Goal: Task Accomplishment & Management: Complete application form

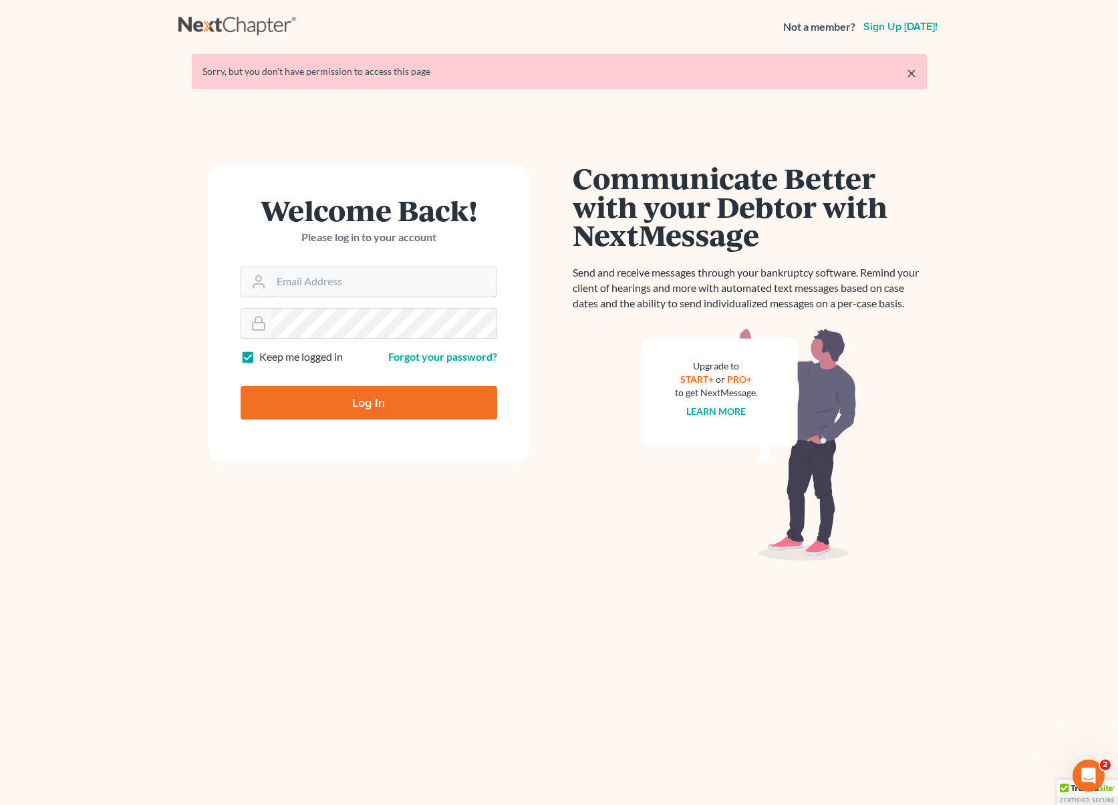
type input "dsolis@bell-law.net"
click at [398, 410] on input "Log In" at bounding box center [369, 402] width 257 height 33
type input "Thinking..."
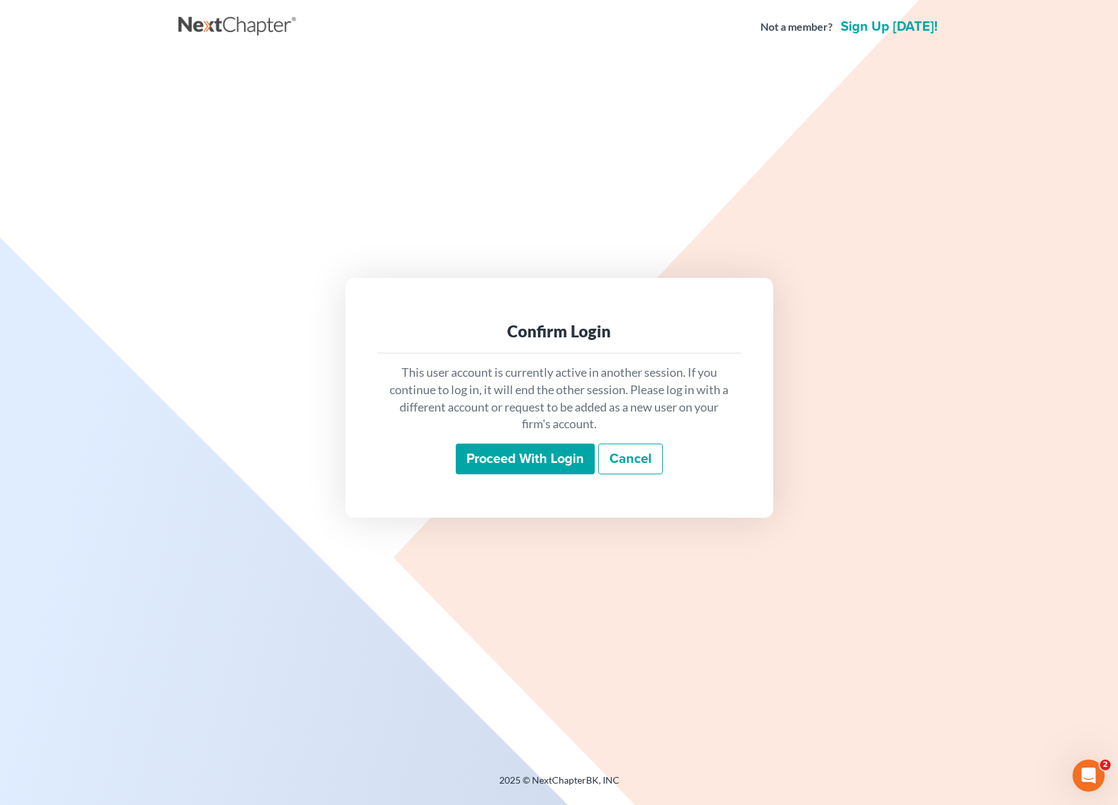
click at [535, 462] on input "Proceed with login" at bounding box center [525, 459] width 139 height 31
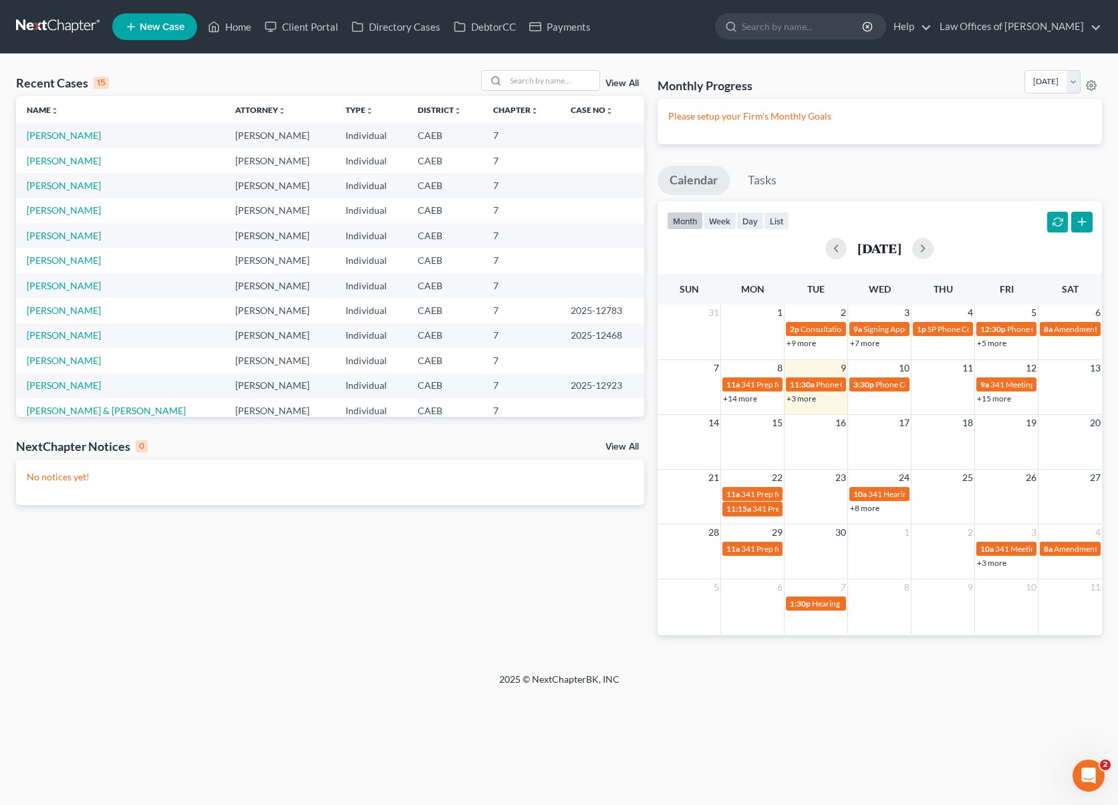
click at [807, 403] on link "+3 more" at bounding box center [801, 399] width 29 height 10
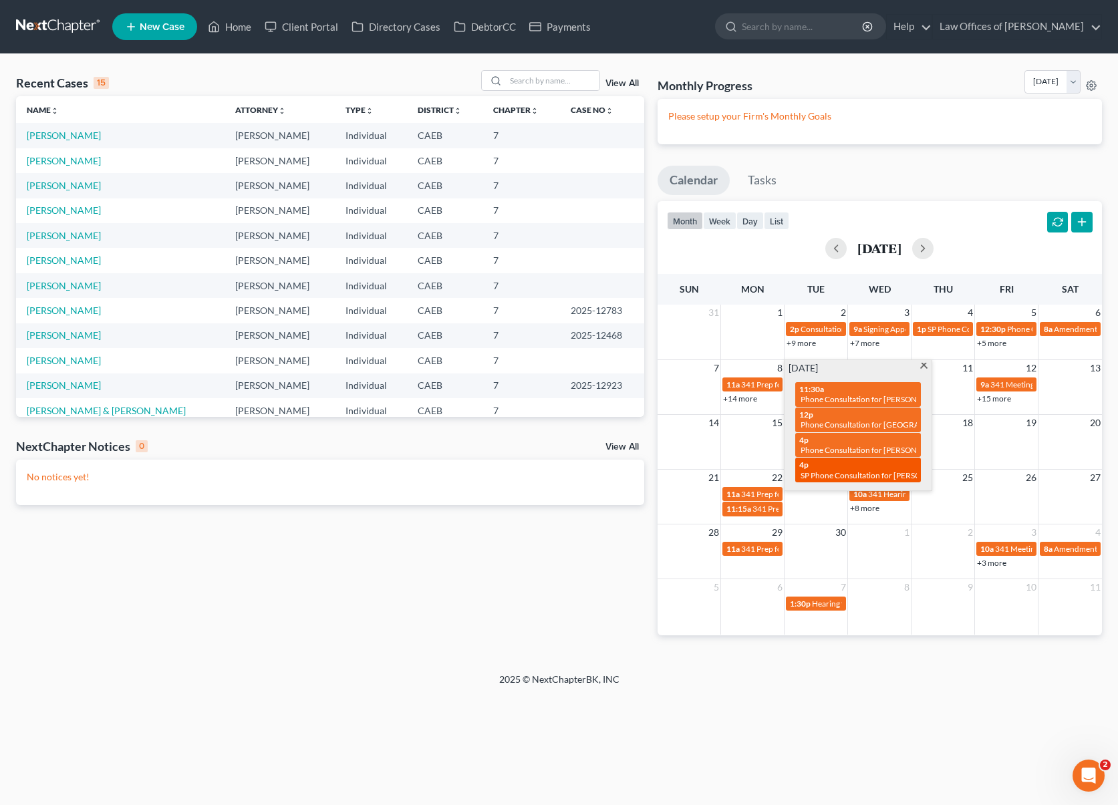
click at [811, 474] on span "SP Phone Consultation for [PERSON_NAME]" at bounding box center [879, 475] width 156 height 10
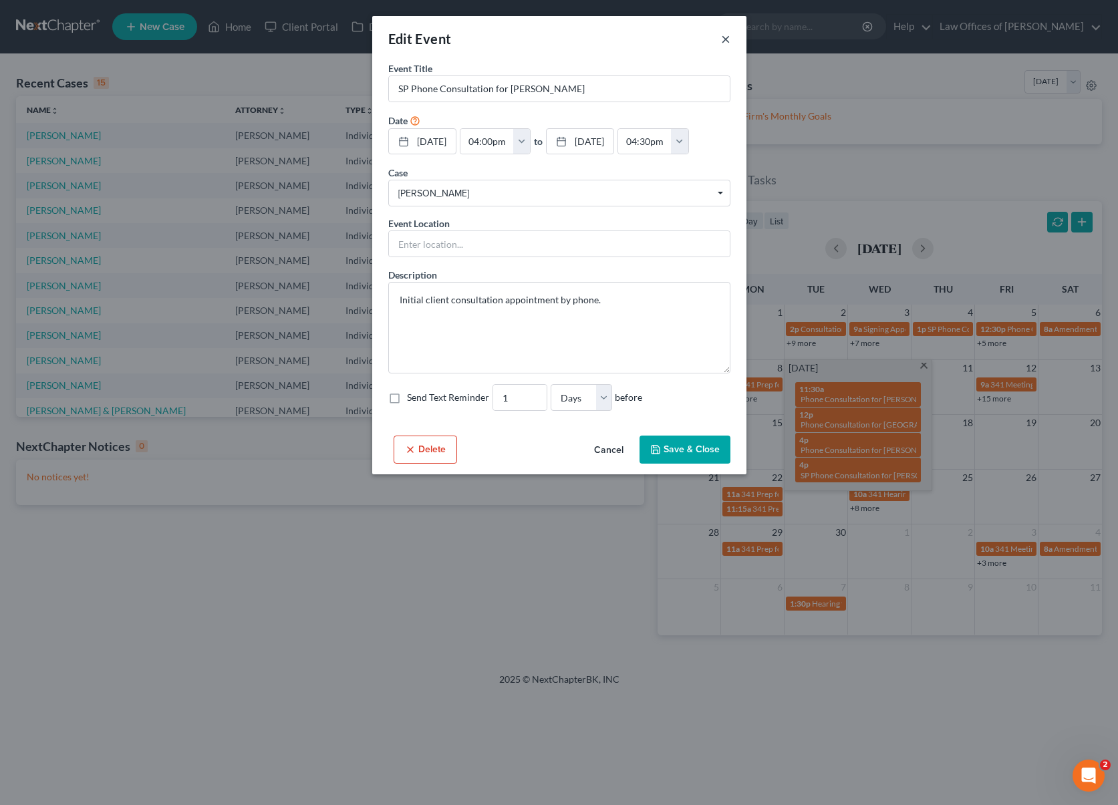
click at [727, 40] on button "×" at bounding box center [725, 39] width 9 height 16
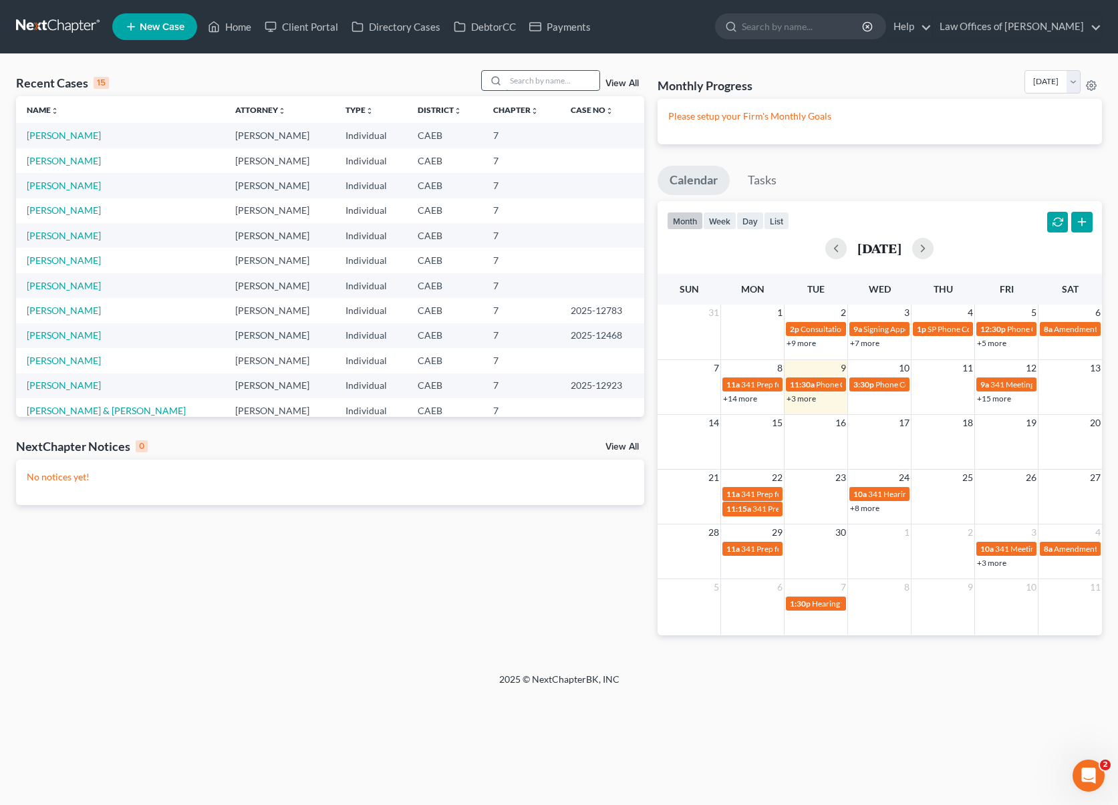
click at [527, 76] on input "search" at bounding box center [553, 80] width 94 height 19
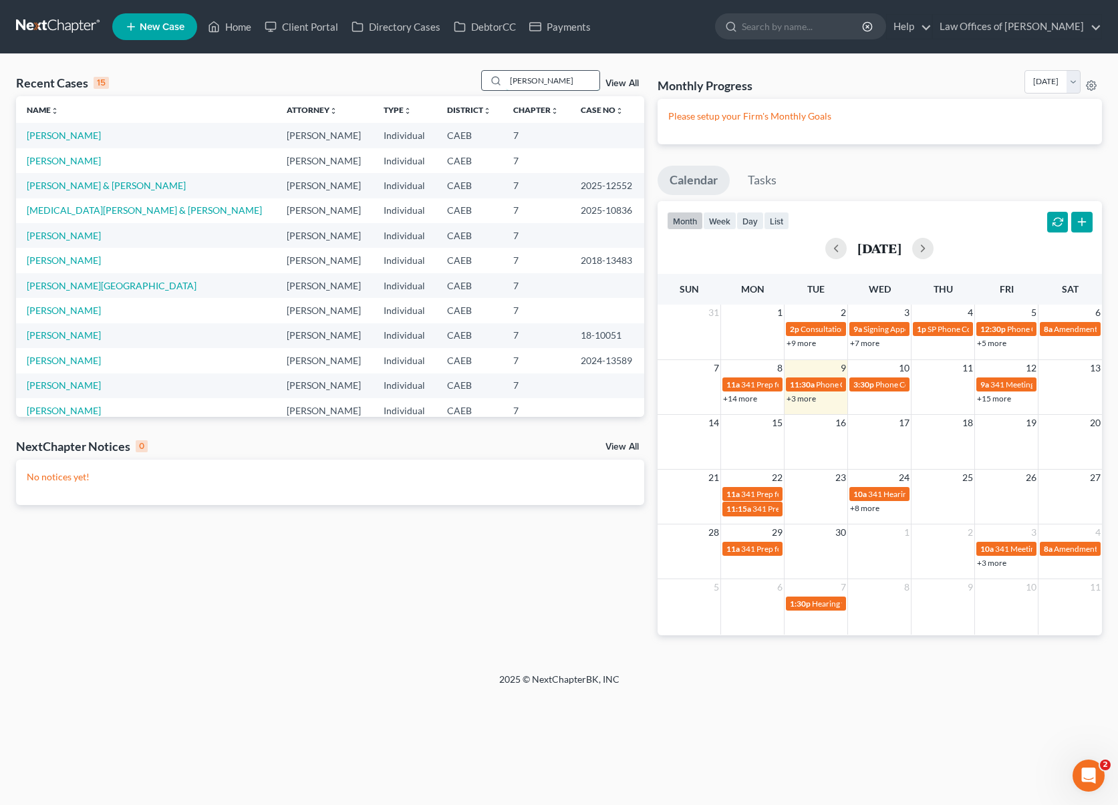
type input "[PERSON_NAME]"
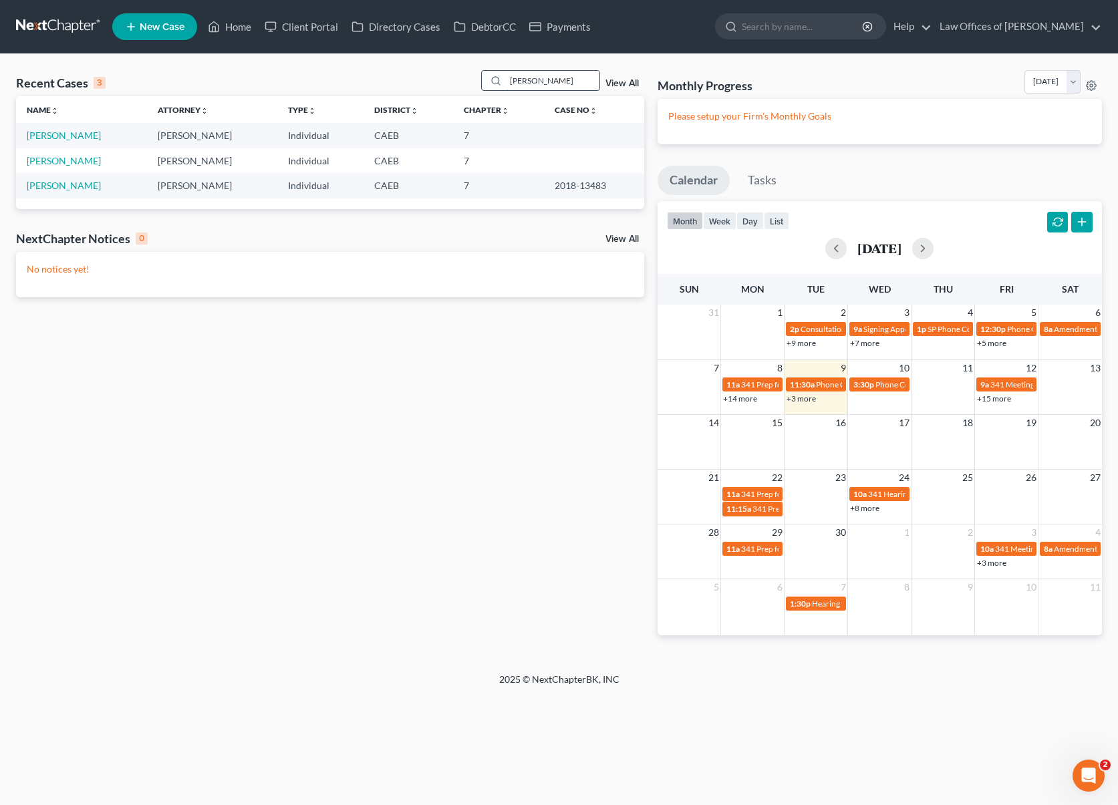
click at [563, 84] on input "[PERSON_NAME]" at bounding box center [553, 80] width 94 height 19
drag, startPoint x: 485, startPoint y: 82, endPoint x: 414, endPoint y: 79, distance: 70.2
click at [414, 79] on div "Recent Cases 3 [PERSON_NAME] View All" at bounding box center [330, 83] width 628 height 26
click at [241, 31] on link "Home" at bounding box center [229, 27] width 57 height 24
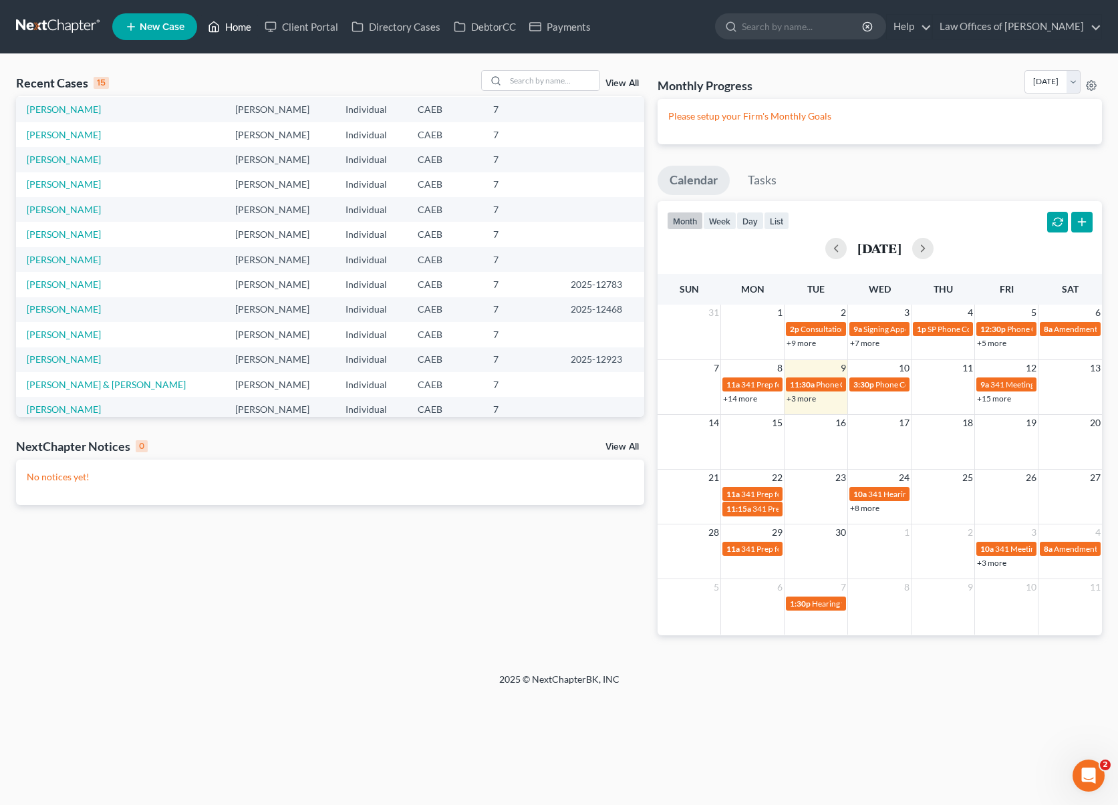
scroll to position [92, 0]
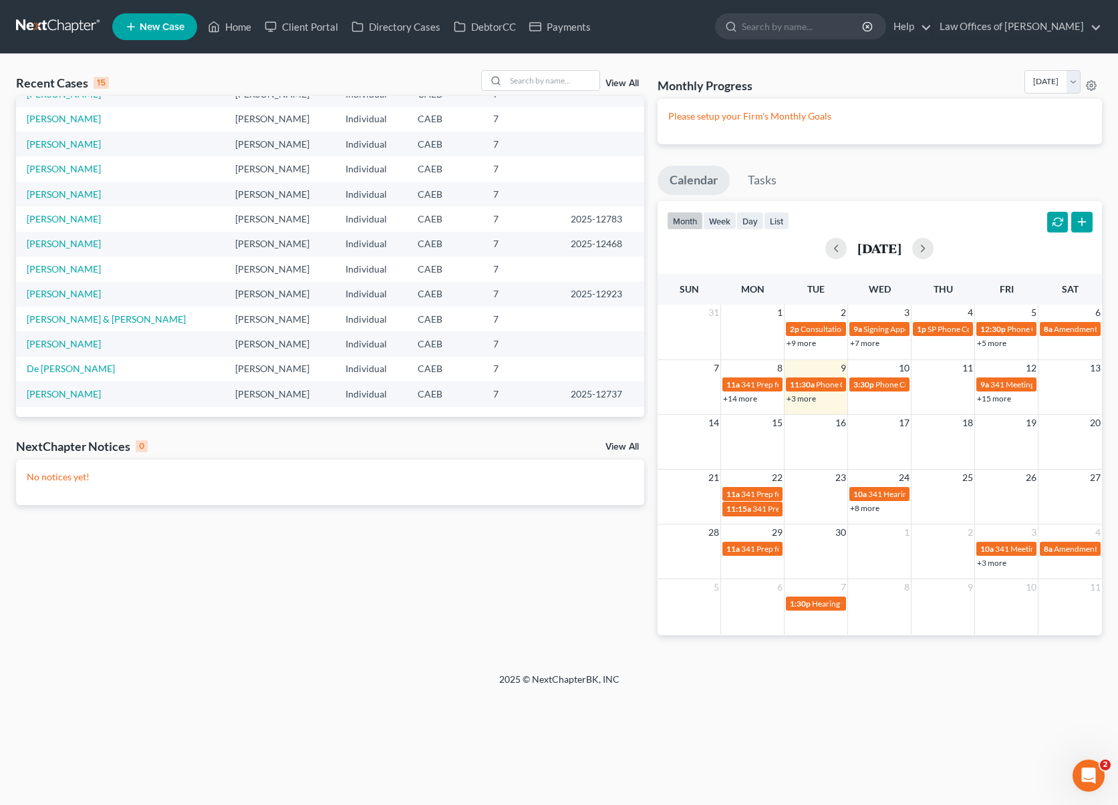
click at [803, 402] on link "+3 more" at bounding box center [801, 399] width 29 height 10
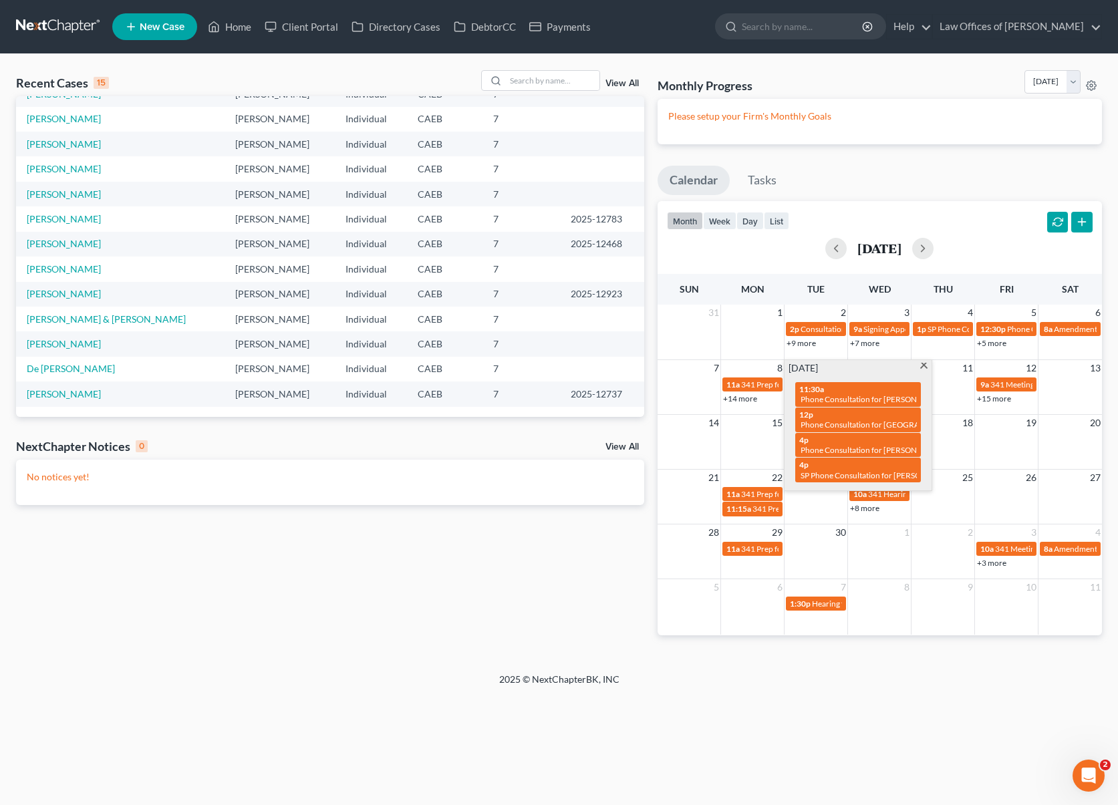
click at [926, 363] on span at bounding box center [924, 367] width 10 height 9
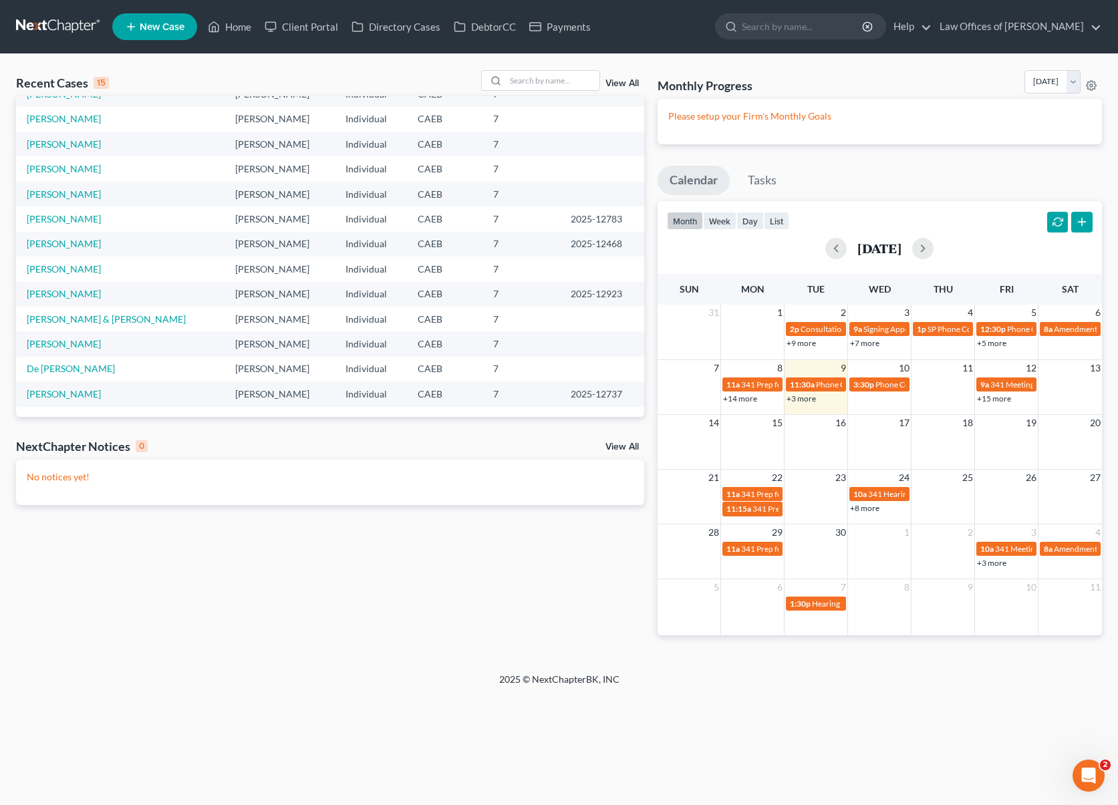
click at [741, 400] on link "+14 more" at bounding box center [740, 399] width 34 height 10
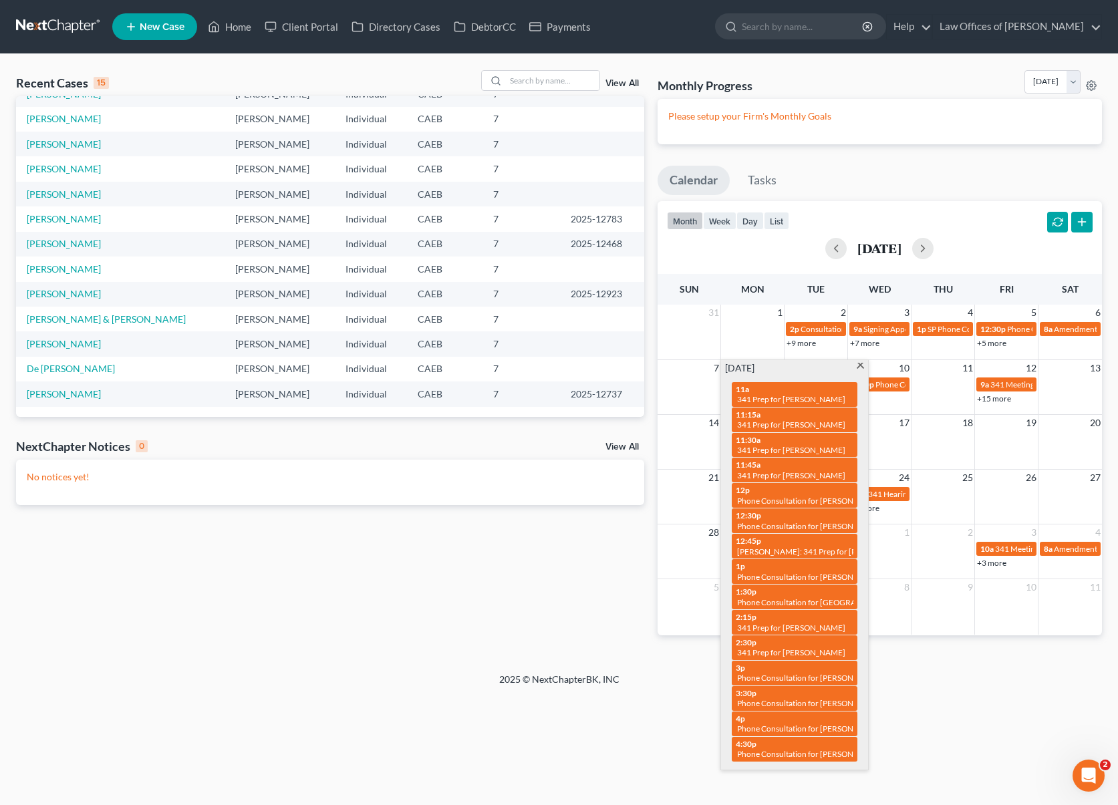
click at [860, 366] on span at bounding box center [860, 367] width 10 height 9
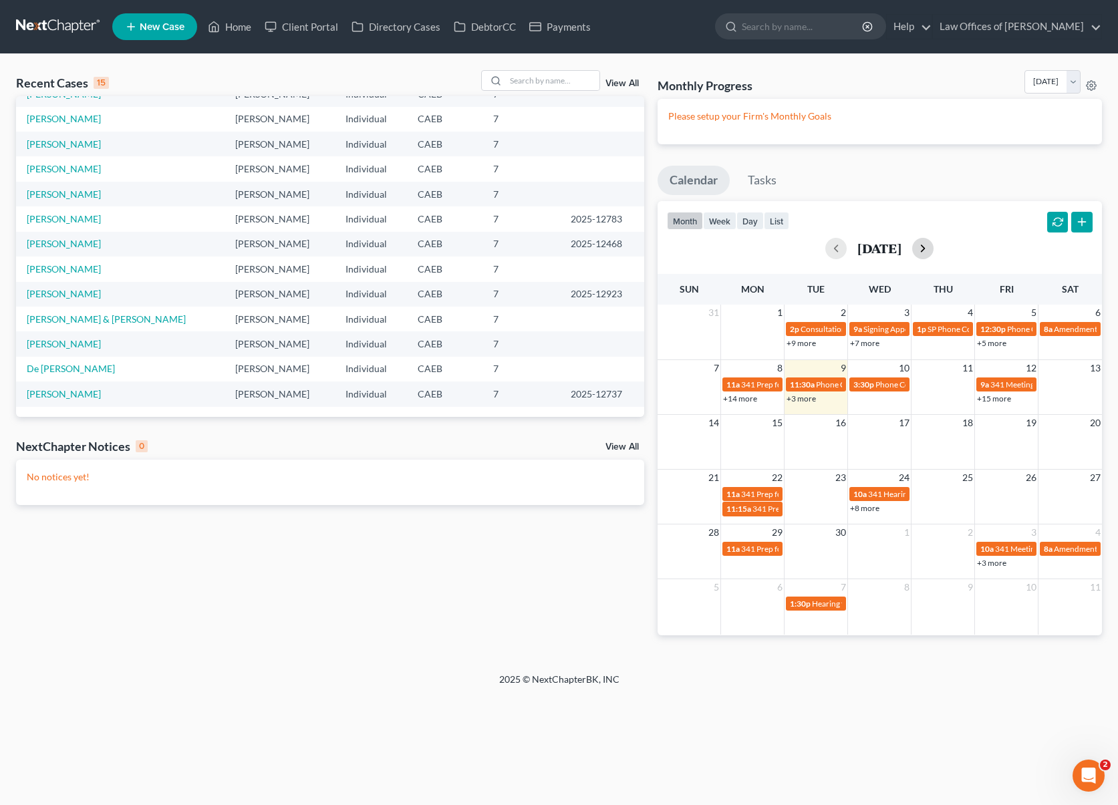
click at [934, 250] on button "button" at bounding box center [922, 248] width 21 height 21
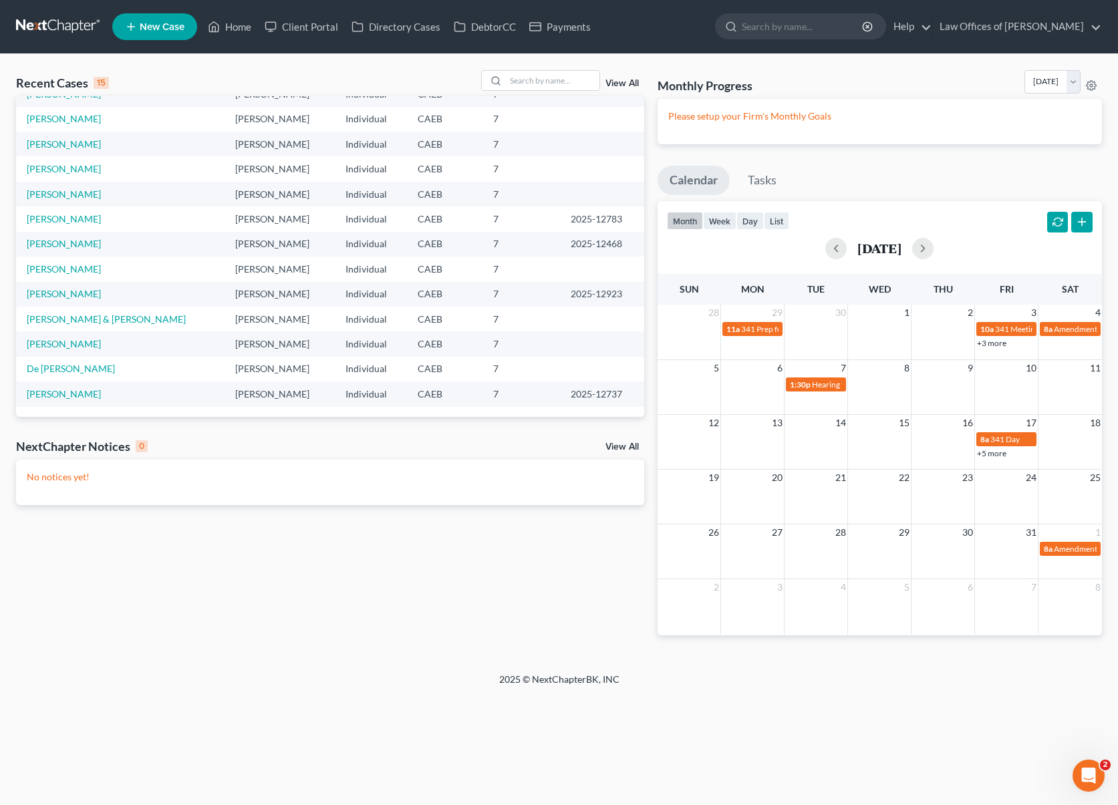
click at [994, 452] on link "+5 more" at bounding box center [991, 453] width 29 height 10
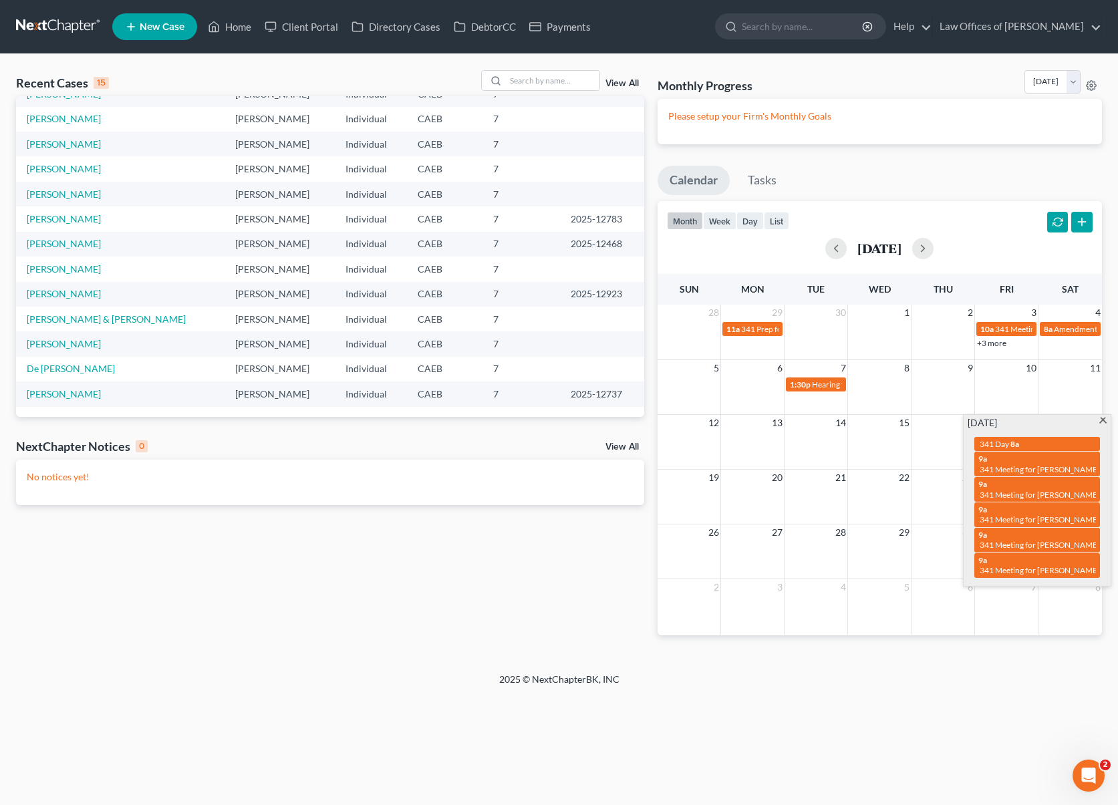
click at [1103, 420] on span at bounding box center [1103, 422] width 10 height 9
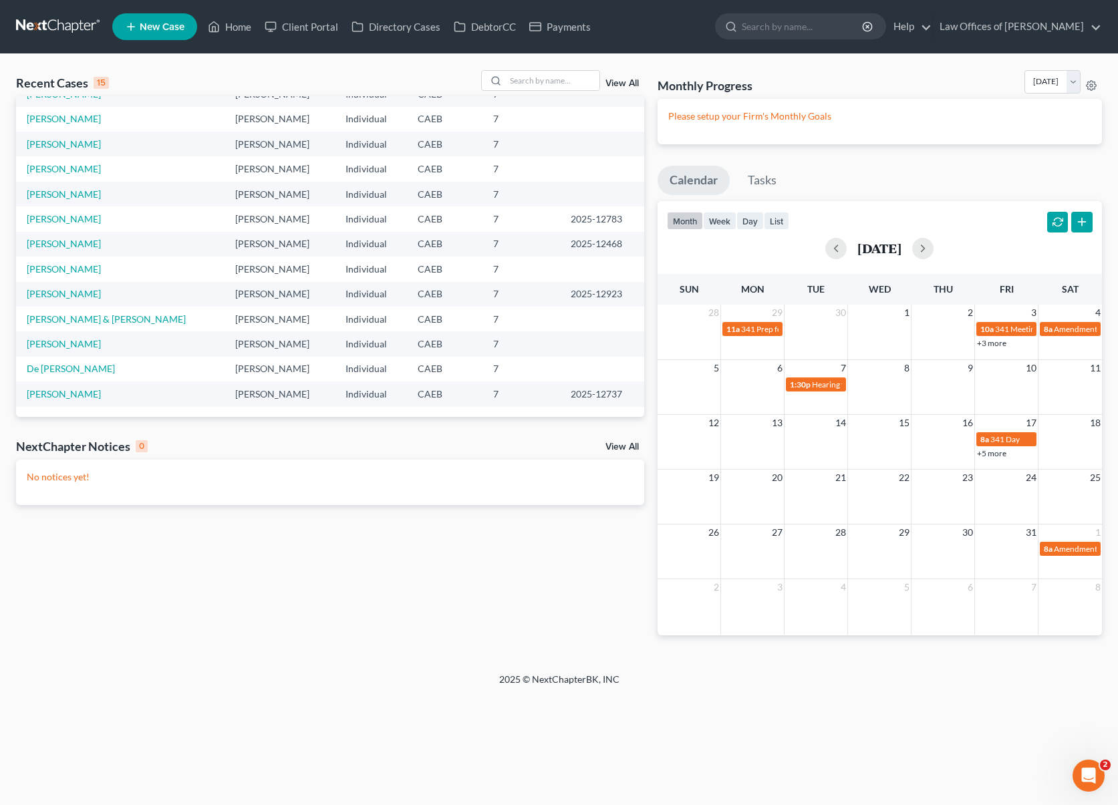
click at [990, 344] on link "+3 more" at bounding box center [991, 343] width 29 height 10
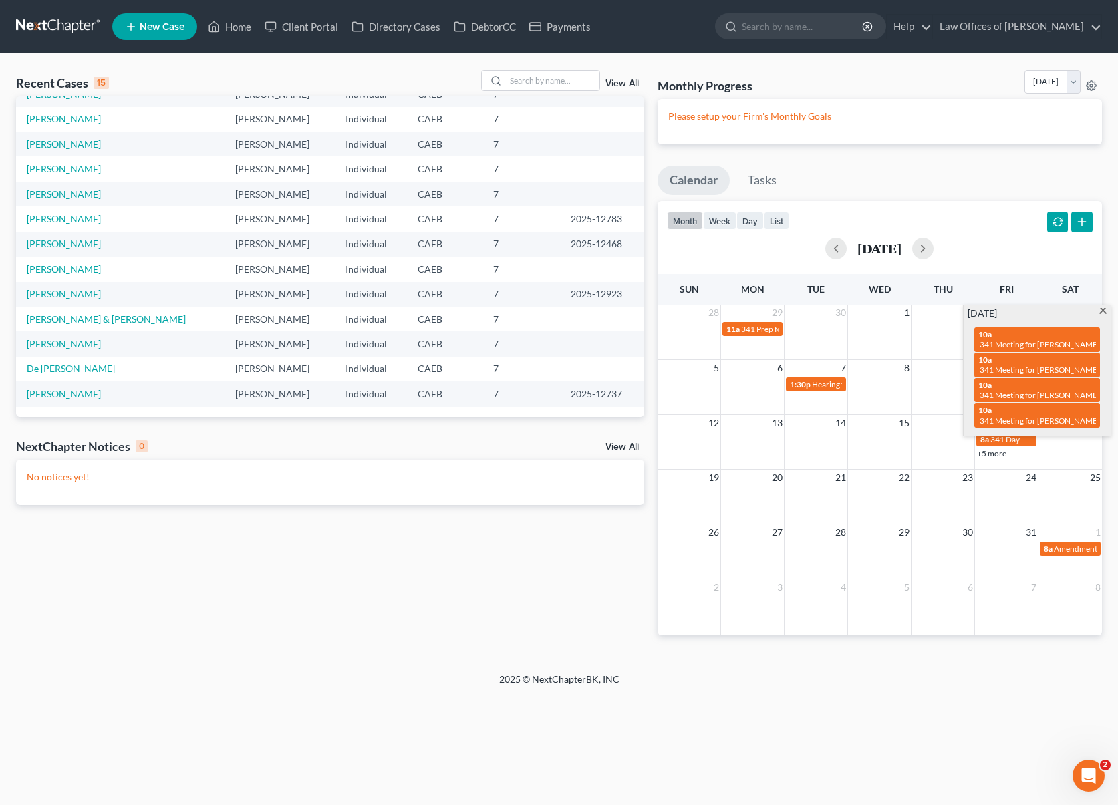
click at [1101, 311] on span at bounding box center [1103, 312] width 10 height 9
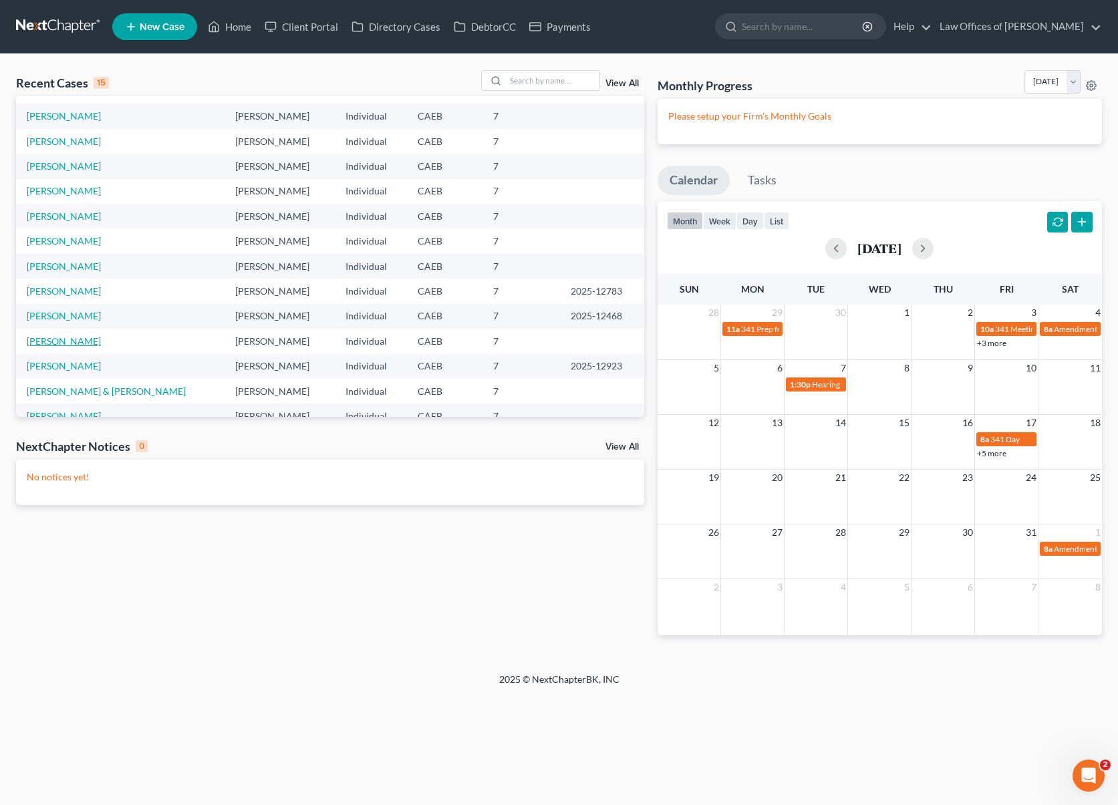
scroll to position [21, 0]
click at [545, 84] on input "search" at bounding box center [553, 80] width 94 height 19
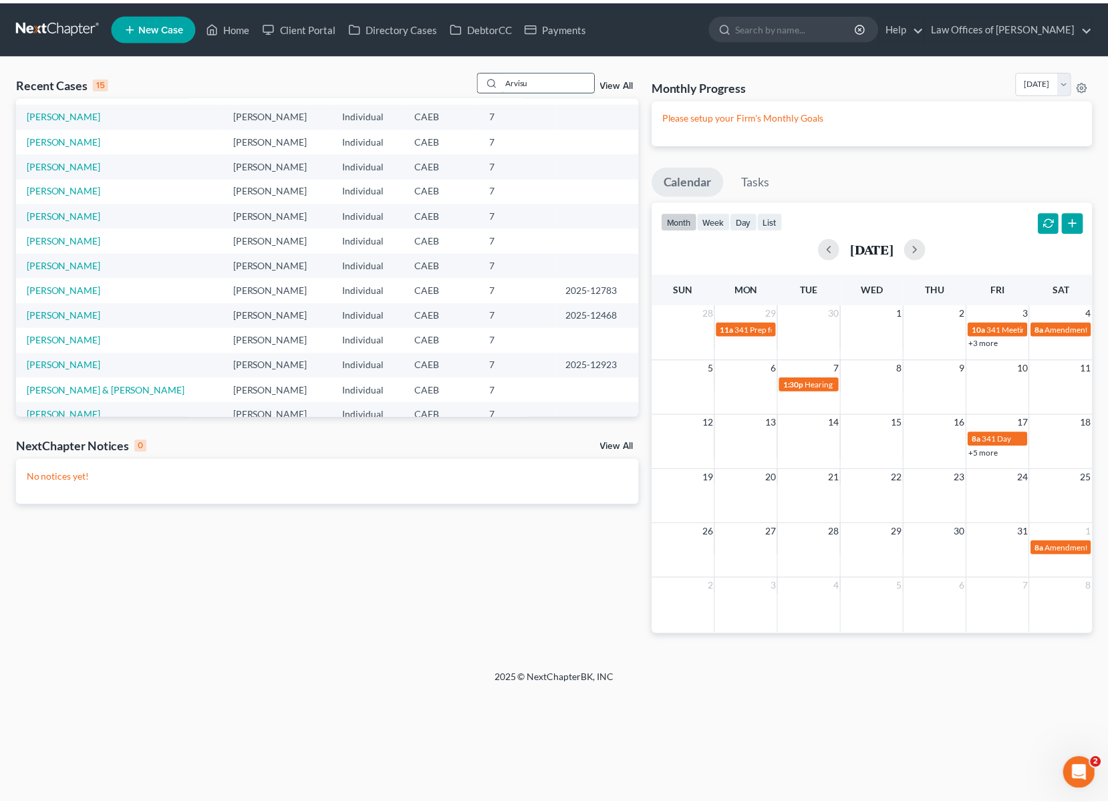
scroll to position [0, 0]
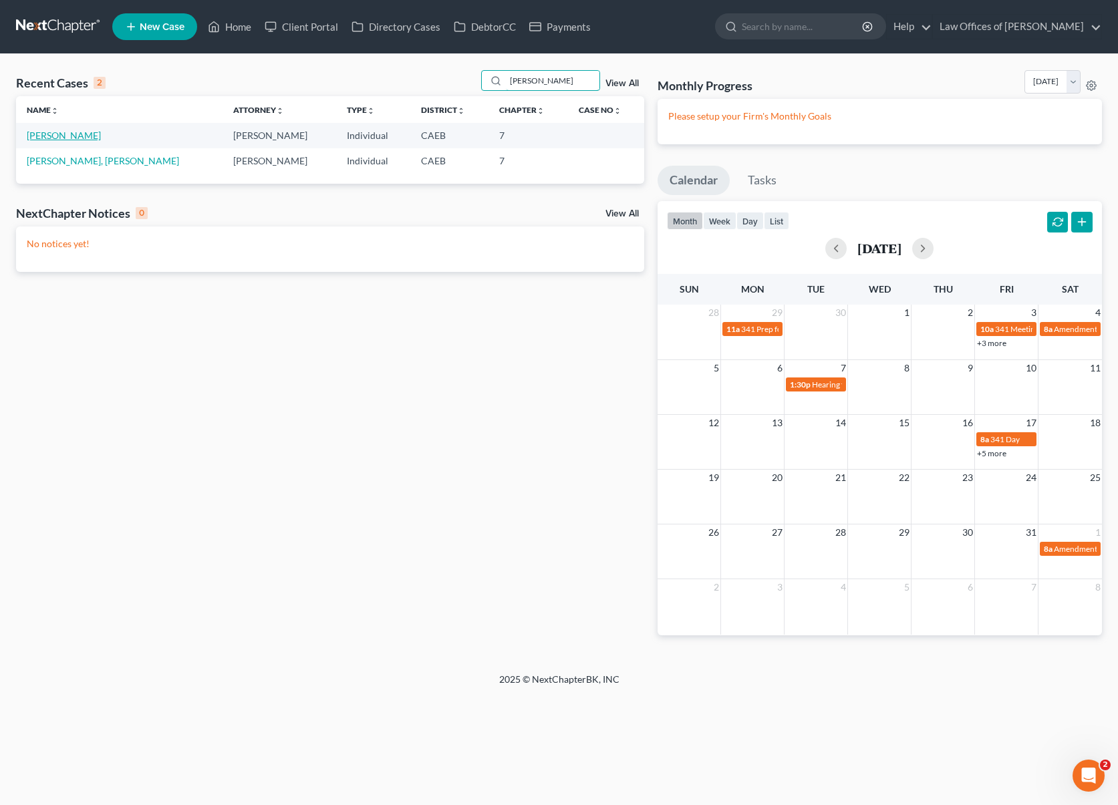
type input "[PERSON_NAME]"
click at [35, 138] on link "[PERSON_NAME]" at bounding box center [64, 135] width 74 height 11
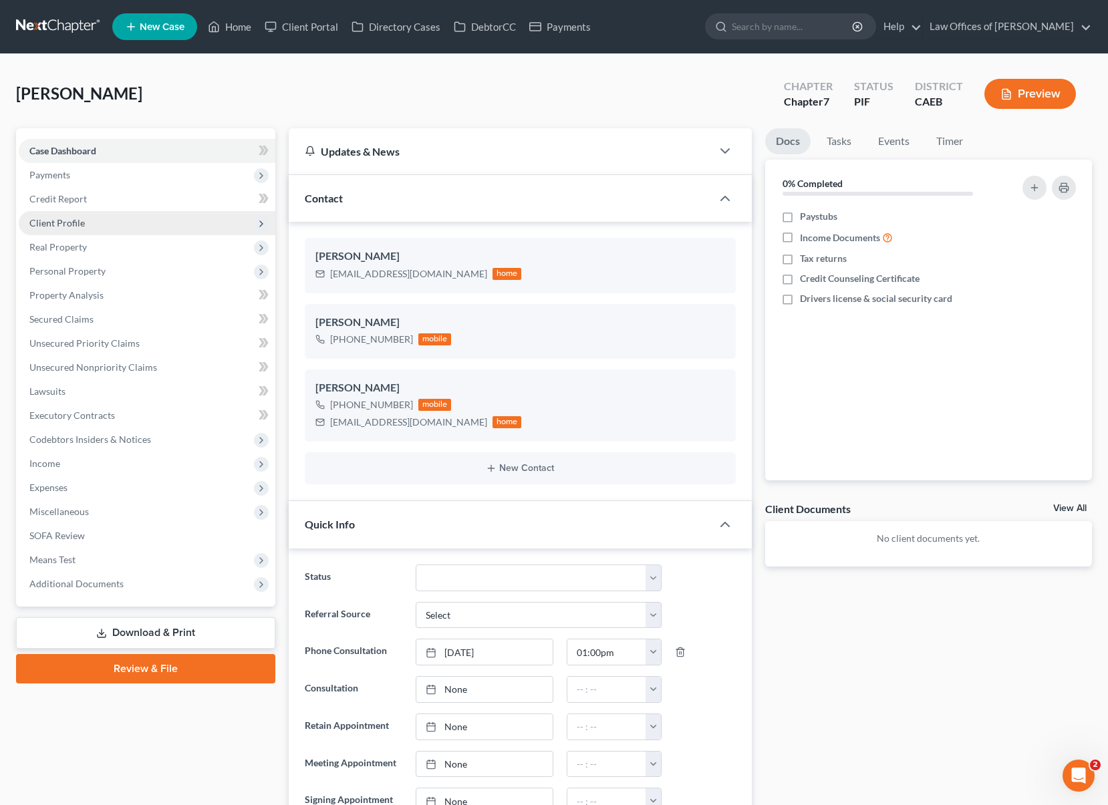
click at [98, 221] on span "Client Profile" at bounding box center [147, 223] width 257 height 24
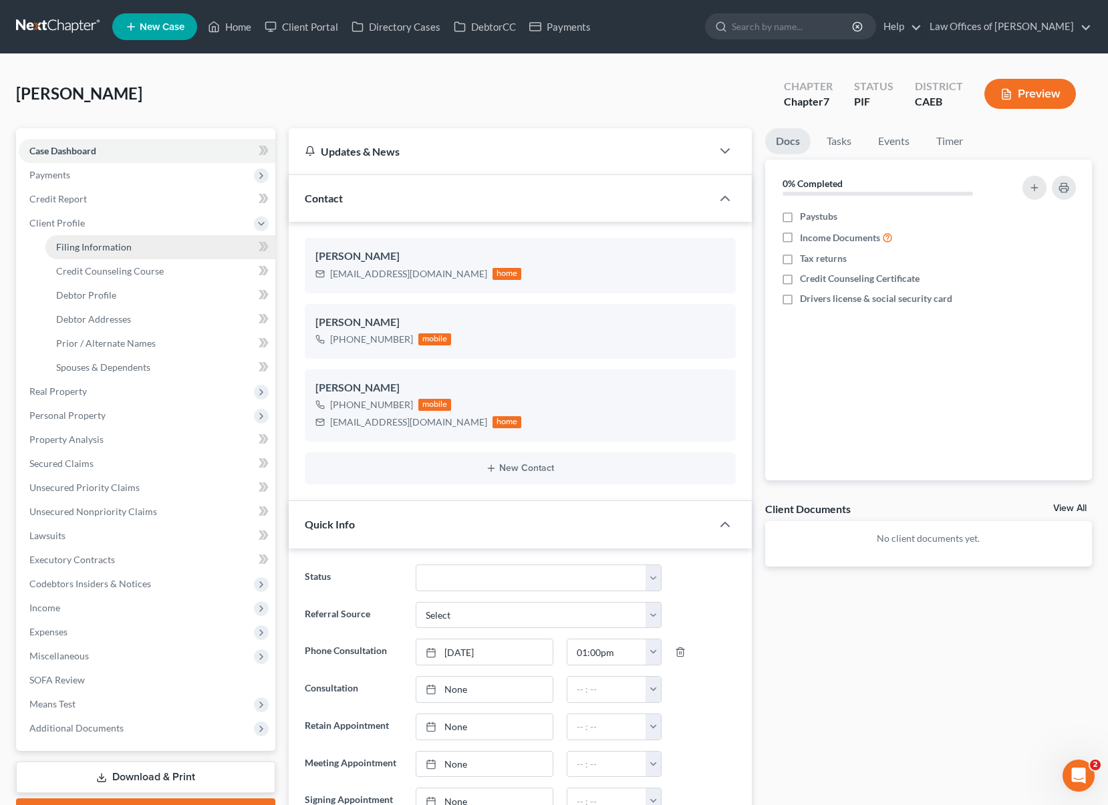
click at [100, 241] on span "Filing Information" at bounding box center [94, 246] width 76 height 11
select select "1"
select select "0"
select select "4"
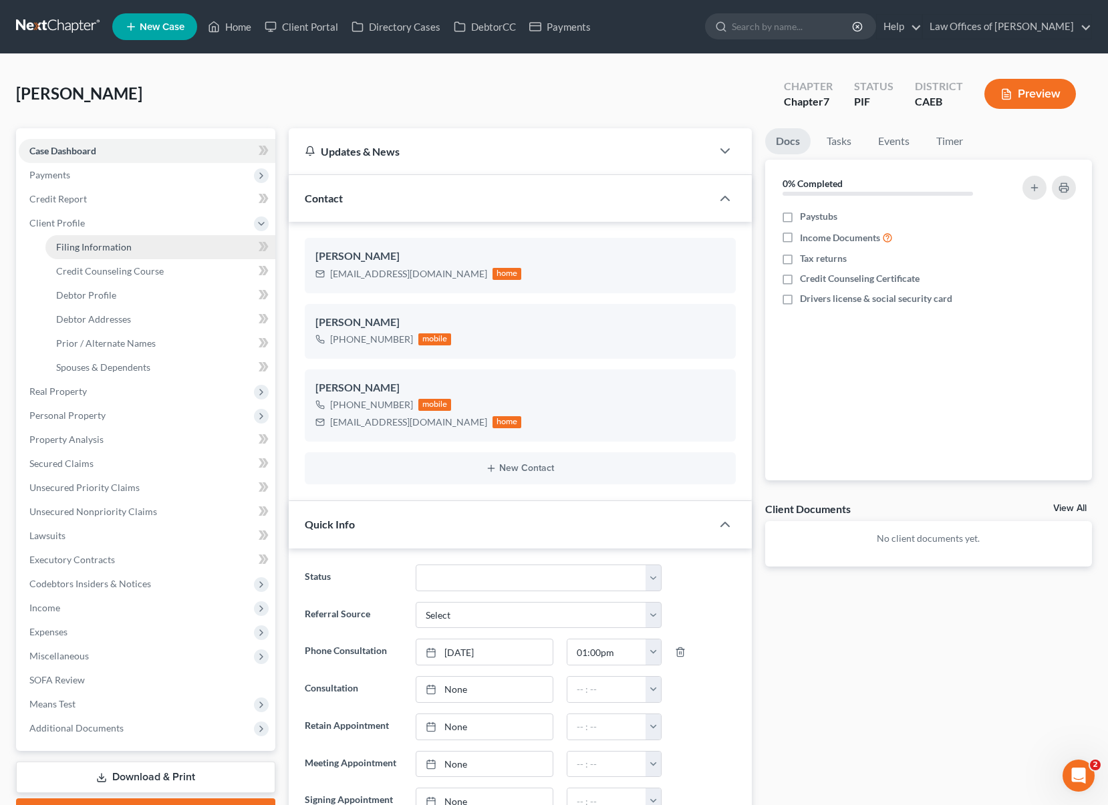
select select "1"
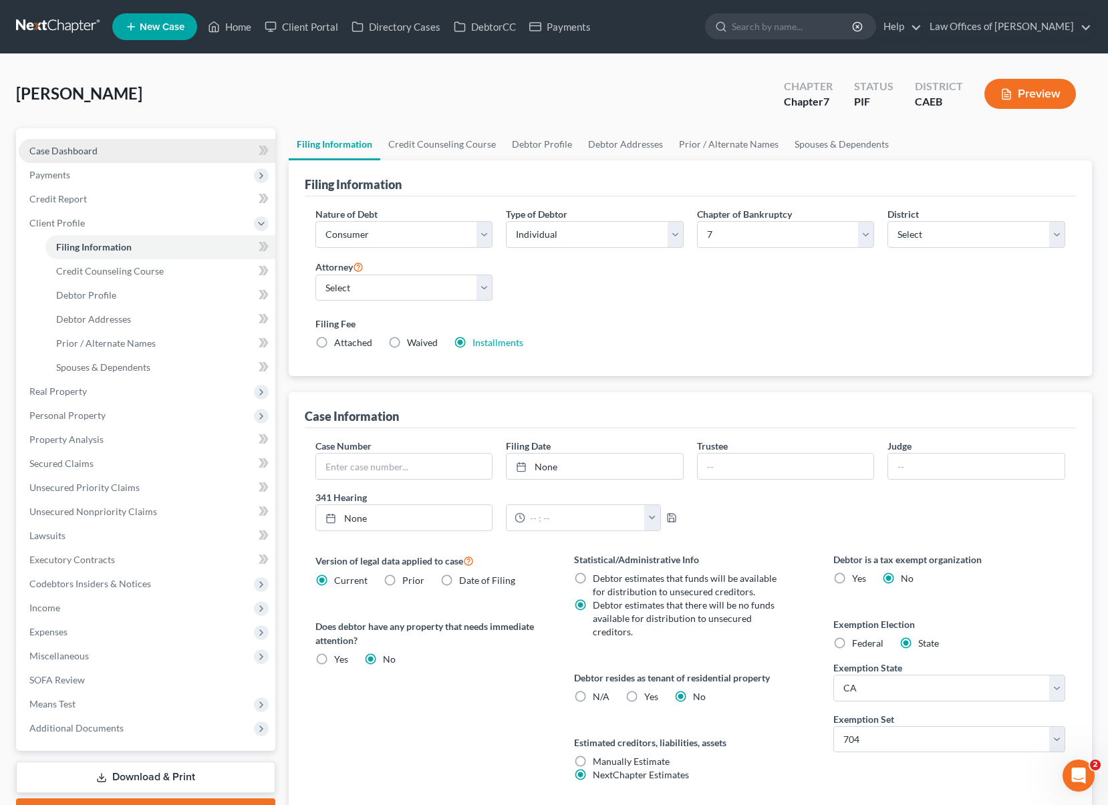
click at [124, 156] on link "Case Dashboard" at bounding box center [147, 151] width 257 height 24
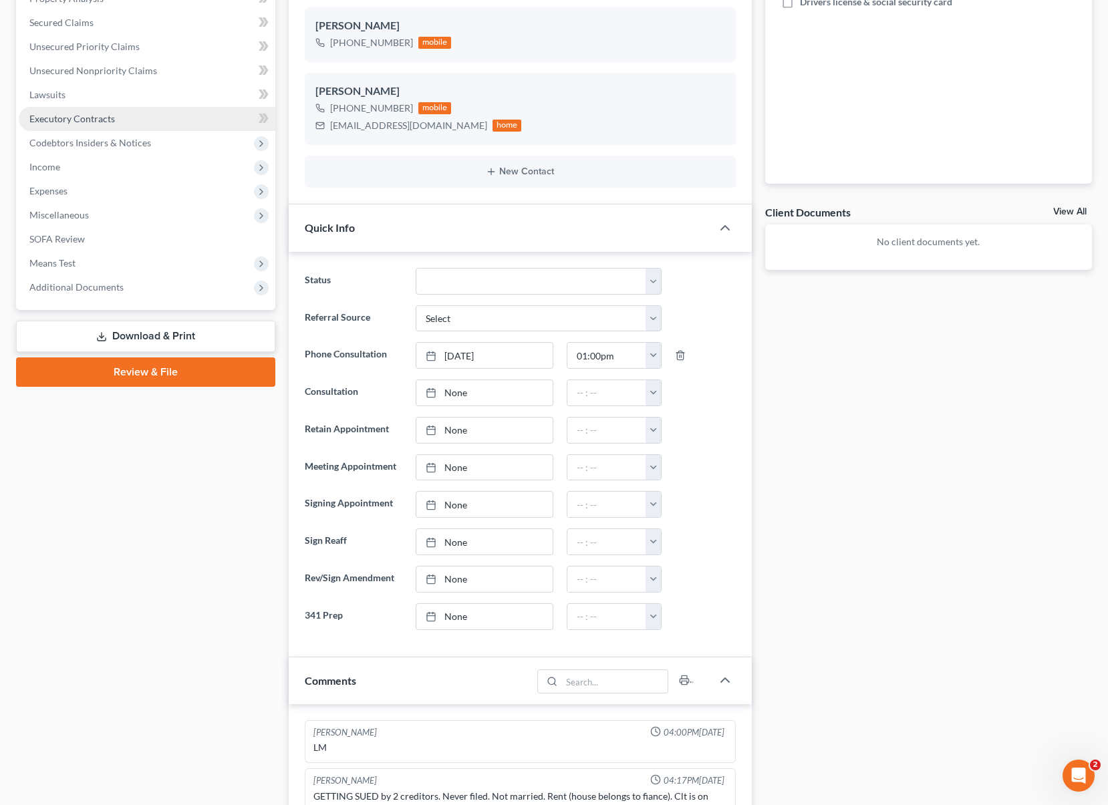
scroll to position [108, 0]
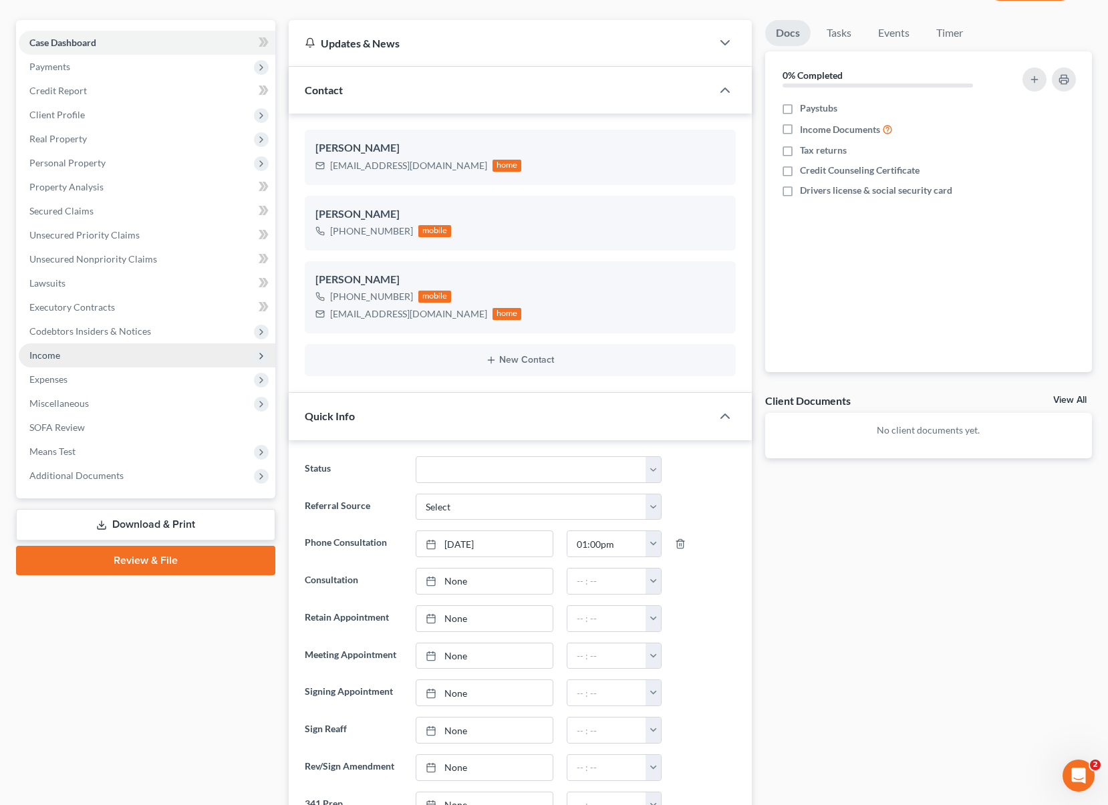
click at [116, 356] on span "Income" at bounding box center [147, 356] width 257 height 24
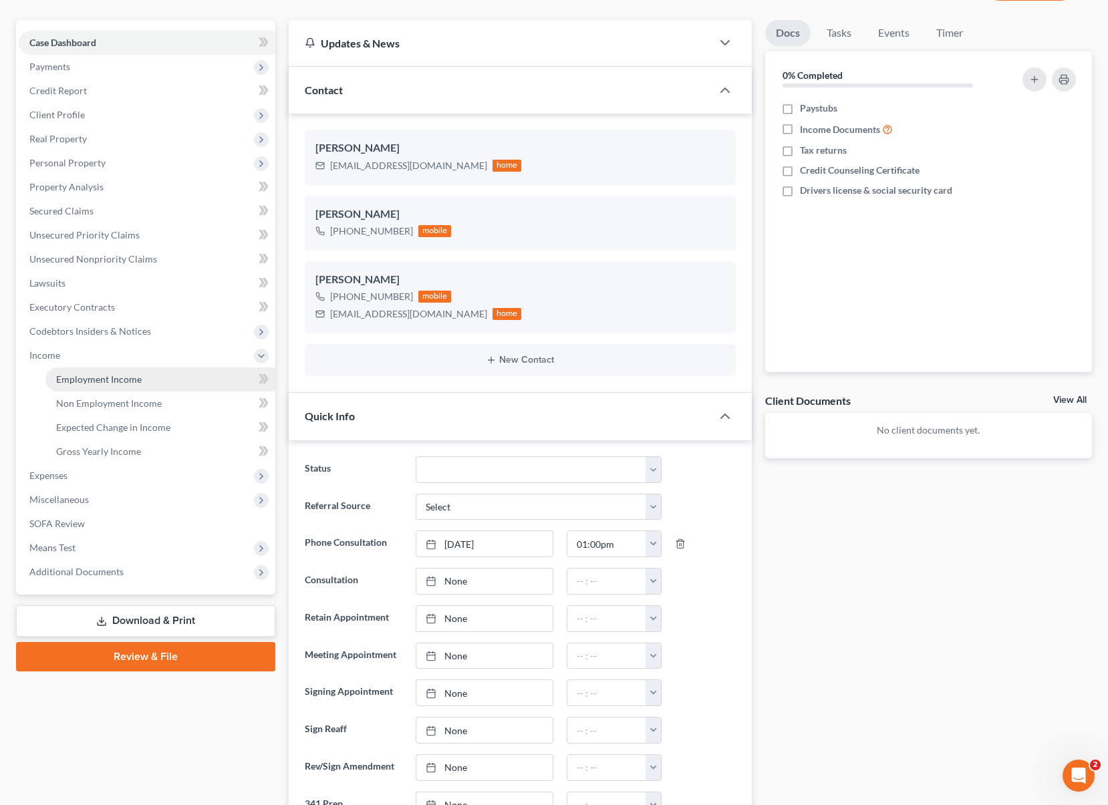
click at [118, 374] on span "Employment Income" at bounding box center [99, 379] width 86 height 11
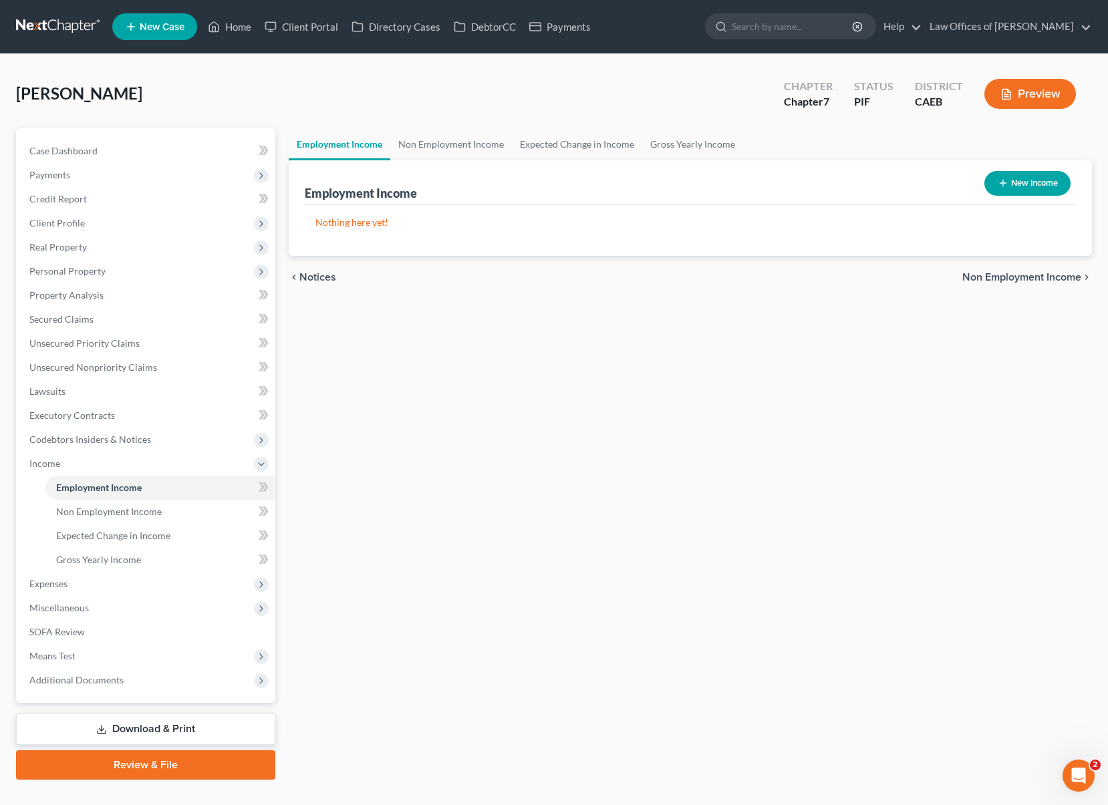
click at [1039, 180] on button "New Income" at bounding box center [1027, 183] width 86 height 25
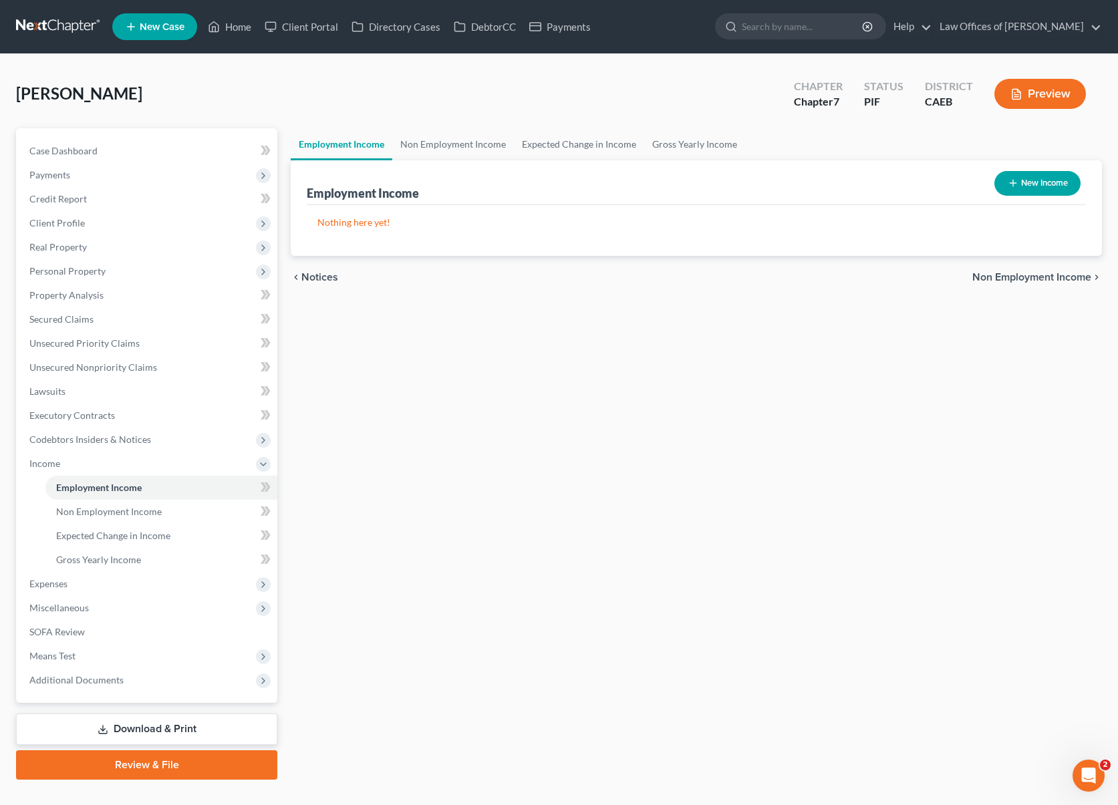
select select "0"
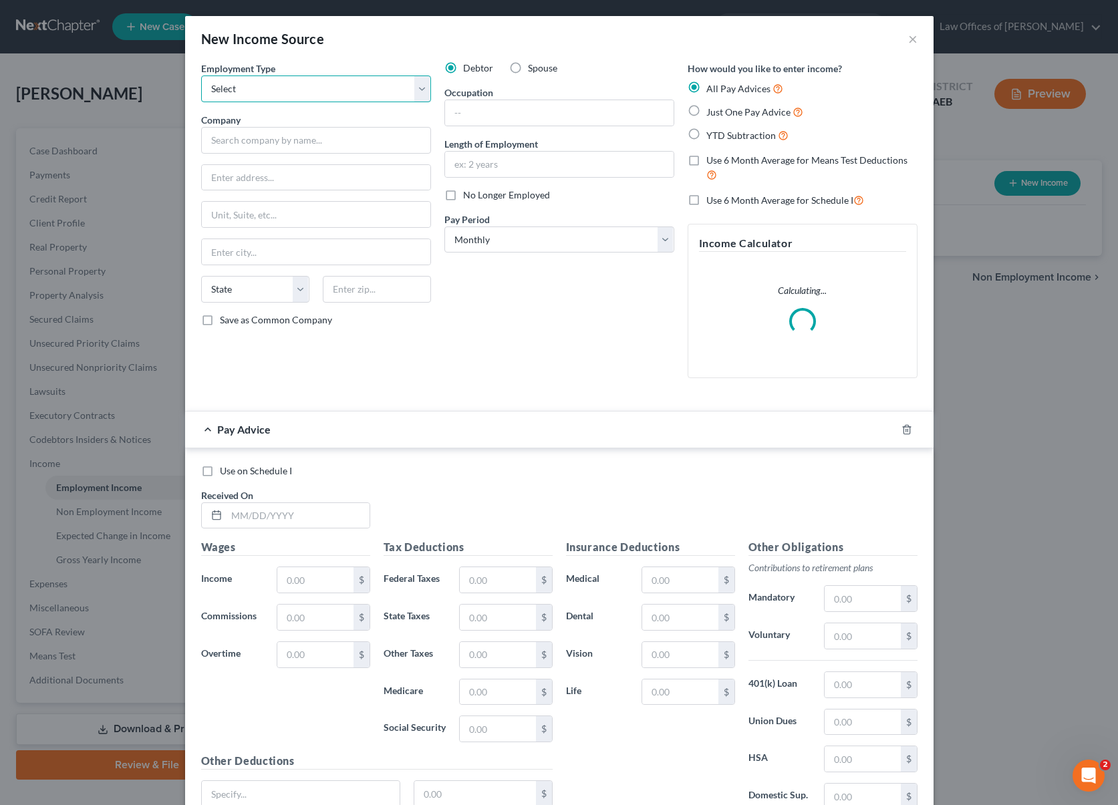
click at [416, 90] on select "Select Full or [DEMOGRAPHIC_DATA] Employment Self Employment" at bounding box center [316, 89] width 230 height 27
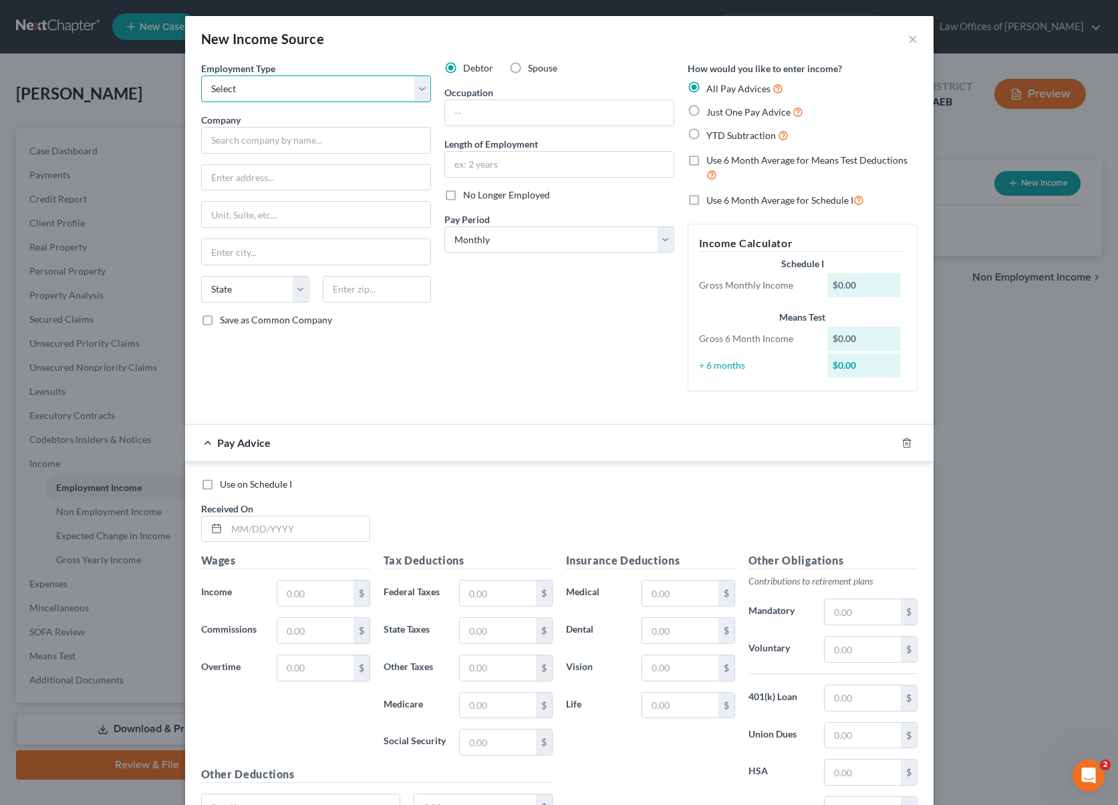
select select "0"
click at [201, 76] on select "Select Full or [DEMOGRAPHIC_DATA] Employment Self Employment" at bounding box center [316, 89] width 230 height 27
click at [329, 144] on input "text" at bounding box center [316, 140] width 230 height 27
type input "Omni Family Health"
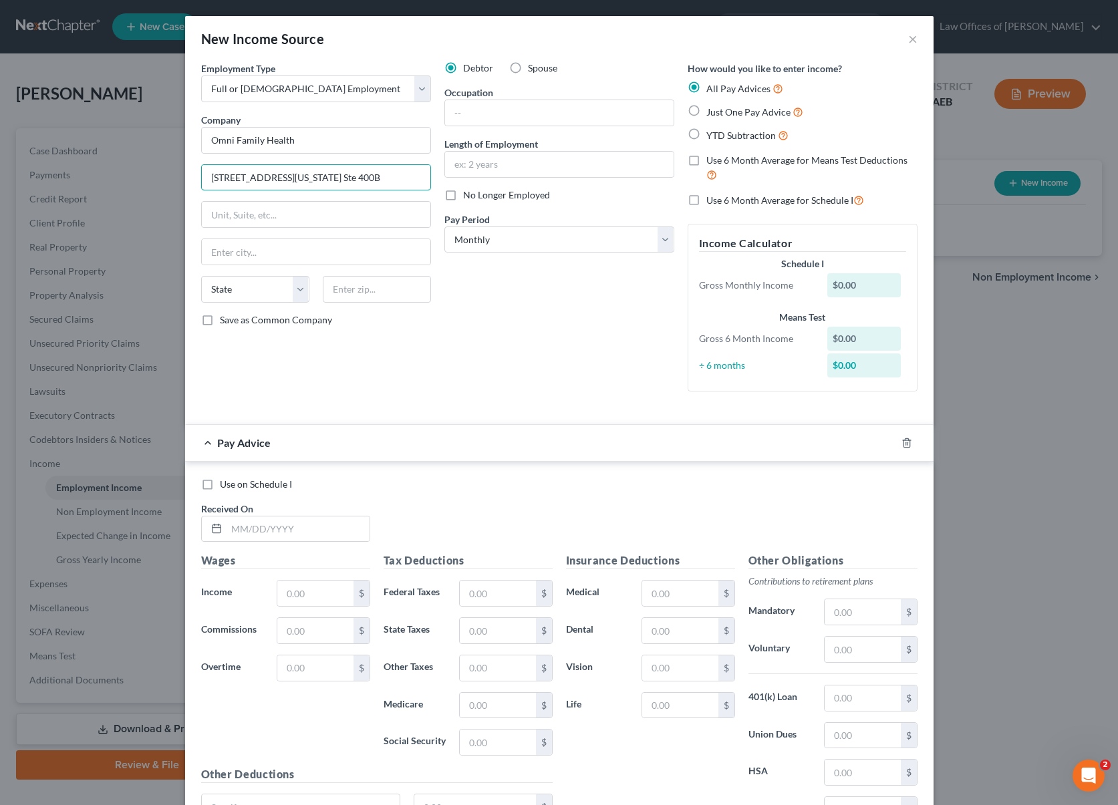
type input "[STREET_ADDRESS][US_STATE] Ste 400B"
type input "93309"
type input "[GEOGRAPHIC_DATA]"
select select "4"
type input "[MEDICAL_DATA]"
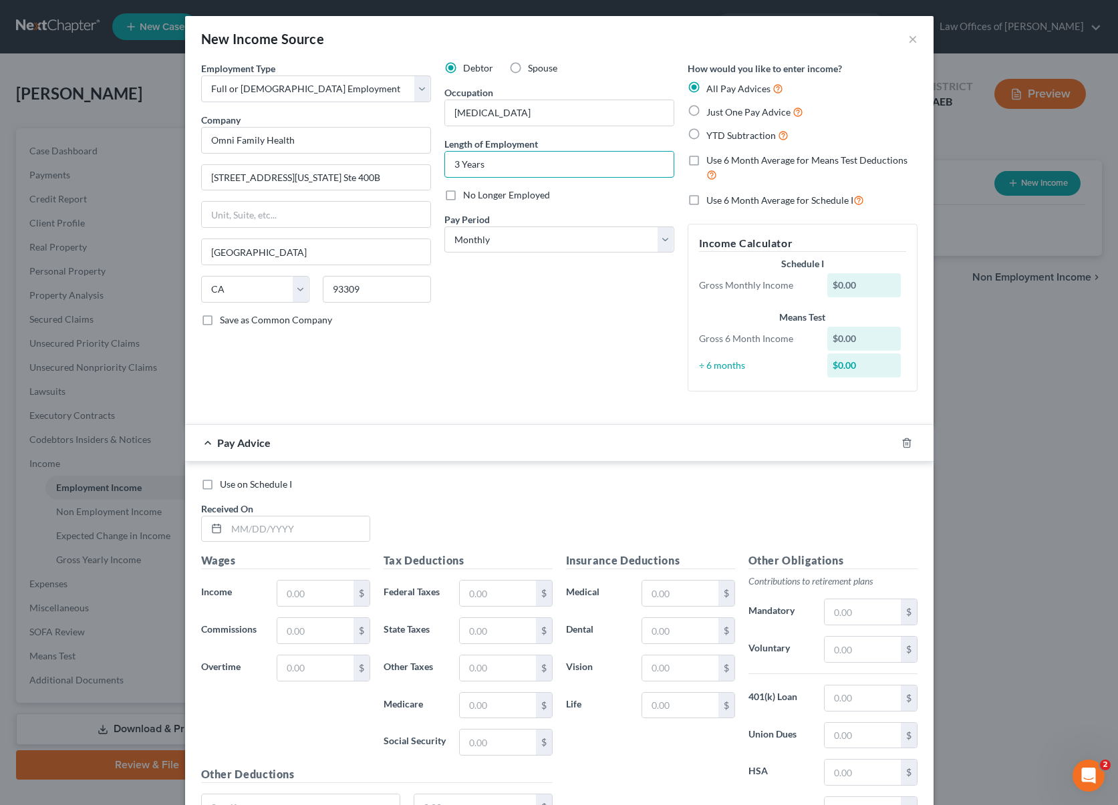
type input "3 Years"
click at [662, 242] on select "Select Monthly Twice Monthly Every Other Week Weekly" at bounding box center [559, 240] width 230 height 27
select select "1"
click at [444, 227] on select "Select Monthly Twice Monthly Every Other Week Weekly" at bounding box center [559, 240] width 230 height 27
click at [706, 132] on label "YTD Subtraction" at bounding box center [747, 135] width 82 height 15
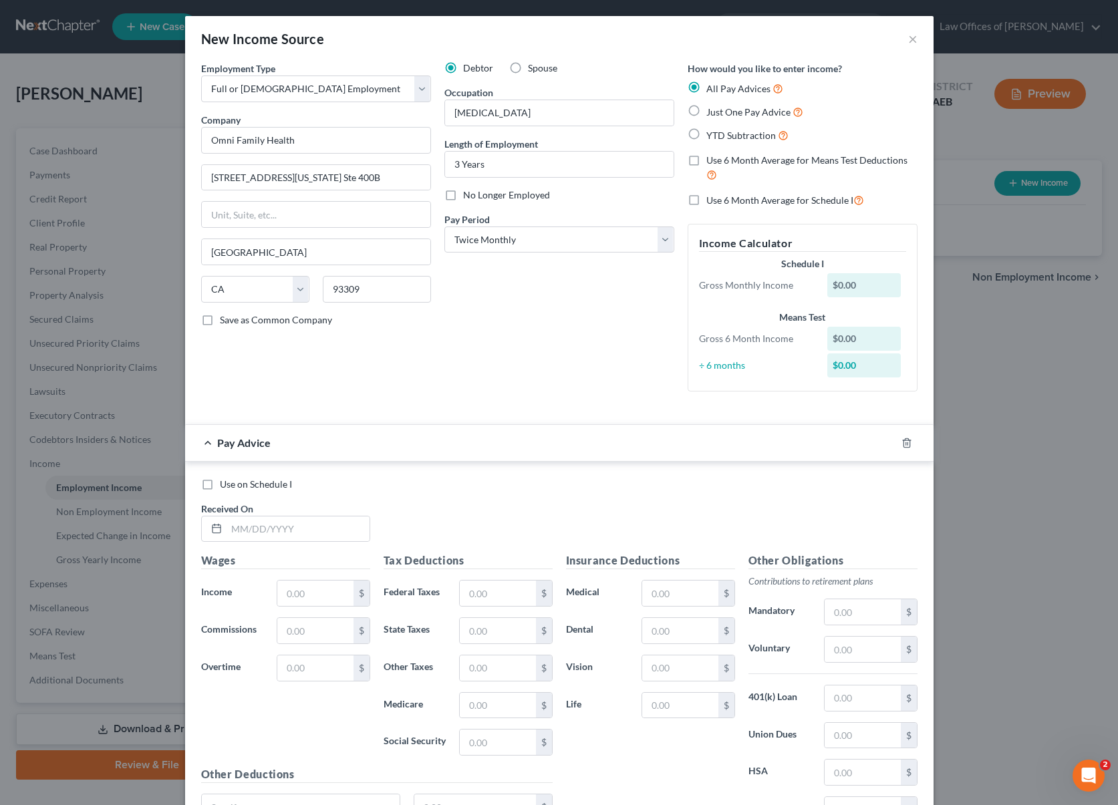
click at [712, 132] on input "YTD Subtraction" at bounding box center [716, 132] width 9 height 9
radio input "true"
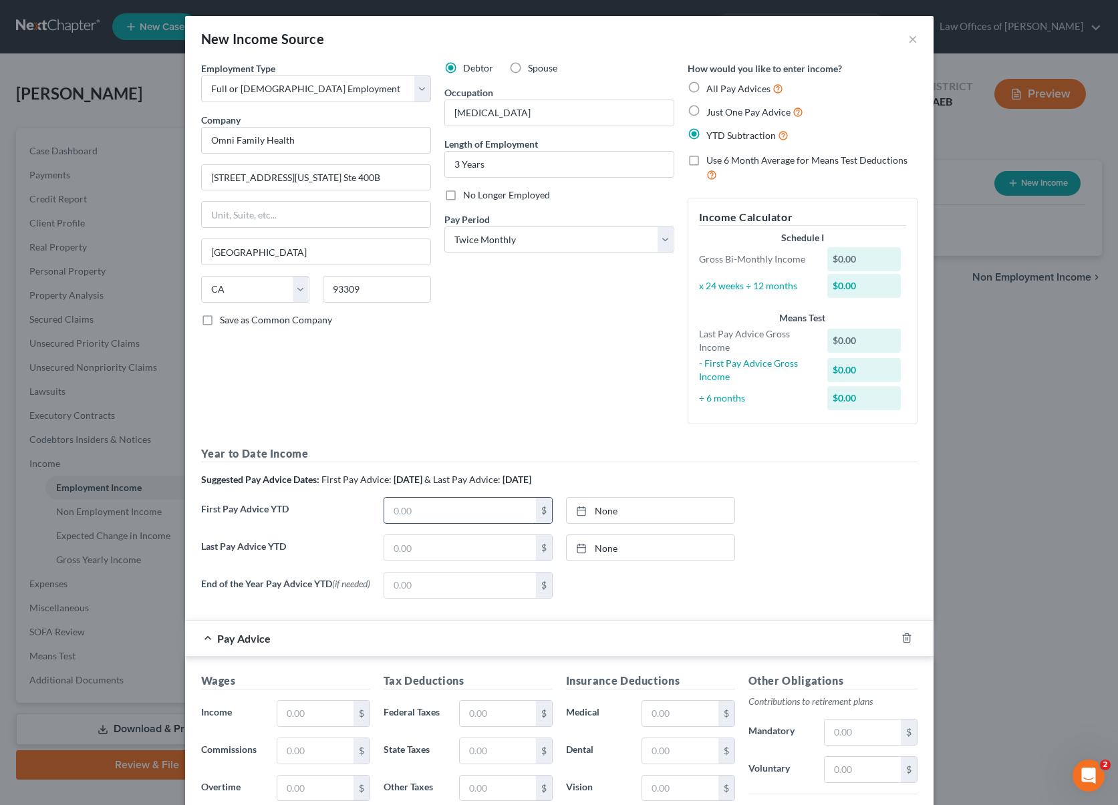
click at [426, 509] on input "text" at bounding box center [460, 510] width 152 height 25
type input "9,936"
click at [450, 545] on input "text" at bounding box center [460, 547] width 152 height 25
click at [428, 545] on input "text" at bounding box center [460, 547] width 152 height 25
click at [427, 546] on input "text" at bounding box center [460, 547] width 152 height 25
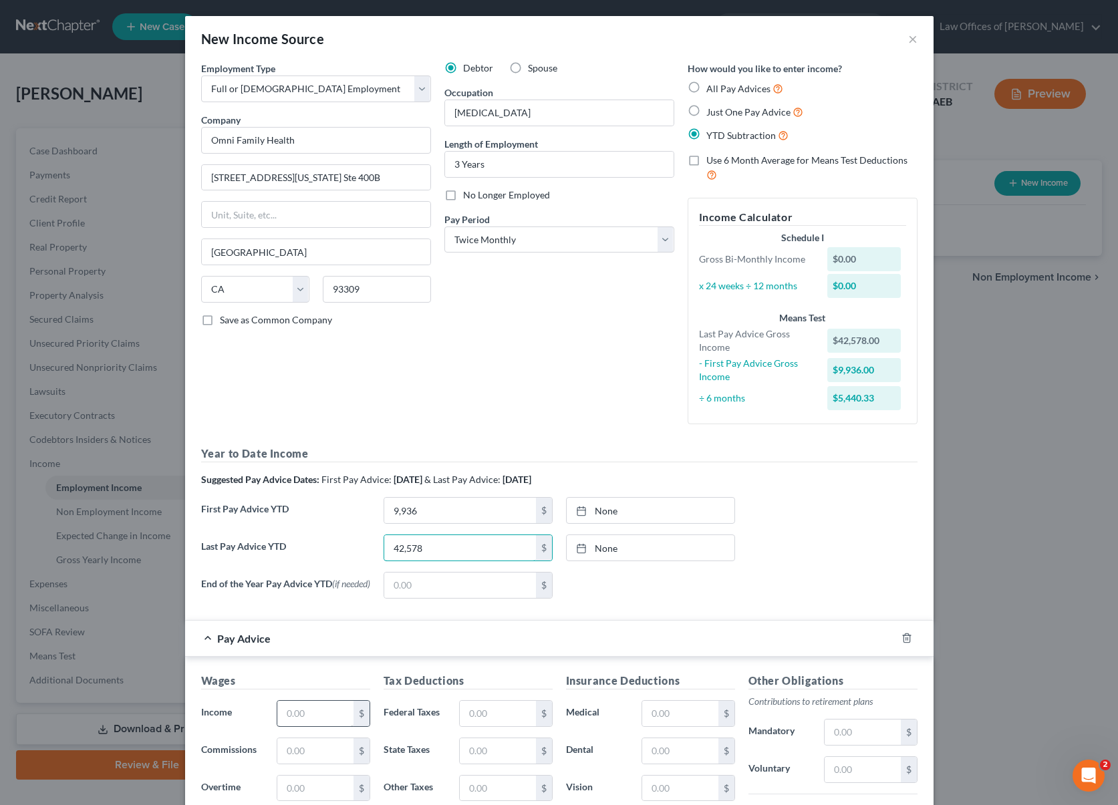
type input "42,578"
click at [335, 713] on input "text" at bounding box center [315, 713] width 76 height 25
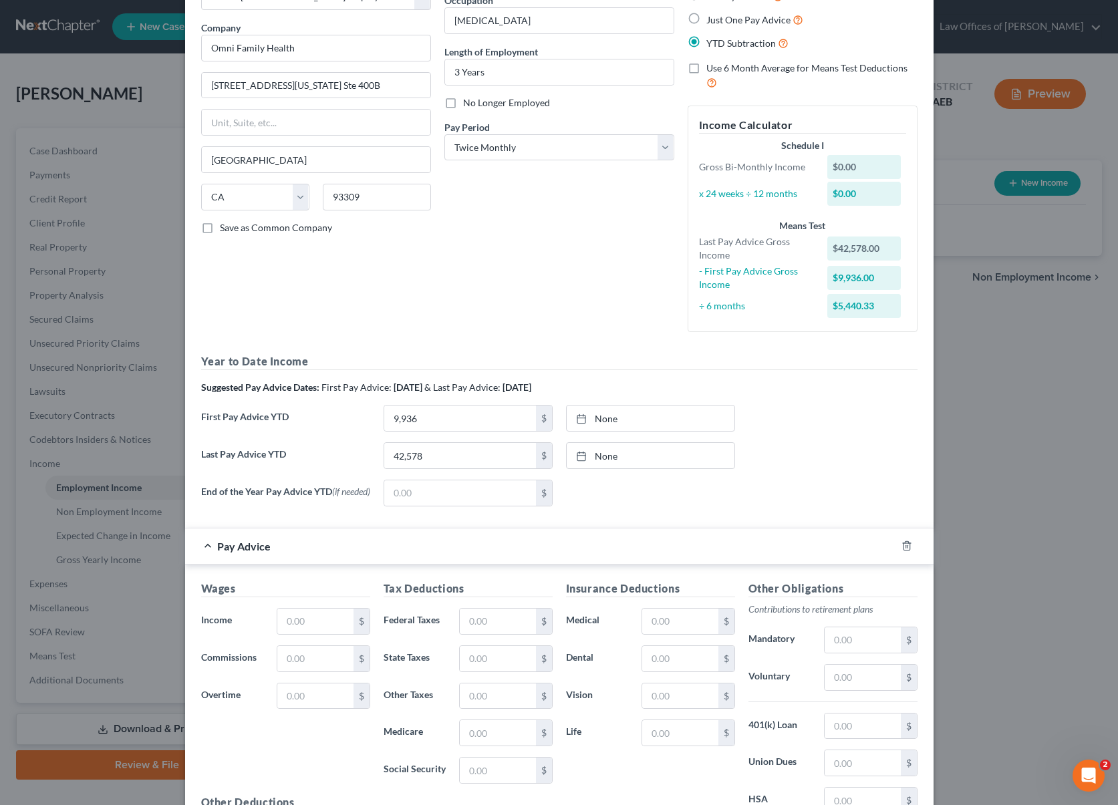
scroll to position [254, 0]
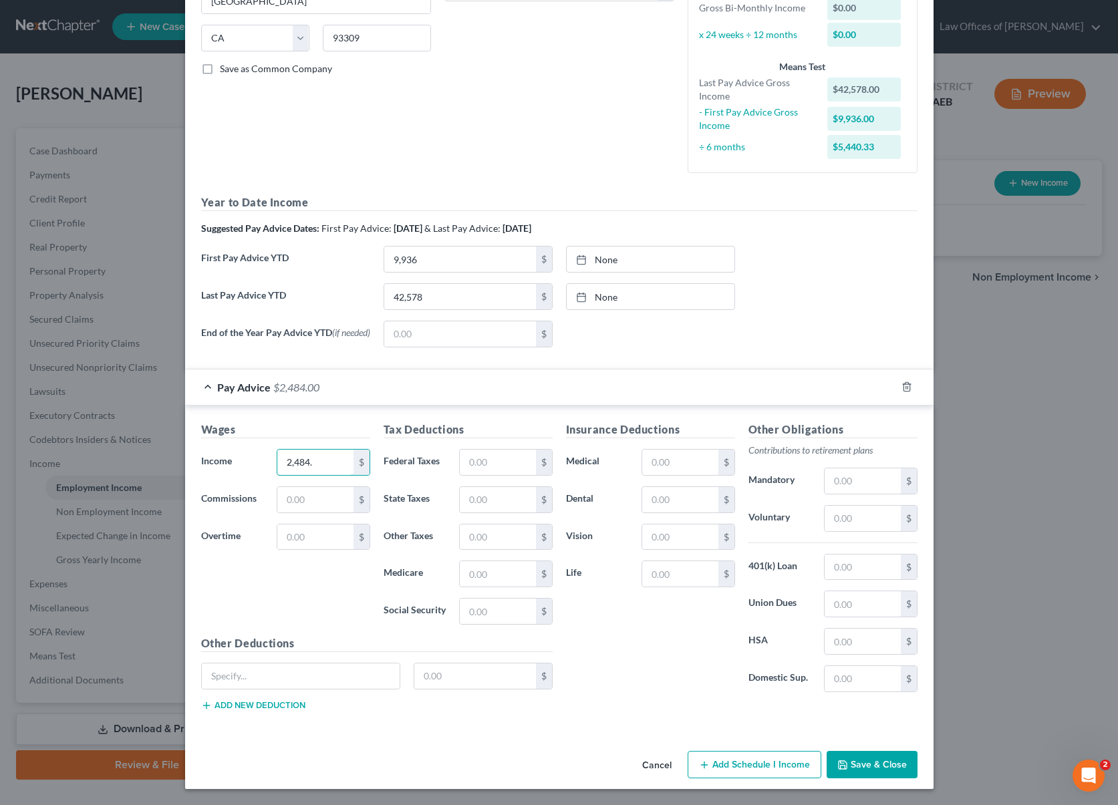
type input "2,484."
click at [511, 460] on input "text" at bounding box center [498, 462] width 76 height 25
type input "156"
type input "150"
type input "36"
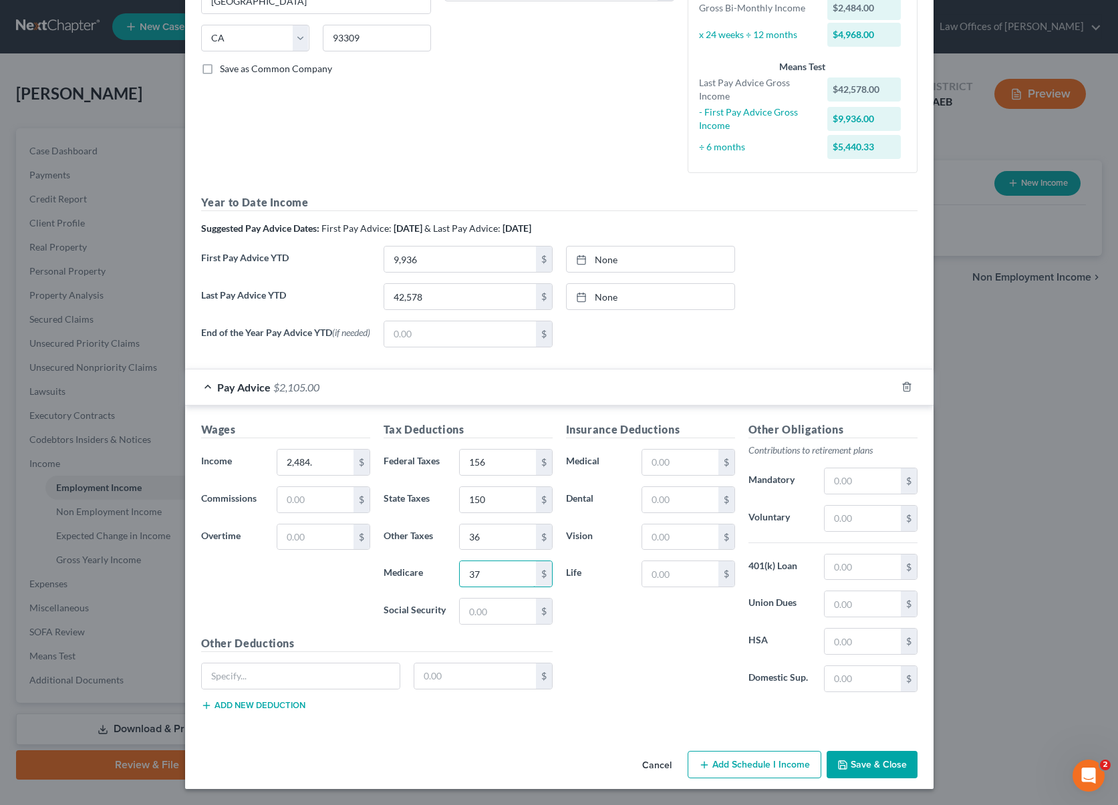
type input "37"
type input "29"
click at [690, 454] on input "text" at bounding box center [680, 462] width 76 height 25
type input "55."
click at [881, 765] on button "Save & Close" at bounding box center [872, 765] width 91 height 28
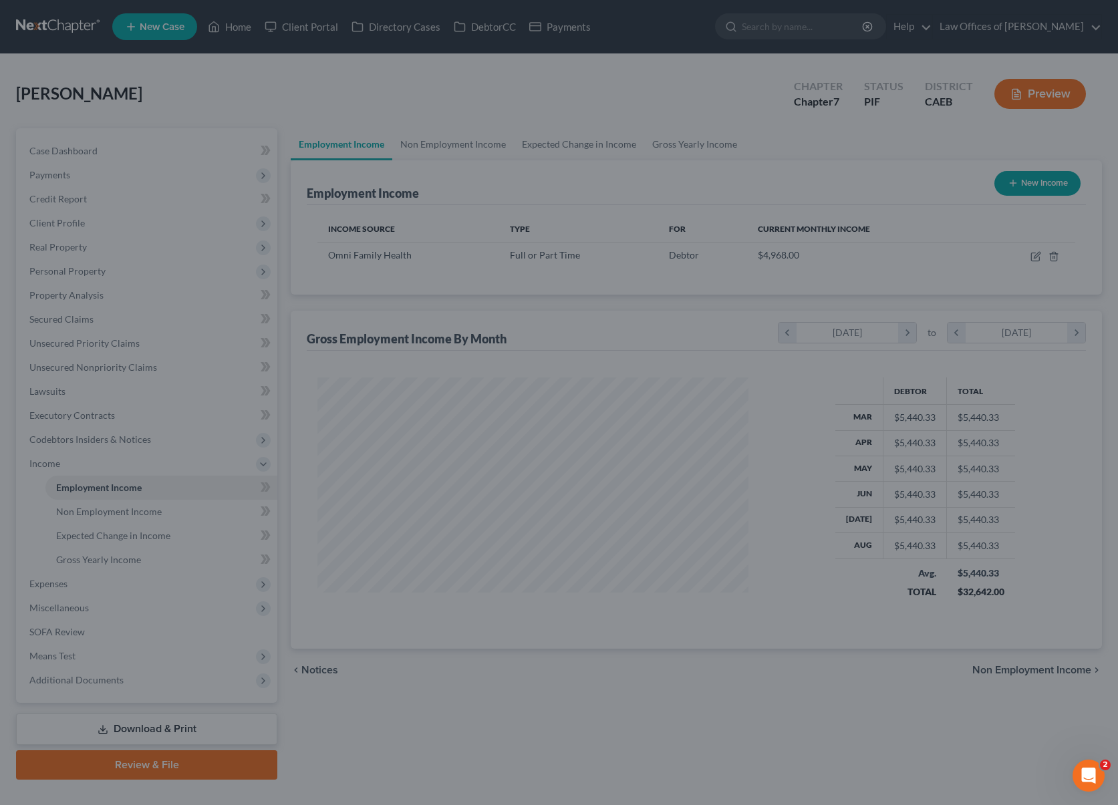
scroll to position [239, 453]
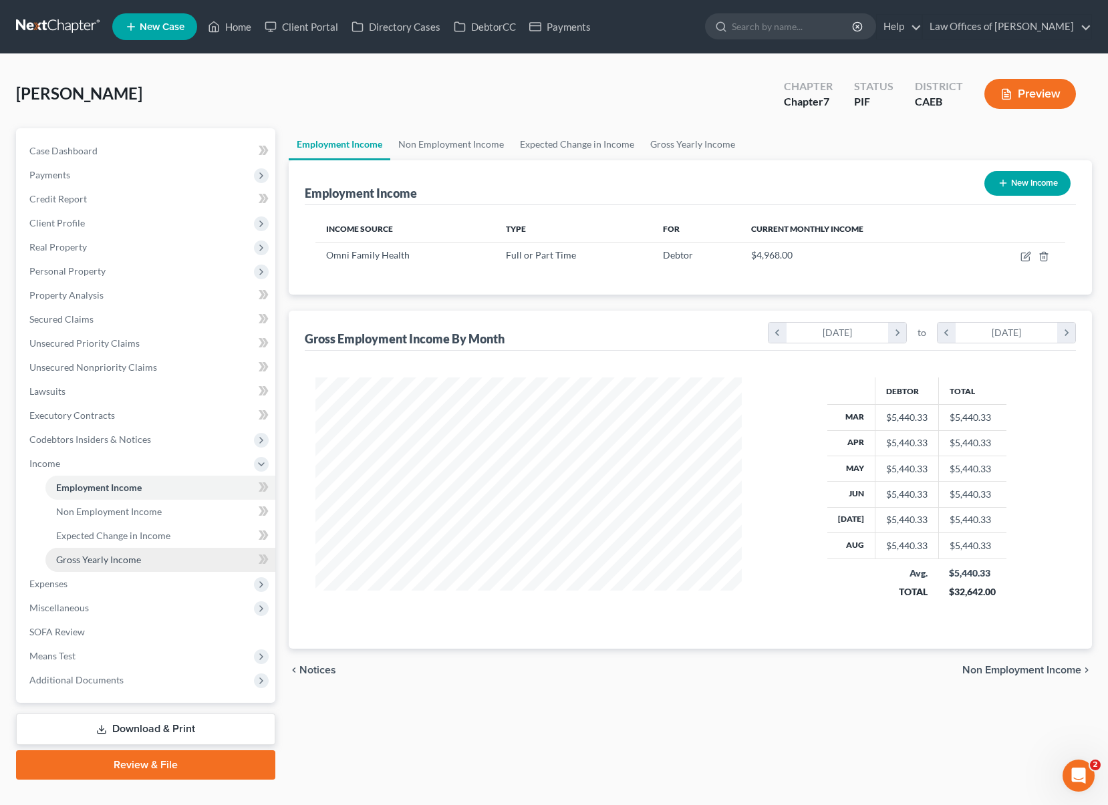
click at [151, 558] on link "Gross Yearly Income" at bounding box center [160, 560] width 230 height 24
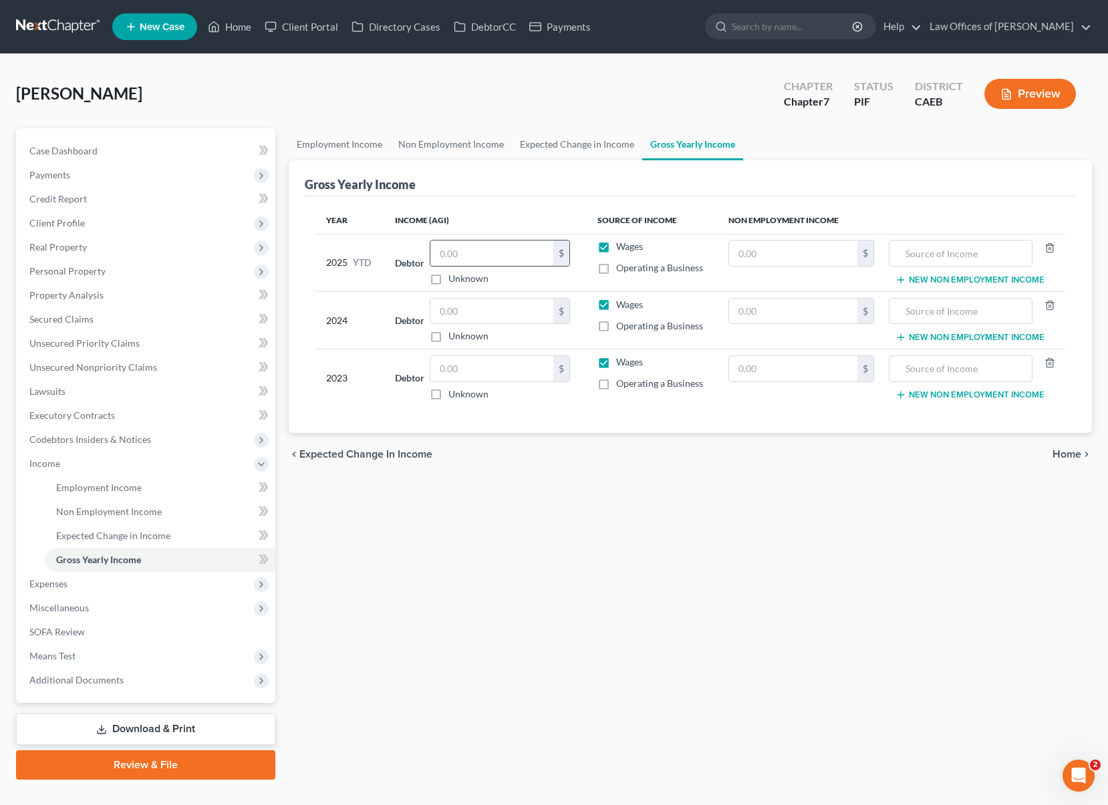
click at [479, 253] on input "text" at bounding box center [491, 253] width 123 height 25
type input "45,062."
click at [511, 302] on input "text" at bounding box center [491, 311] width 123 height 25
type input "59,594."
click at [482, 364] on input "text" at bounding box center [491, 368] width 123 height 25
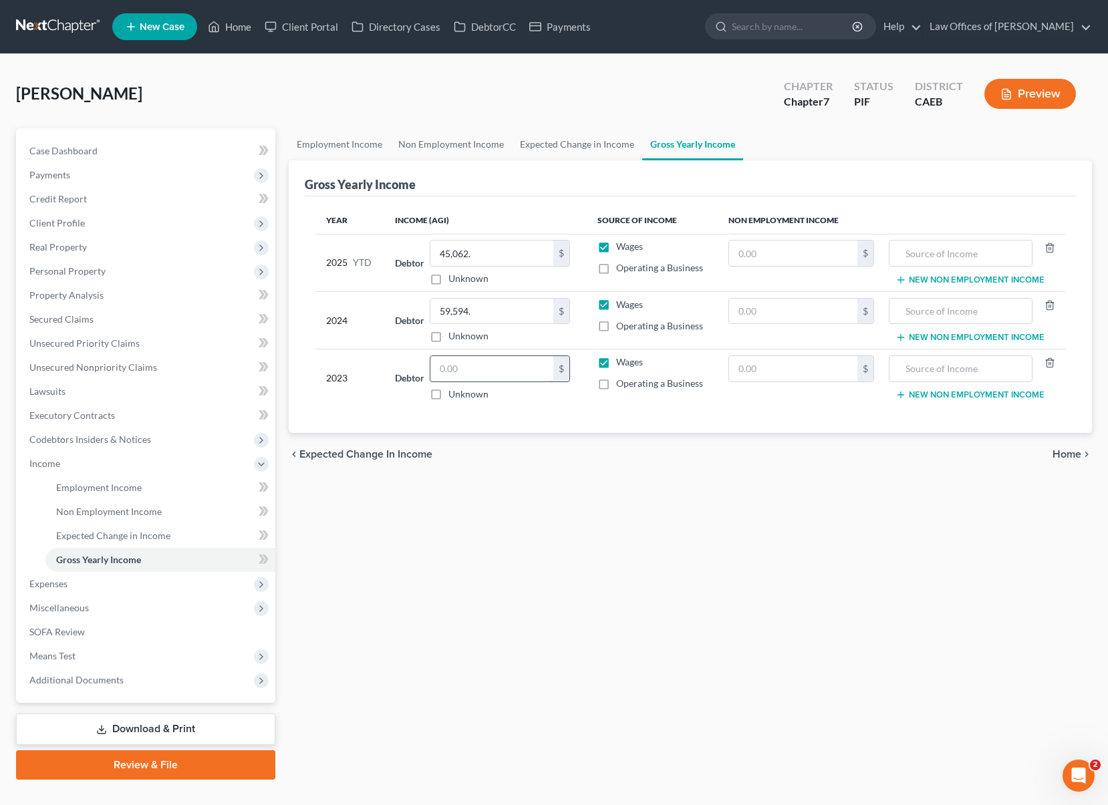
click at [482, 364] on input "text" at bounding box center [491, 368] width 123 height 25
type input "57,292."
click at [81, 583] on span "Expenses" at bounding box center [147, 584] width 257 height 24
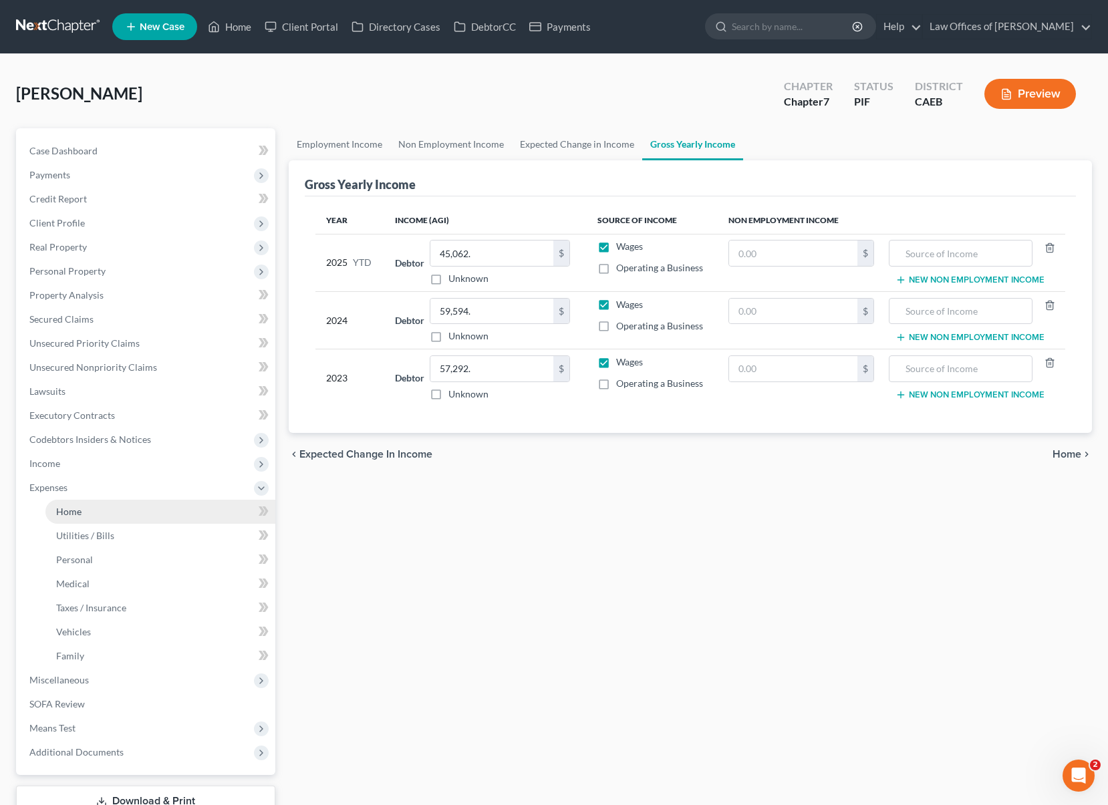
click at [91, 509] on link "Home" at bounding box center [160, 512] width 230 height 24
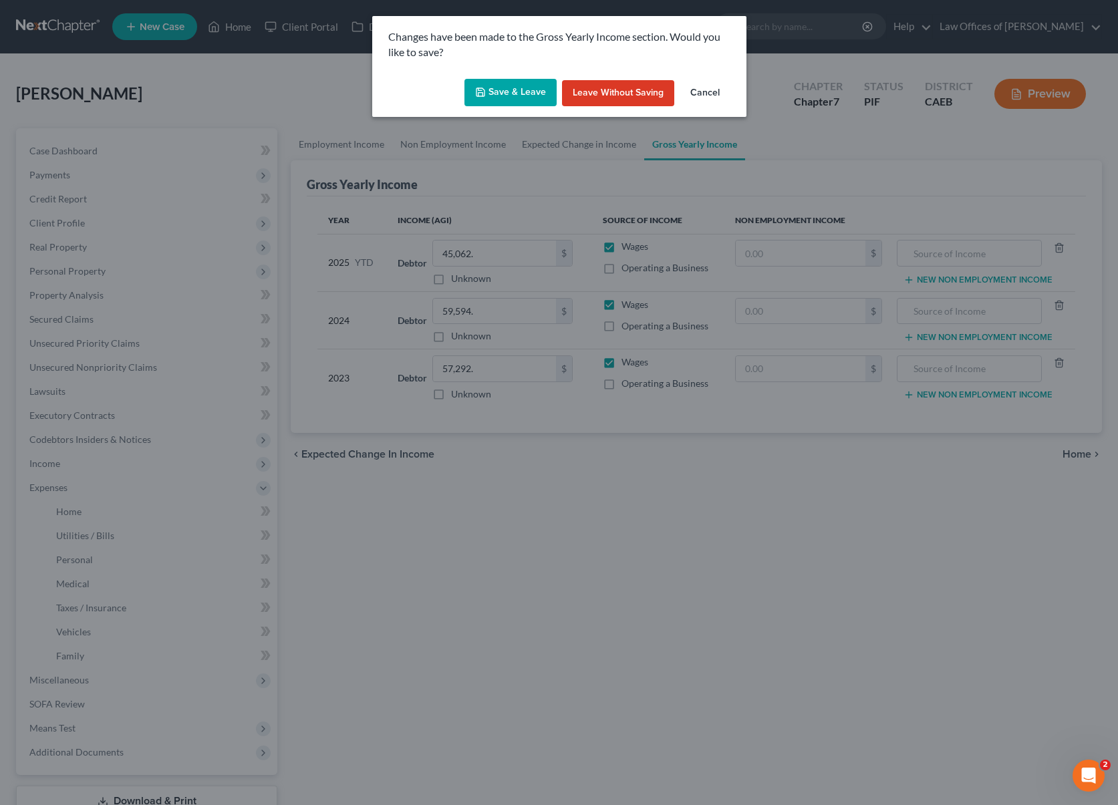
click at [493, 90] on button "Save & Leave" at bounding box center [510, 93] width 92 height 28
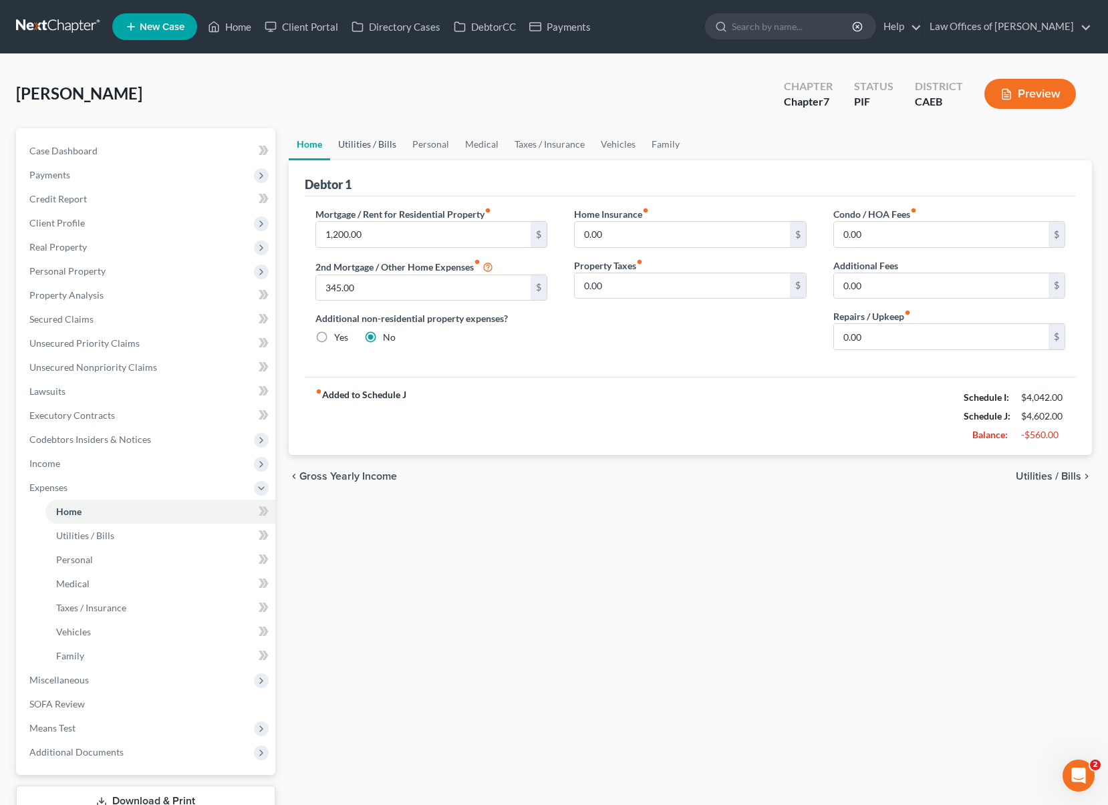
click at [360, 140] on link "Utilities / Bills" at bounding box center [367, 144] width 74 height 32
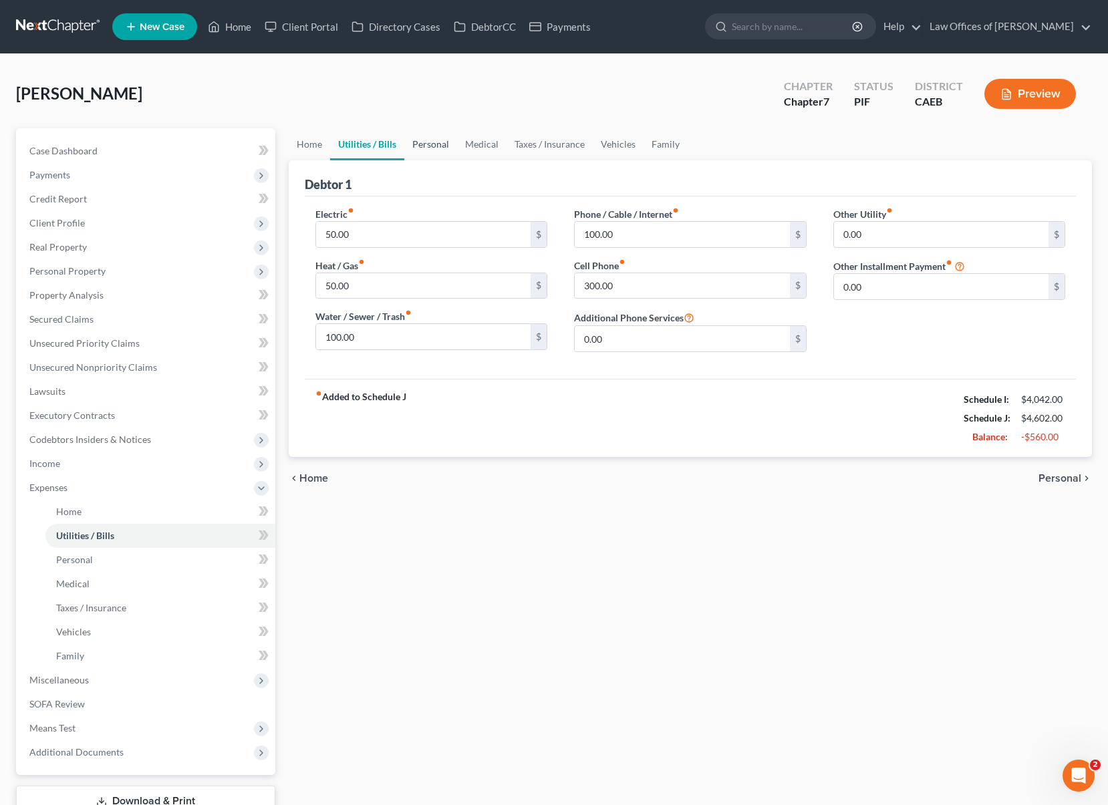
click at [419, 142] on link "Personal" at bounding box center [430, 144] width 53 height 32
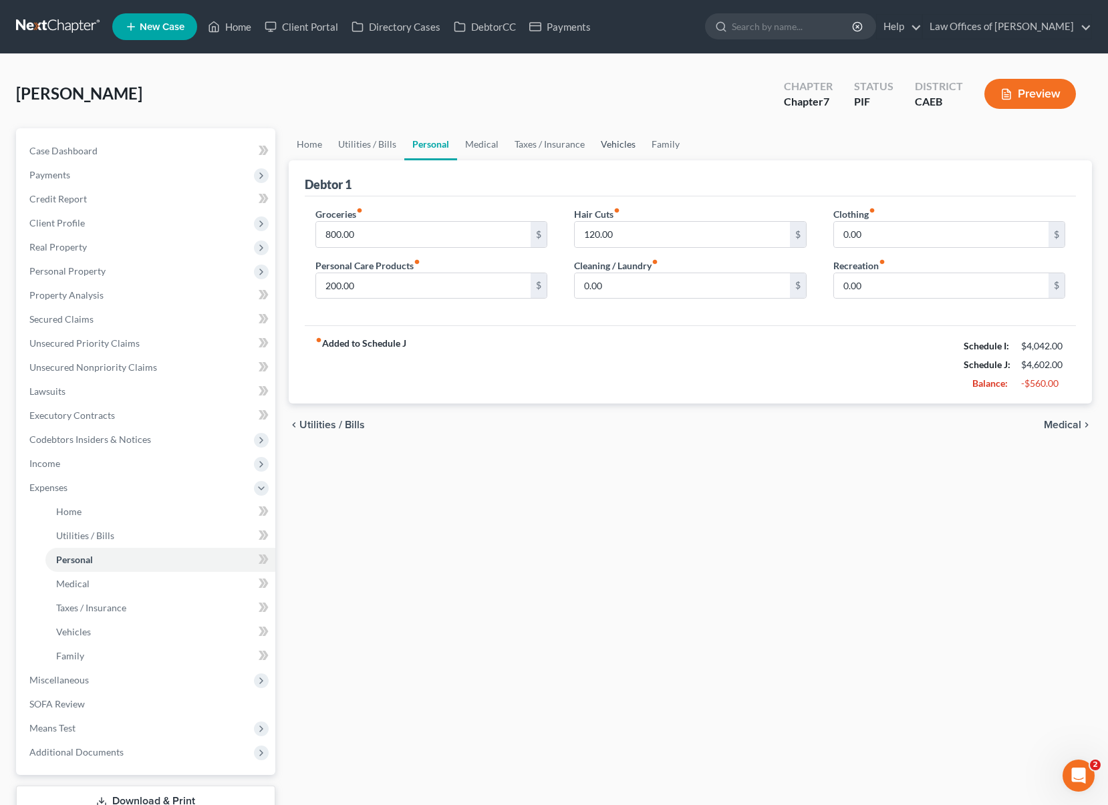
click at [623, 147] on link "Vehicles" at bounding box center [618, 144] width 51 height 32
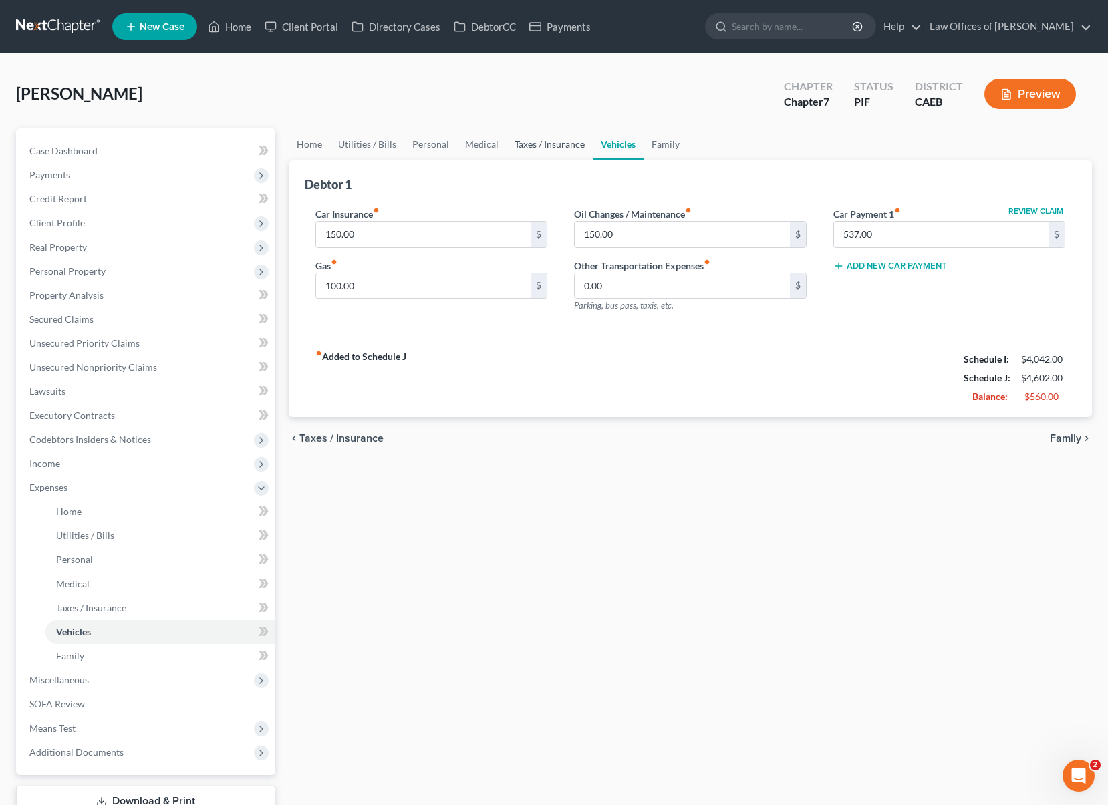
click at [543, 142] on link "Taxes / Insurance" at bounding box center [550, 144] width 86 height 32
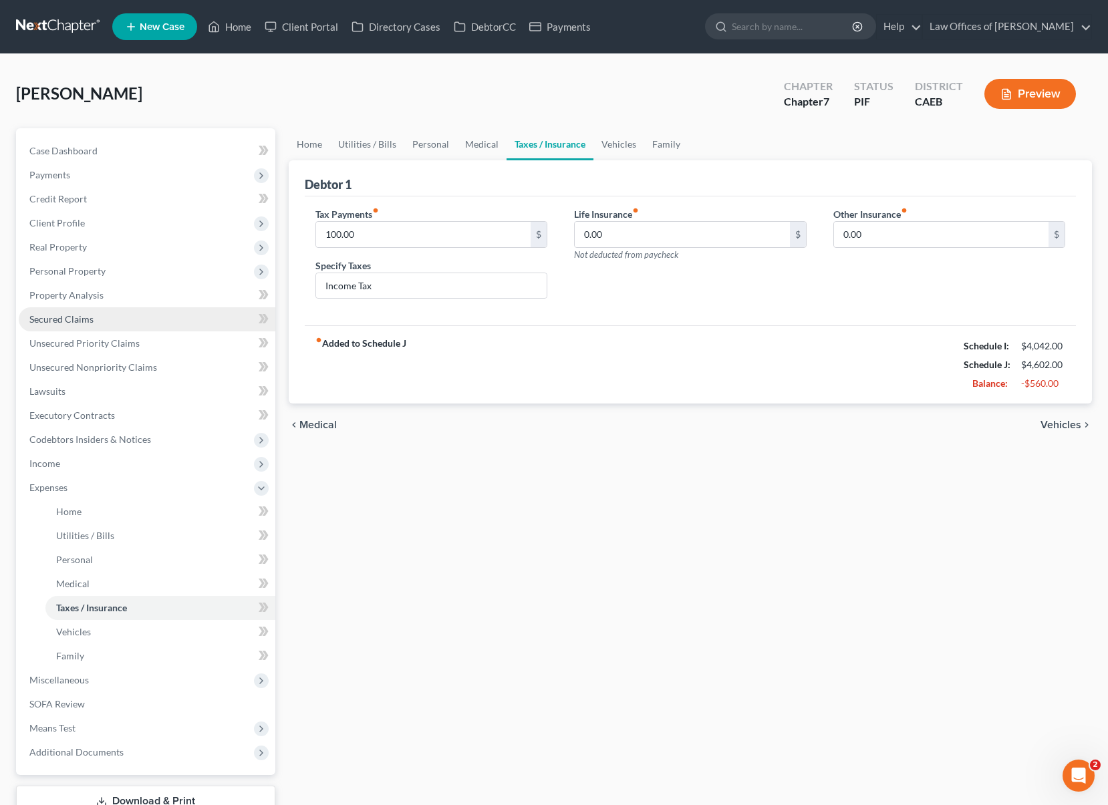
click at [108, 321] on link "Secured Claims" at bounding box center [147, 319] width 257 height 24
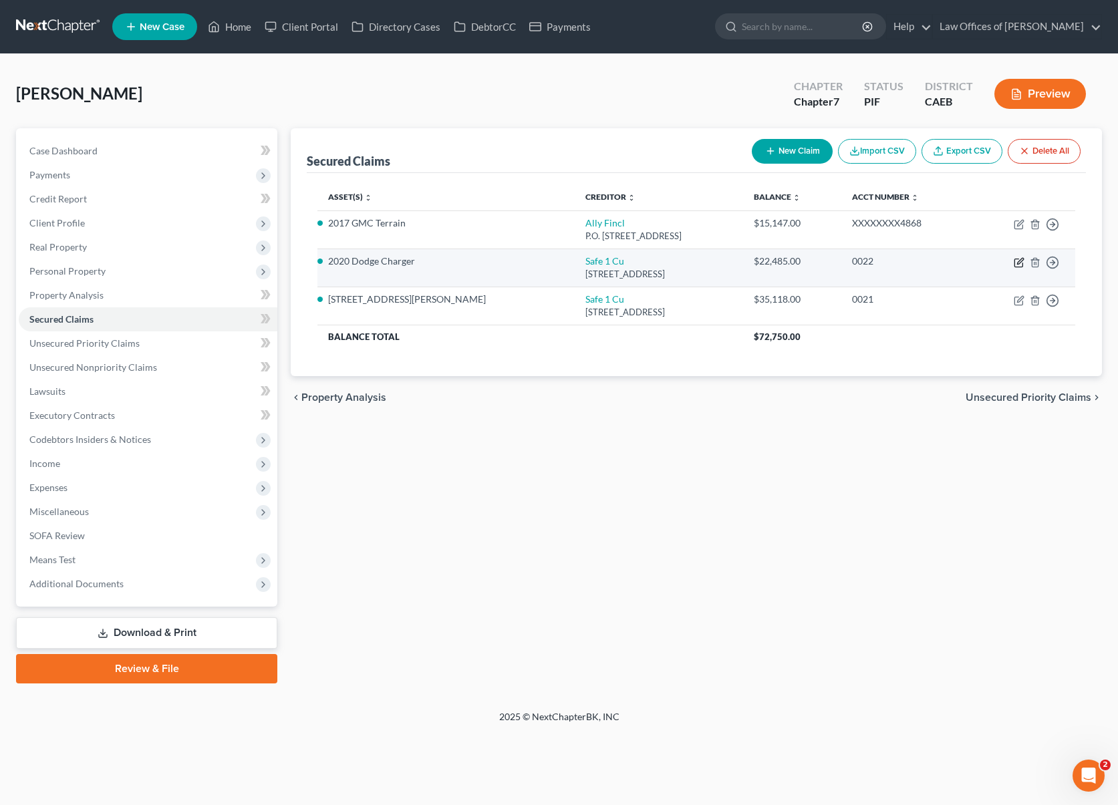
click at [1015, 259] on icon "button" at bounding box center [1018, 263] width 8 height 8
select select "4"
select select "0"
select select "4"
select select "0"
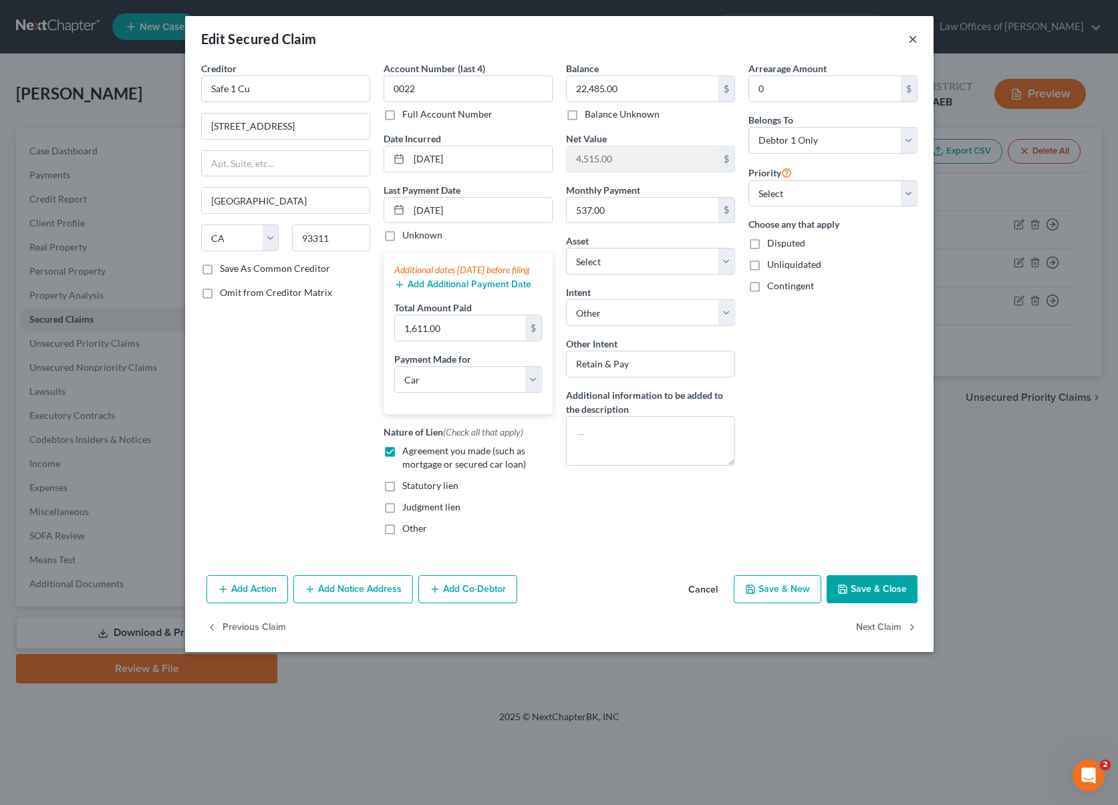
click at [912, 41] on button "×" at bounding box center [912, 39] width 9 height 16
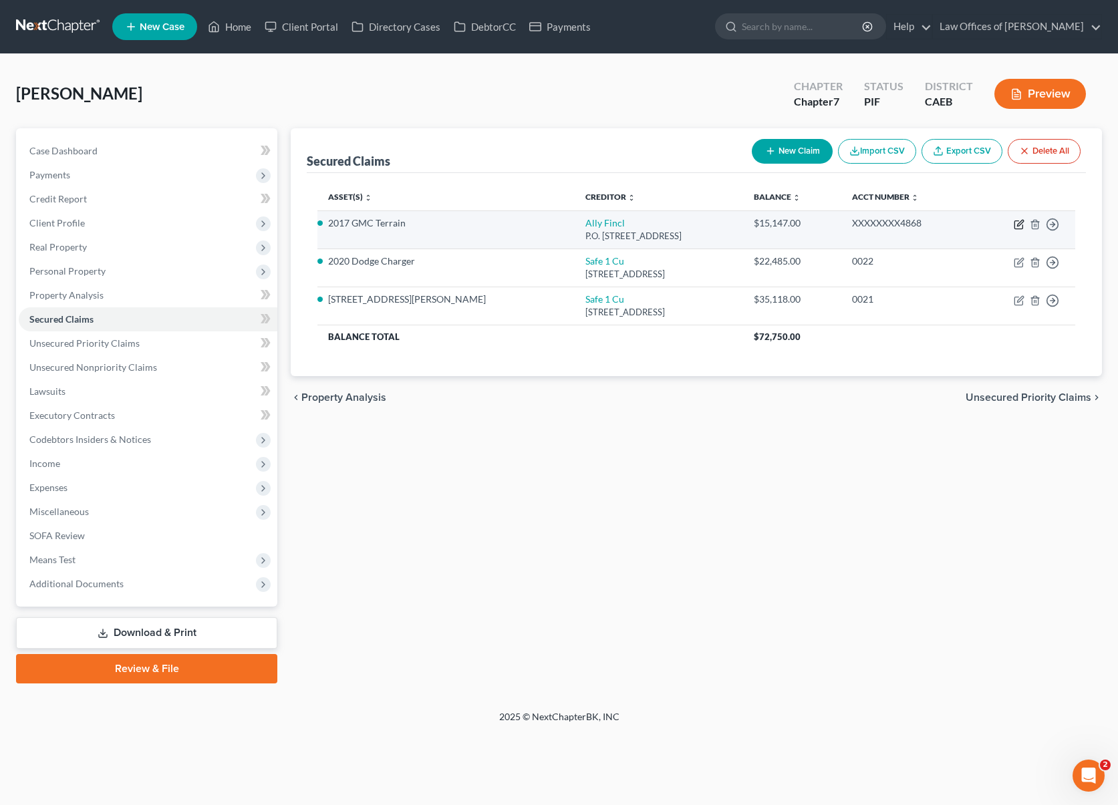
click at [1017, 223] on icon "button" at bounding box center [1019, 224] width 11 height 11
select select "24"
select select "10"
select select "0"
select select "3"
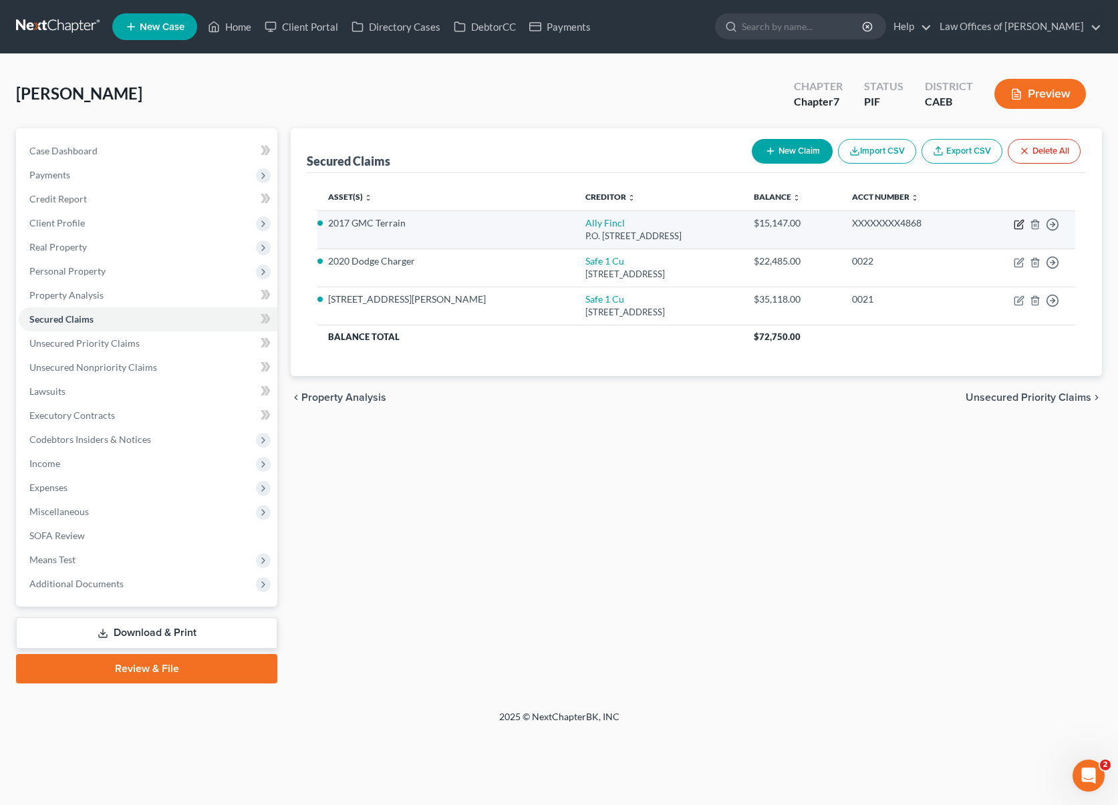
select select "0"
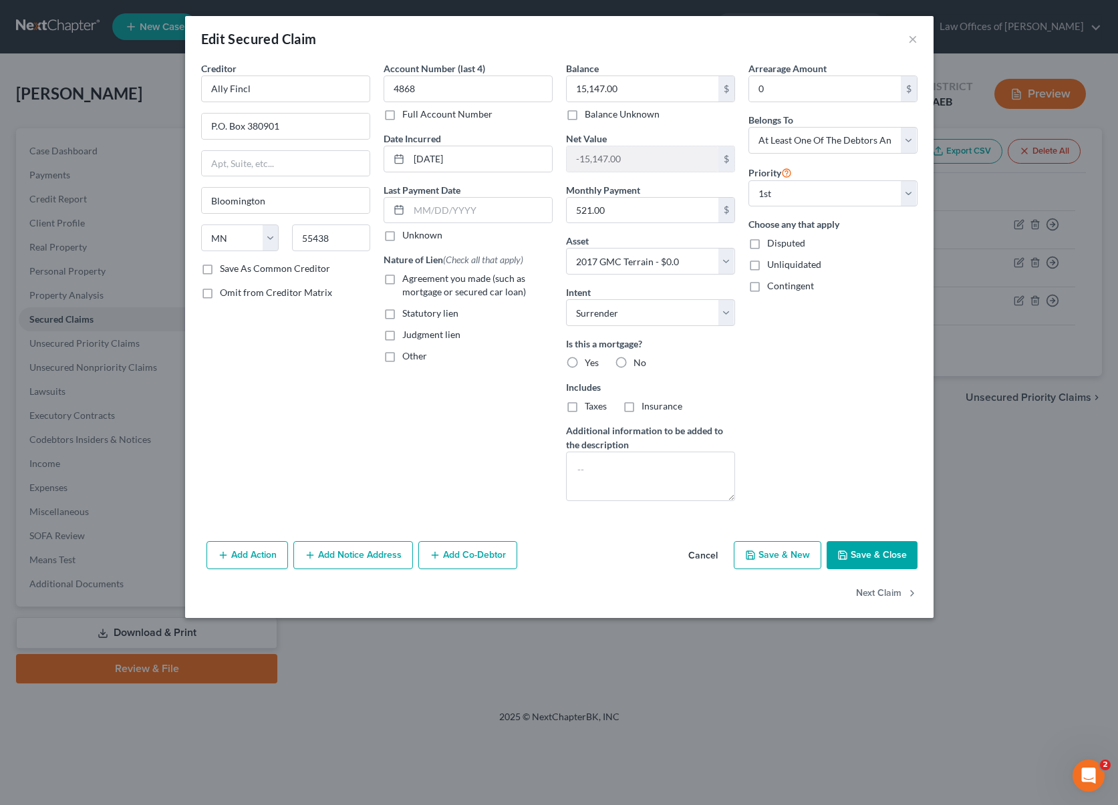
click at [464, 550] on button "Add Co-Debtor" at bounding box center [467, 555] width 99 height 28
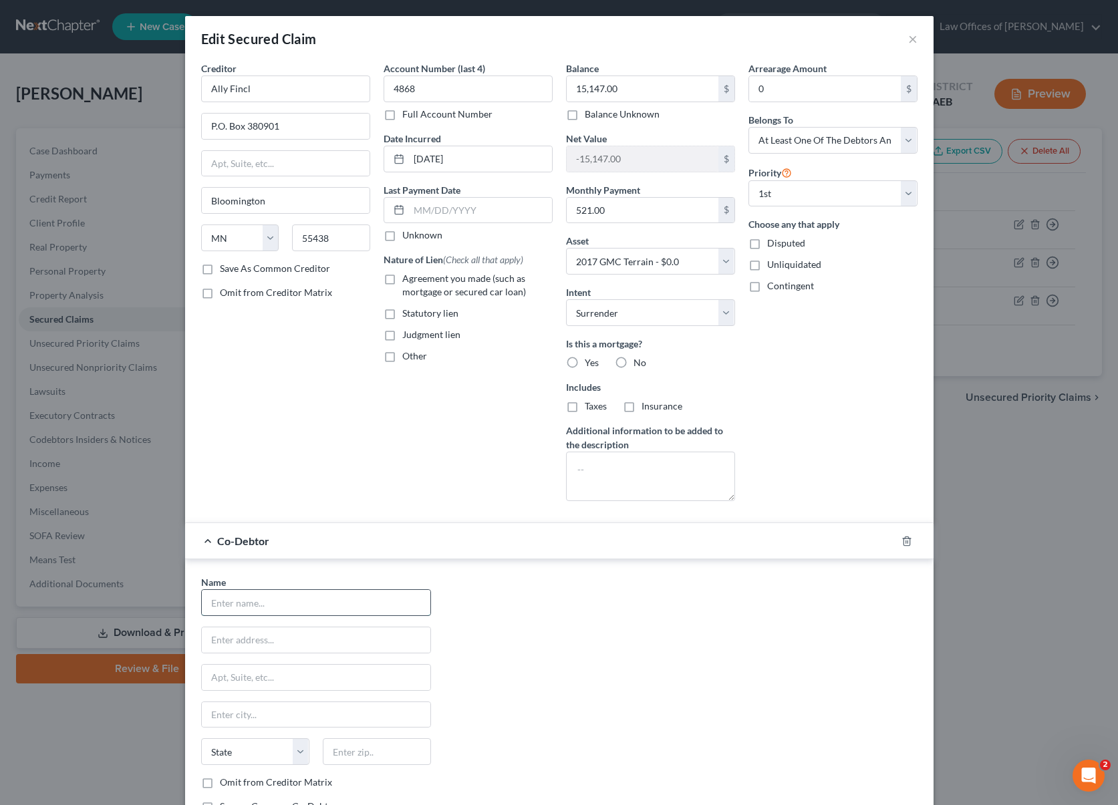
click at [348, 609] on input "text" at bounding box center [316, 602] width 229 height 25
type input "[PERSON_NAME]"
type input "[STREET_ADDRESS][PERSON_NAME]"
drag, startPoint x: 376, startPoint y: 748, endPoint x: 442, endPoint y: 748, distance: 66.2
click at [376, 748] on input "text" at bounding box center [377, 751] width 108 height 27
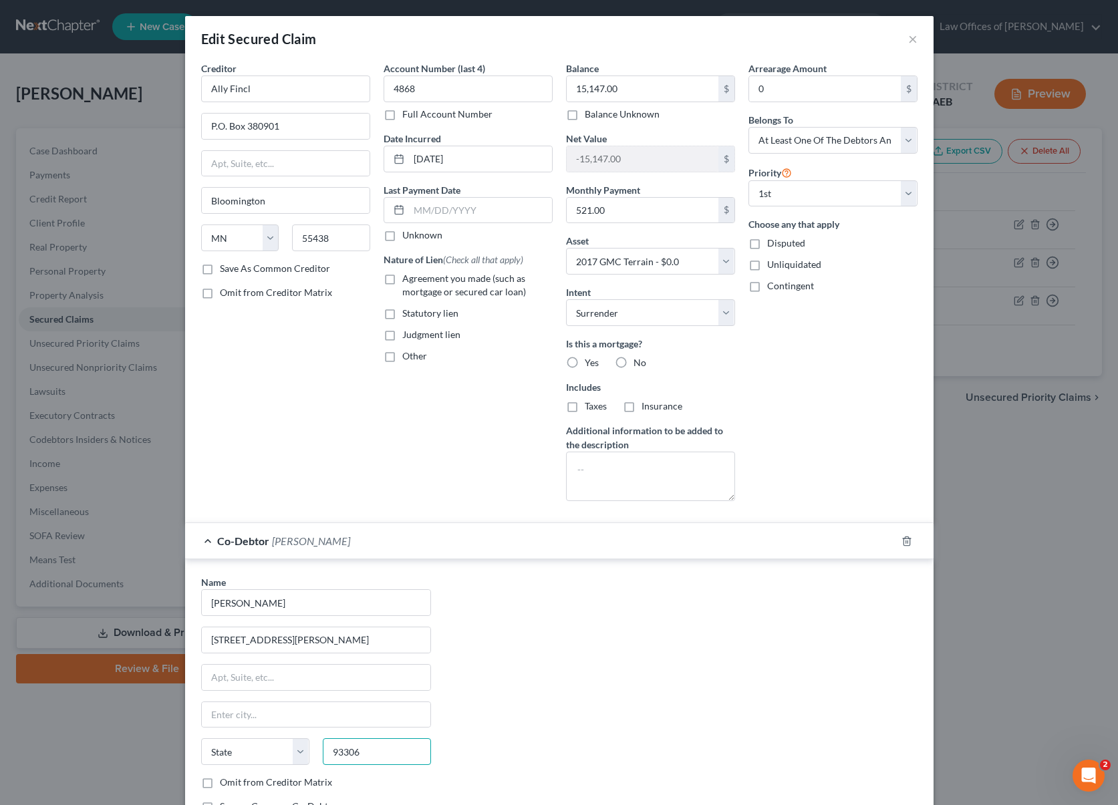
type input "93306"
type input "[GEOGRAPHIC_DATA]"
select select "4"
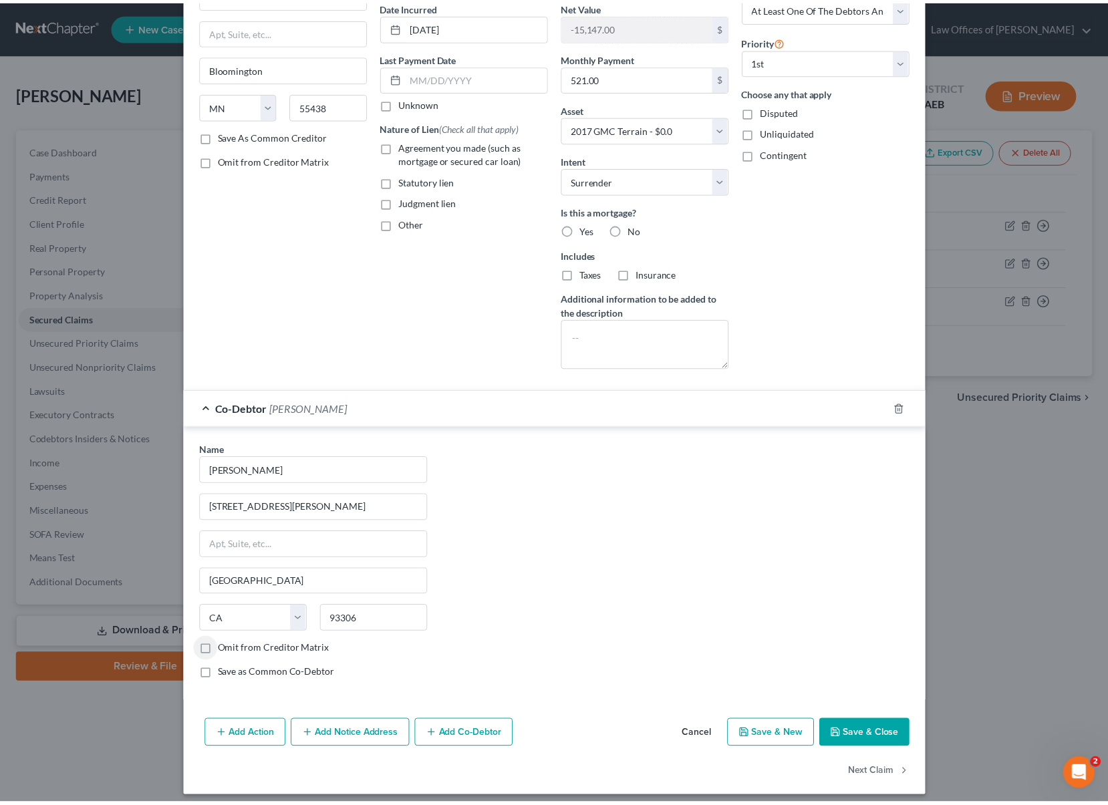
scroll to position [141, 0]
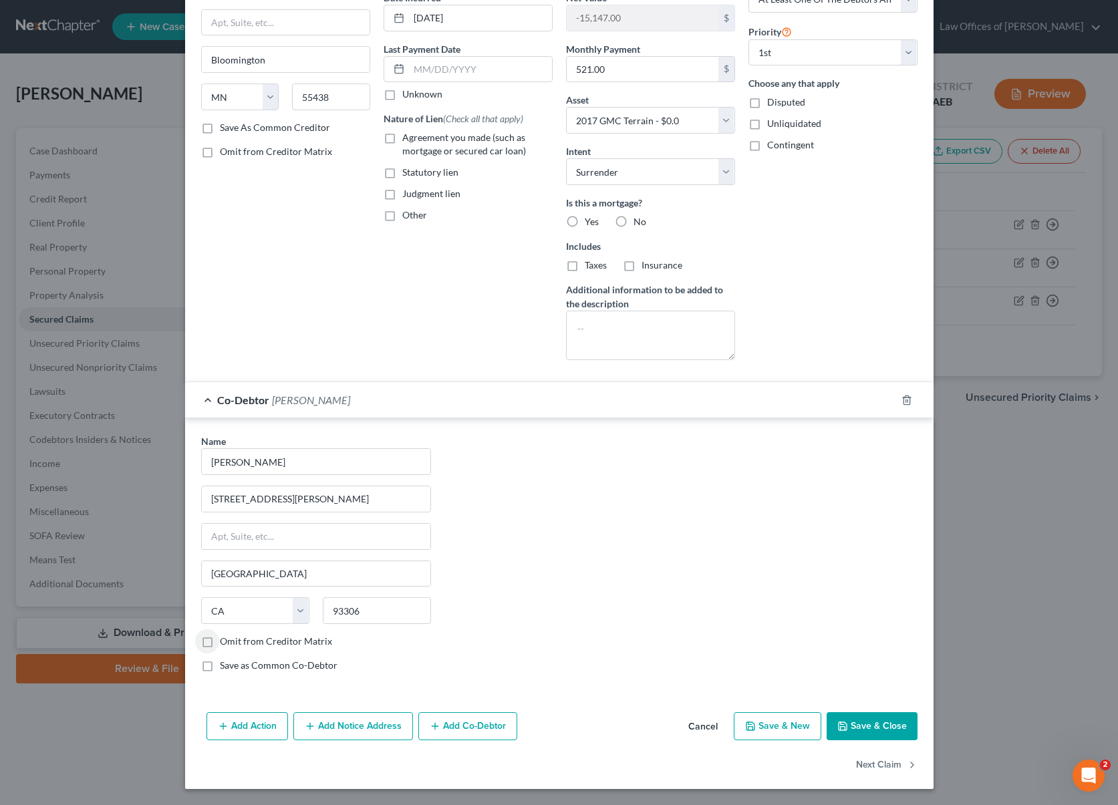
click at [886, 724] on button "Save & Close" at bounding box center [872, 726] width 91 height 28
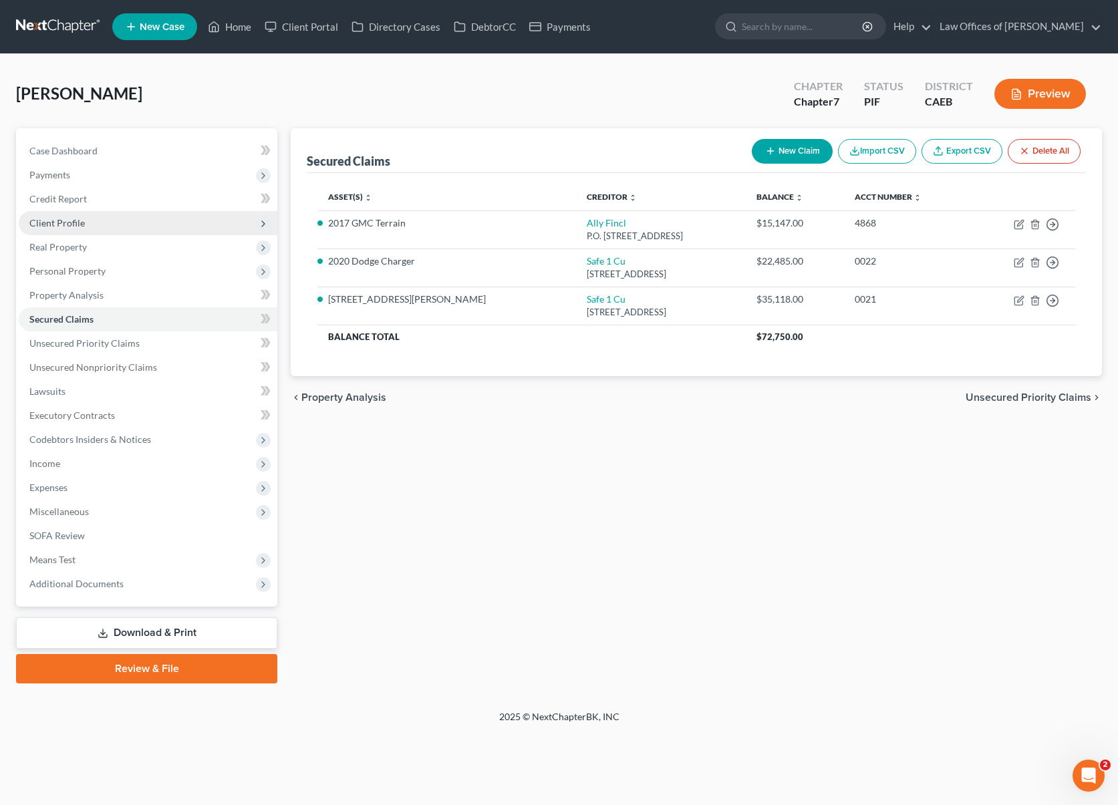
click at [111, 225] on span "Client Profile" at bounding box center [148, 223] width 259 height 24
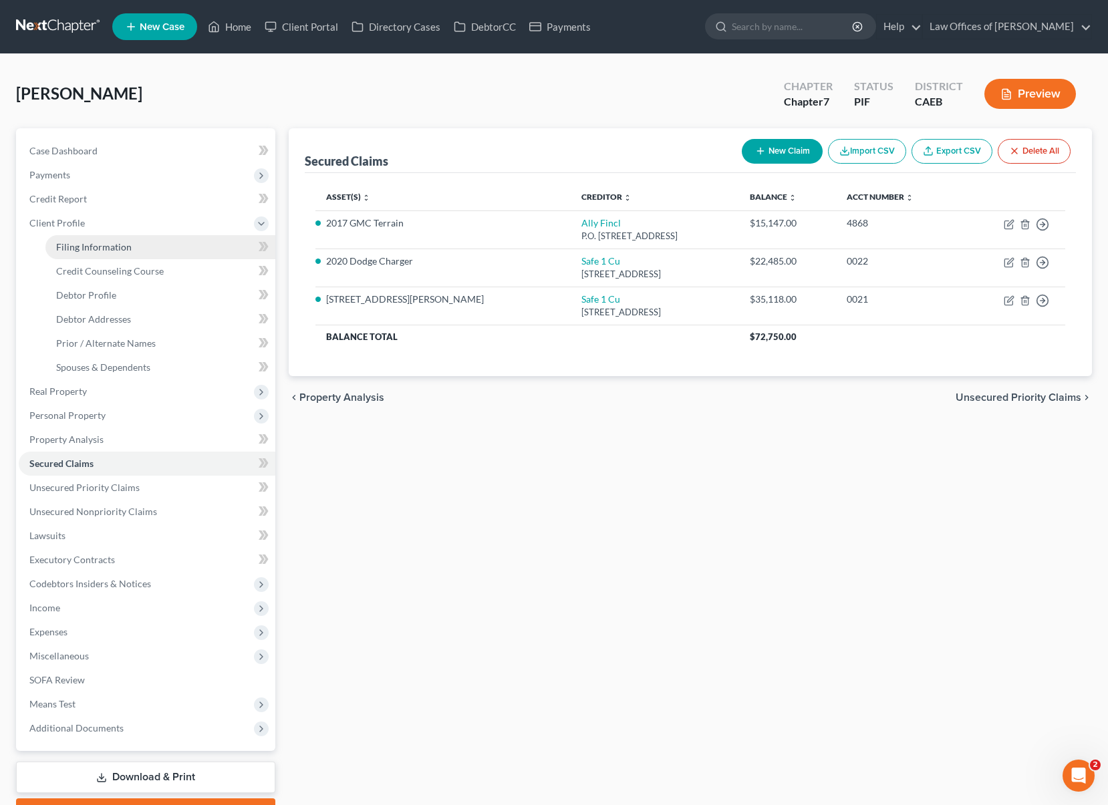
click at [114, 246] on span "Filing Information" at bounding box center [94, 246] width 76 height 11
select select "1"
select select "0"
select select "8"
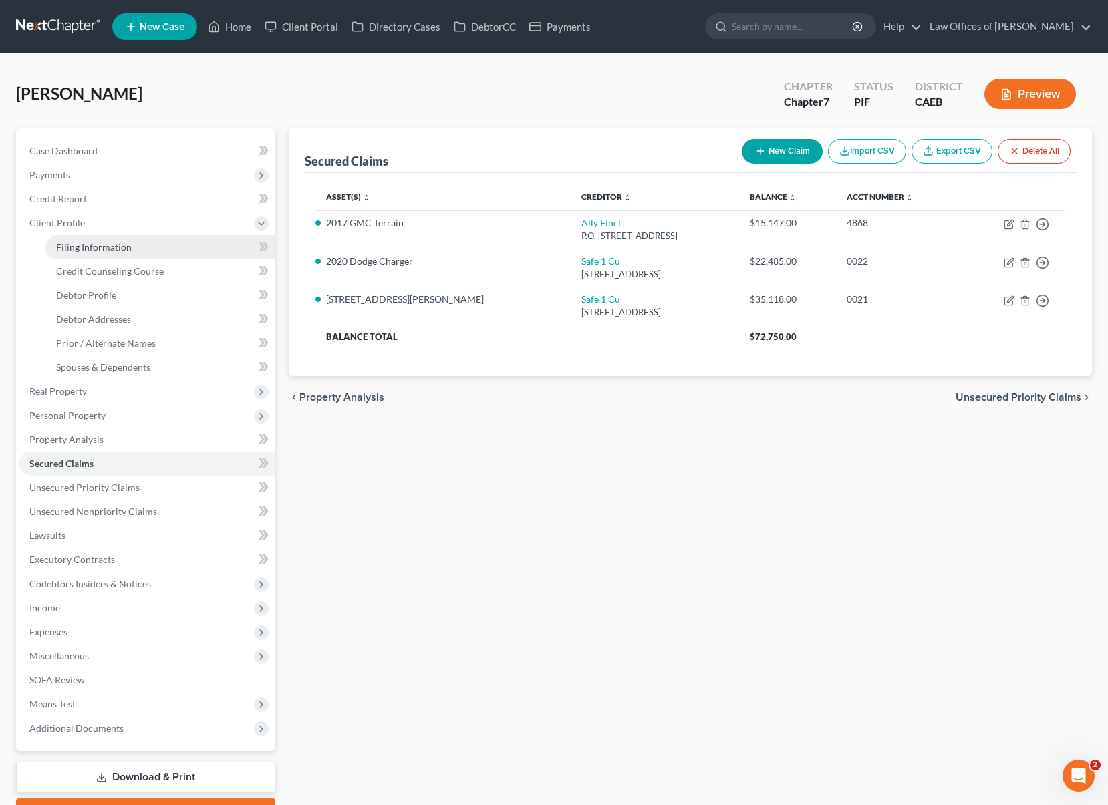
select select "0"
select select "4"
select select "1"
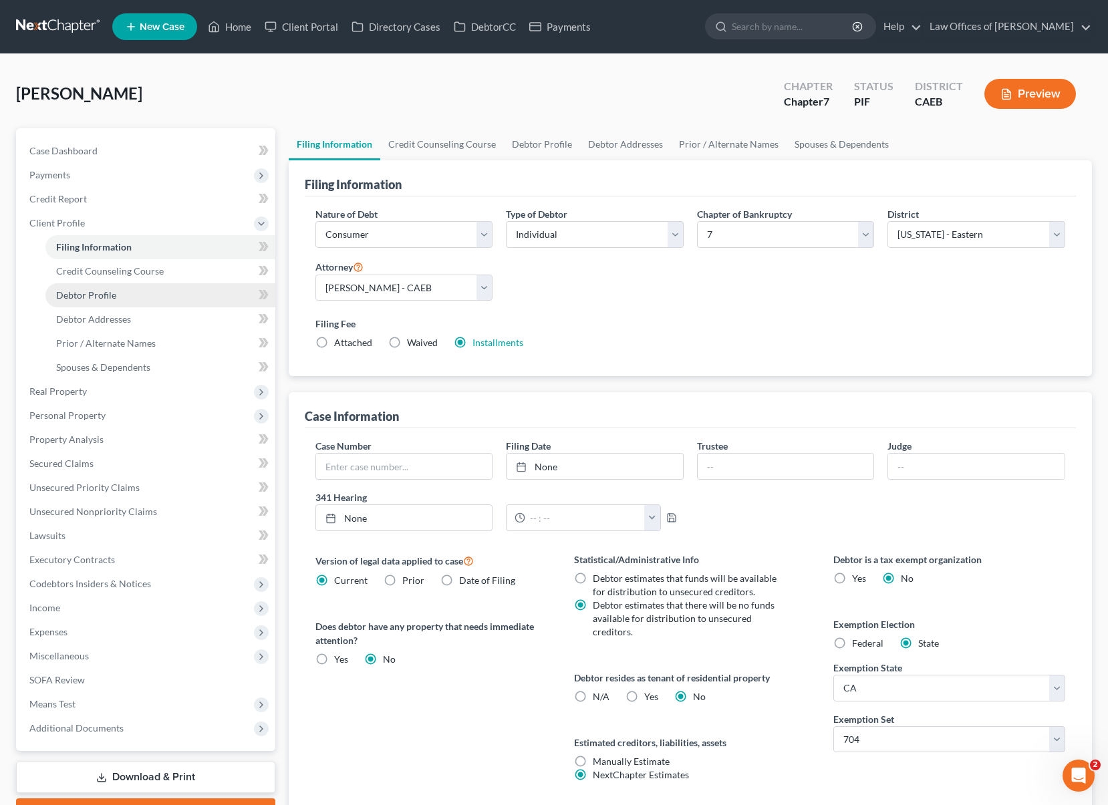
click at [116, 297] on link "Debtor Profile" at bounding box center [160, 295] width 230 height 24
select select "0"
select select "1"
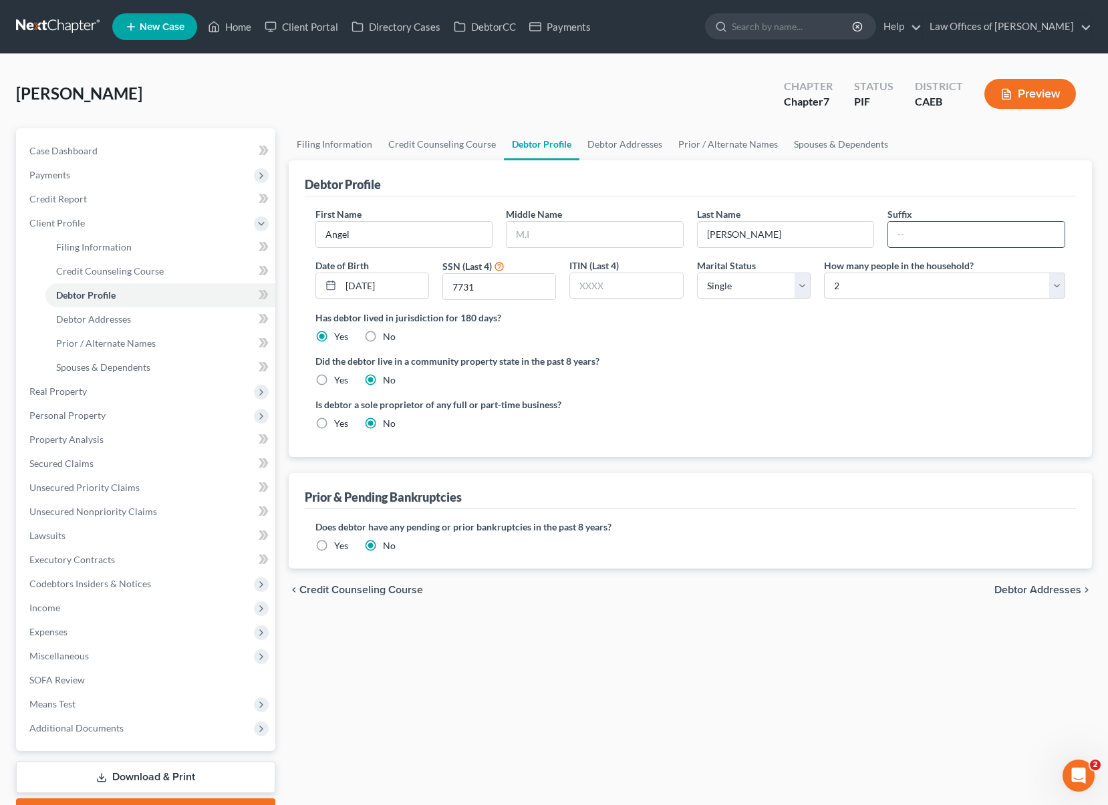
click at [920, 237] on input "text" at bounding box center [976, 234] width 176 height 25
type input "Sr."
click at [76, 362] on span "Spouses & Dependents" at bounding box center [103, 367] width 94 height 11
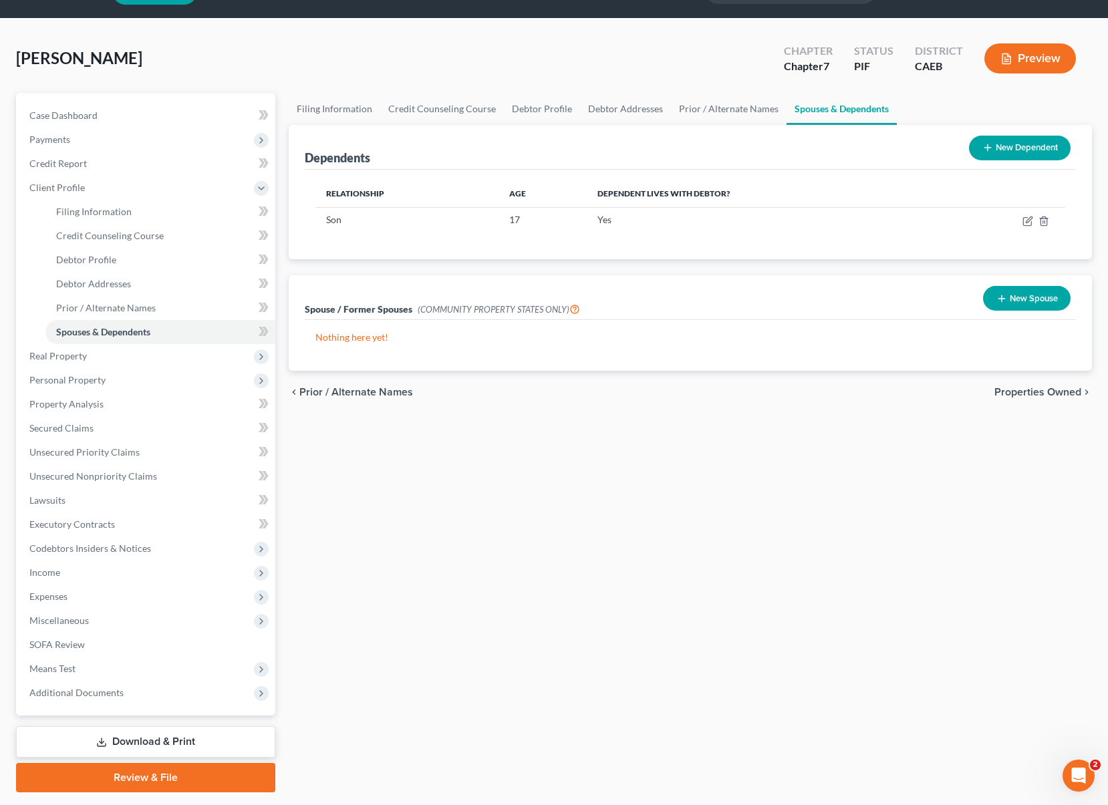
scroll to position [72, 0]
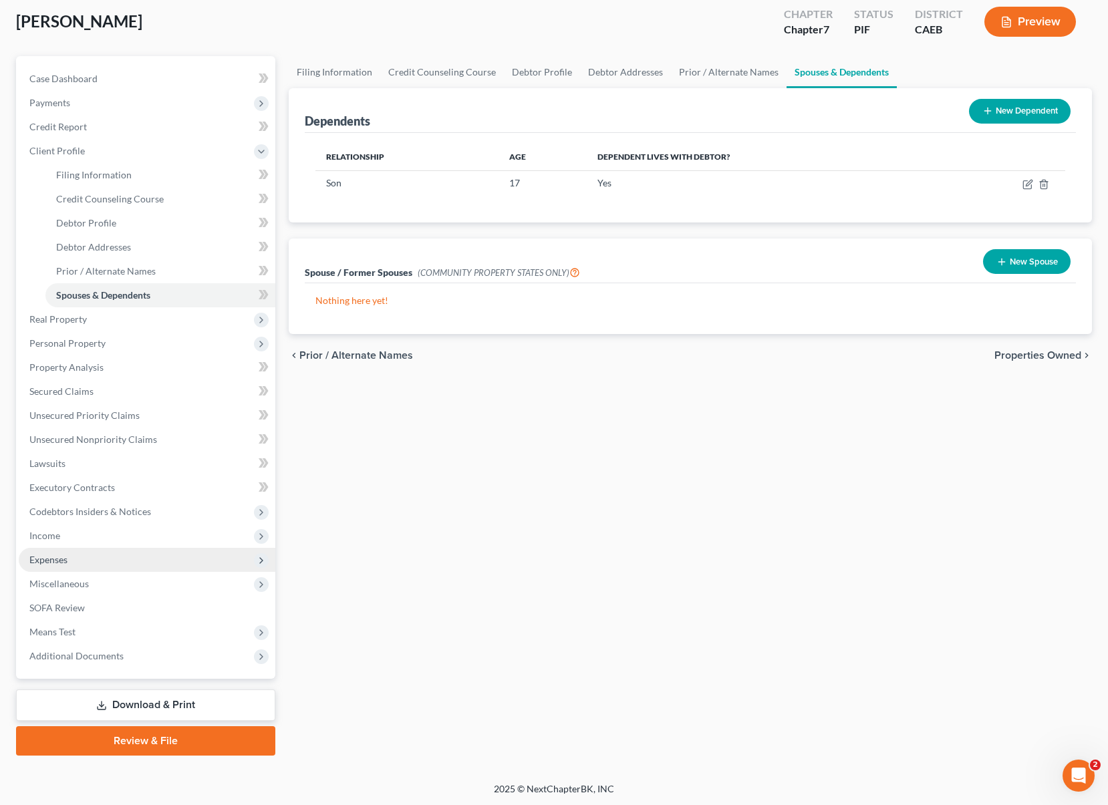
click at [91, 562] on span "Expenses" at bounding box center [147, 560] width 257 height 24
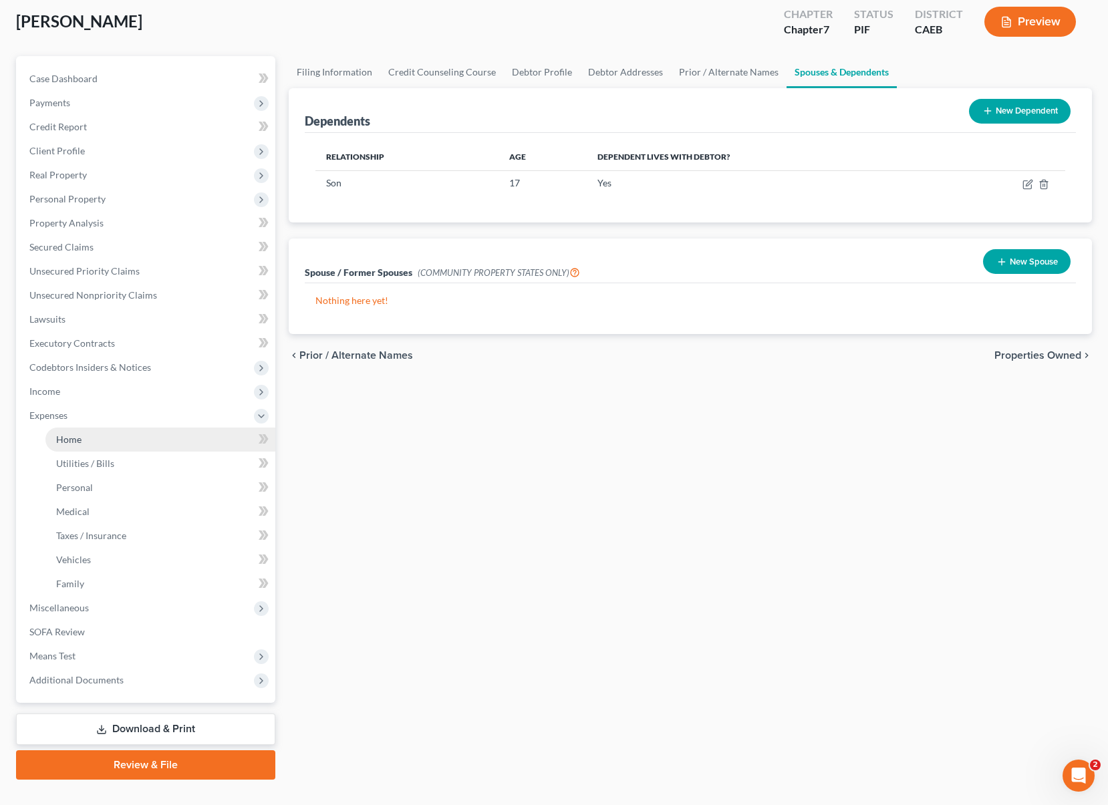
click at [122, 444] on link "Home" at bounding box center [160, 440] width 230 height 24
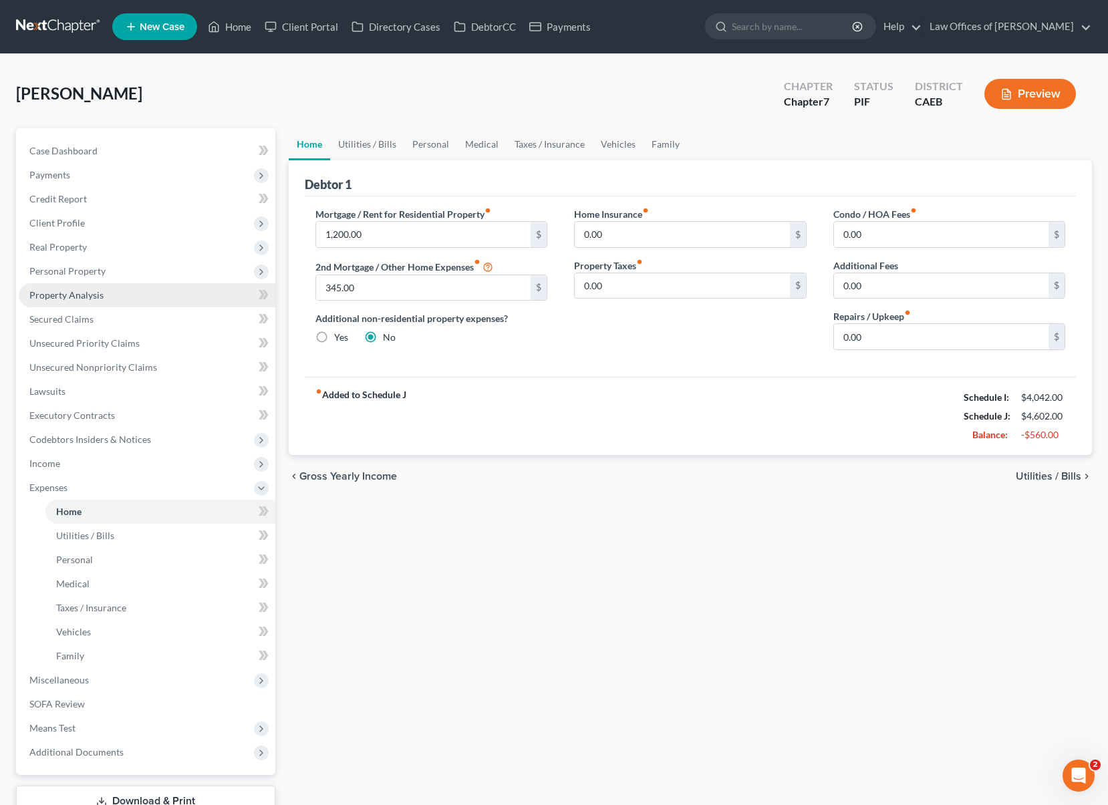
click at [133, 297] on link "Property Analysis" at bounding box center [147, 295] width 257 height 24
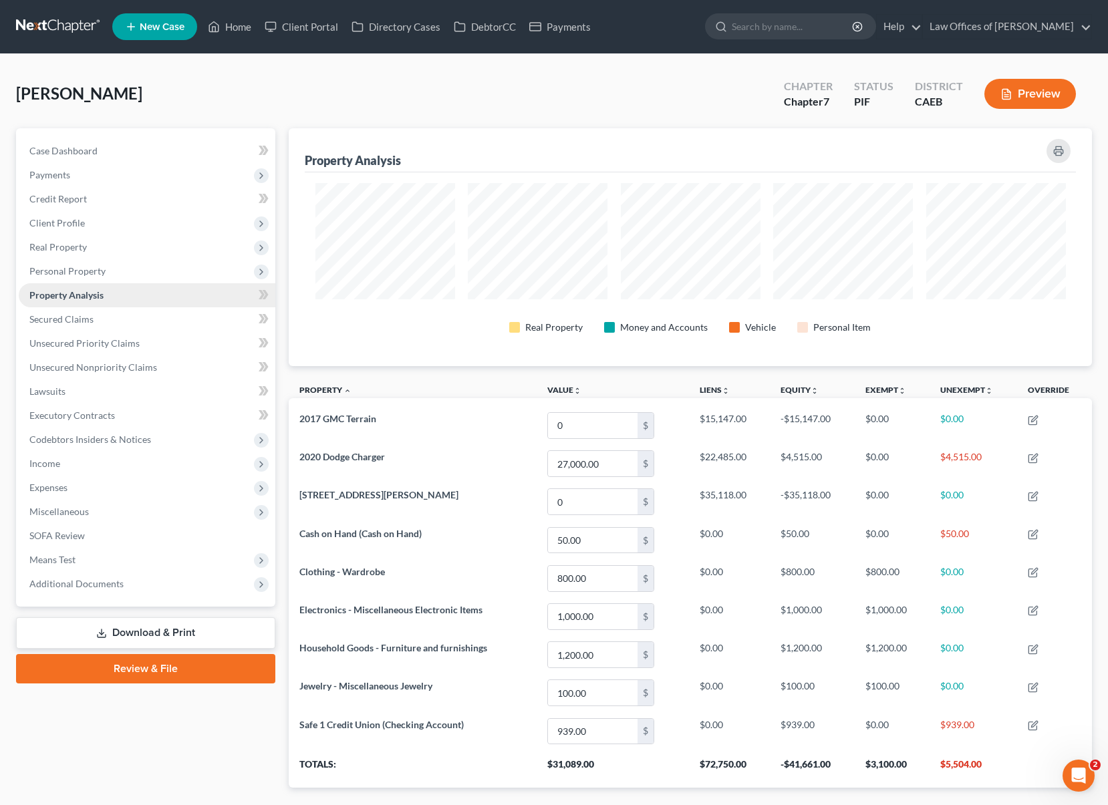
scroll to position [238, 803]
click at [102, 249] on span "Real Property" at bounding box center [147, 247] width 257 height 24
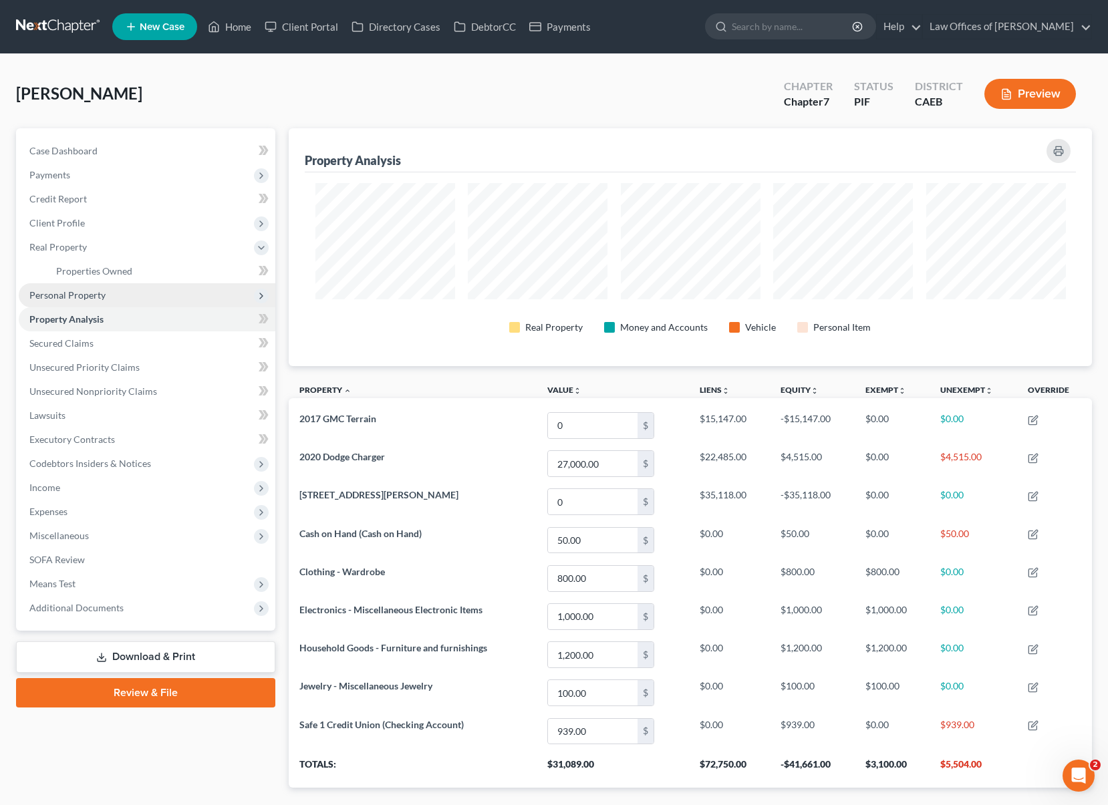
click at [130, 297] on span "Personal Property" at bounding box center [147, 295] width 257 height 24
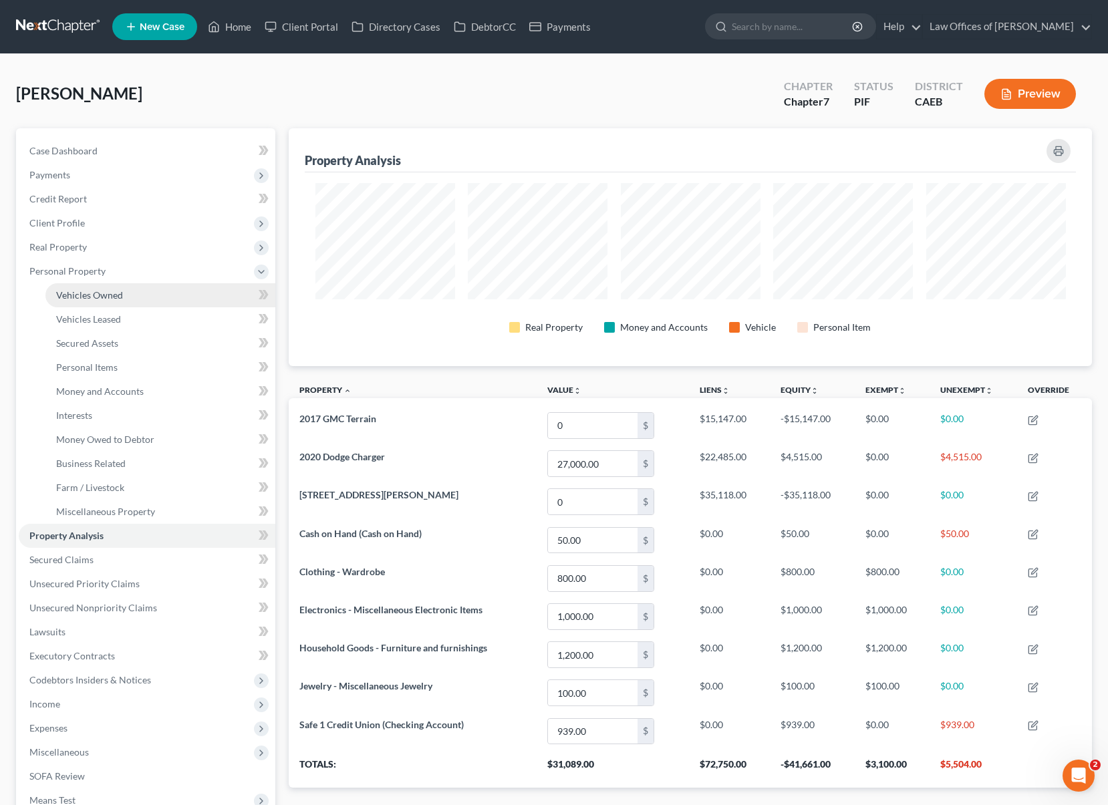
click at [138, 295] on link "Vehicles Owned" at bounding box center [160, 295] width 230 height 24
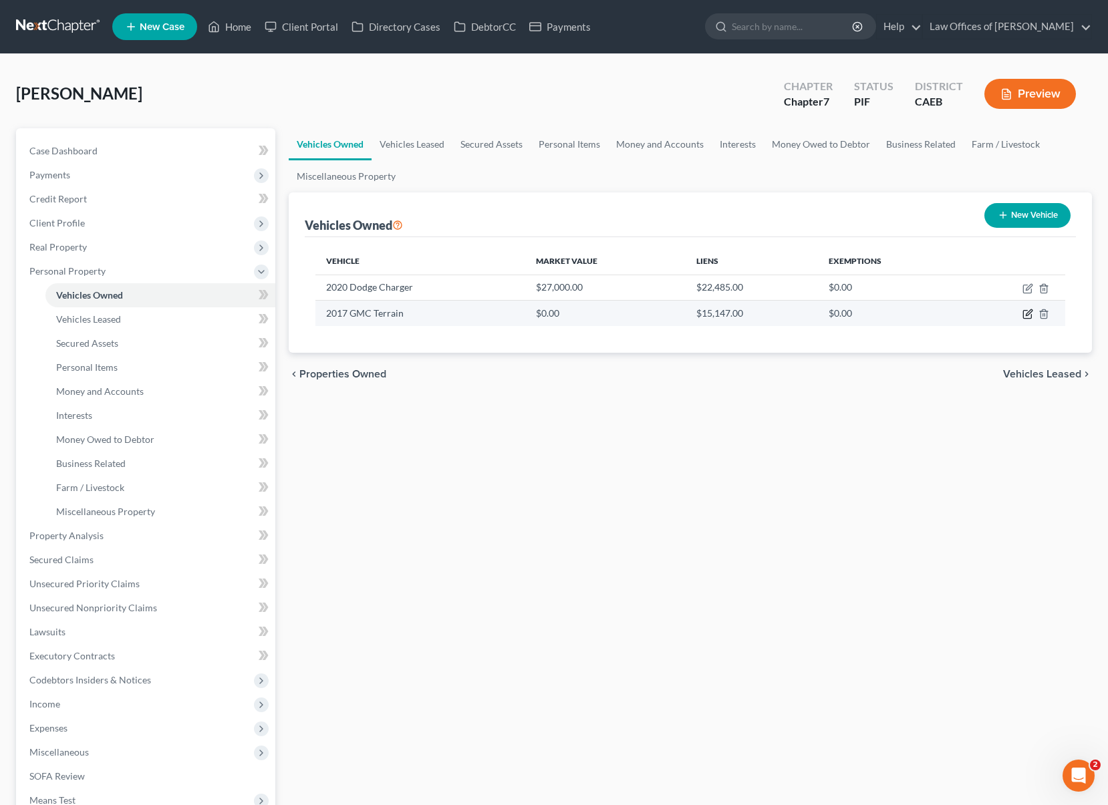
click at [1025, 317] on icon "button" at bounding box center [1027, 314] width 11 height 11
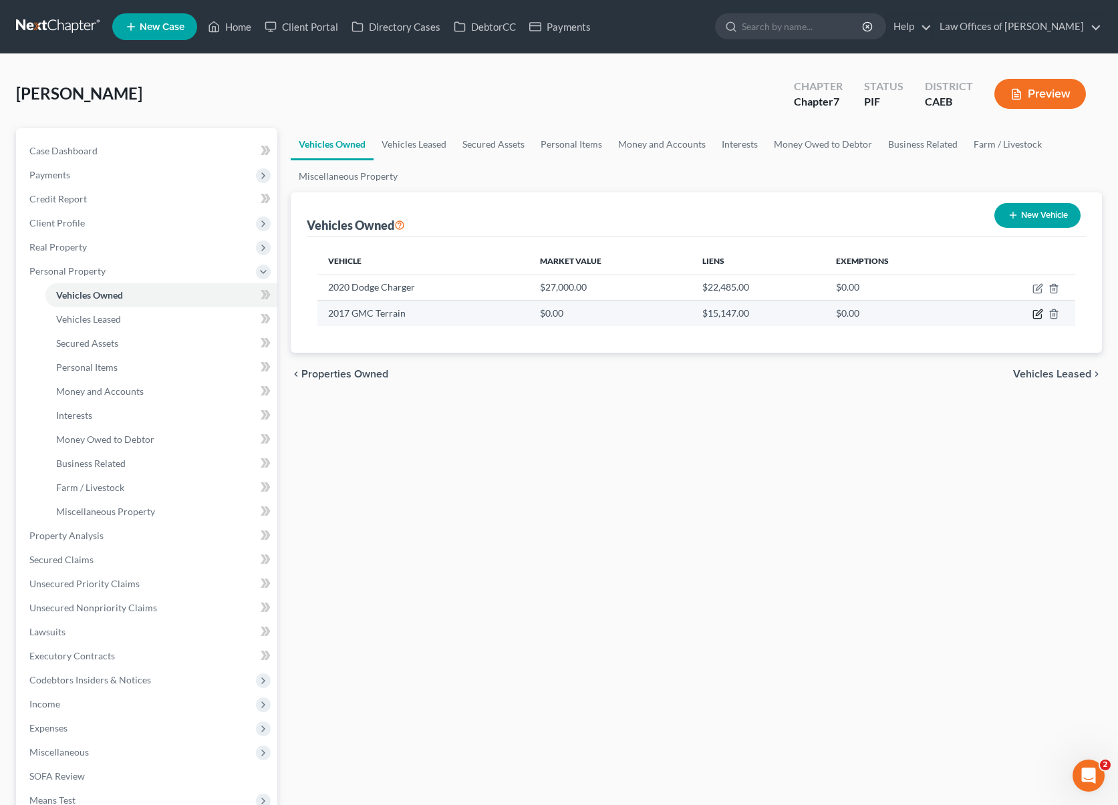
select select "0"
select select "9"
select select "2"
select select "0"
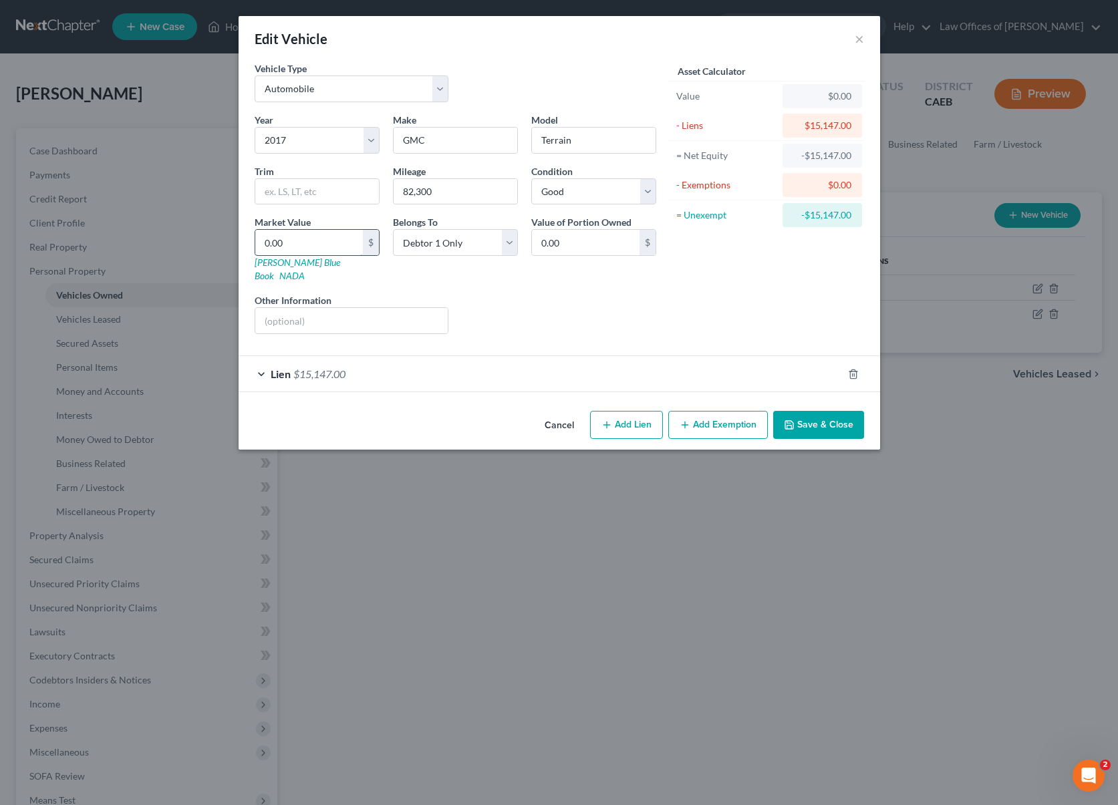
click at [317, 241] on input "0.00" at bounding box center [309, 242] width 108 height 25
type input "1"
type input "1.00"
type input "11"
type input "11.00"
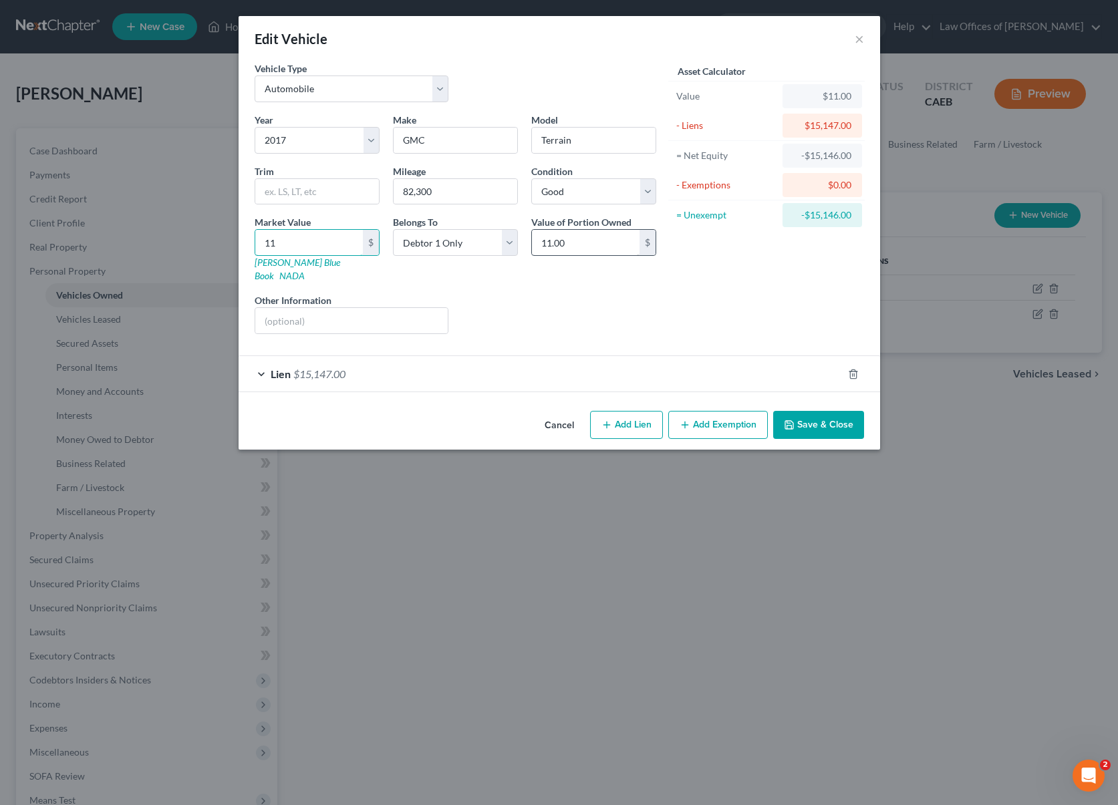
type input "119"
type input "119.00"
type input "1190"
type input "1,190.00"
type input "1,1900"
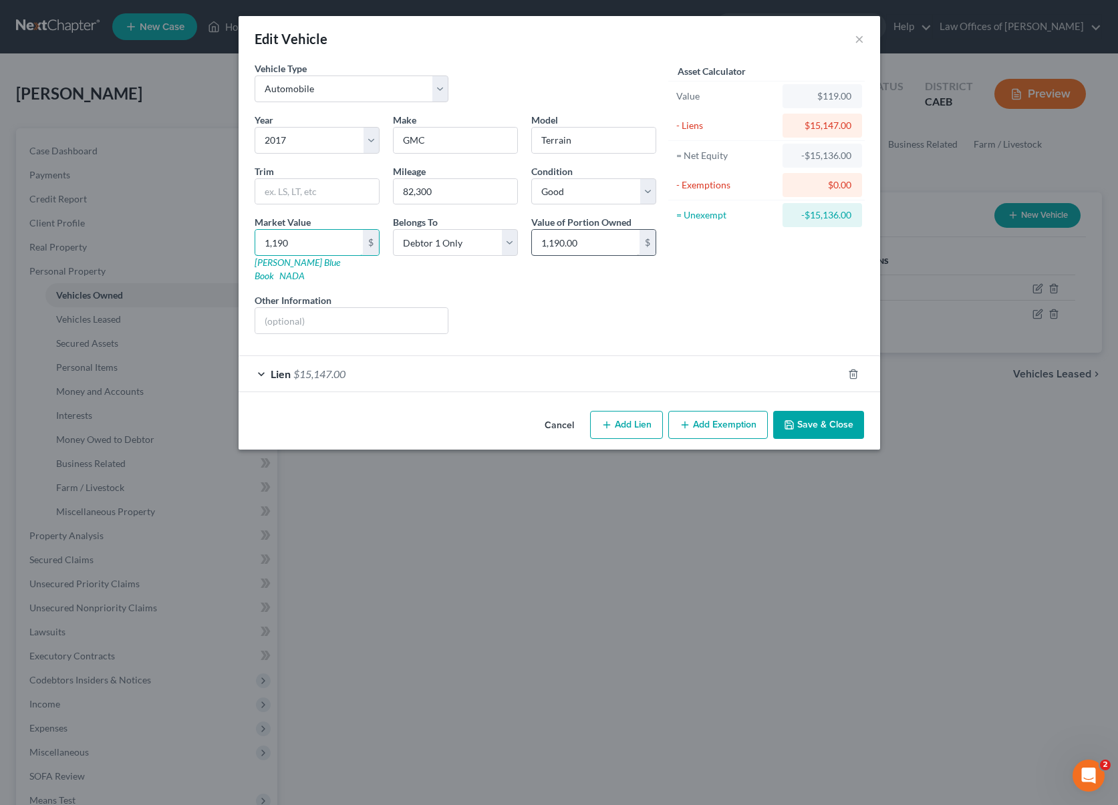
type input "11,900.00"
type input "11,900"
click at [811, 422] on button "Save & Close" at bounding box center [818, 425] width 91 height 28
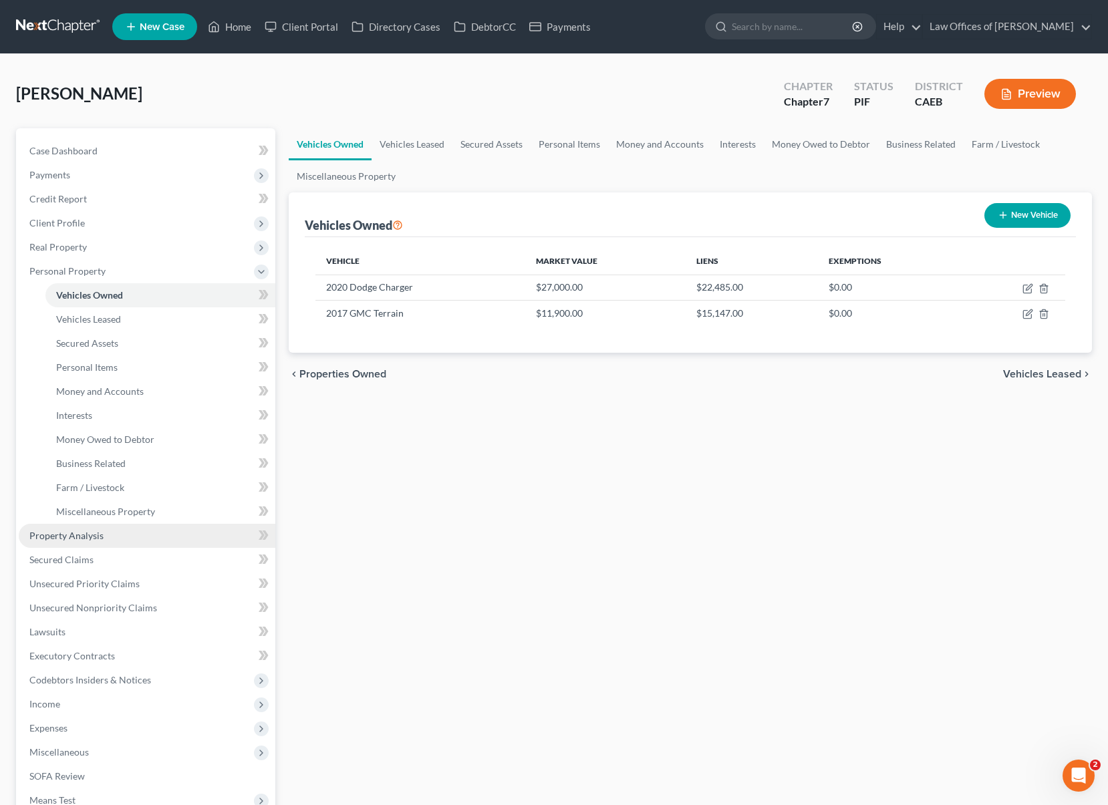
click at [135, 534] on link "Property Analysis" at bounding box center [147, 536] width 257 height 24
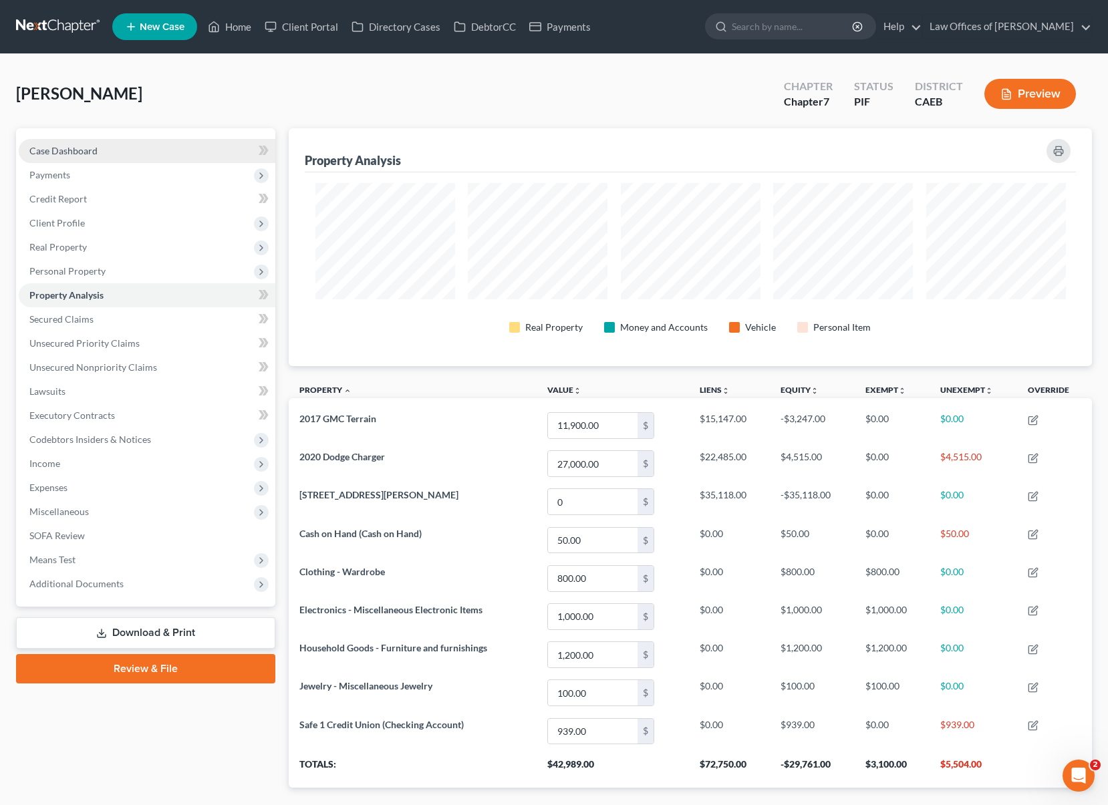
click at [138, 147] on link "Case Dashboard" at bounding box center [147, 151] width 257 height 24
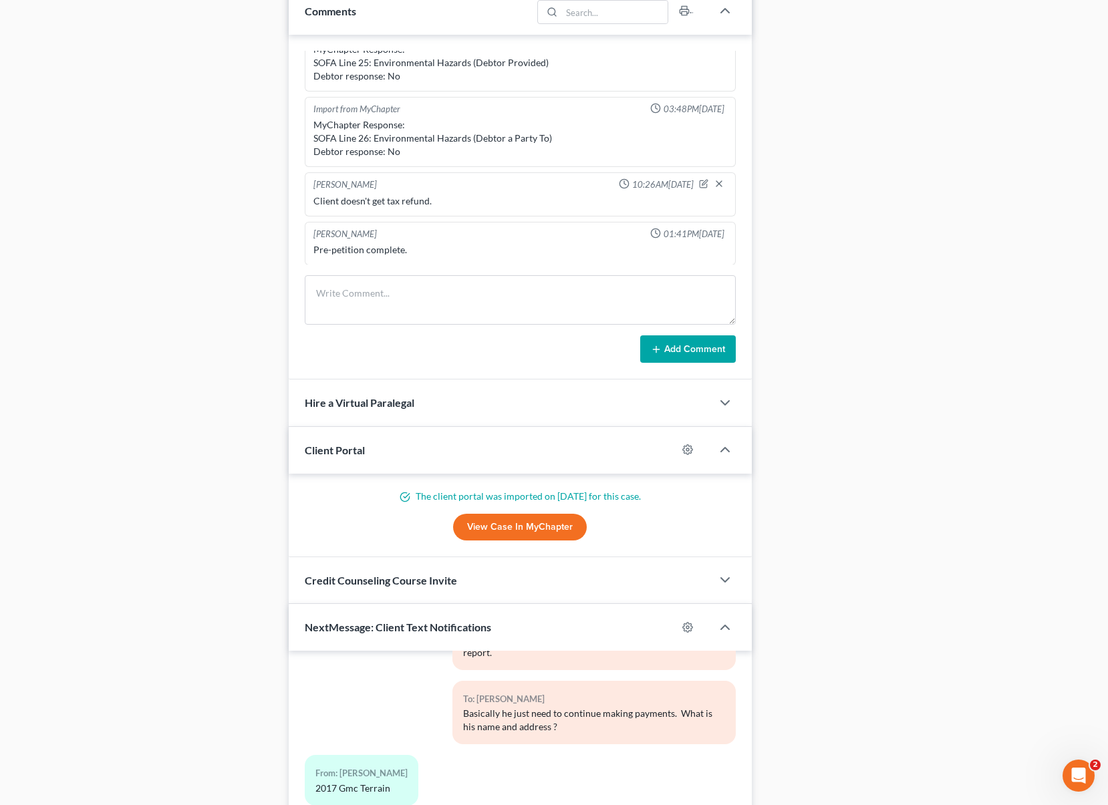
scroll to position [906, 0]
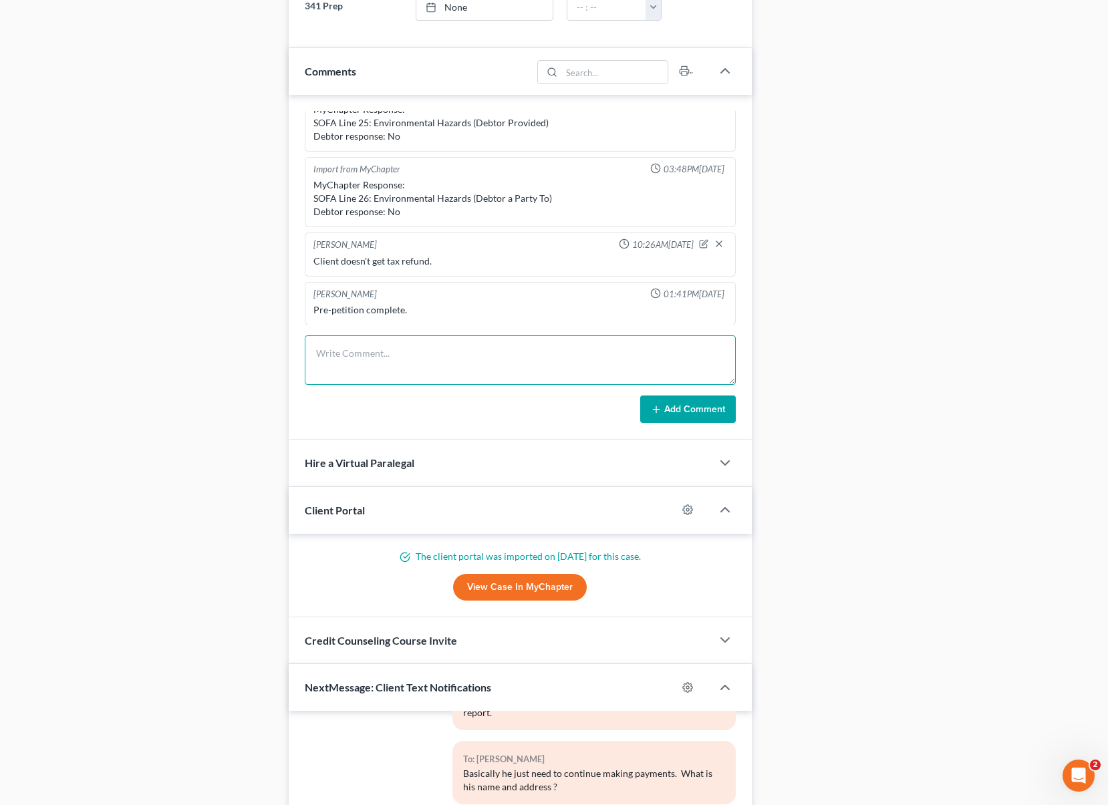
click at [399, 348] on textarea at bounding box center [520, 359] width 431 height 49
type textarea "703 or 704 ? make sure client confirms that he is not on title."
click at [668, 413] on button "Add Comment" at bounding box center [688, 410] width 96 height 28
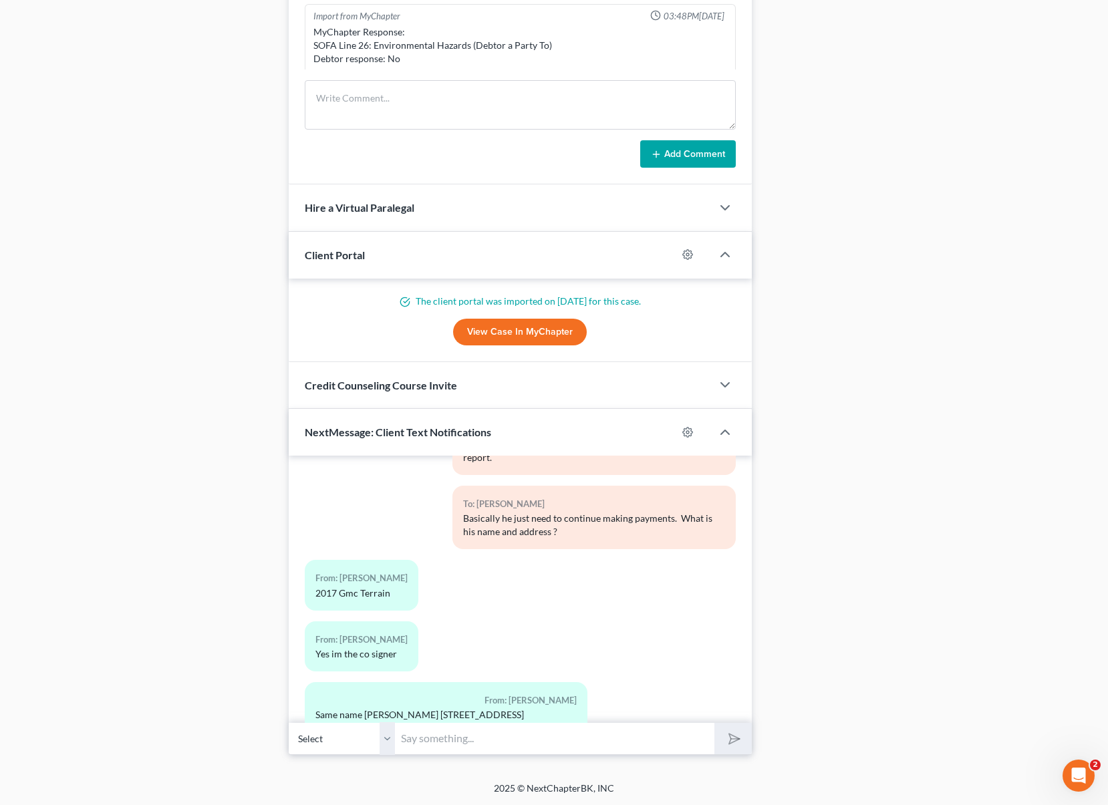
scroll to position [551, 0]
click at [595, 51] on div "703 or 704 ? make sure client confirms that he is not on title." at bounding box center [520, 54] width 414 height 13
click at [699, 32] on icon "button" at bounding box center [703, 36] width 9 height 9
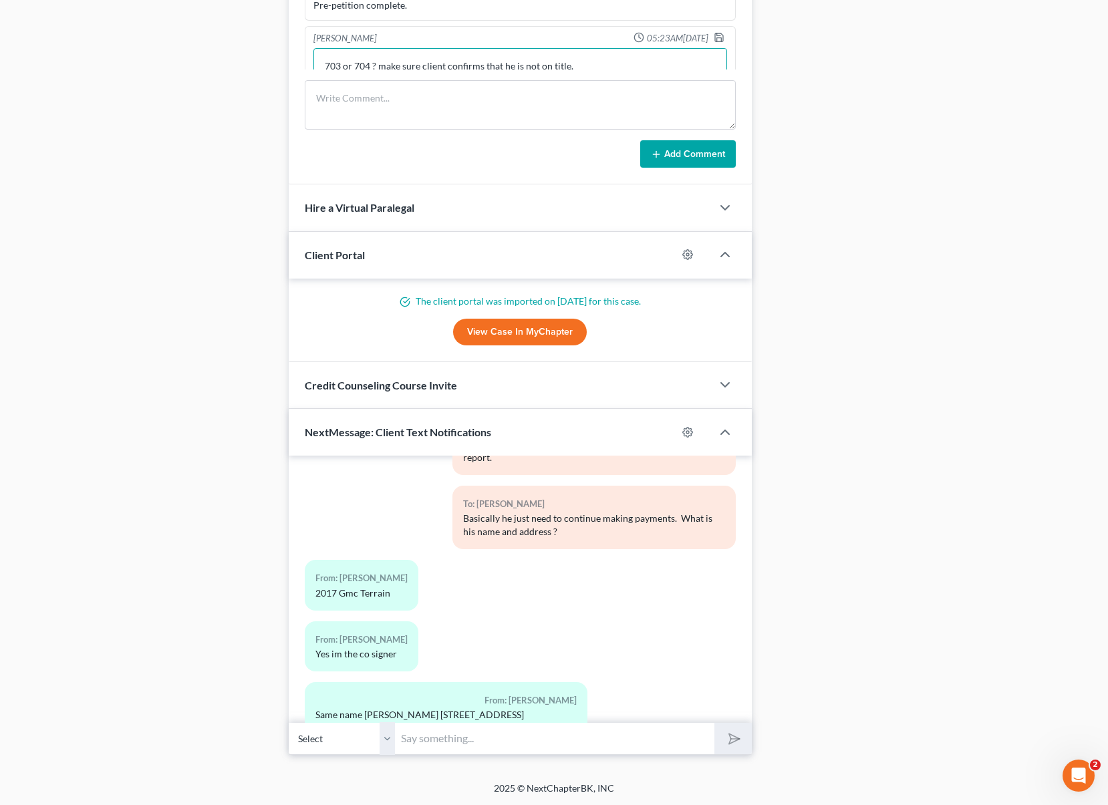
click at [615, 56] on textarea "703 or 704 ? make sure client confirms that he is not on title." at bounding box center [520, 72] width 414 height 49
click at [582, 65] on textarea "703 or 704 ? make sure client confirms that he is not on title." at bounding box center [520, 72] width 414 height 49
type textarea "703 or 704 ? make sure client confirms that he is not on title. Otherwise ready."
click at [714, 35] on icon "button" at bounding box center [719, 35] width 11 height 11
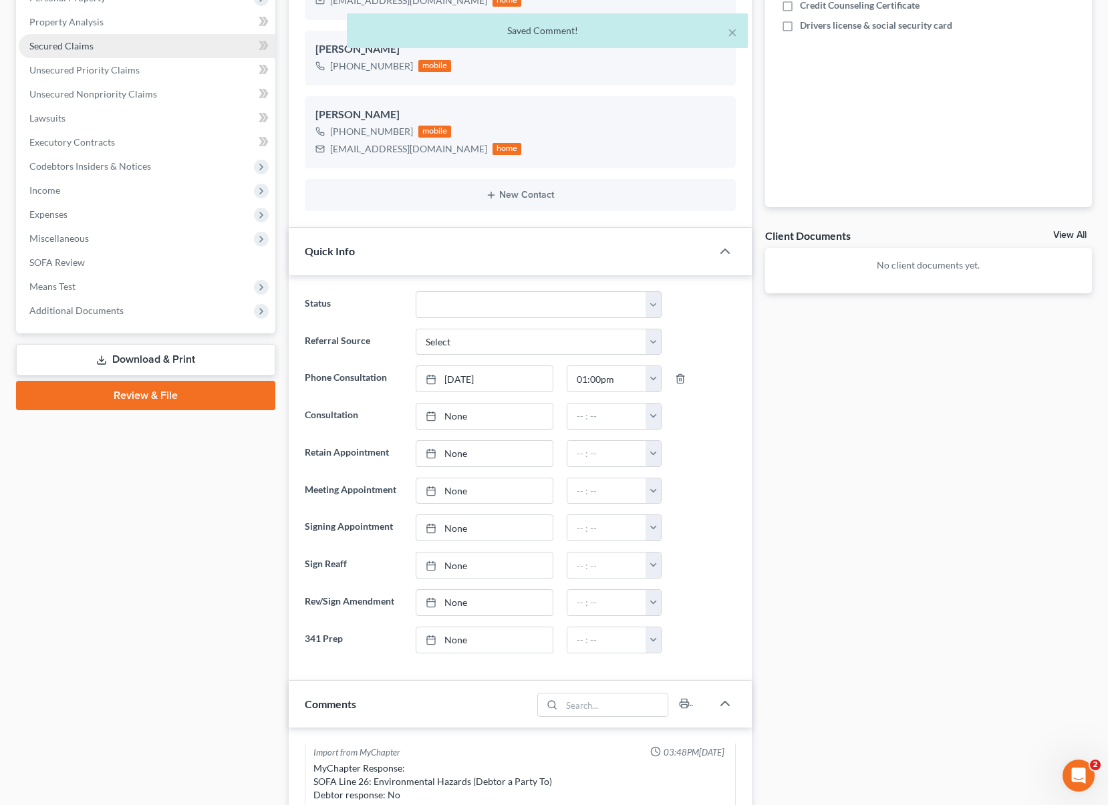
scroll to position [0, 0]
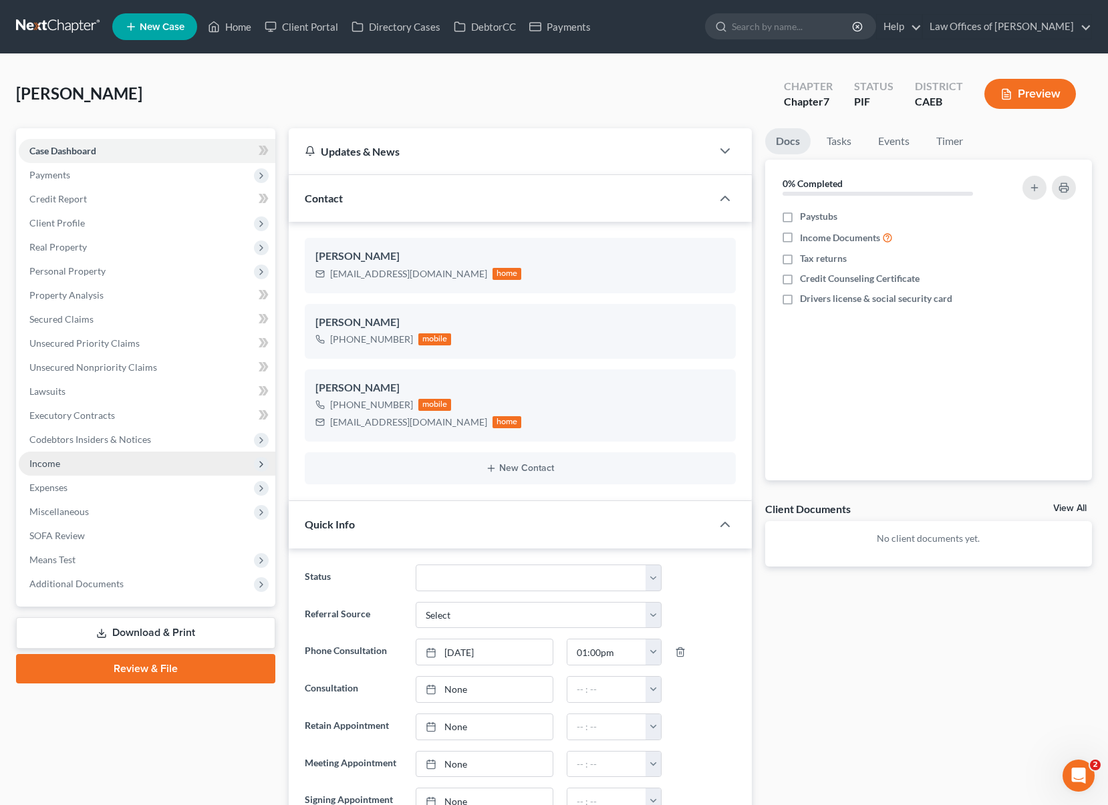
click at [104, 468] on span "Income" at bounding box center [147, 464] width 257 height 24
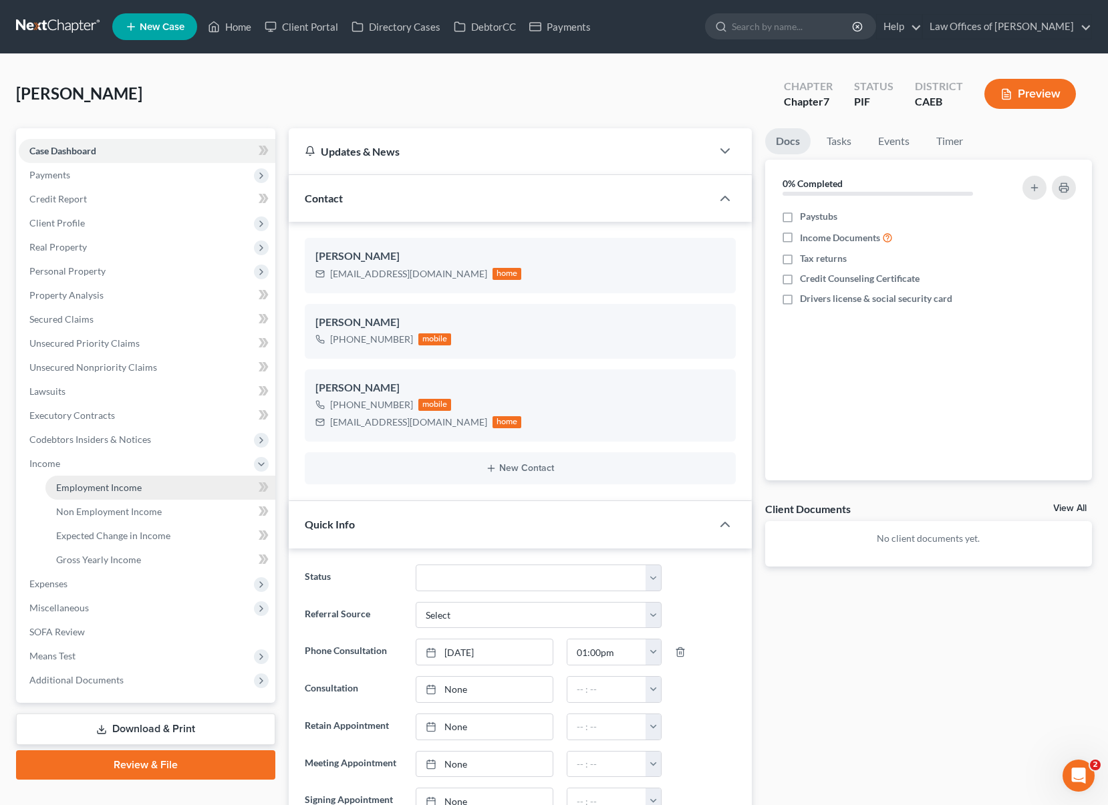
click at [114, 480] on link "Employment Income" at bounding box center [160, 488] width 230 height 24
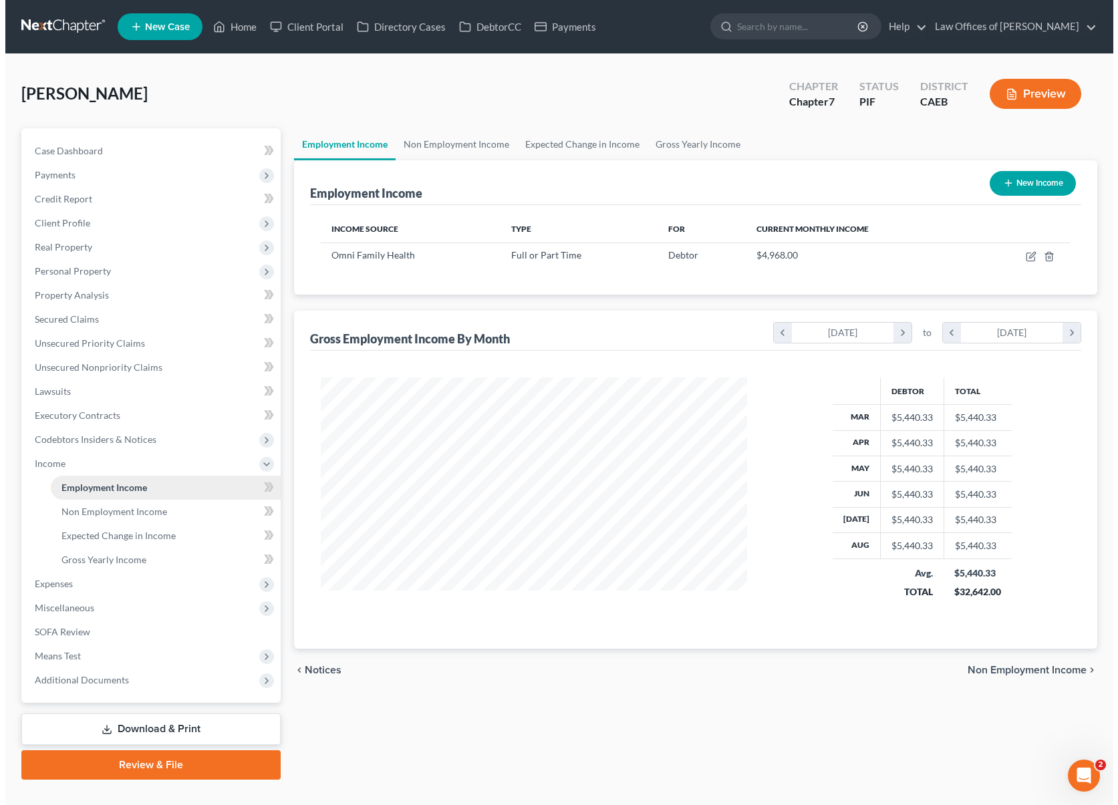
scroll to position [239, 453]
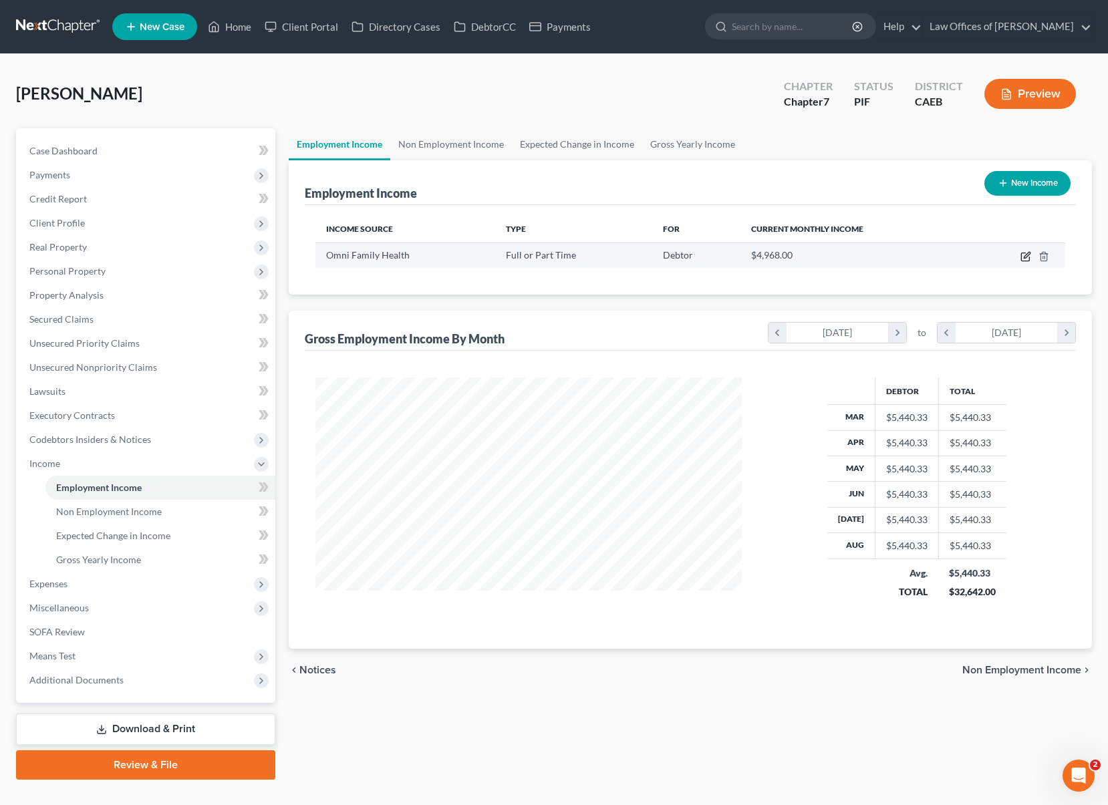
click at [1022, 253] on icon "button" at bounding box center [1025, 257] width 8 height 8
select select "0"
select select "4"
select select "1"
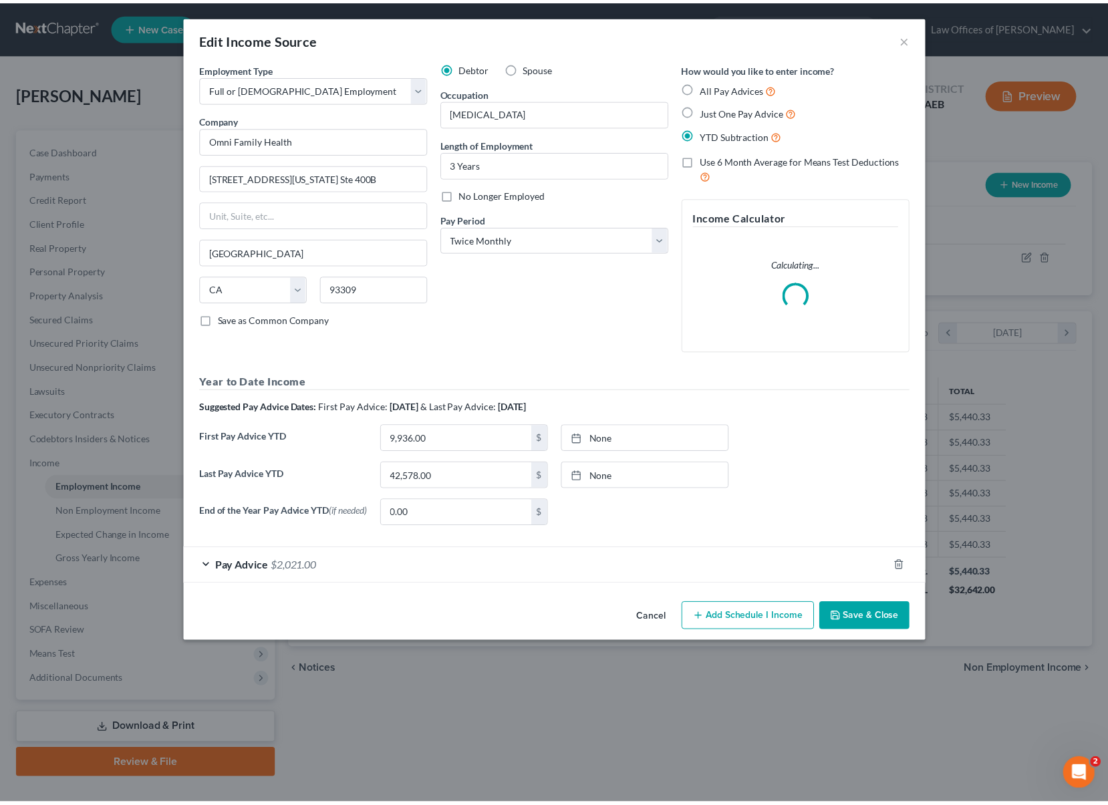
scroll to position [239, 458]
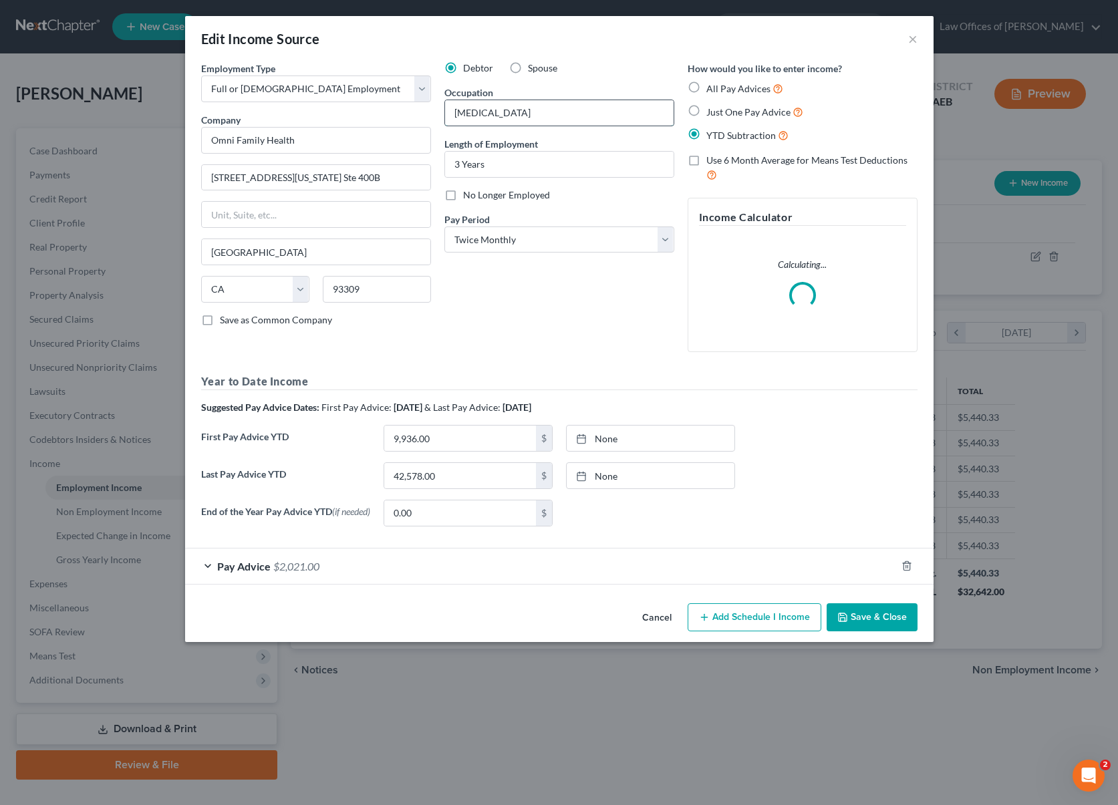
click at [573, 118] on input "[MEDICAL_DATA]" at bounding box center [559, 112] width 229 height 25
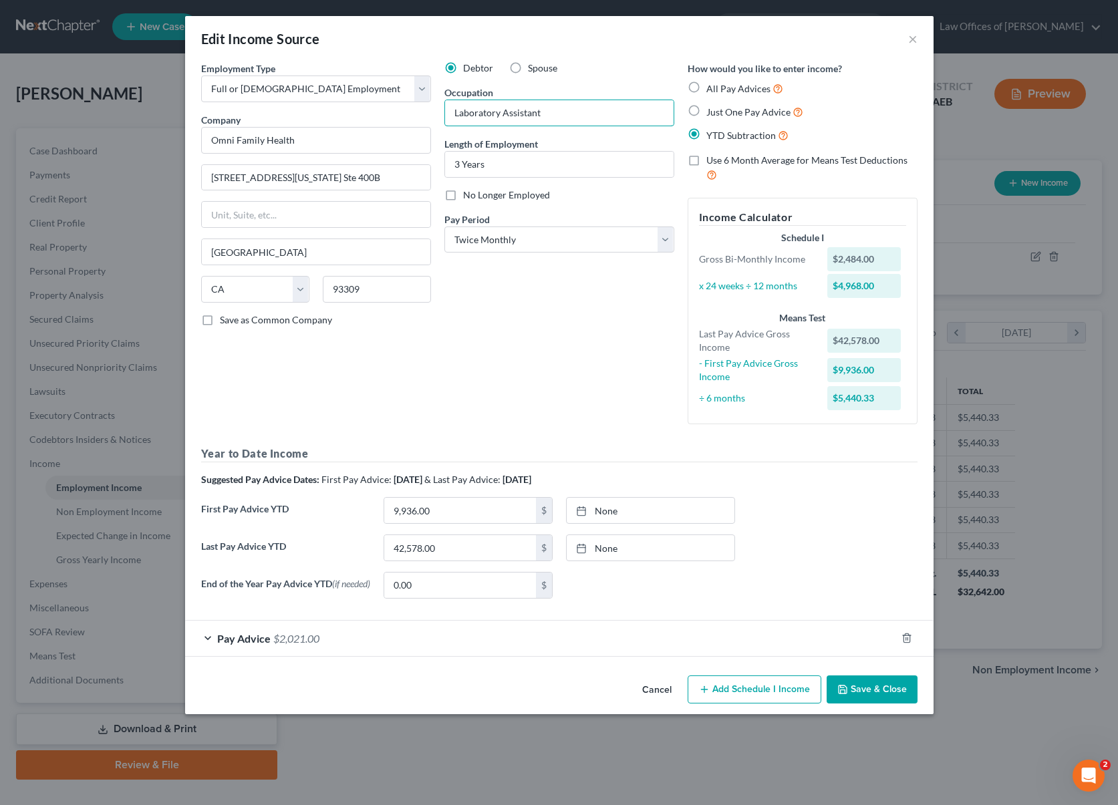
type input "Laboratory Assistant"
click at [877, 690] on button "Save & Close" at bounding box center [872, 690] width 91 height 28
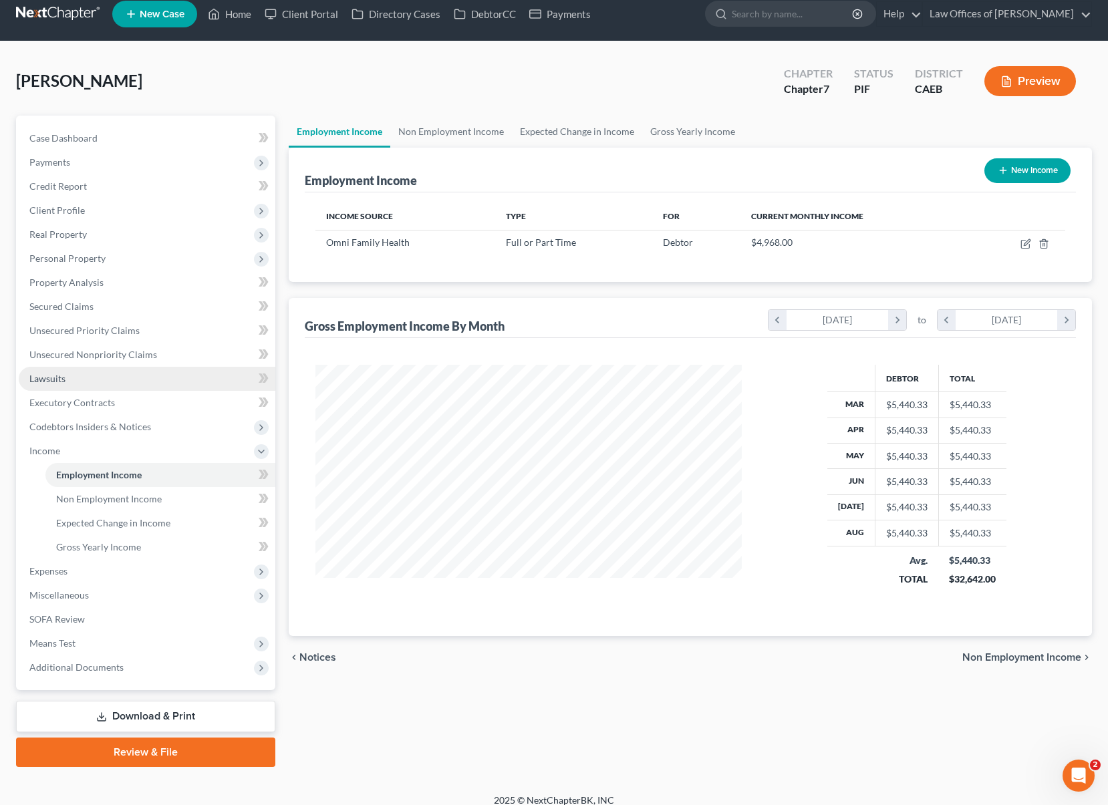
scroll to position [24, 0]
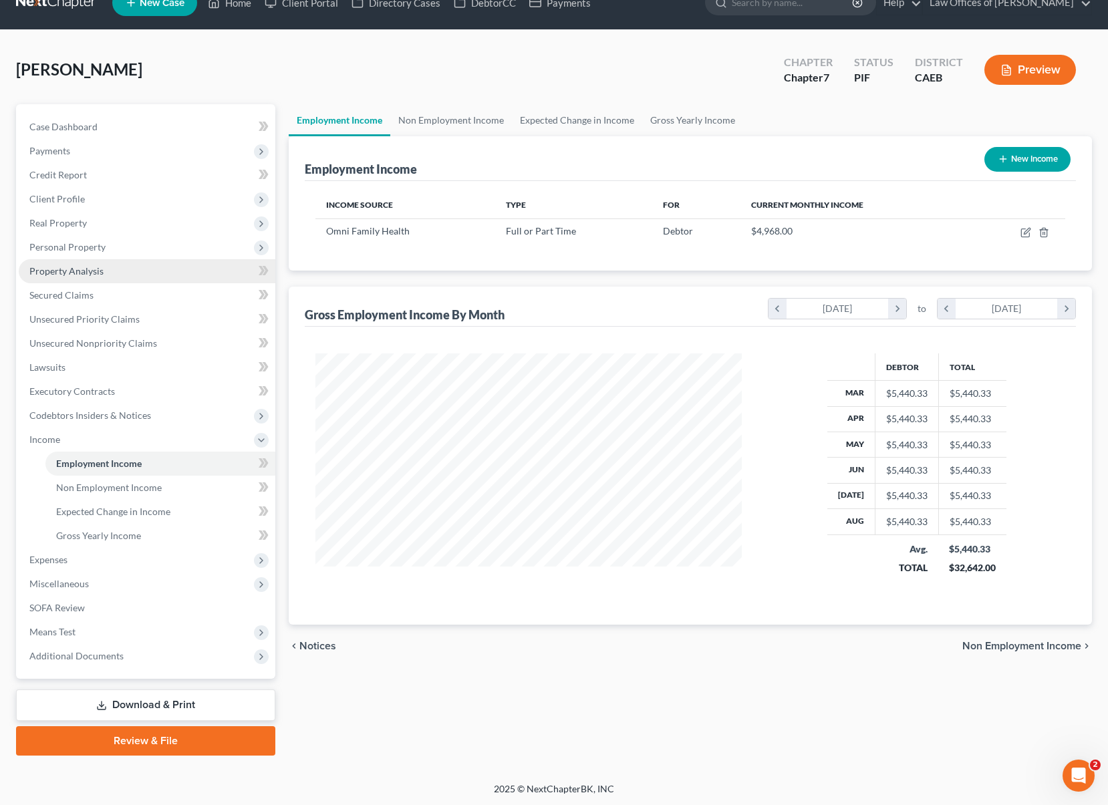
click at [111, 276] on link "Property Analysis" at bounding box center [147, 271] width 257 height 24
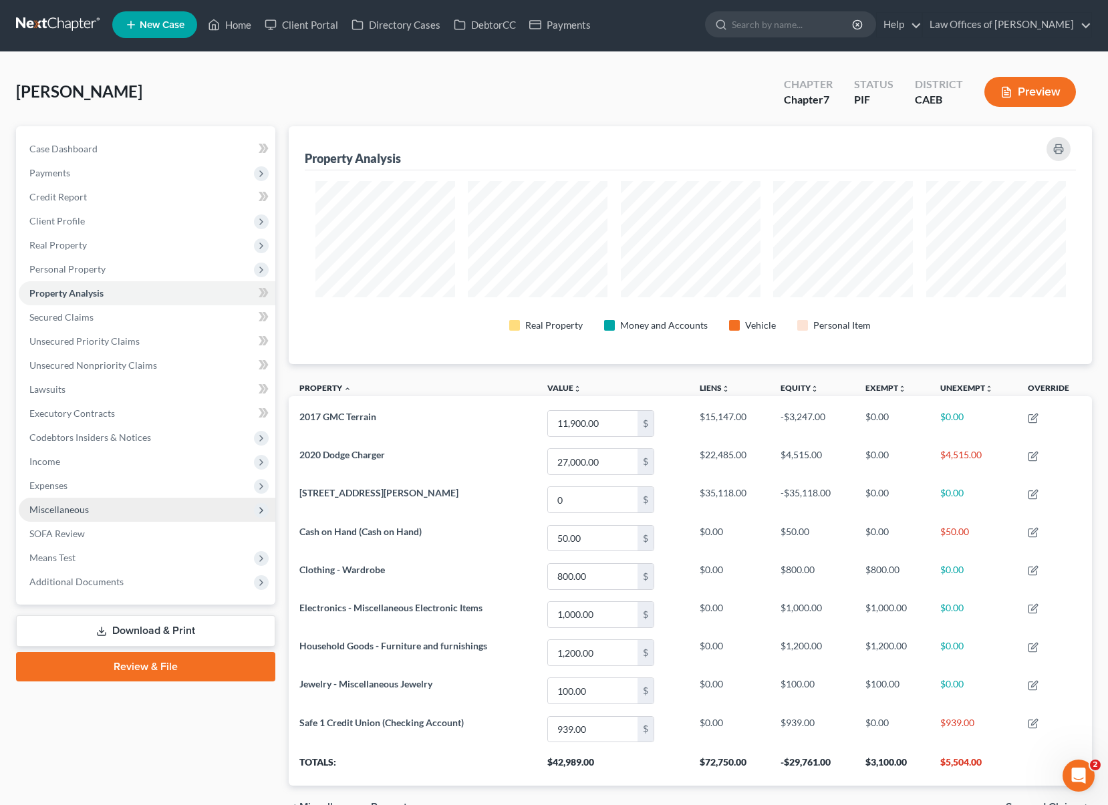
scroll to position [3, 0]
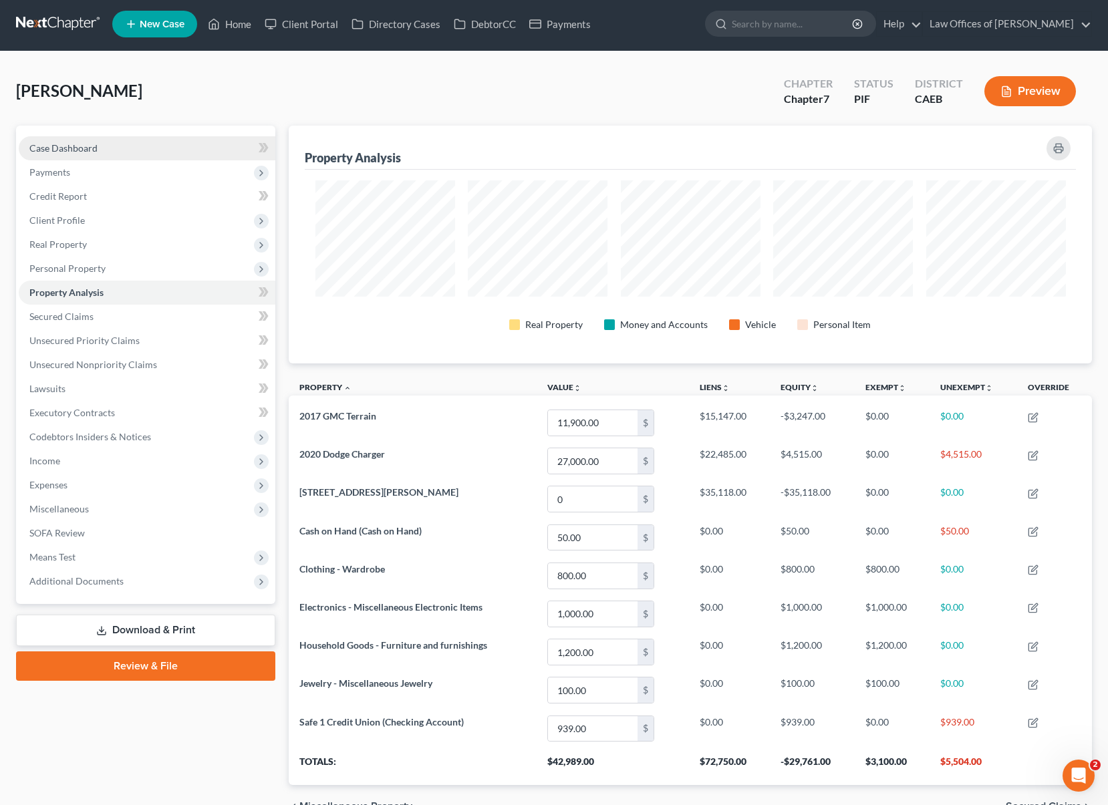
click at [144, 152] on link "Case Dashboard" at bounding box center [147, 148] width 257 height 24
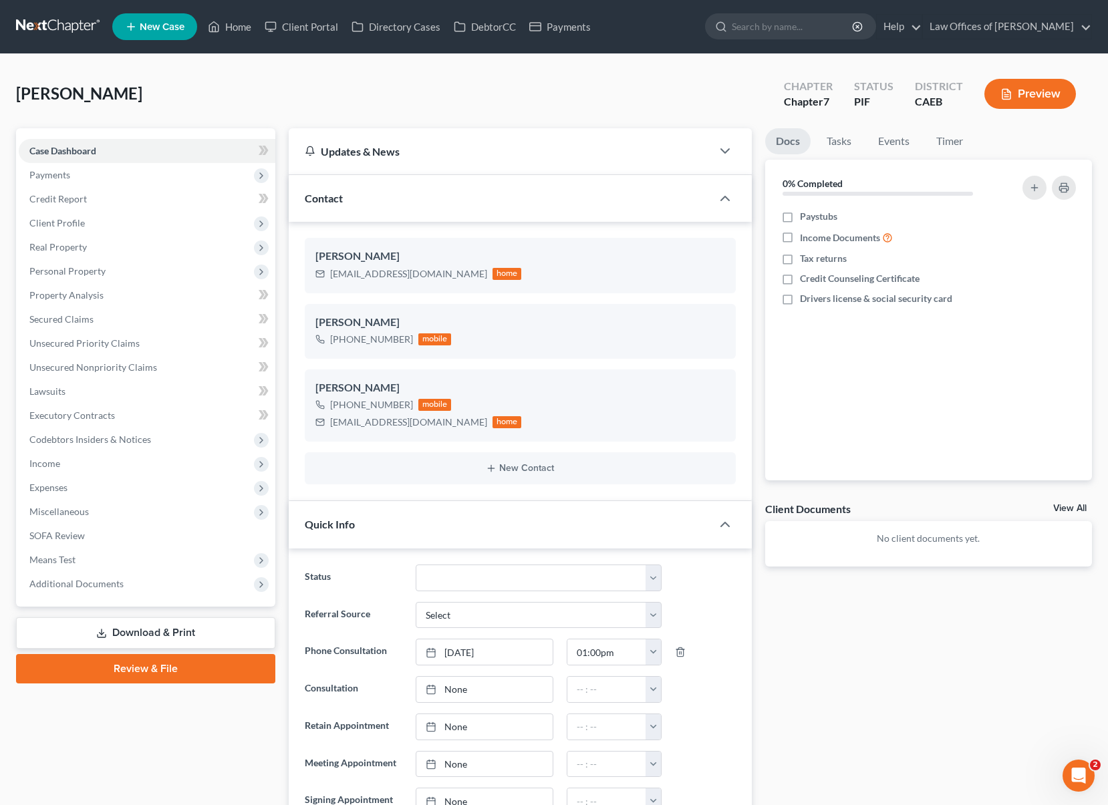
scroll to position [2241, 0]
click at [122, 229] on span "Client Profile" at bounding box center [147, 223] width 257 height 24
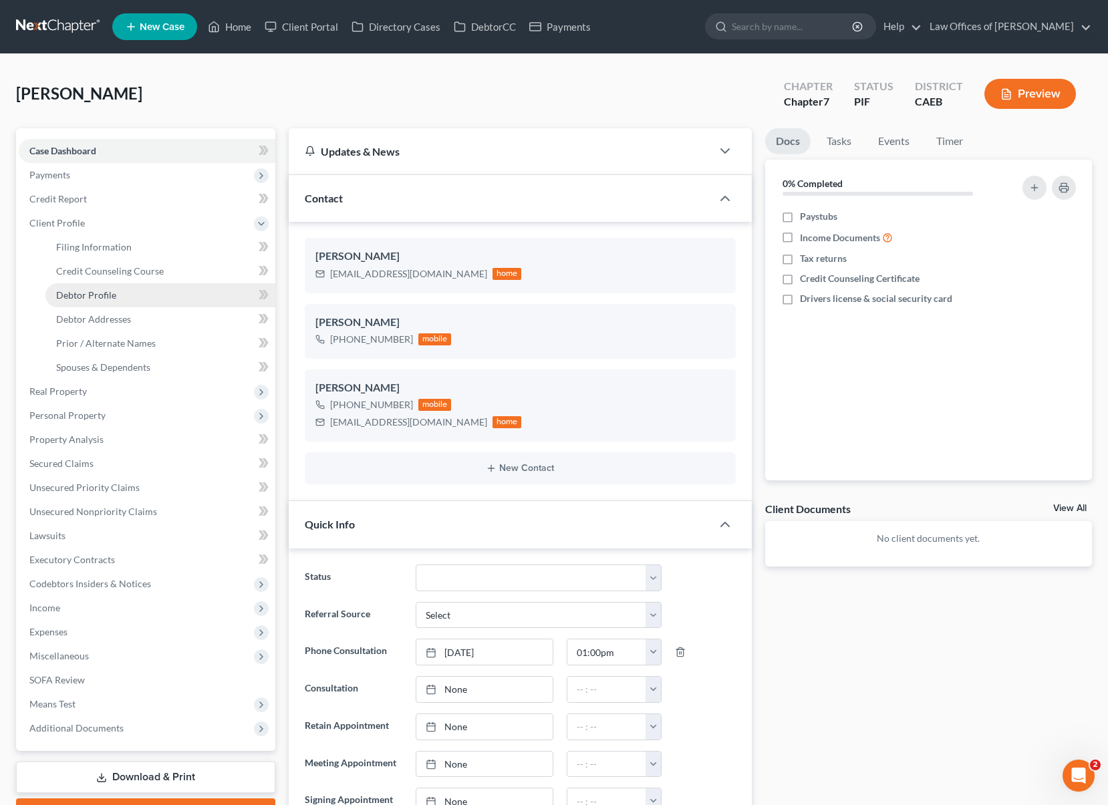
click at [124, 295] on link "Debtor Profile" at bounding box center [160, 295] width 230 height 24
select select "0"
select select "1"
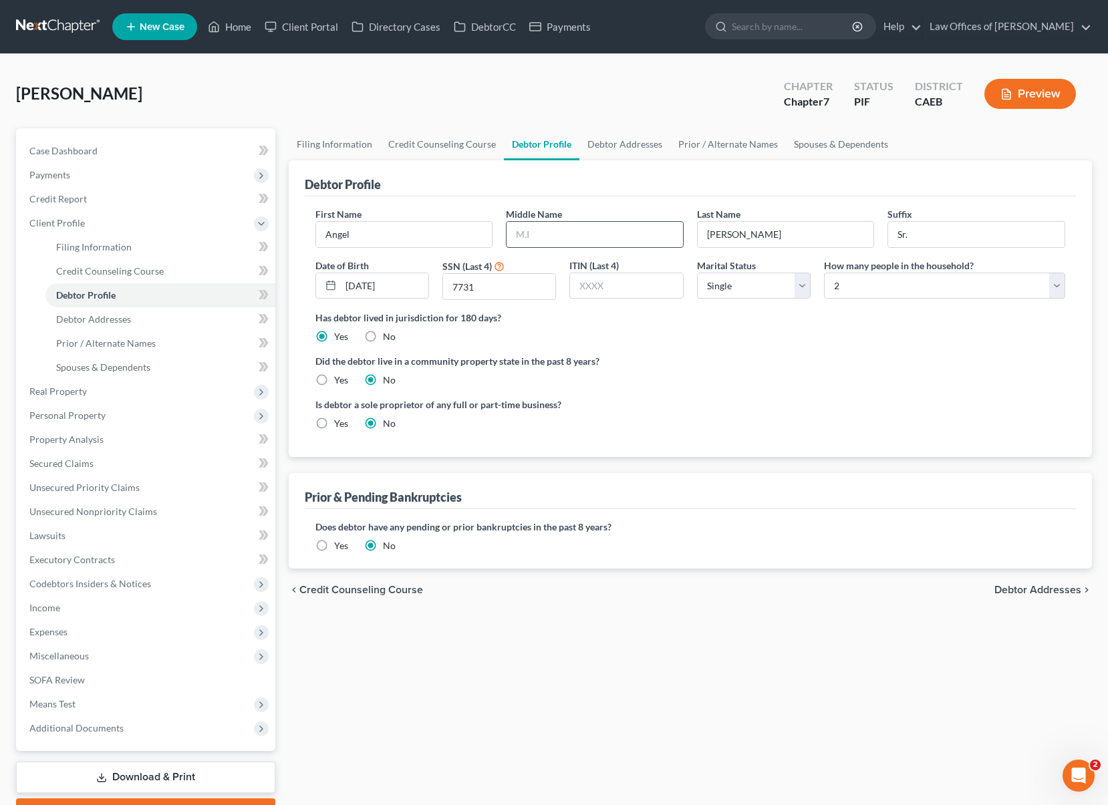
click at [580, 231] on input "text" at bounding box center [595, 234] width 176 height 25
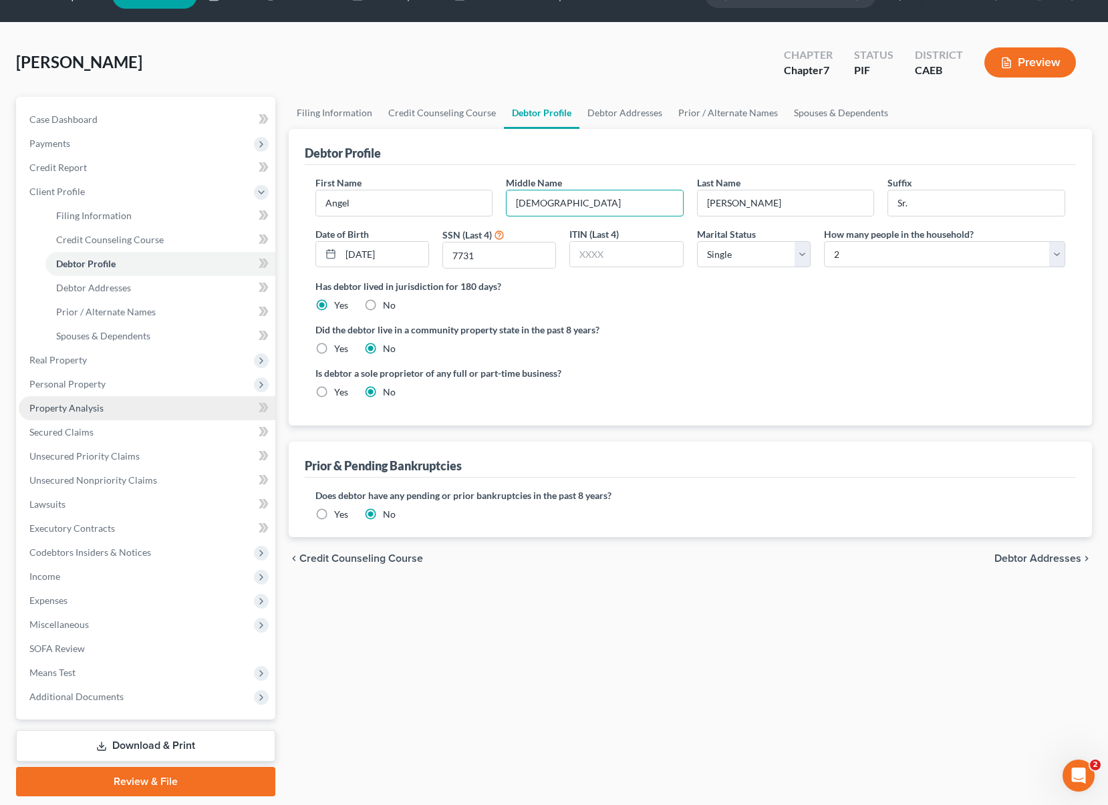
scroll to position [34, 0]
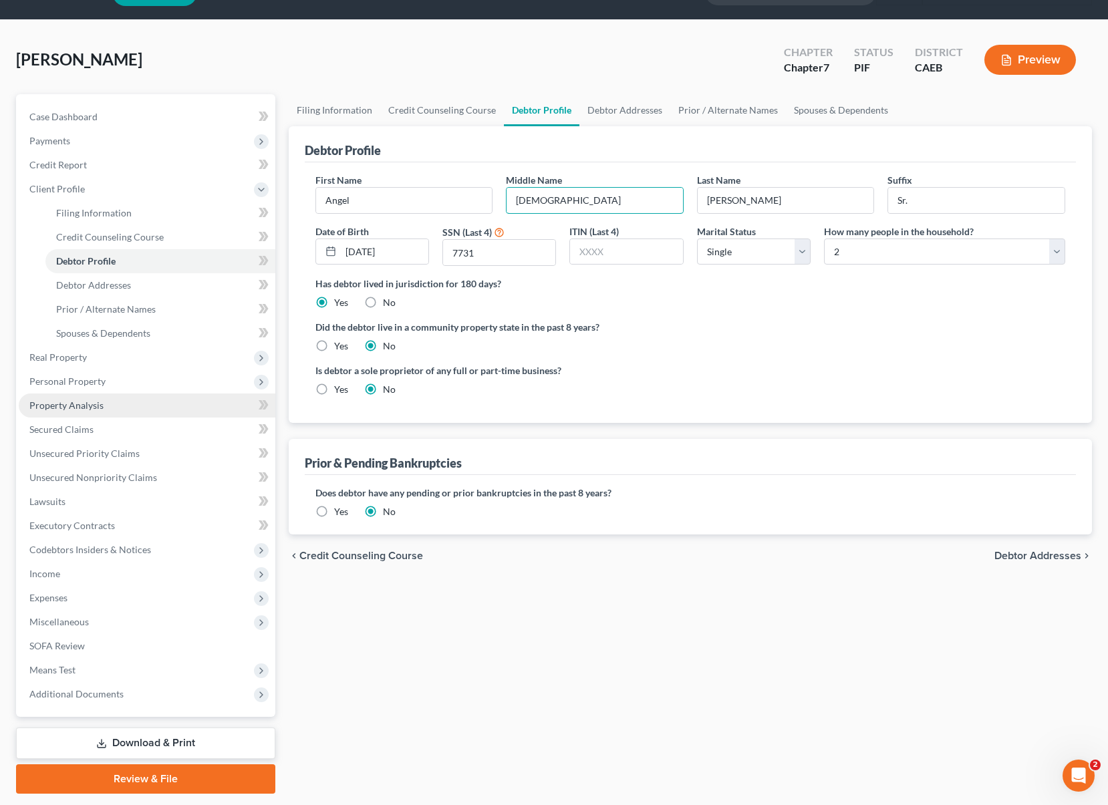
type input "[DEMOGRAPHIC_DATA]"
click at [129, 410] on link "Property Analysis" at bounding box center [147, 406] width 257 height 24
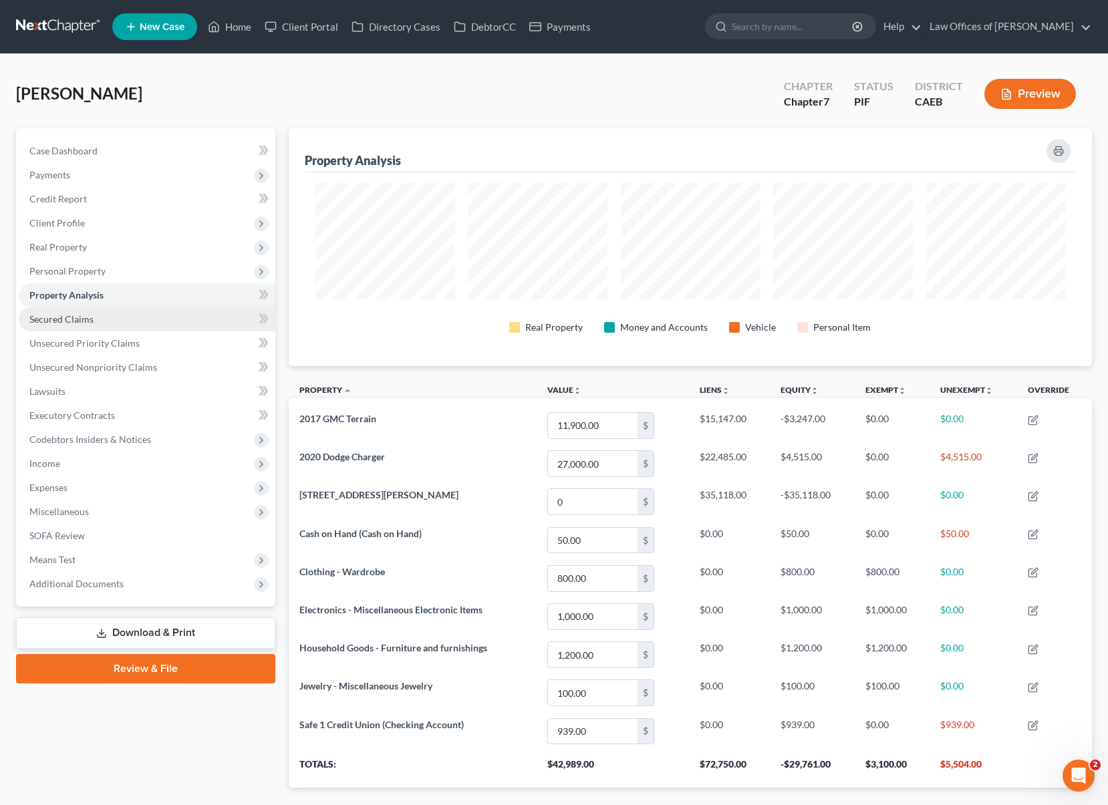
click at [94, 317] on link "Secured Claims" at bounding box center [147, 319] width 257 height 24
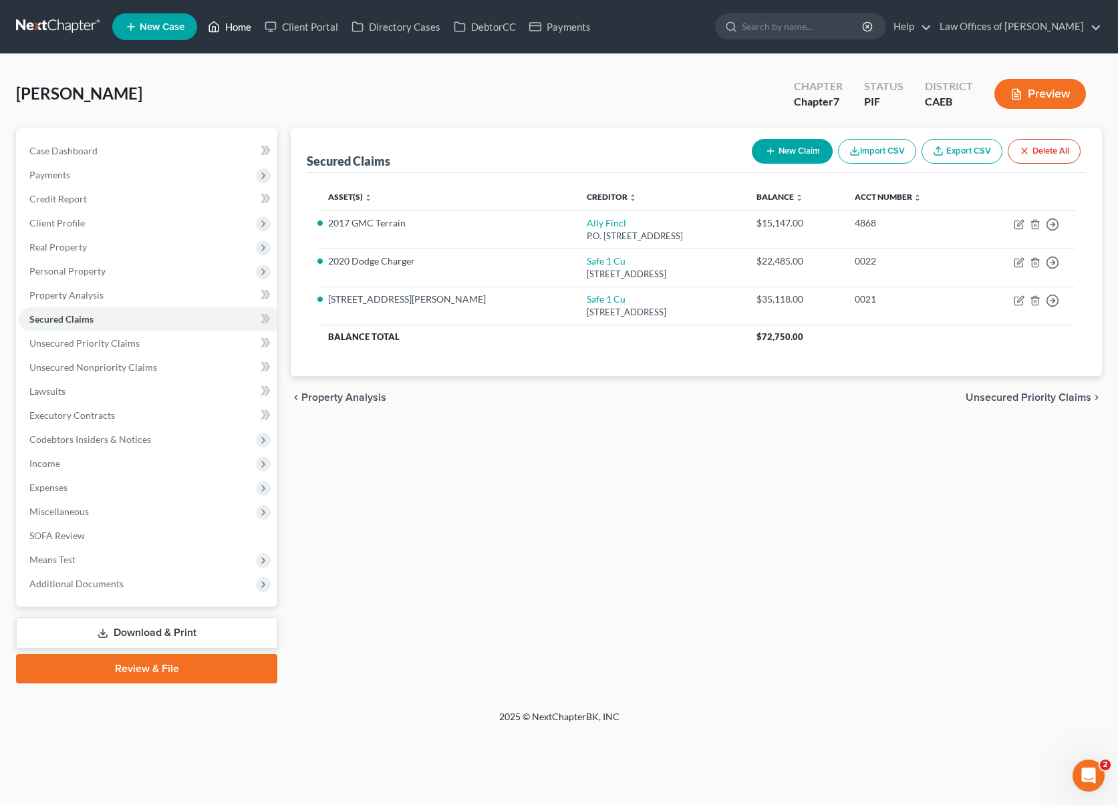
click at [241, 30] on link "Home" at bounding box center [229, 27] width 57 height 24
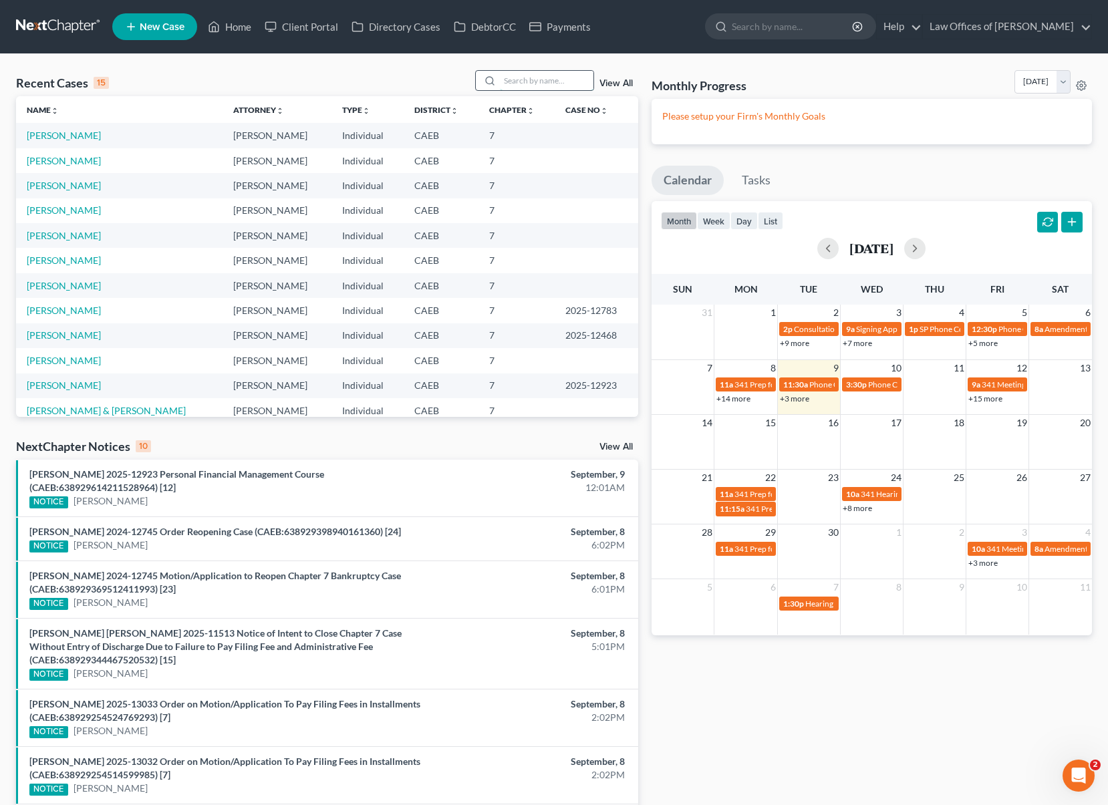
click at [560, 86] on input "search" at bounding box center [547, 80] width 94 height 19
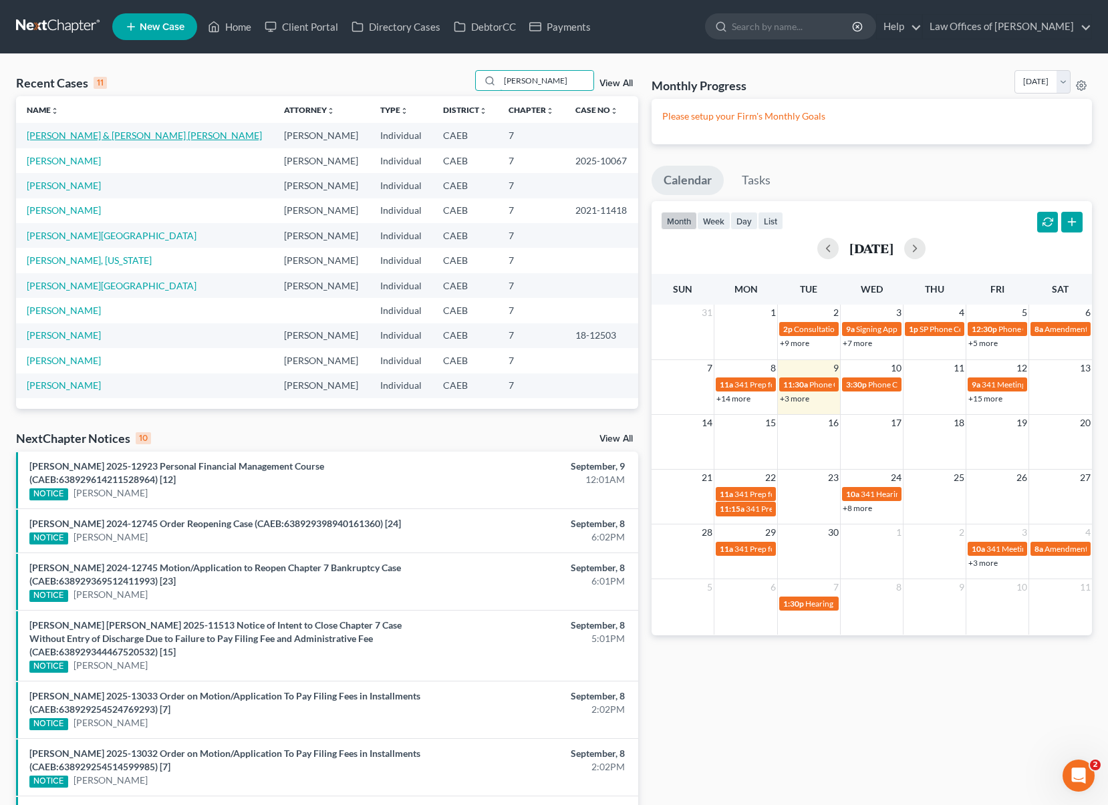
type input "[PERSON_NAME]"
click at [227, 134] on link "[PERSON_NAME] & [PERSON_NAME] [PERSON_NAME]" at bounding box center [144, 135] width 235 height 11
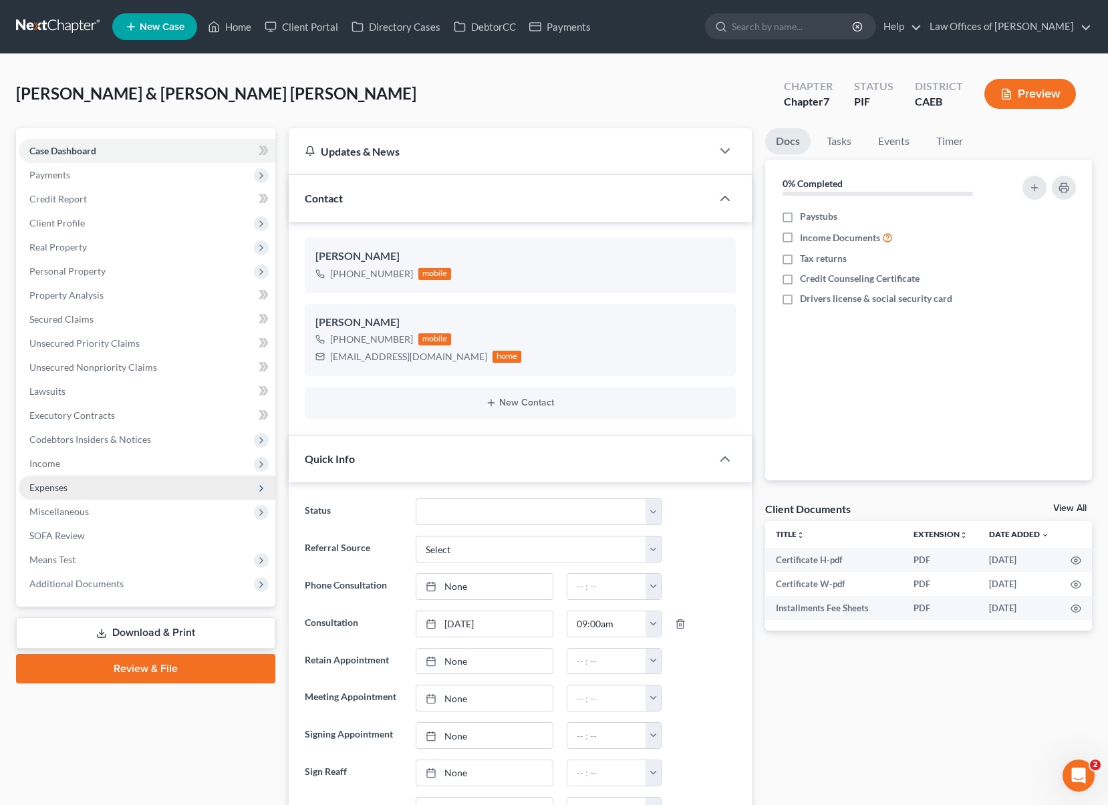
click at [65, 490] on span "Expenses" at bounding box center [48, 487] width 38 height 11
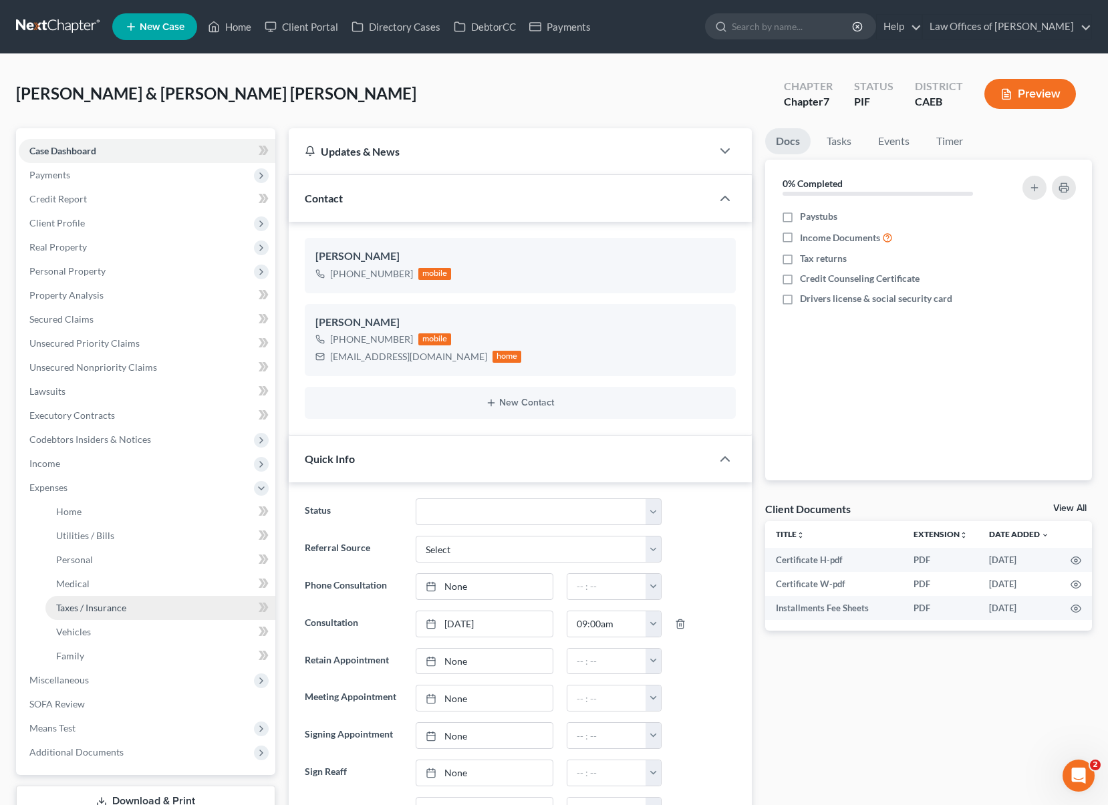
click at [118, 608] on span "Taxes / Insurance" at bounding box center [91, 607] width 70 height 11
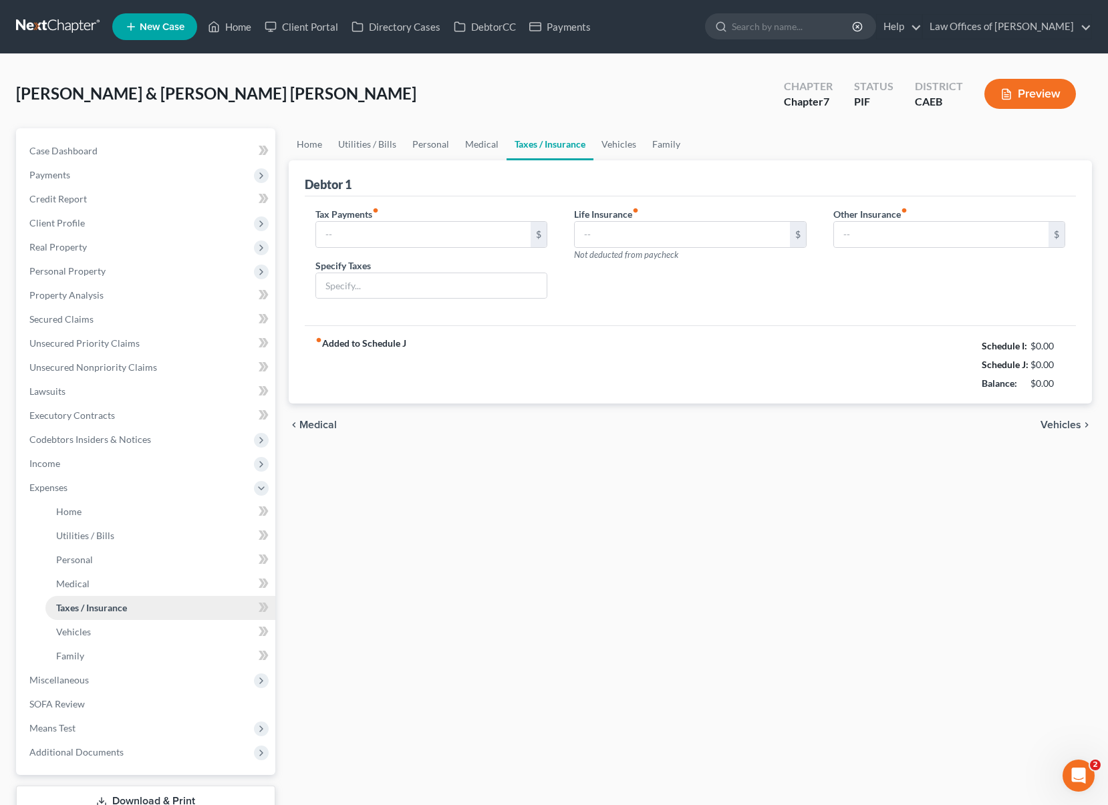
type input "800.00"
type input "Irs"
type input "0.00"
click at [345, 290] on input "Irs" at bounding box center [431, 285] width 231 height 25
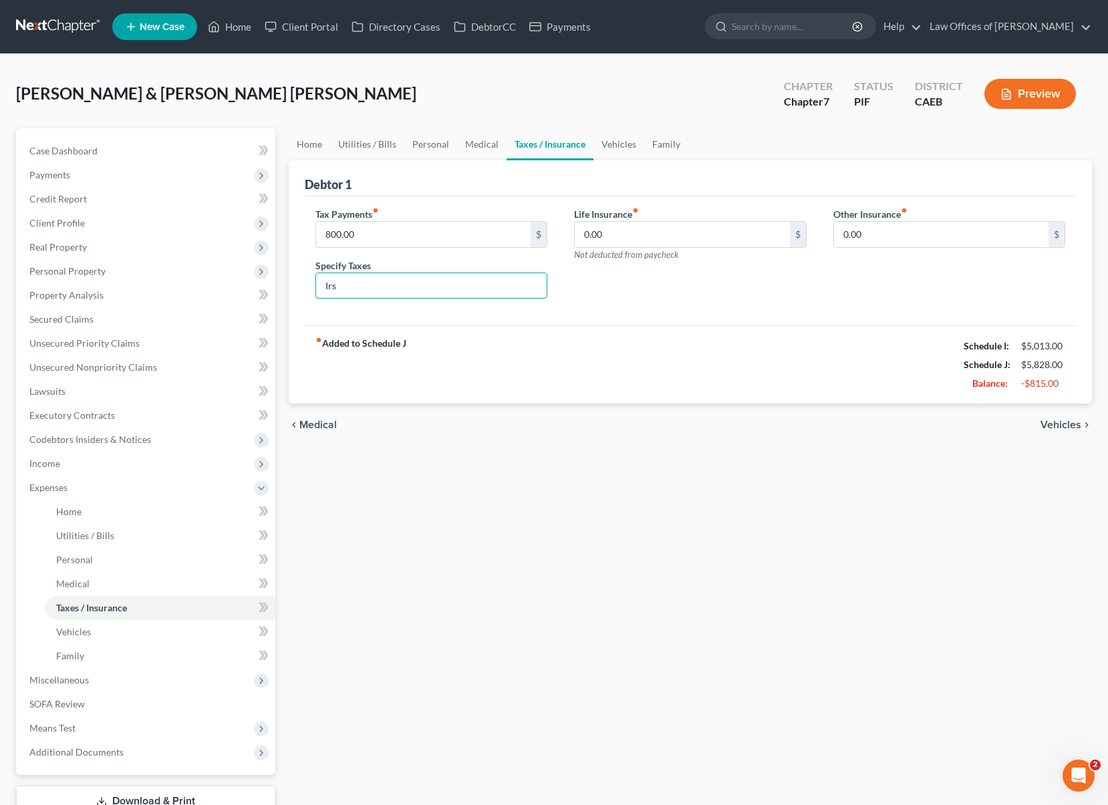
drag, startPoint x: 346, startPoint y: 290, endPoint x: 303, endPoint y: 281, distance: 43.6
click at [303, 281] on div "Tax Payments fiber_manual_record 800.00 $ Specify Taxes Irs" at bounding box center [431, 258] width 259 height 103
click at [295, 141] on link "Home" at bounding box center [309, 144] width 41 height 32
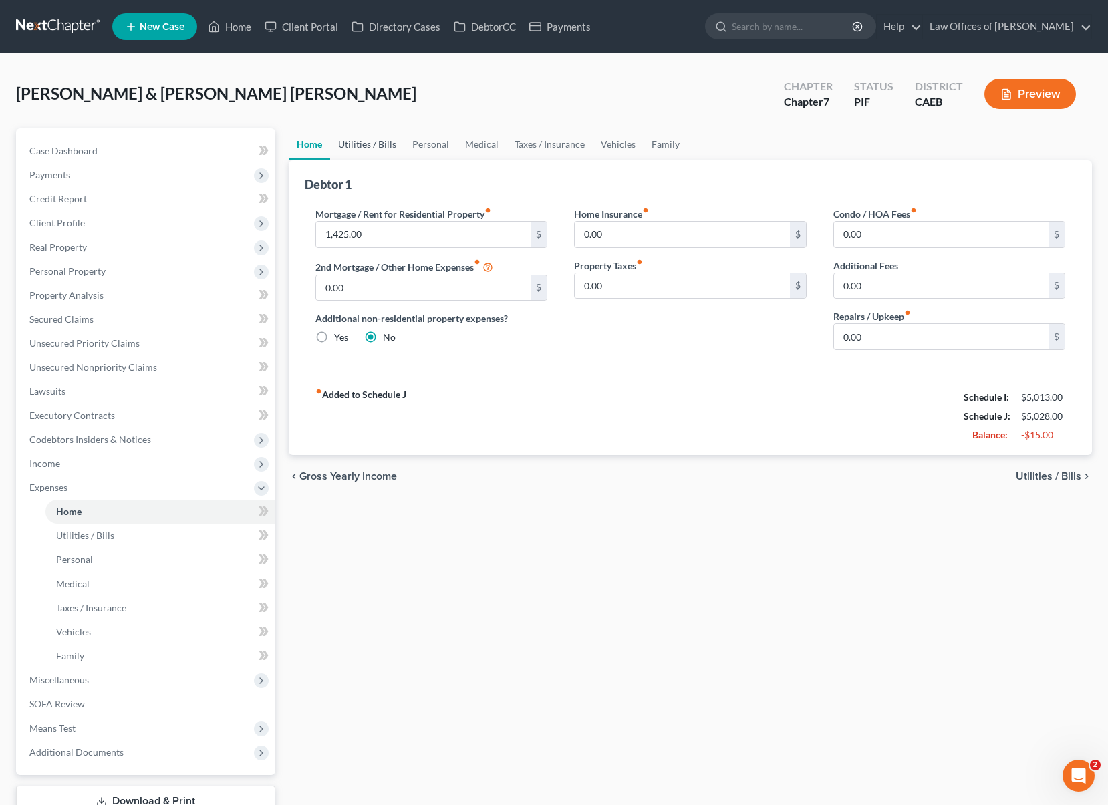
click at [380, 144] on link "Utilities / Bills" at bounding box center [367, 144] width 74 height 32
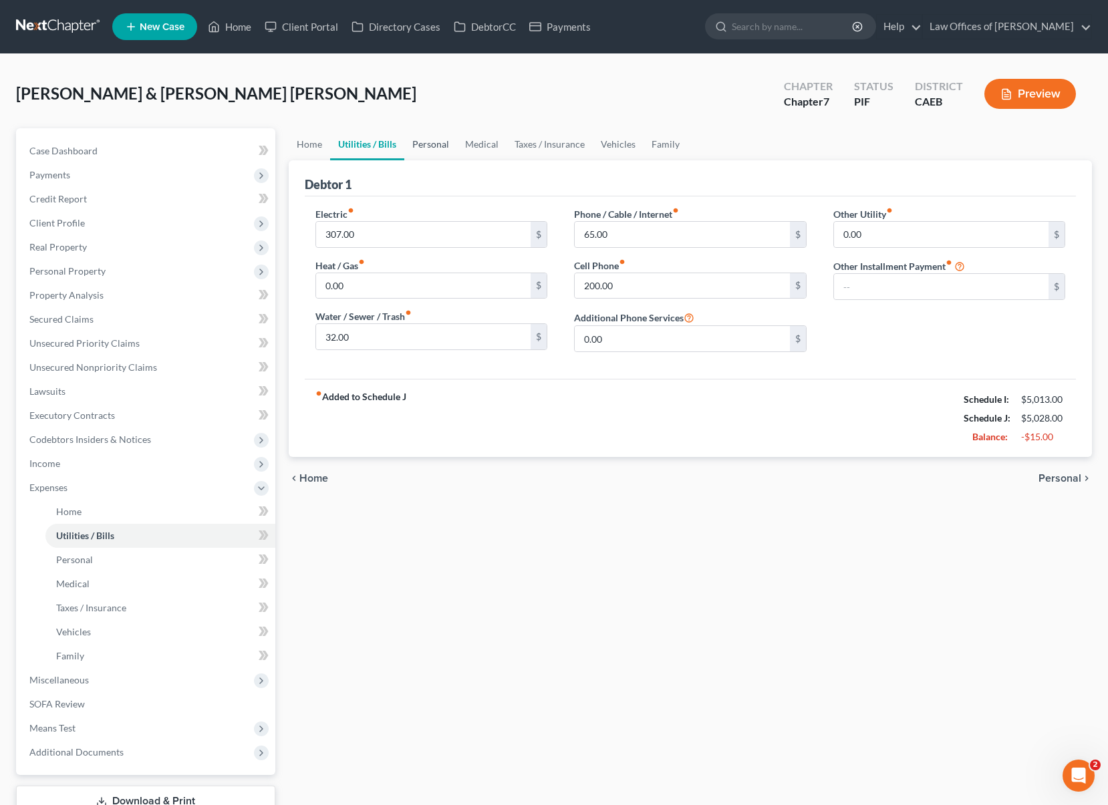
click at [434, 142] on link "Personal" at bounding box center [430, 144] width 53 height 32
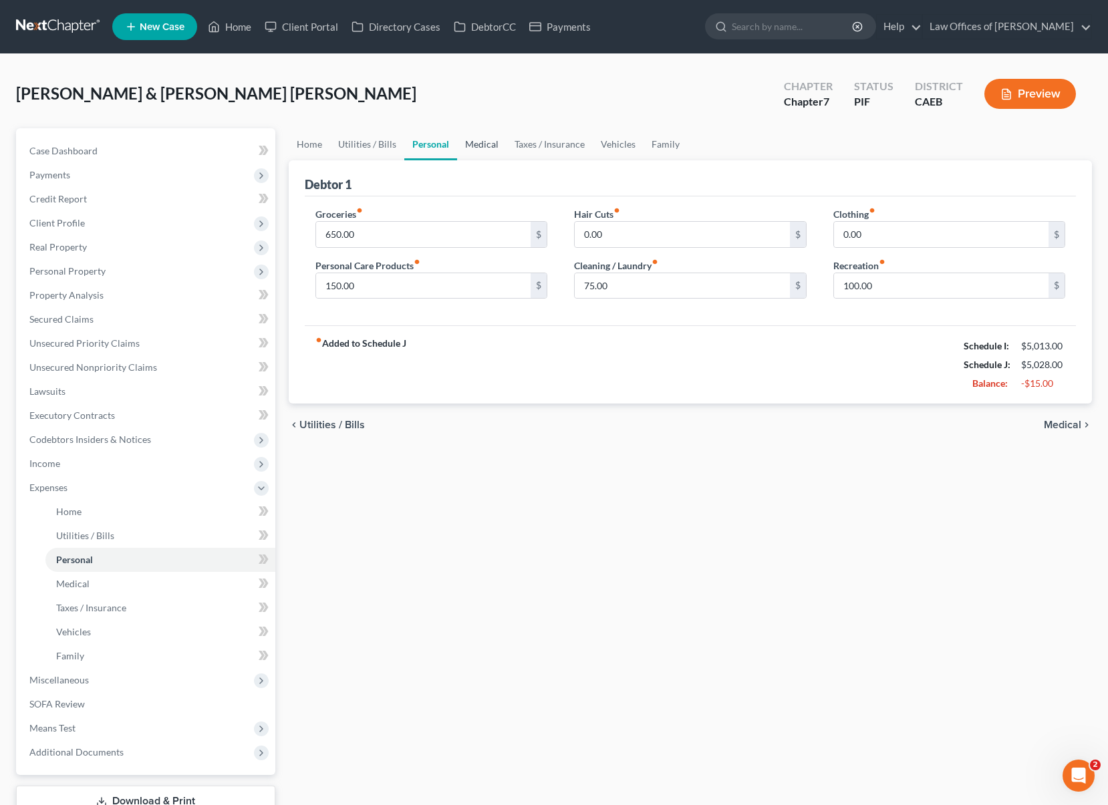
click at [486, 146] on link "Medical" at bounding box center [481, 144] width 49 height 32
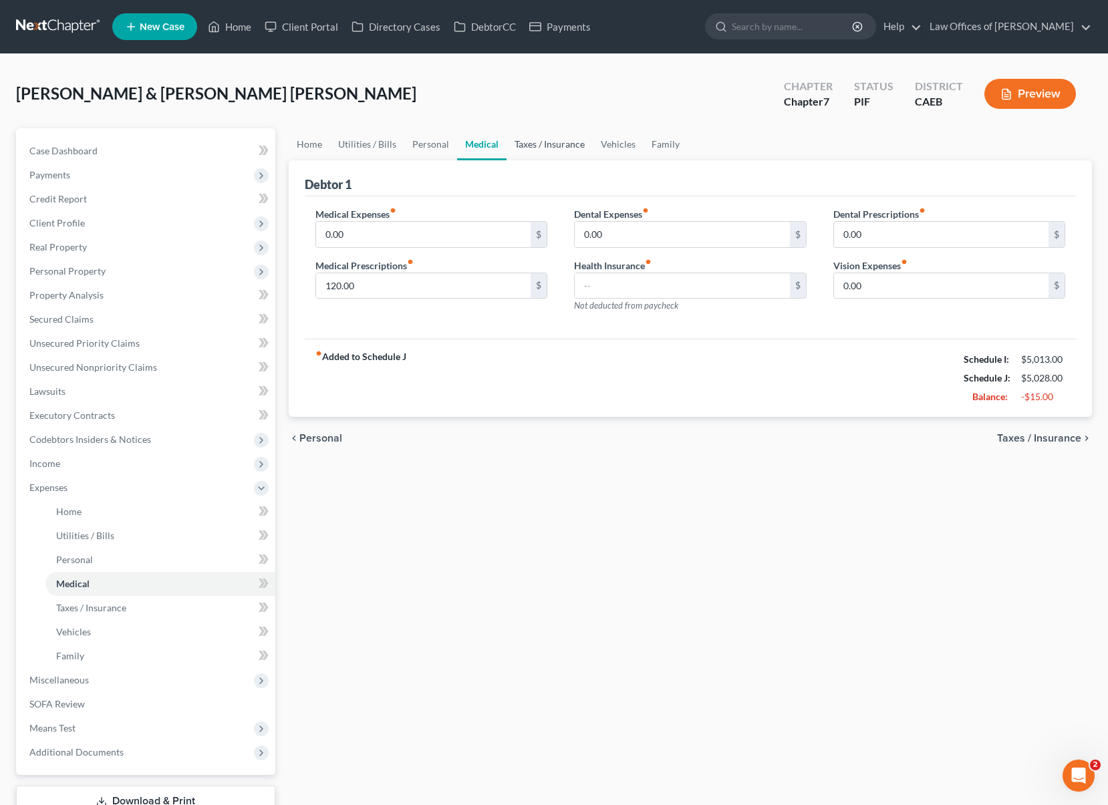
click at [561, 146] on link "Taxes / Insurance" at bounding box center [550, 144] width 86 height 32
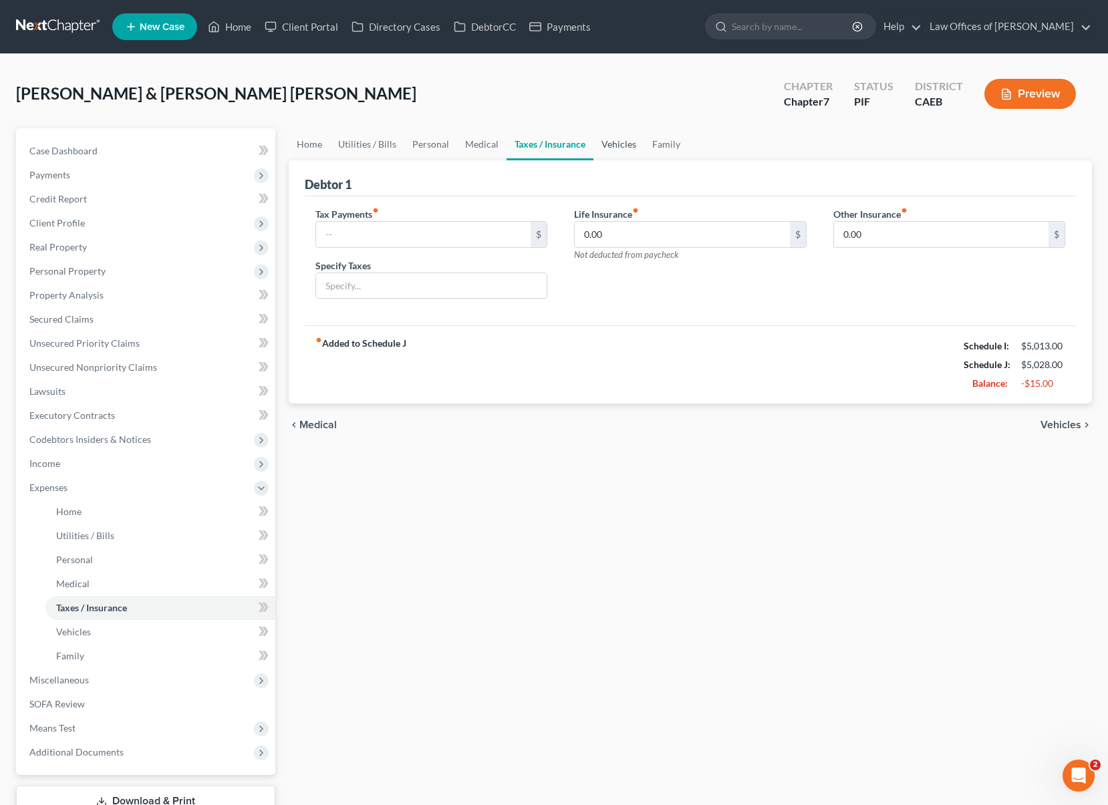
click at [618, 147] on link "Vehicles" at bounding box center [618, 144] width 51 height 32
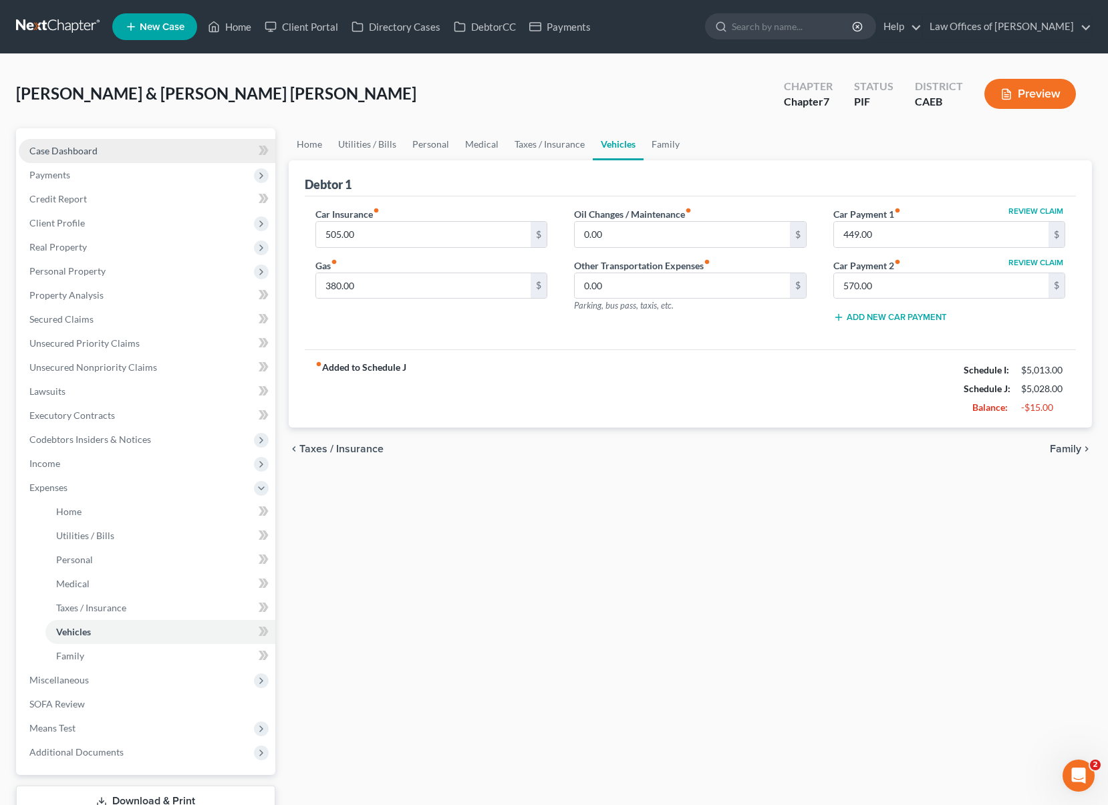
click at [134, 158] on link "Case Dashboard" at bounding box center [147, 151] width 257 height 24
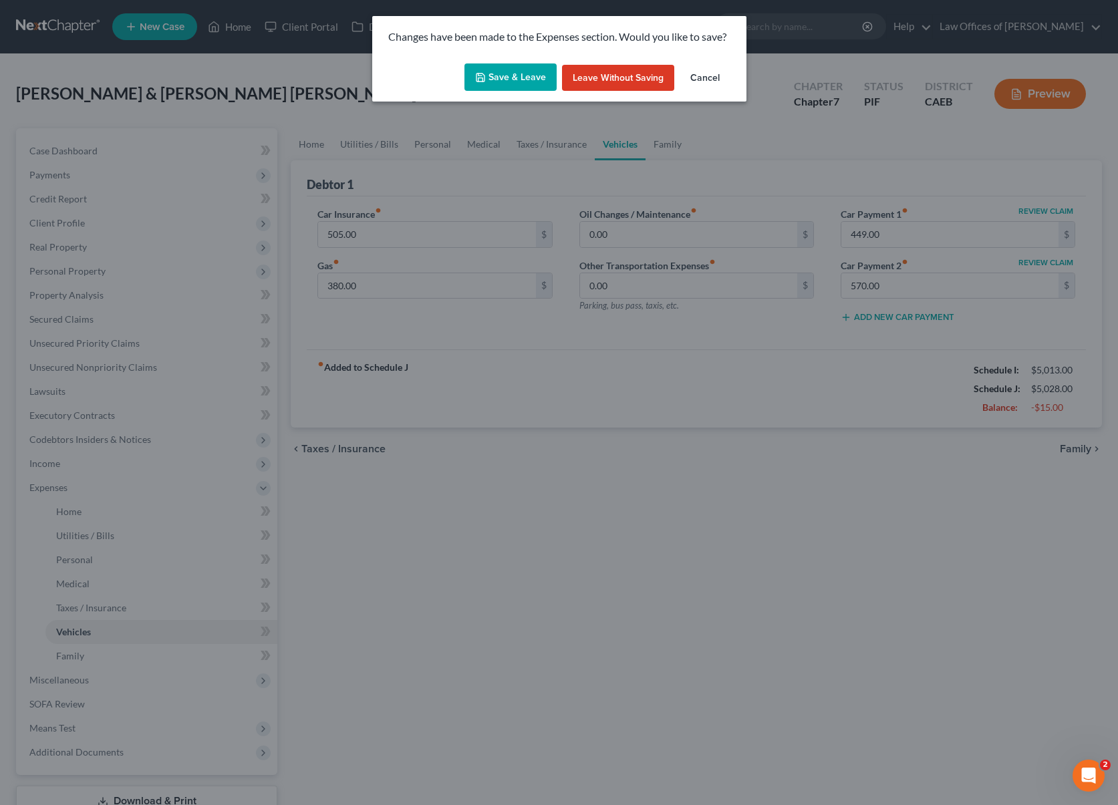
click at [697, 78] on button "Cancel" at bounding box center [705, 78] width 51 height 27
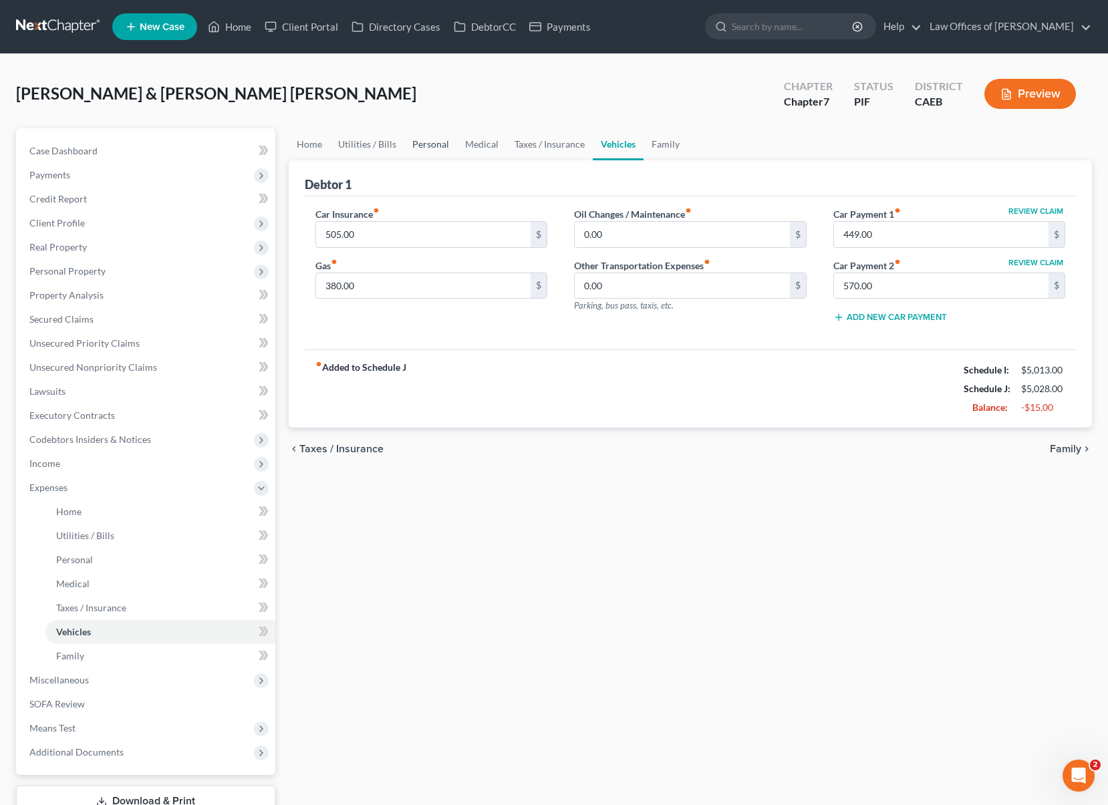
click at [422, 137] on link "Personal" at bounding box center [430, 144] width 53 height 32
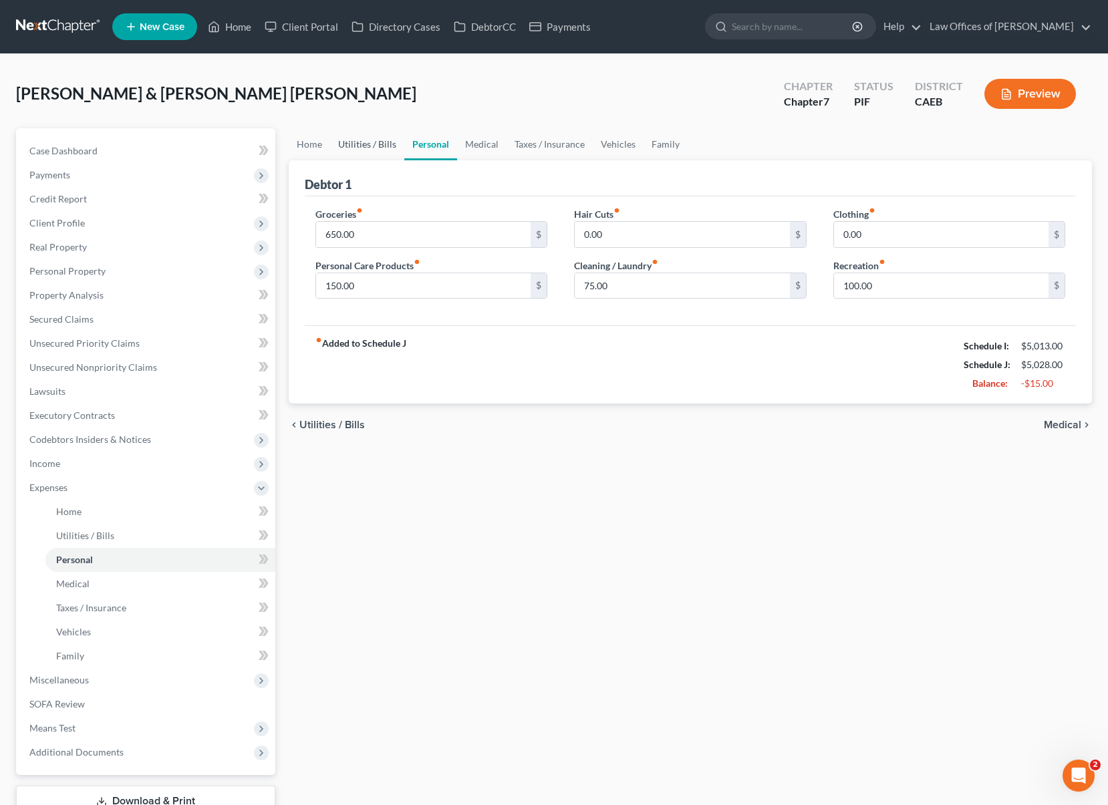
click at [370, 146] on link "Utilities / Bills" at bounding box center [367, 144] width 74 height 32
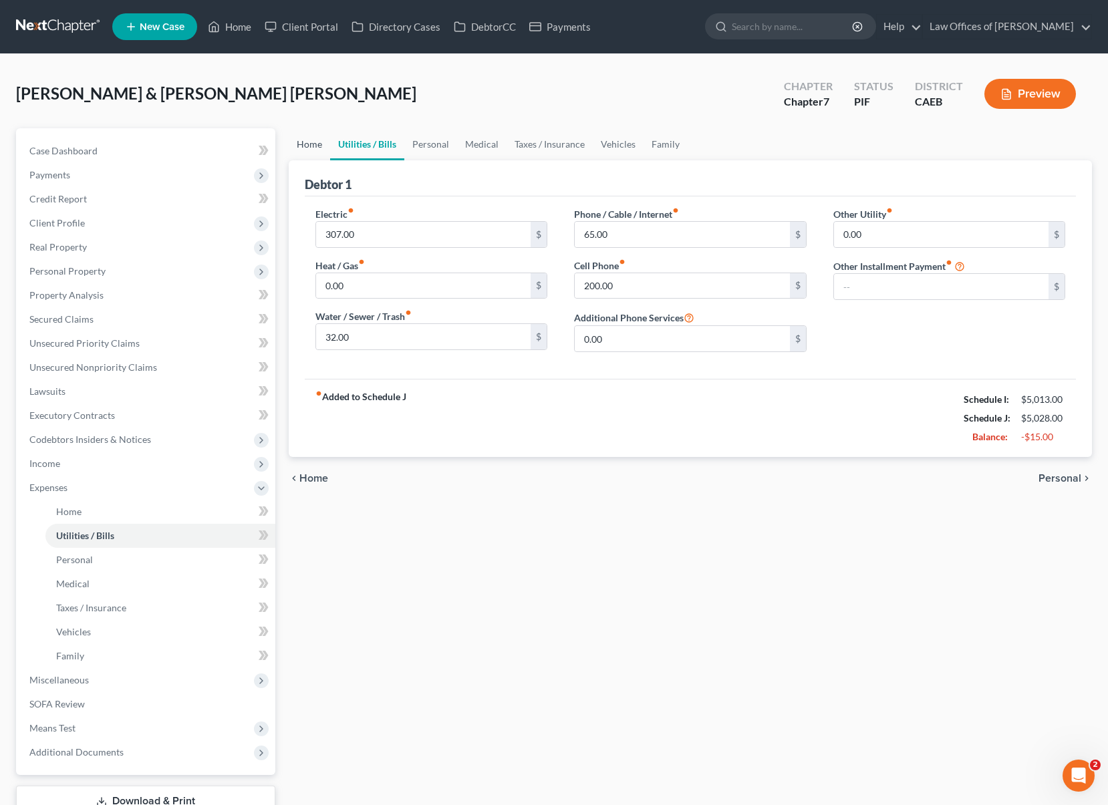
click at [313, 147] on link "Home" at bounding box center [309, 144] width 41 height 32
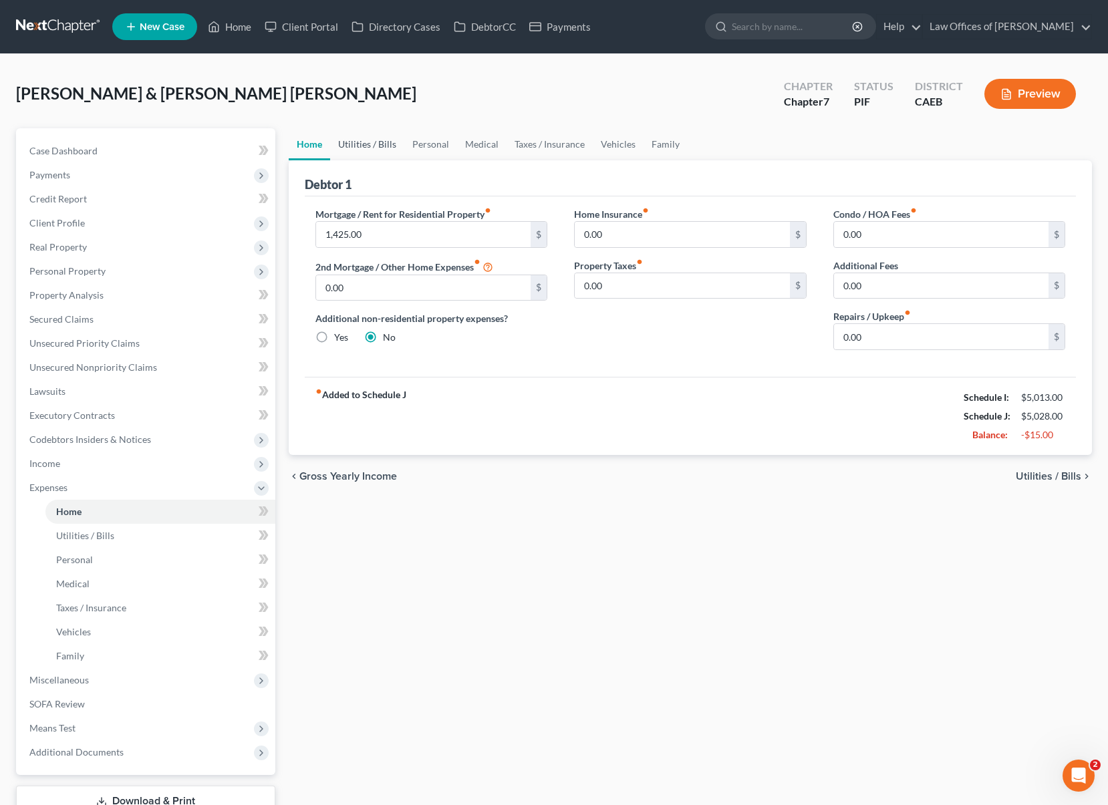
click at [362, 144] on link "Utilities / Bills" at bounding box center [367, 144] width 74 height 32
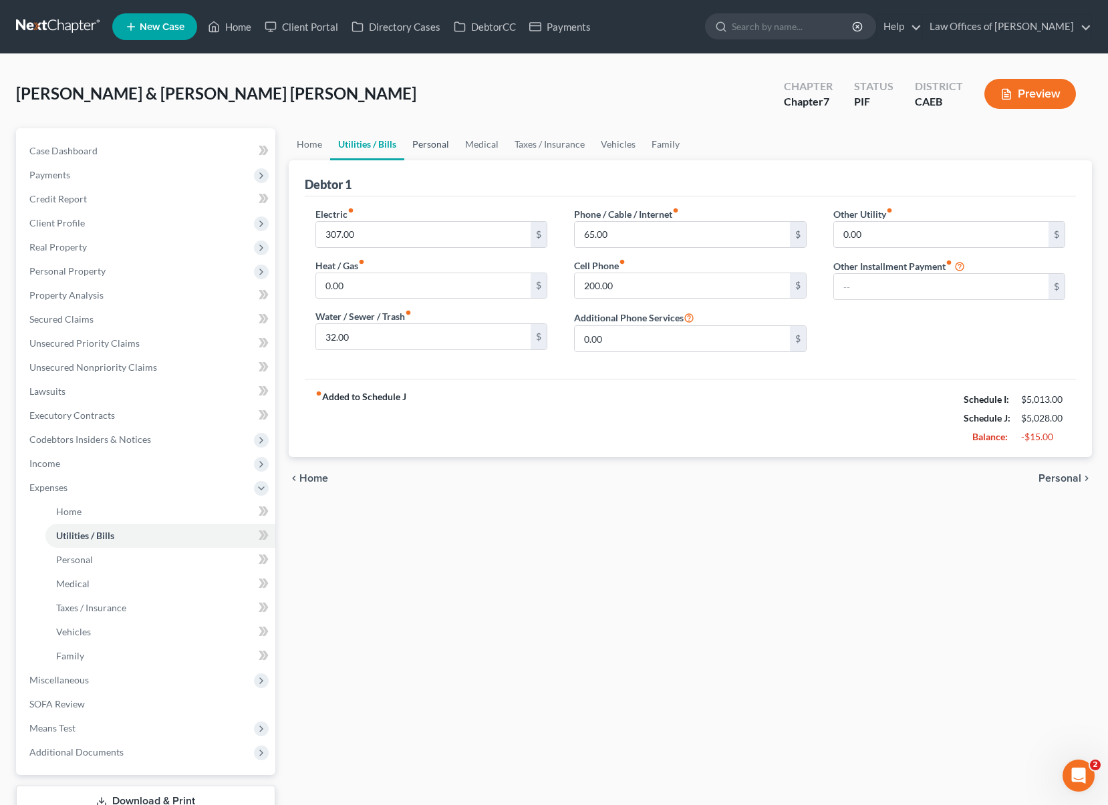
click at [420, 144] on link "Personal" at bounding box center [430, 144] width 53 height 32
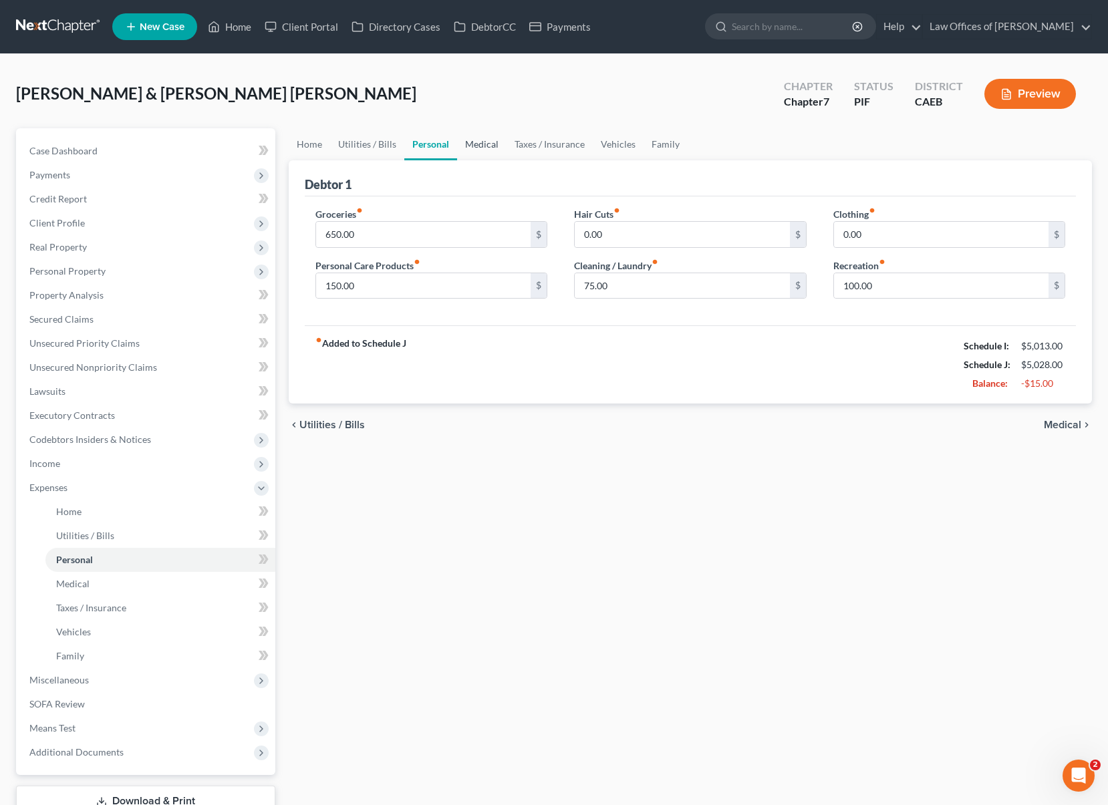
click at [481, 146] on link "Medical" at bounding box center [481, 144] width 49 height 32
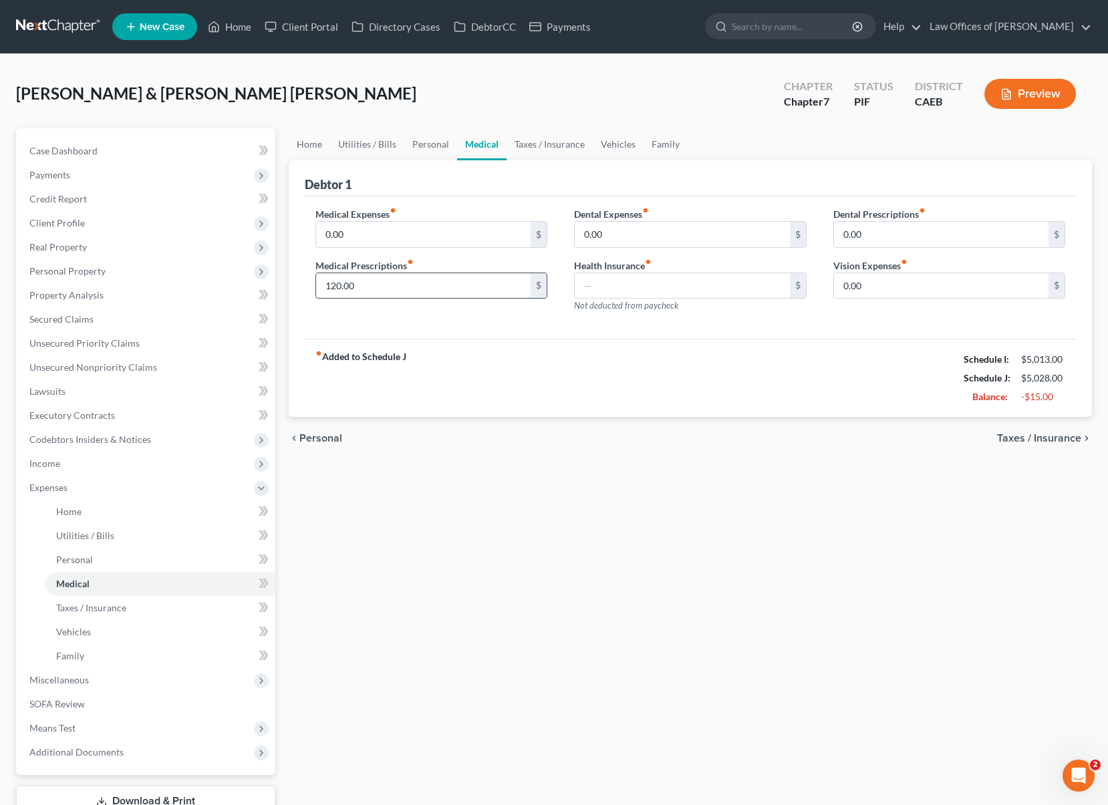
click at [365, 282] on input "120.00" at bounding box center [423, 285] width 215 height 25
click at [117, 291] on link "Property Analysis" at bounding box center [147, 295] width 257 height 24
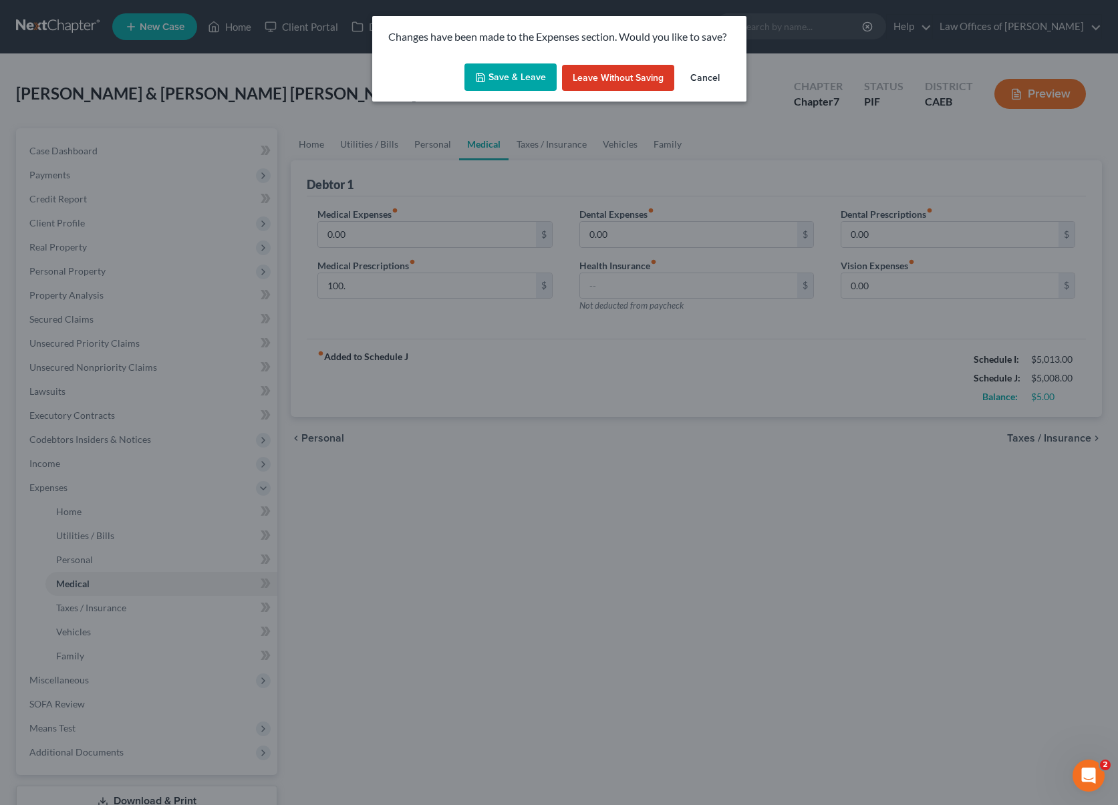
click at [511, 74] on button "Save & Leave" at bounding box center [510, 77] width 92 height 28
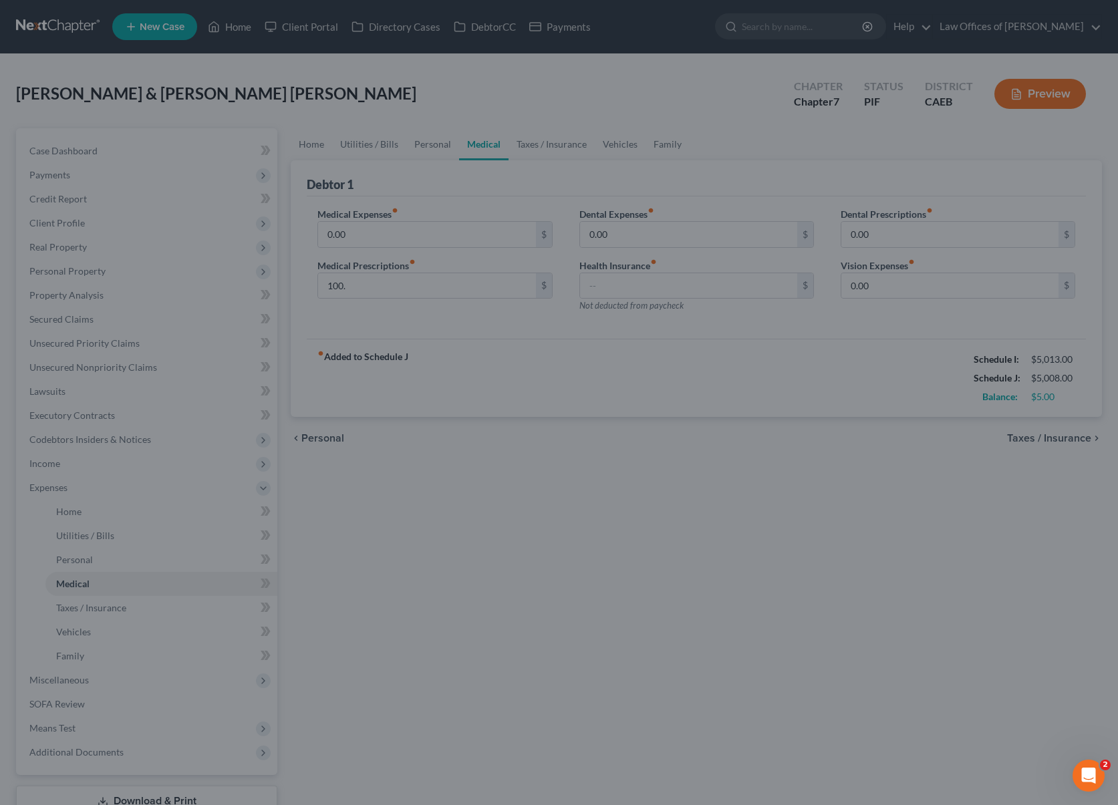
type input "100.00"
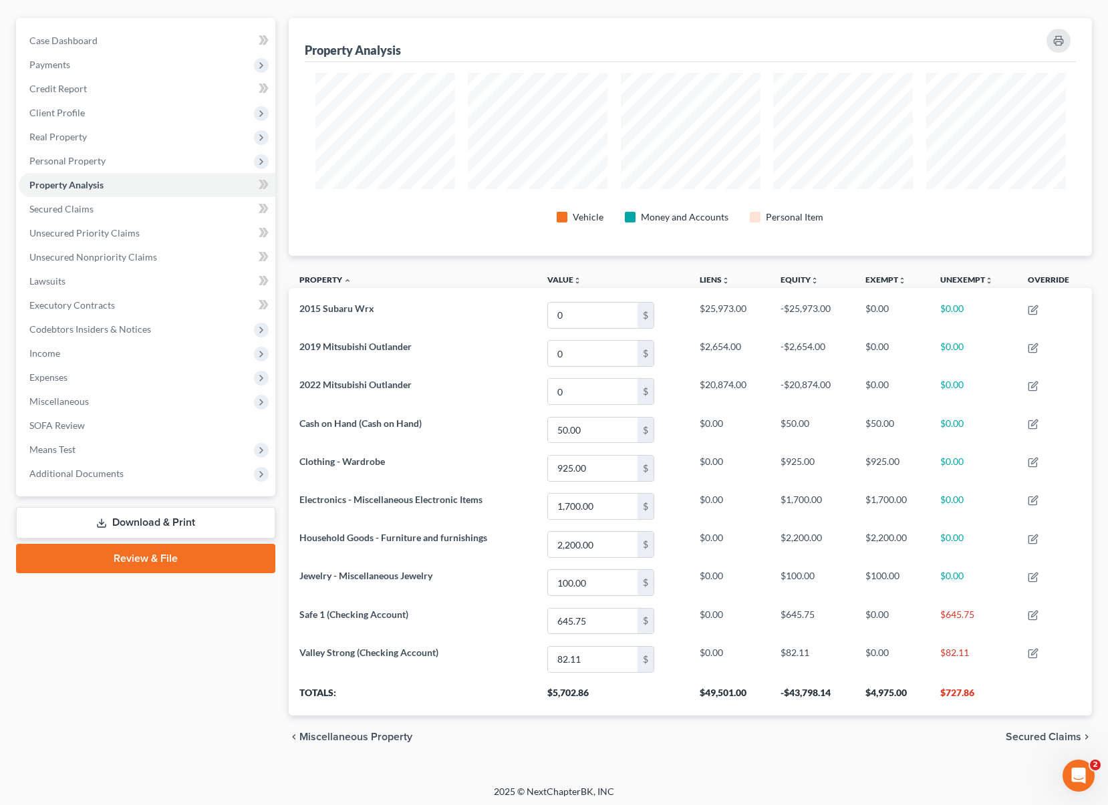
scroll to position [111, 0]
click at [114, 39] on link "Case Dashboard" at bounding box center [147, 40] width 257 height 24
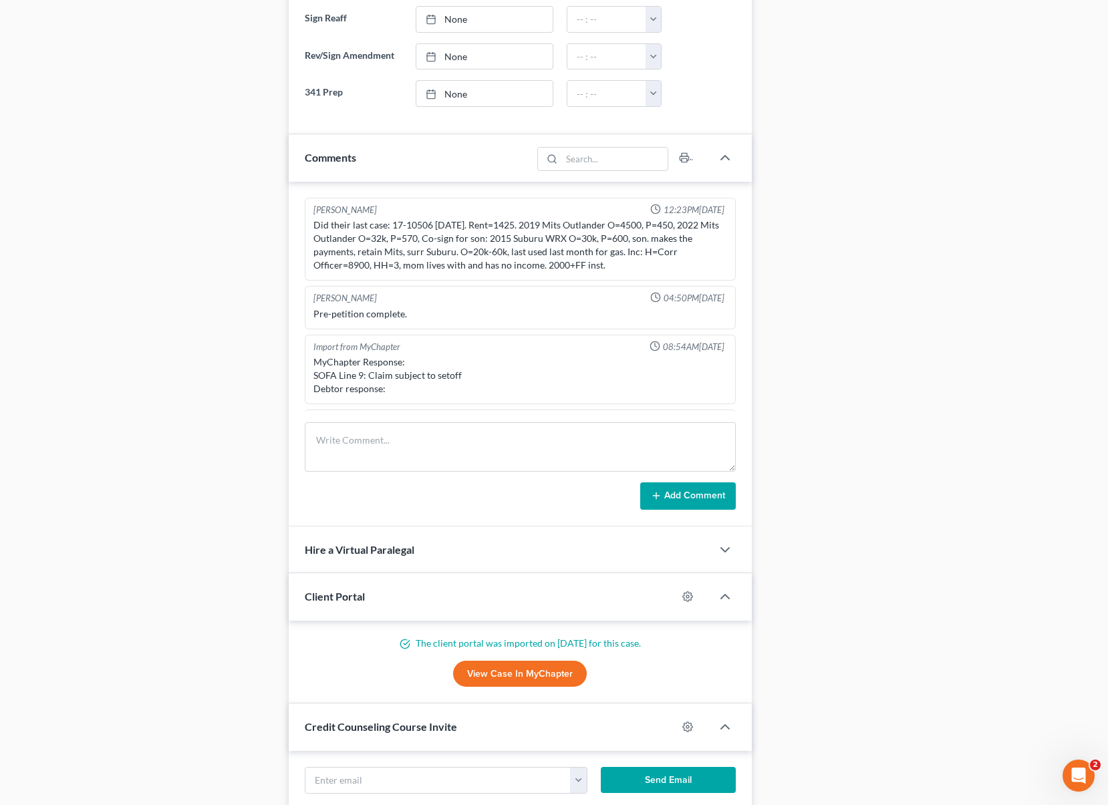
drag, startPoint x: 309, startPoint y: 223, endPoint x: 702, endPoint y: 265, distance: 395.1
click at [702, 265] on div "[PERSON_NAME] 12:23PM[DATE] Did their last case: 17-10506 [DATE]. Rent=1425. 20…" at bounding box center [520, 240] width 431 height 84
copy div "Did their last case: 17-10506 [DATE]. Rent=1425. 2019 Mits Outlander O=4500, P=…"
click at [365, 442] on textarea at bounding box center [520, 446] width 431 height 49
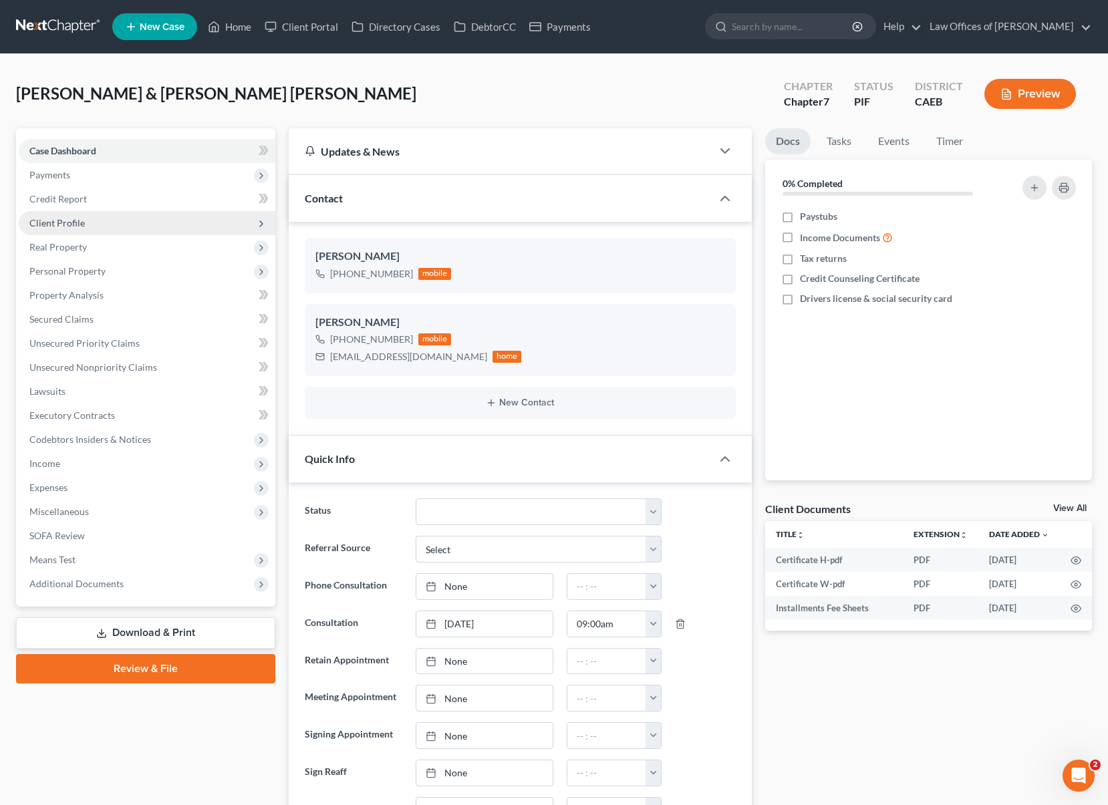
click at [136, 230] on span "Client Profile" at bounding box center [147, 223] width 257 height 24
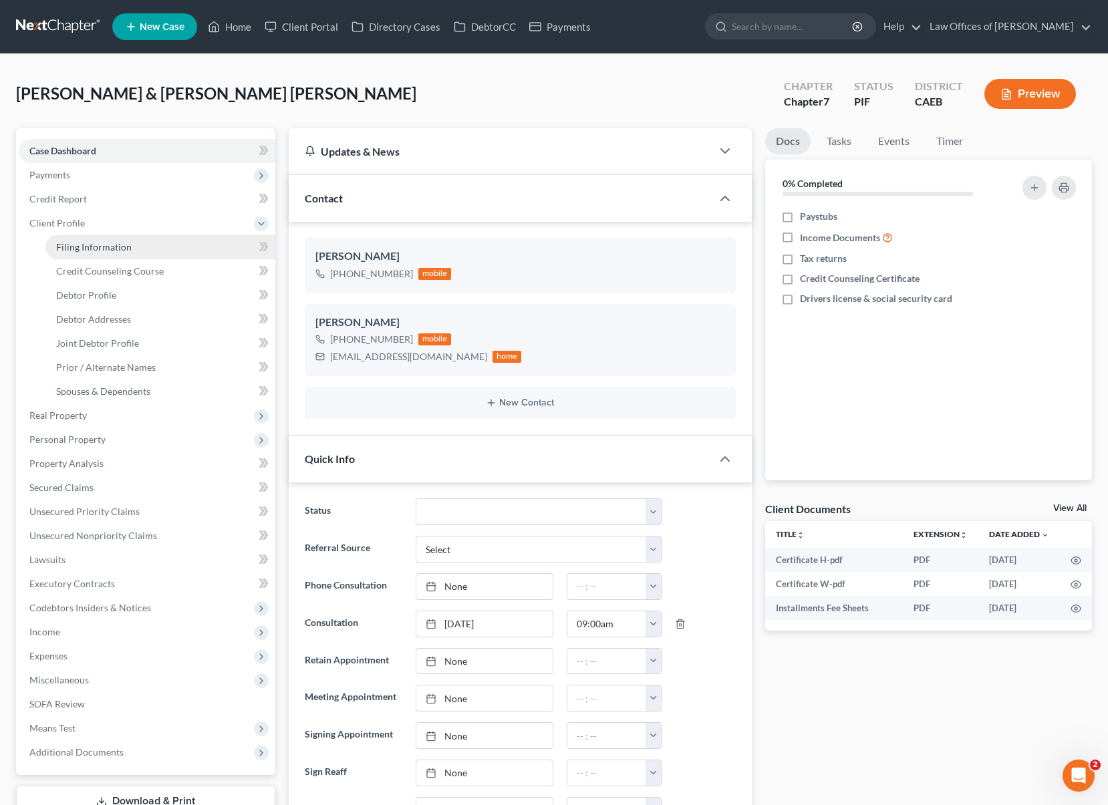
click at [162, 250] on link "Filing Information" at bounding box center [160, 247] width 230 height 24
select select "1"
select select "0"
select select "8"
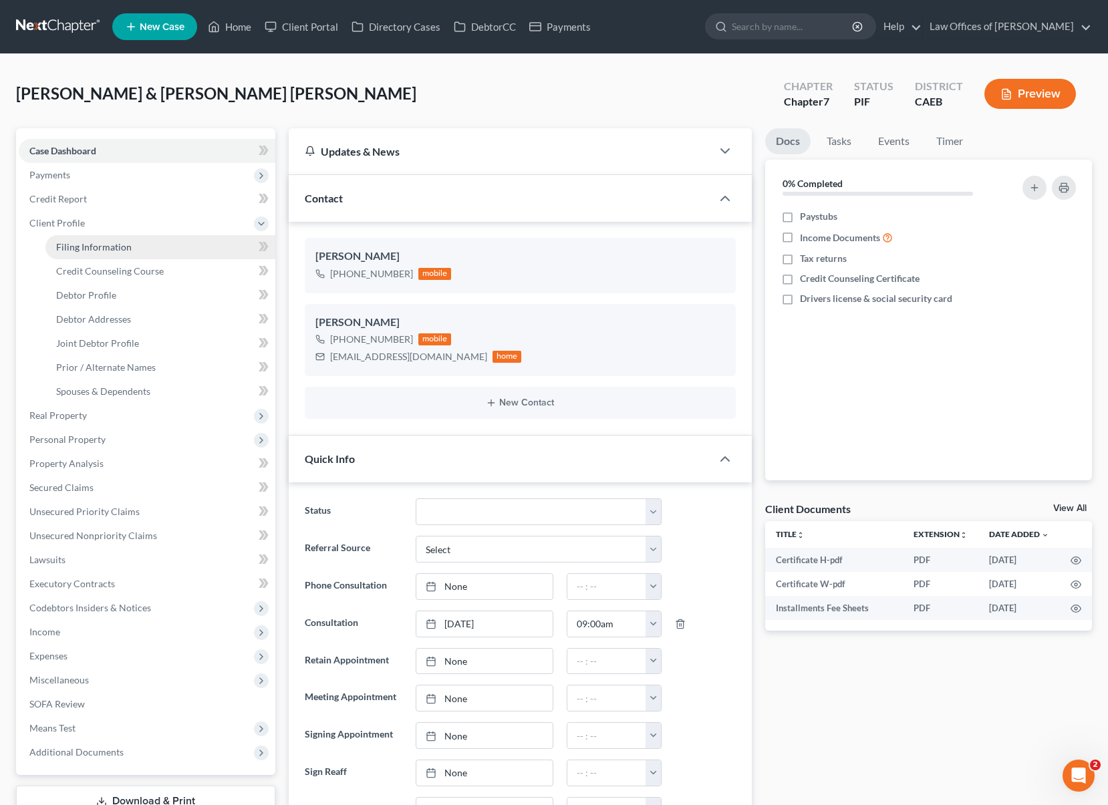
select select "0"
select select "4"
select select "0"
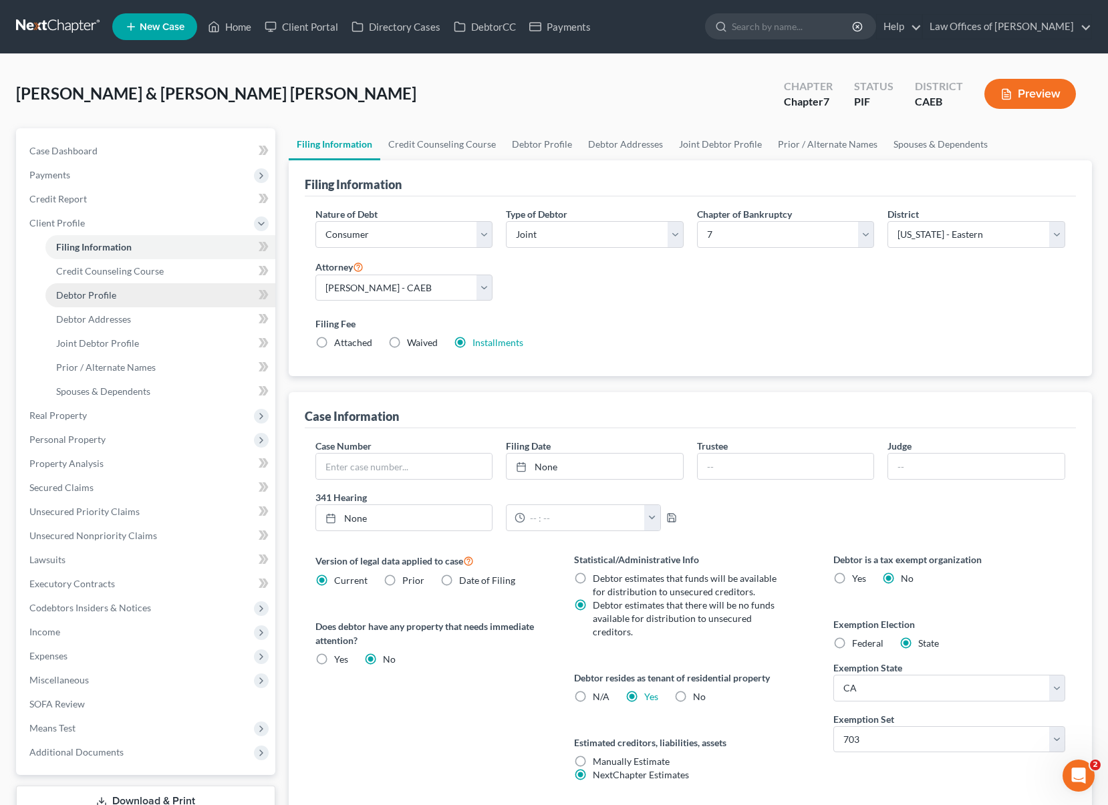
click at [121, 297] on link "Debtor Profile" at bounding box center [160, 295] width 230 height 24
select select "1"
select select "3"
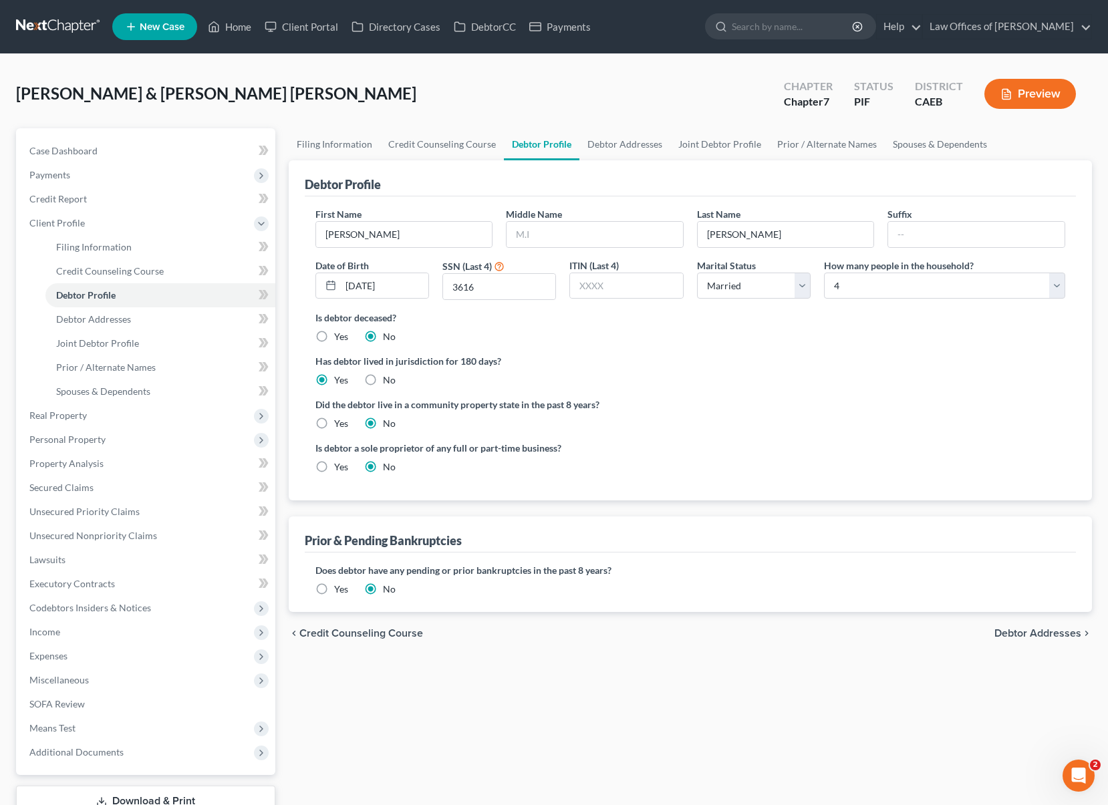
click at [334, 591] on label "Yes" at bounding box center [341, 589] width 14 height 13
click at [339, 591] on input "Yes" at bounding box center [343, 587] width 9 height 9
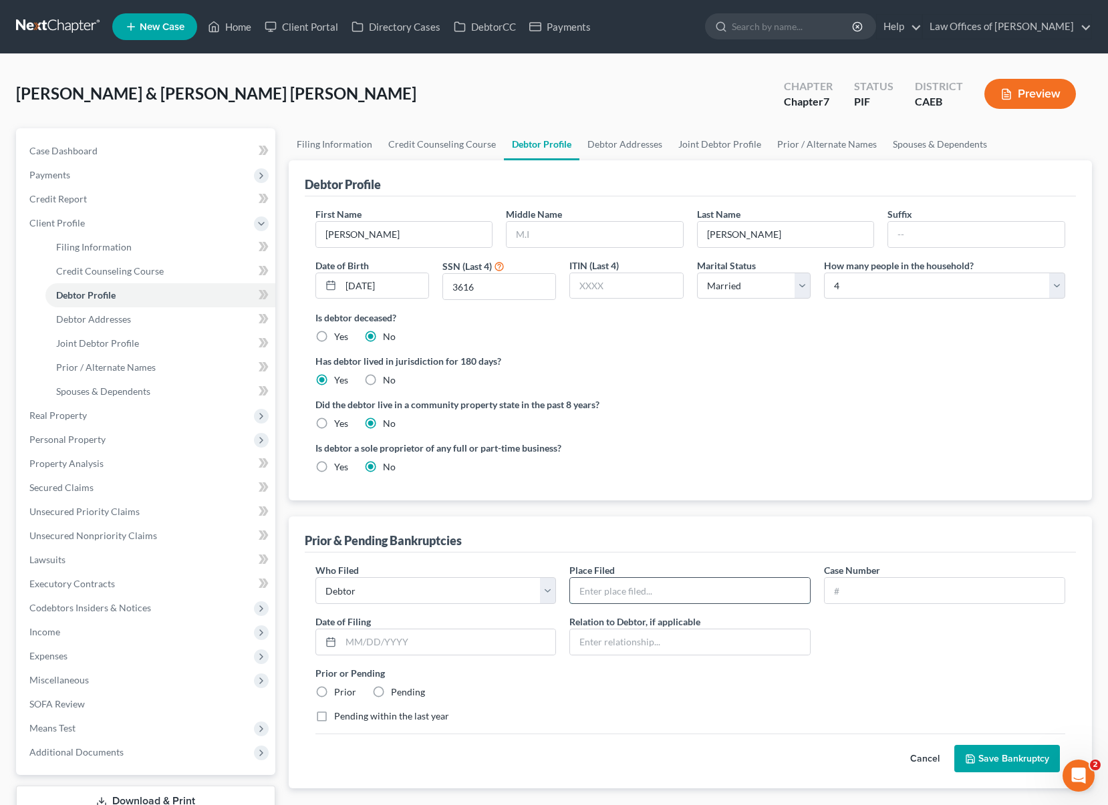
click at [630, 597] on input "text" at bounding box center [690, 590] width 240 height 25
type input "Eastern District of [US_STATE]"
click at [870, 594] on input "text" at bounding box center [945, 590] width 240 height 25
type input "2017-10506"
type input "[DATE]"
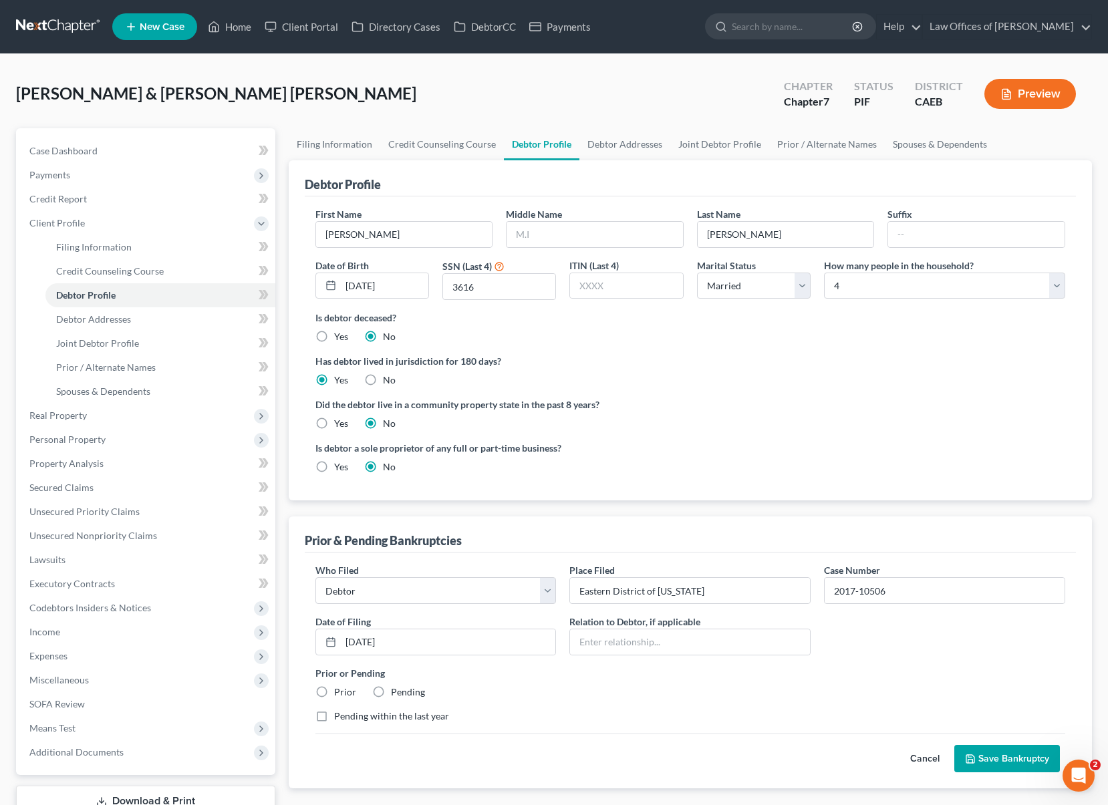
click at [391, 690] on label "Pending" at bounding box center [408, 692] width 34 height 13
click at [396, 690] on input "Pending" at bounding box center [400, 690] width 9 height 9
radio input "true"
click at [1022, 758] on button "Save Bankruptcy" at bounding box center [1007, 759] width 106 height 28
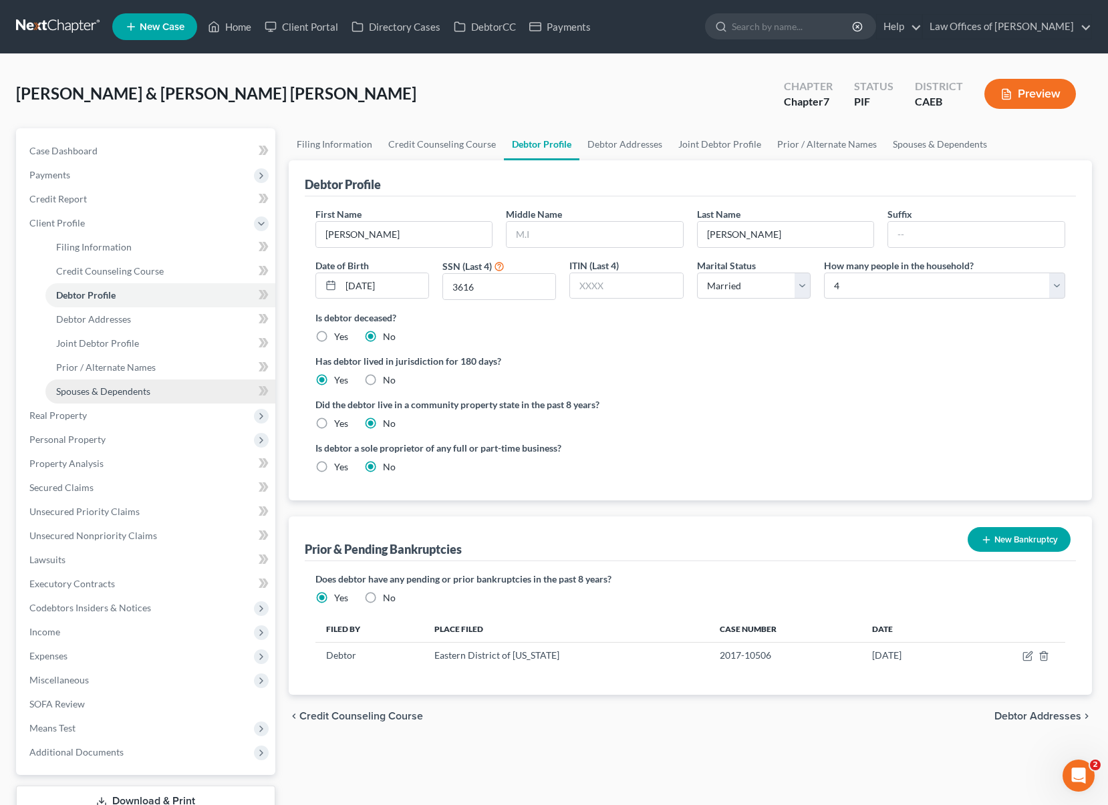
click at [146, 388] on span "Spouses & Dependents" at bounding box center [103, 391] width 94 height 11
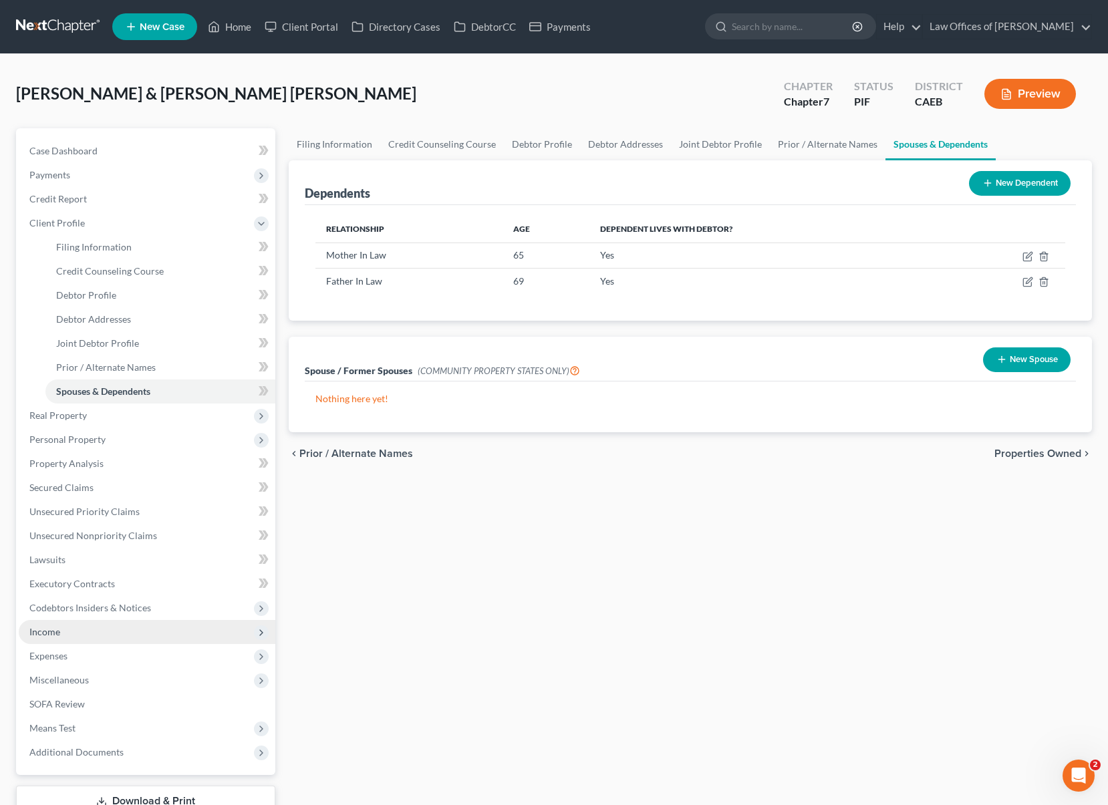
click at [65, 638] on span "Income" at bounding box center [147, 632] width 257 height 24
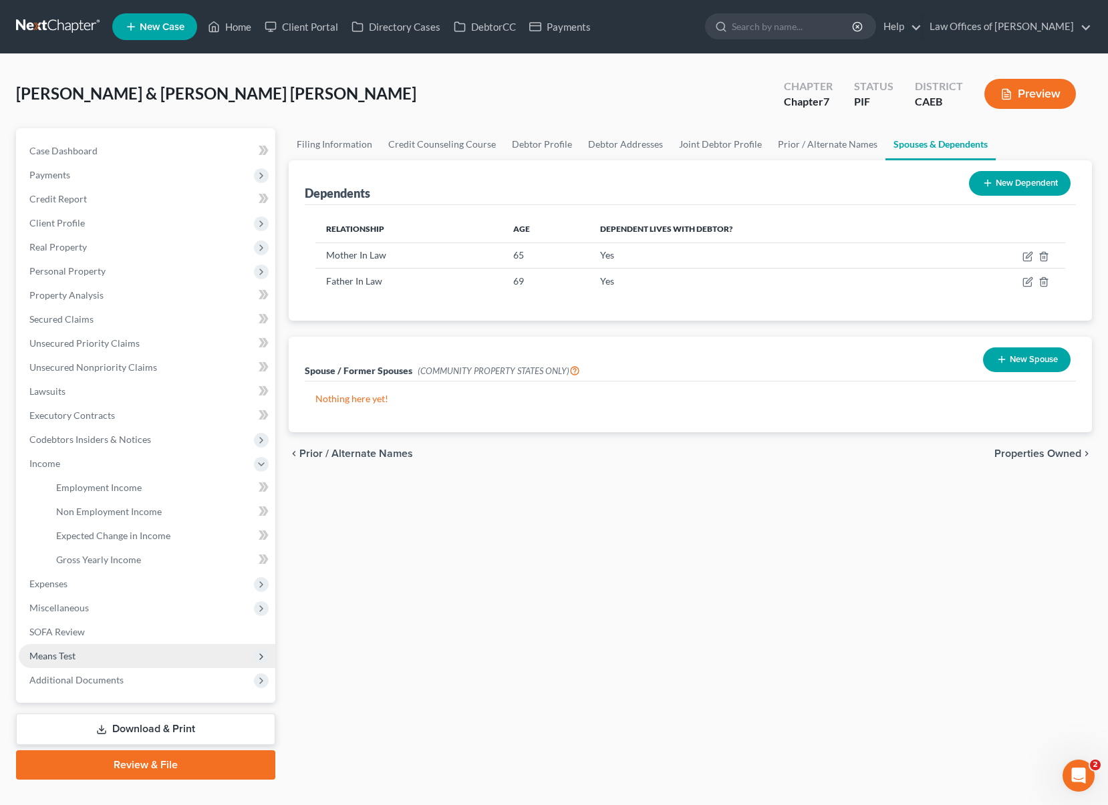
click at [78, 653] on span "Means Test" at bounding box center [147, 656] width 257 height 24
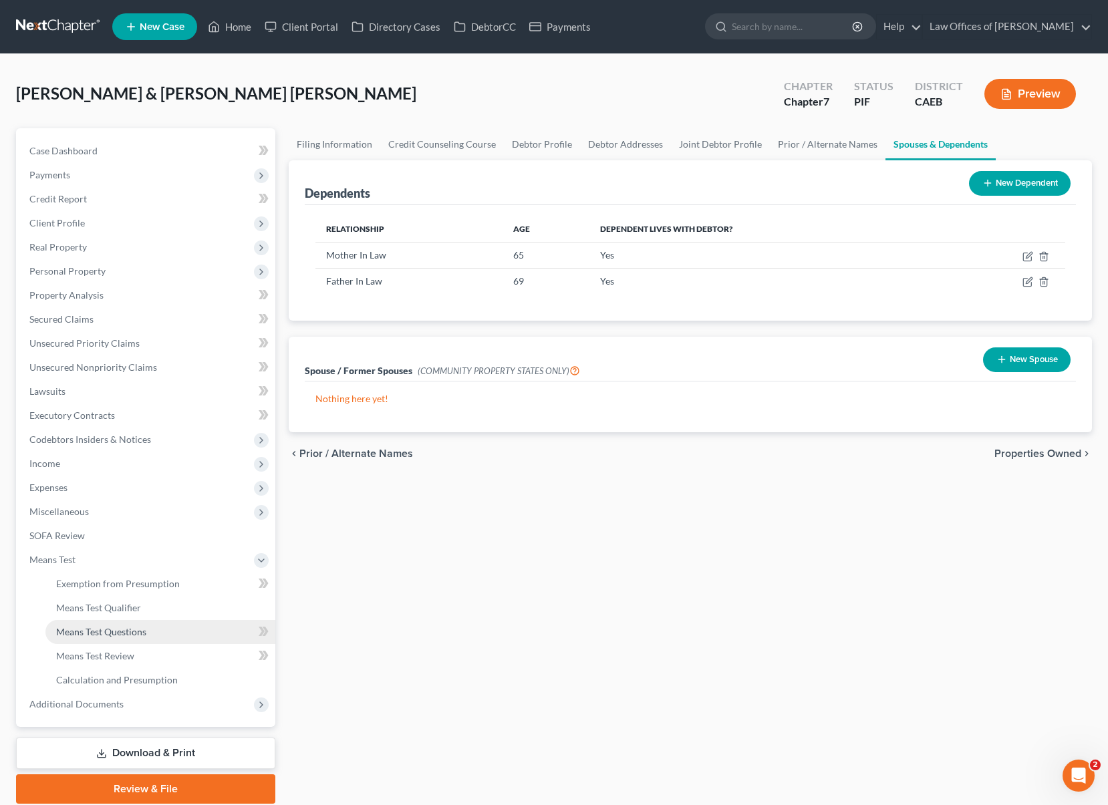
click at [145, 628] on span "Means Test Questions" at bounding box center [101, 631] width 90 height 11
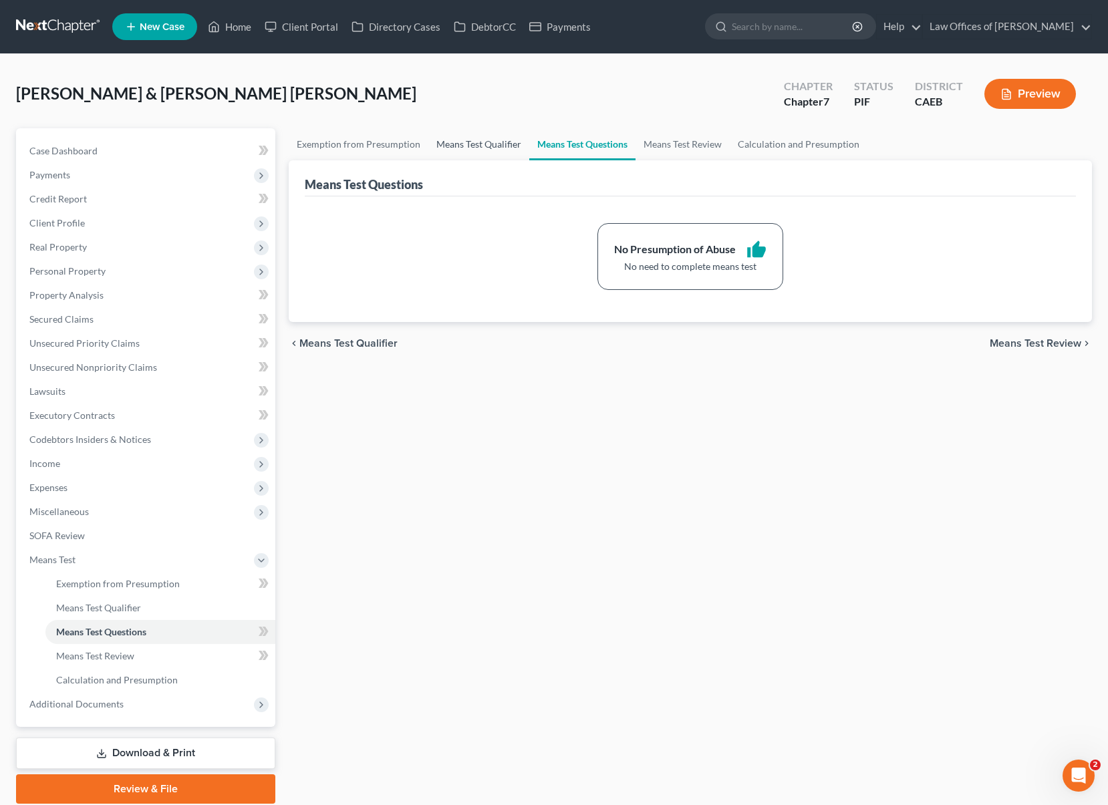
click at [468, 142] on link "Means Test Qualifier" at bounding box center [478, 144] width 101 height 32
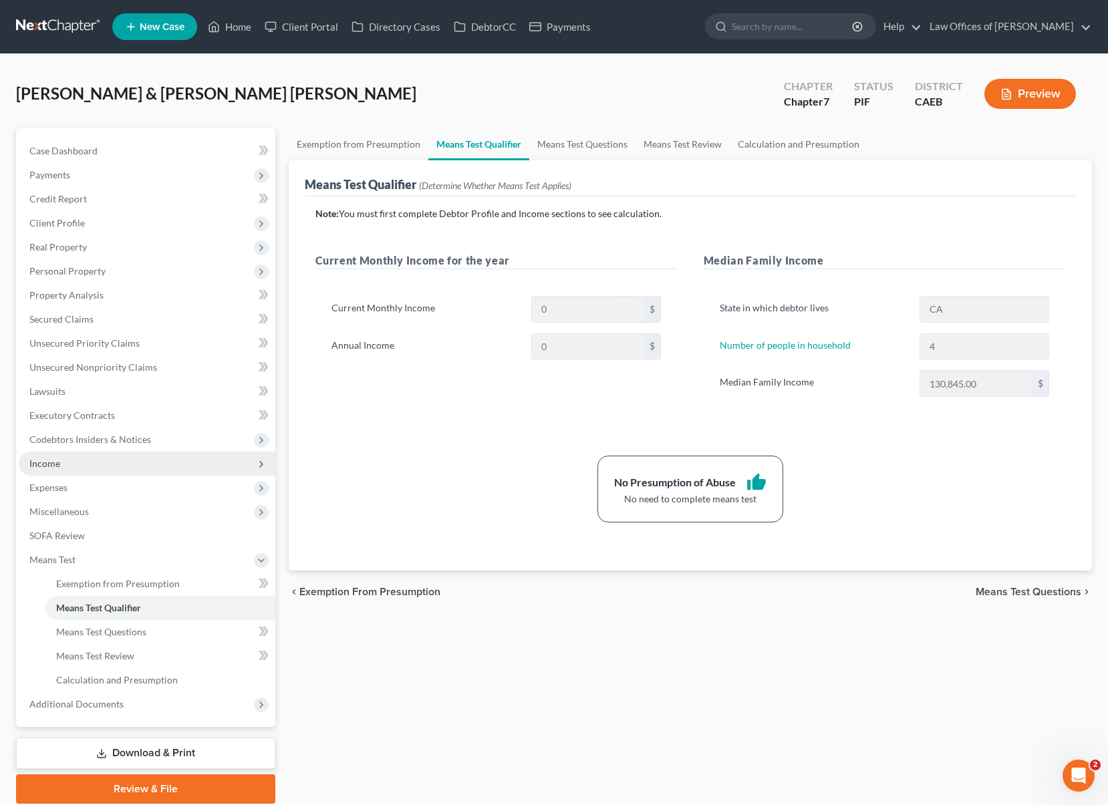
click at [101, 472] on span "Income" at bounding box center [147, 464] width 257 height 24
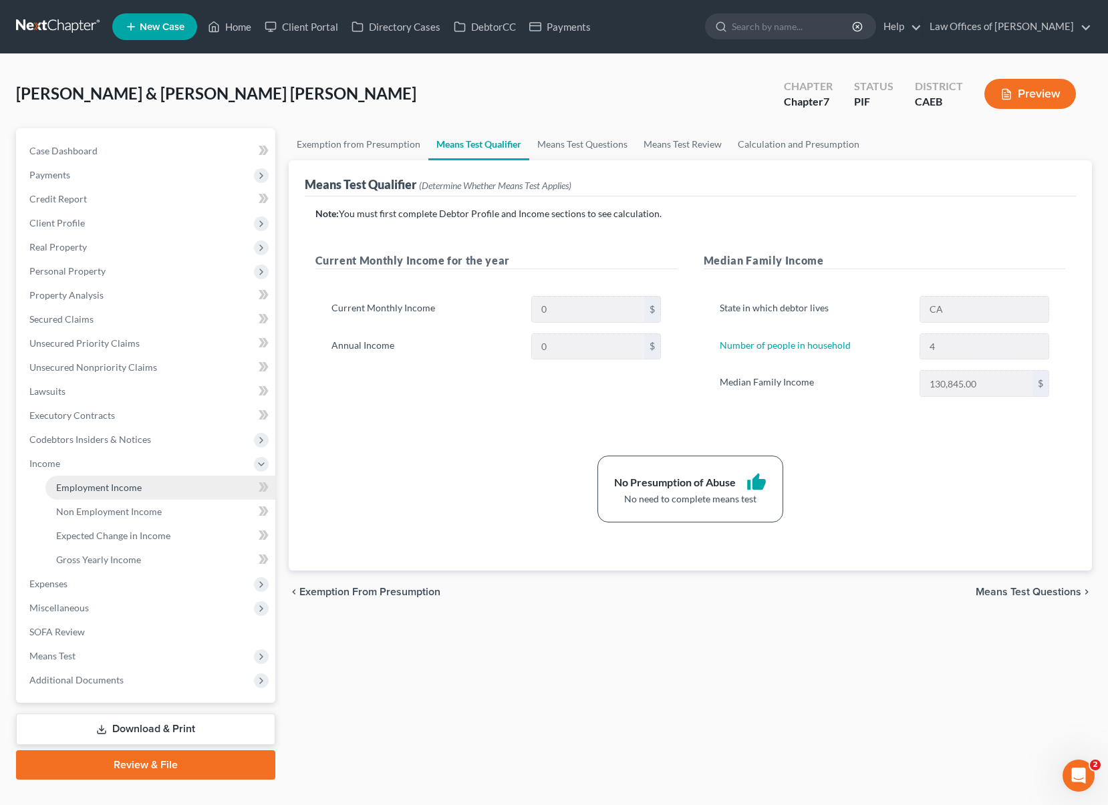
click at [122, 484] on span "Employment Income" at bounding box center [99, 487] width 86 height 11
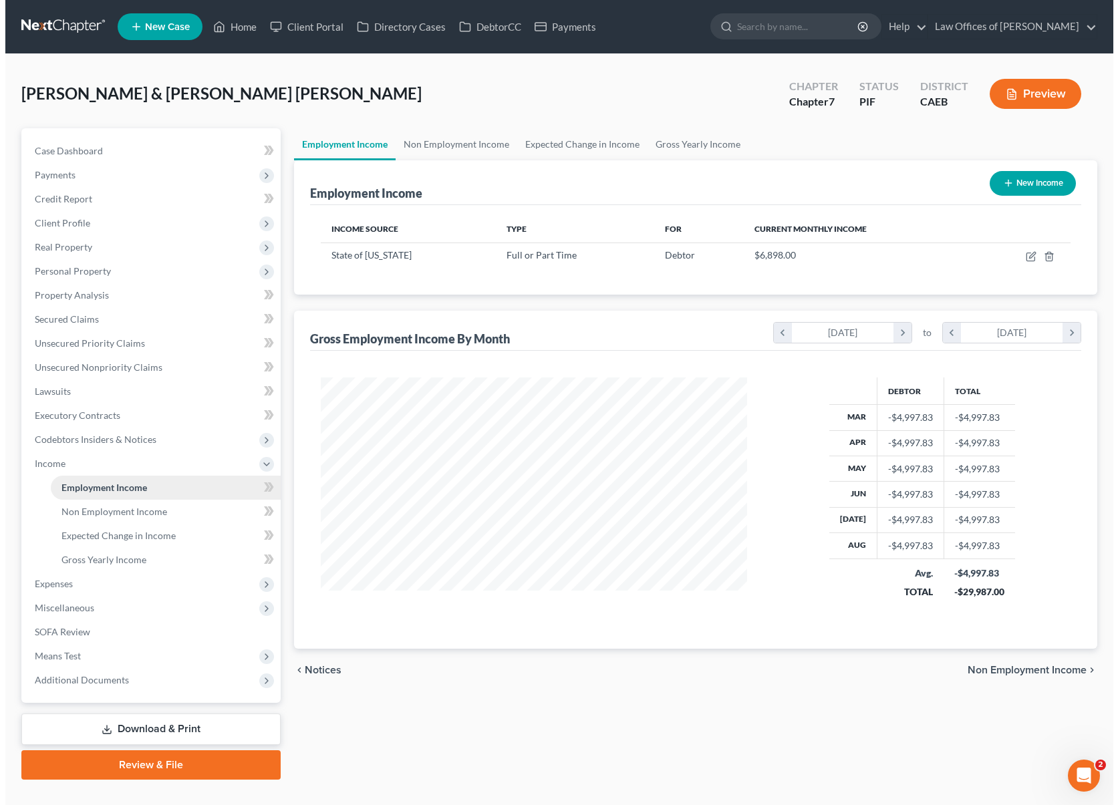
scroll to position [239, 453]
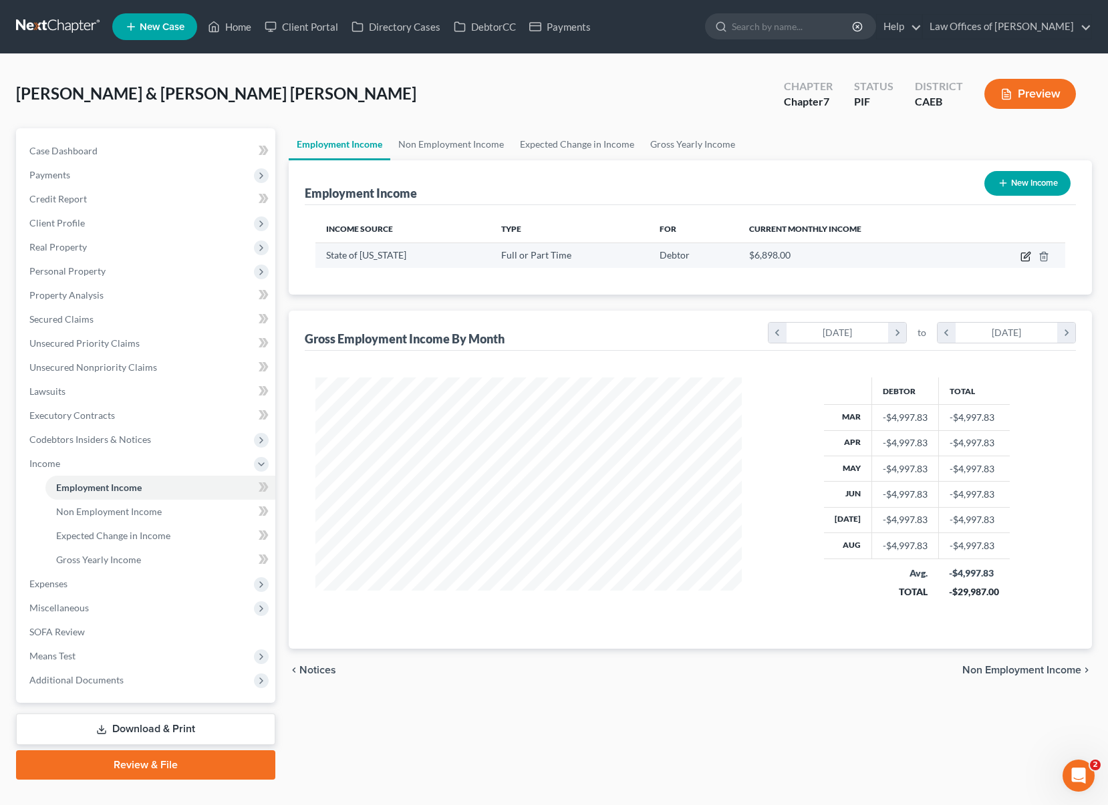
click at [1026, 257] on icon "button" at bounding box center [1025, 256] width 11 height 11
select select "0"
select select "4"
select select "0"
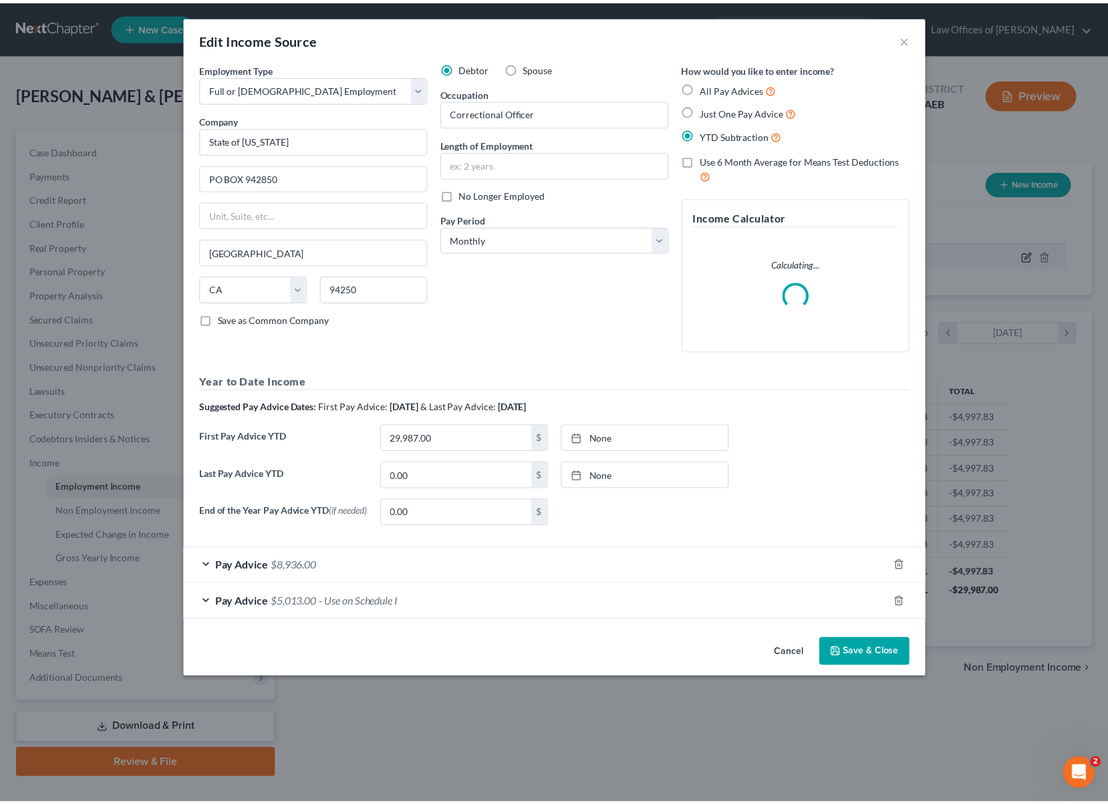
scroll to position [239, 458]
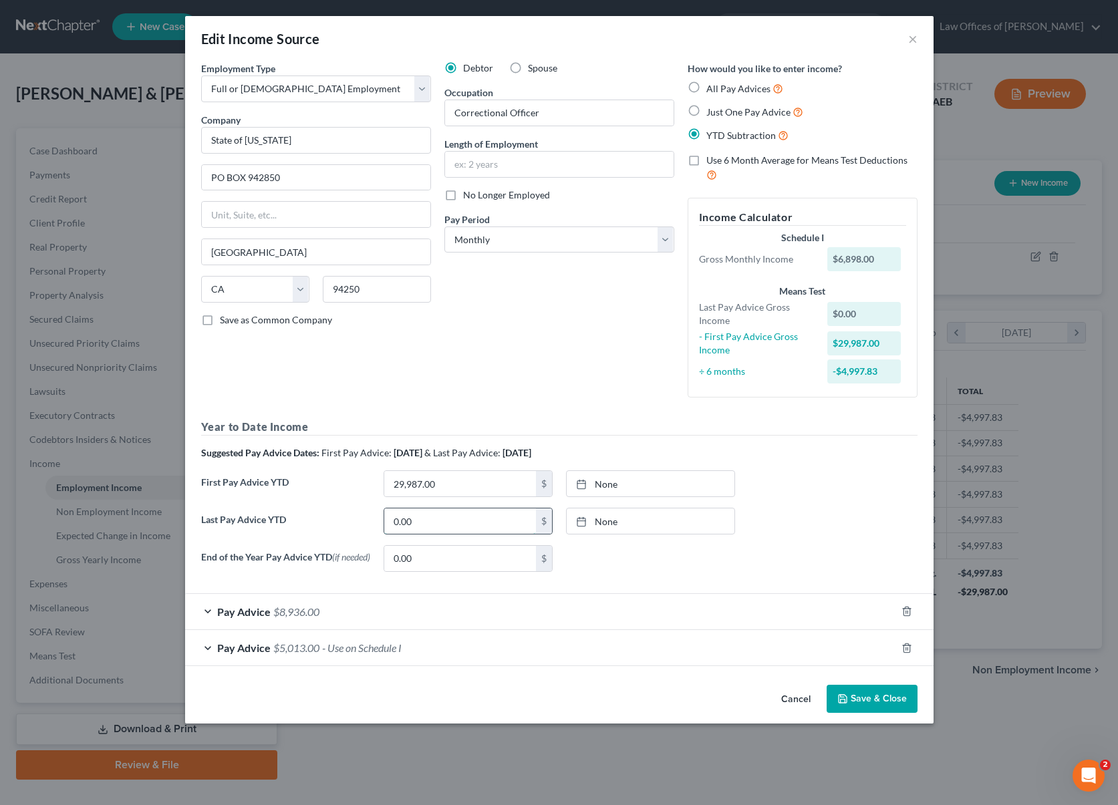
click at [440, 521] on input "0.00" at bounding box center [460, 521] width 152 height 25
click at [439, 521] on input "0.00" at bounding box center [460, 521] width 152 height 25
type input "86,916."
click at [900, 704] on button "Save & Close" at bounding box center [872, 699] width 91 height 28
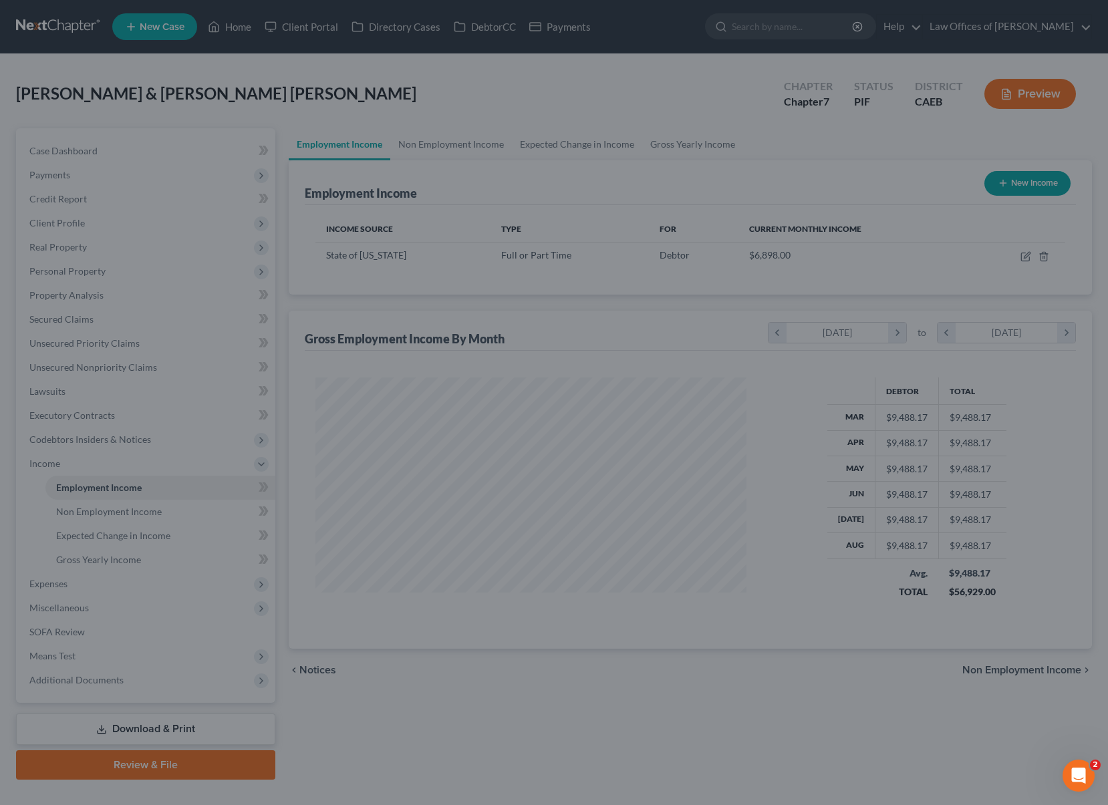
scroll to position [668048, 667835]
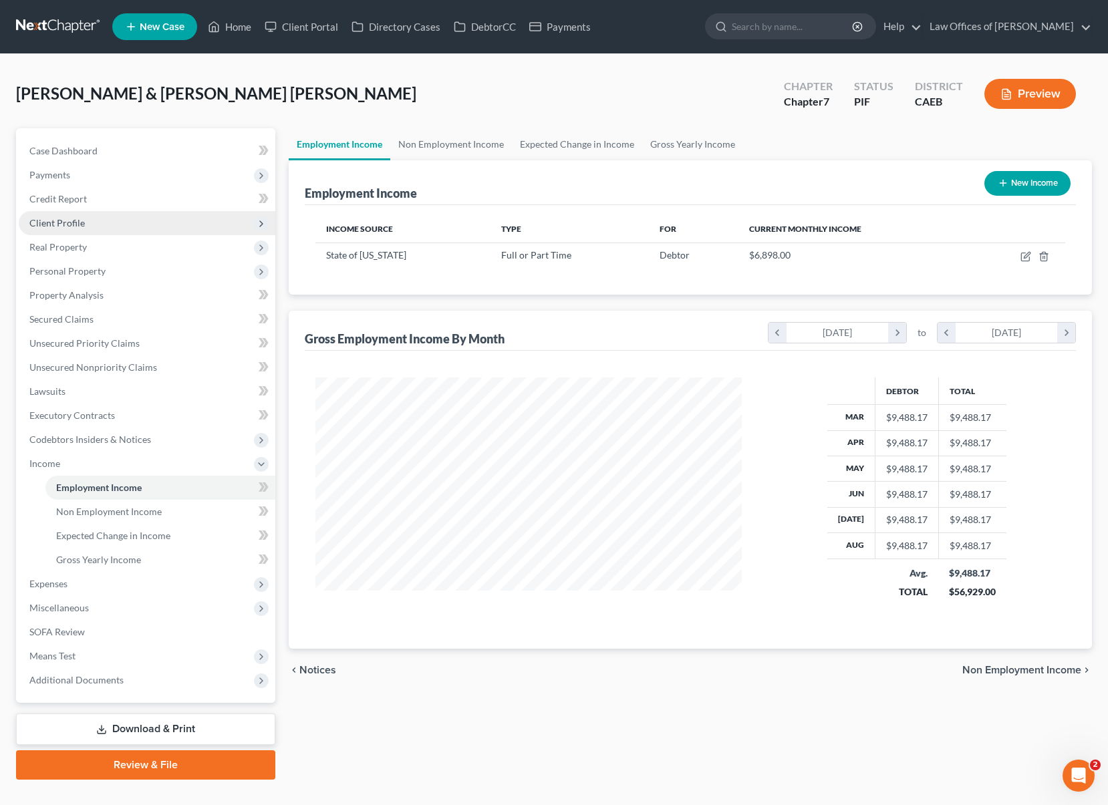
click at [100, 229] on span "Client Profile" at bounding box center [147, 223] width 257 height 24
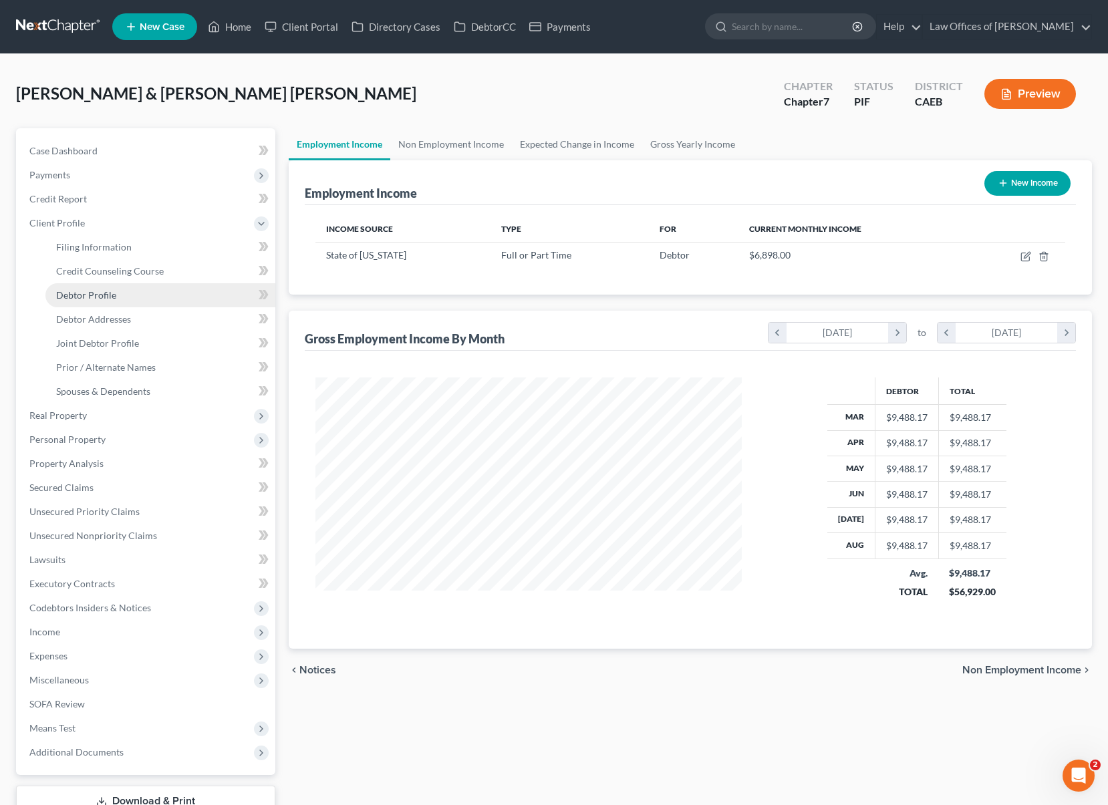
click at [119, 297] on link "Debtor Profile" at bounding box center [160, 295] width 230 height 24
select select "1"
select select "3"
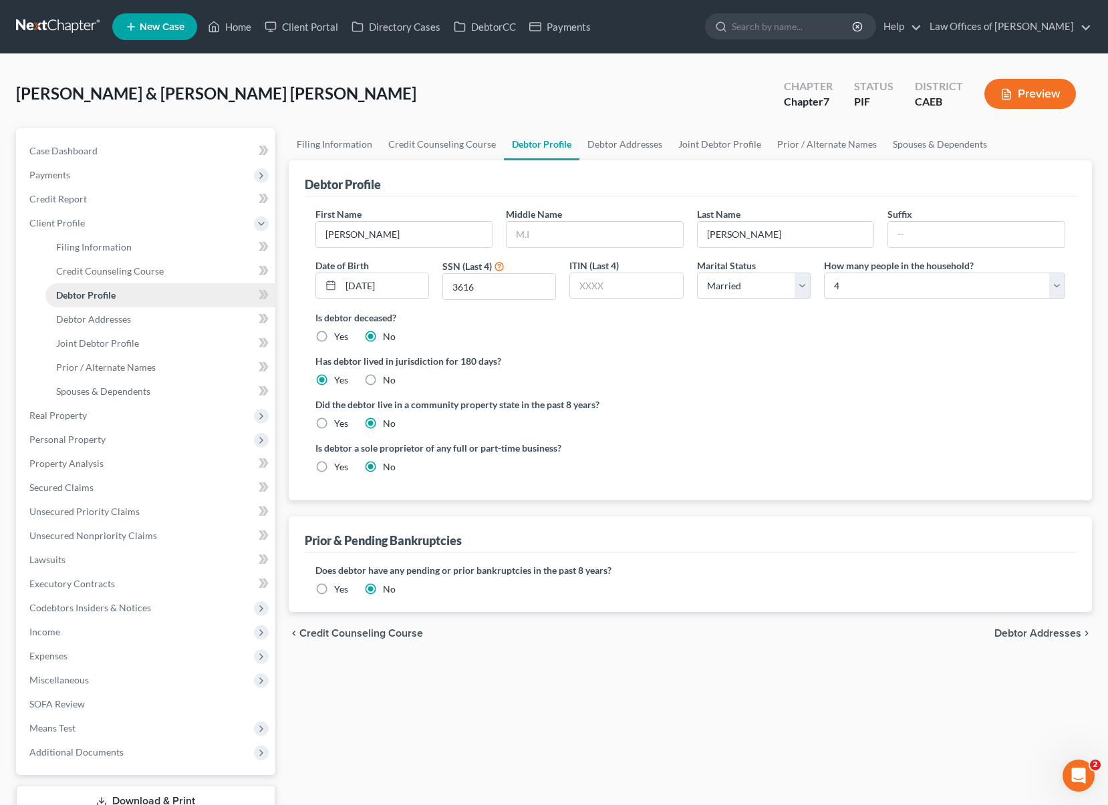
radio input "true"
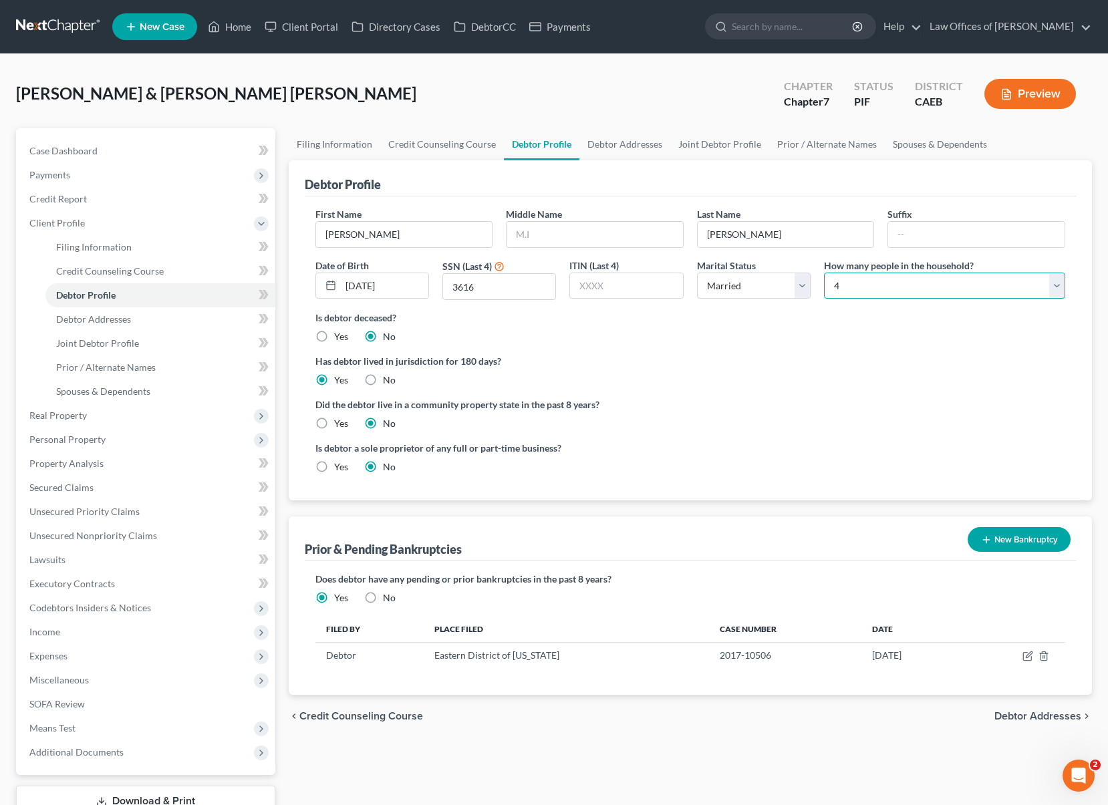
click at [1057, 281] on select "Select 1 2 3 4 5 6 7 8 9 10 11 12 13 14 15 16 17 18 19 20" at bounding box center [944, 286] width 241 height 27
select select "1"
click at [824, 273] on select "Select 1 2 3 4 5 6 7 8 9 10 11 12 13 14 15 16 17 18 19 20" at bounding box center [944, 286] width 241 height 27
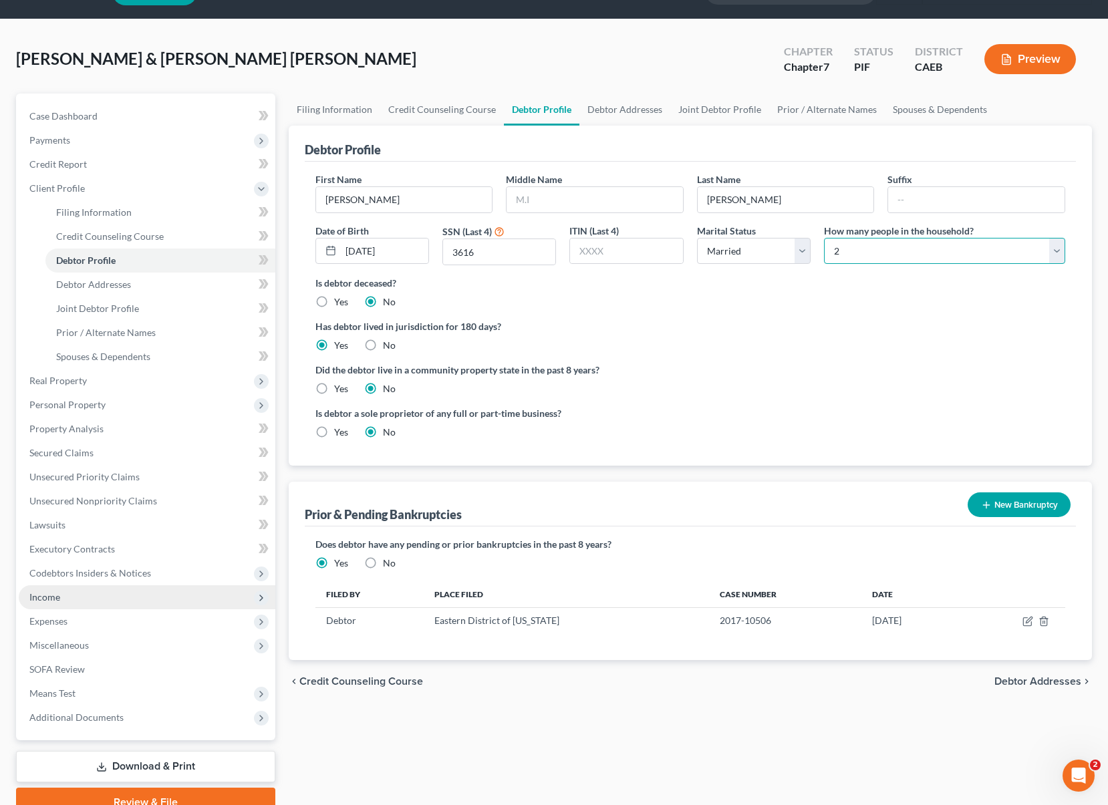
scroll to position [37, 0]
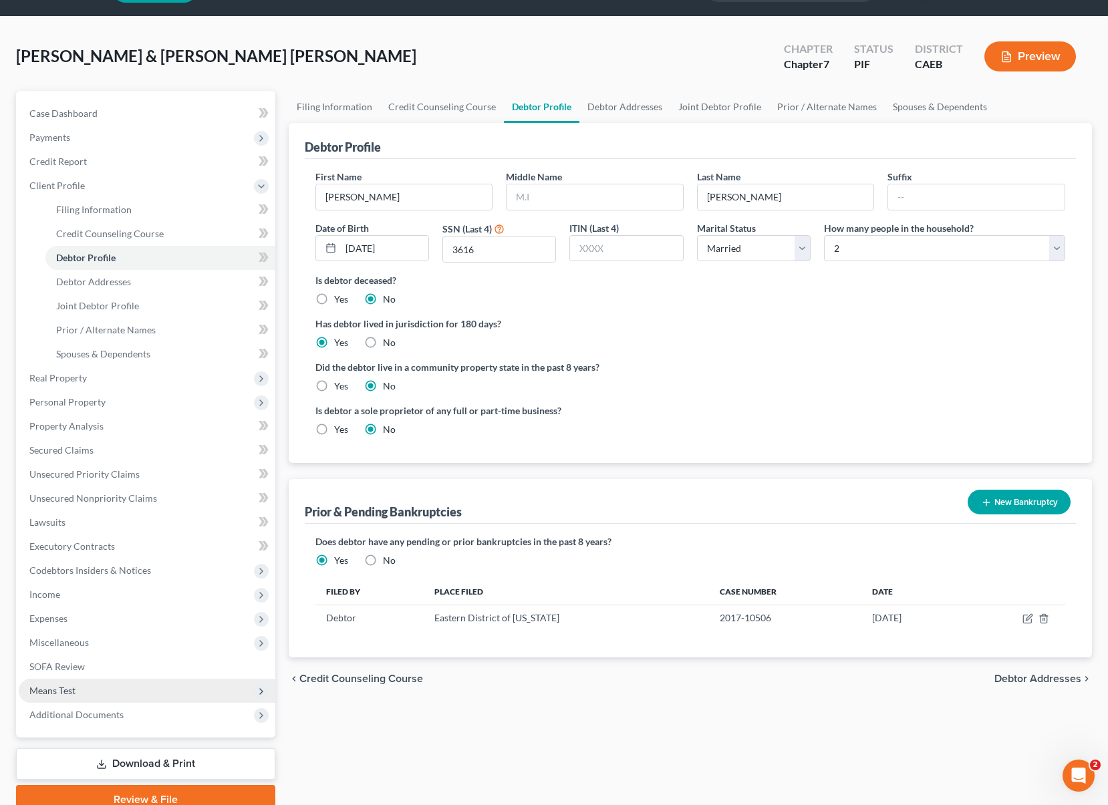
click at [86, 696] on span "Means Test" at bounding box center [147, 691] width 257 height 24
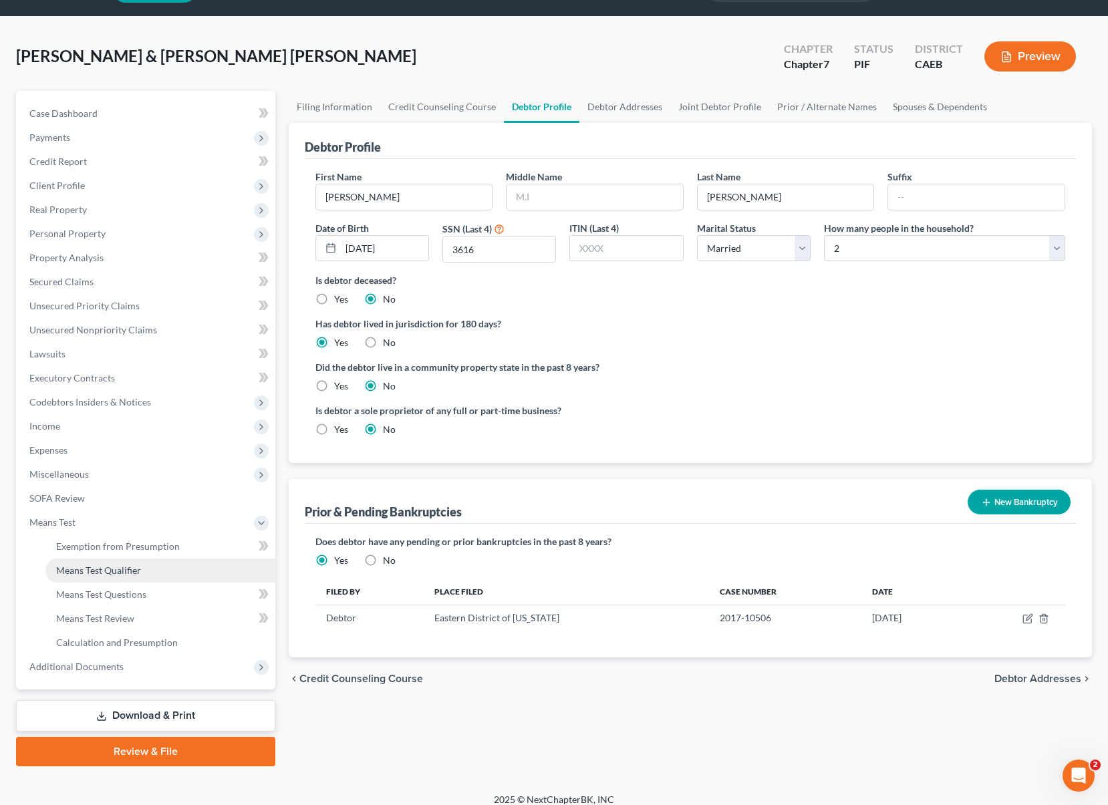
click at [144, 573] on link "Means Test Qualifier" at bounding box center [160, 571] width 230 height 24
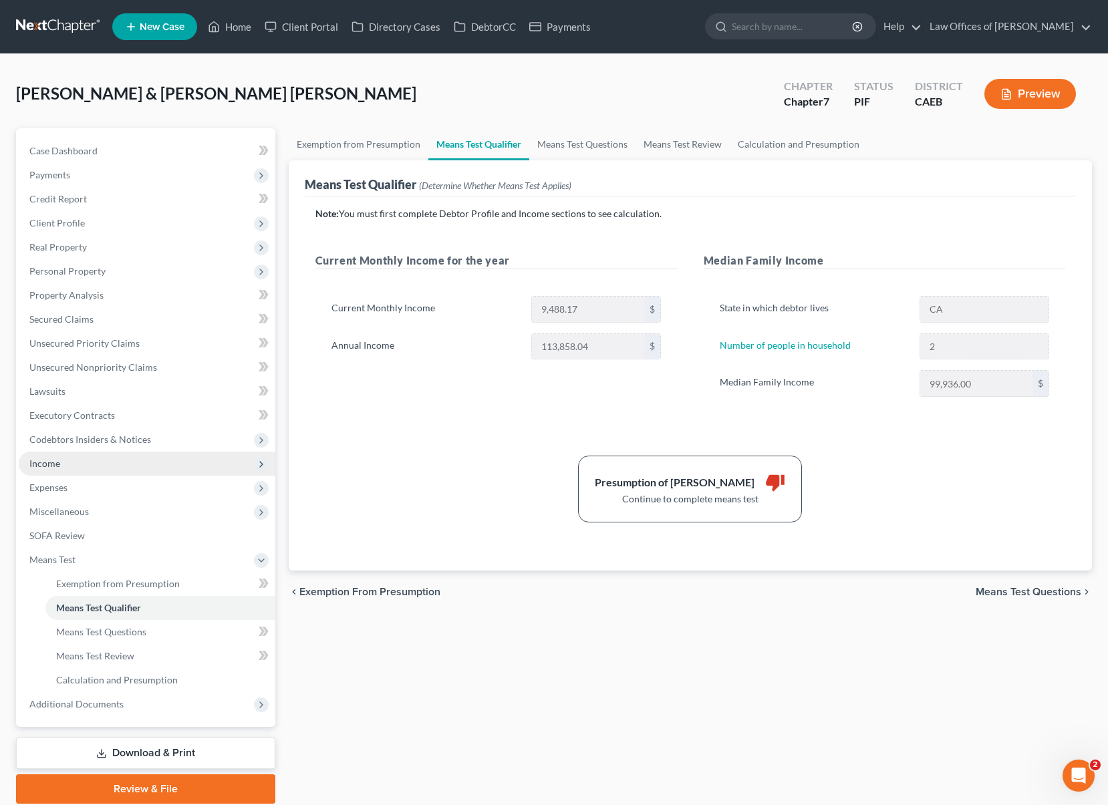
click at [94, 472] on span "Income" at bounding box center [147, 464] width 257 height 24
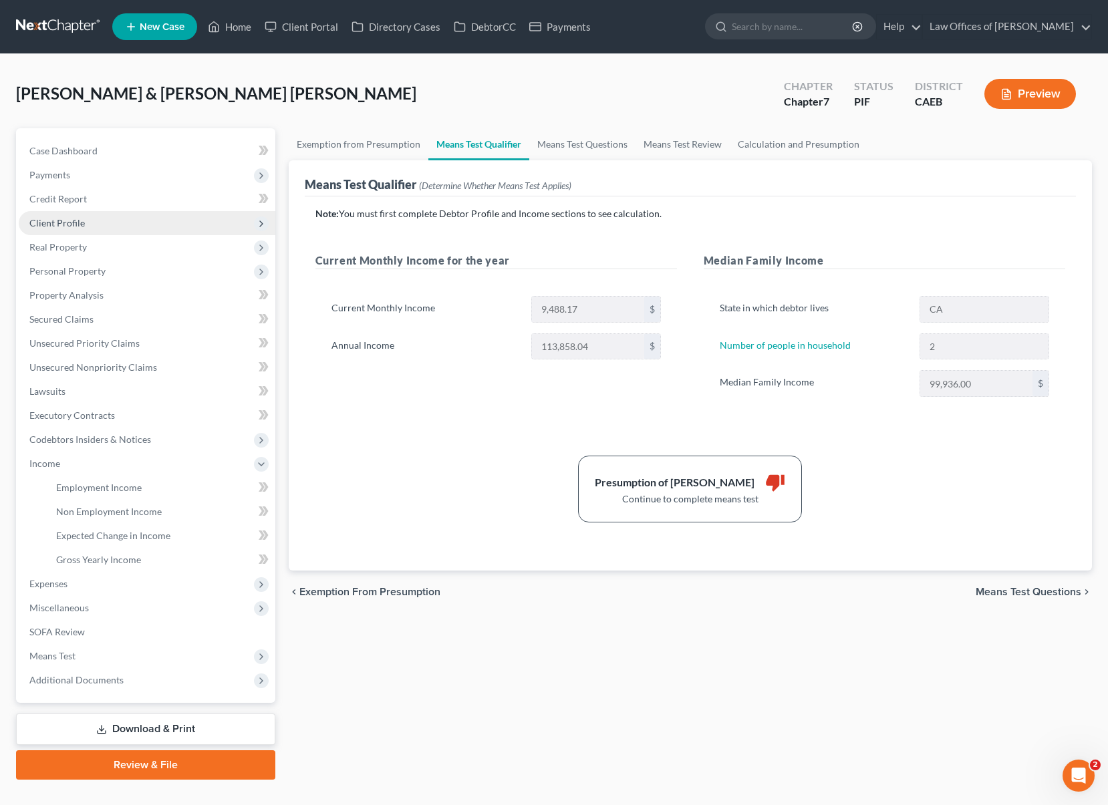
click at [105, 226] on span "Client Profile" at bounding box center [147, 223] width 257 height 24
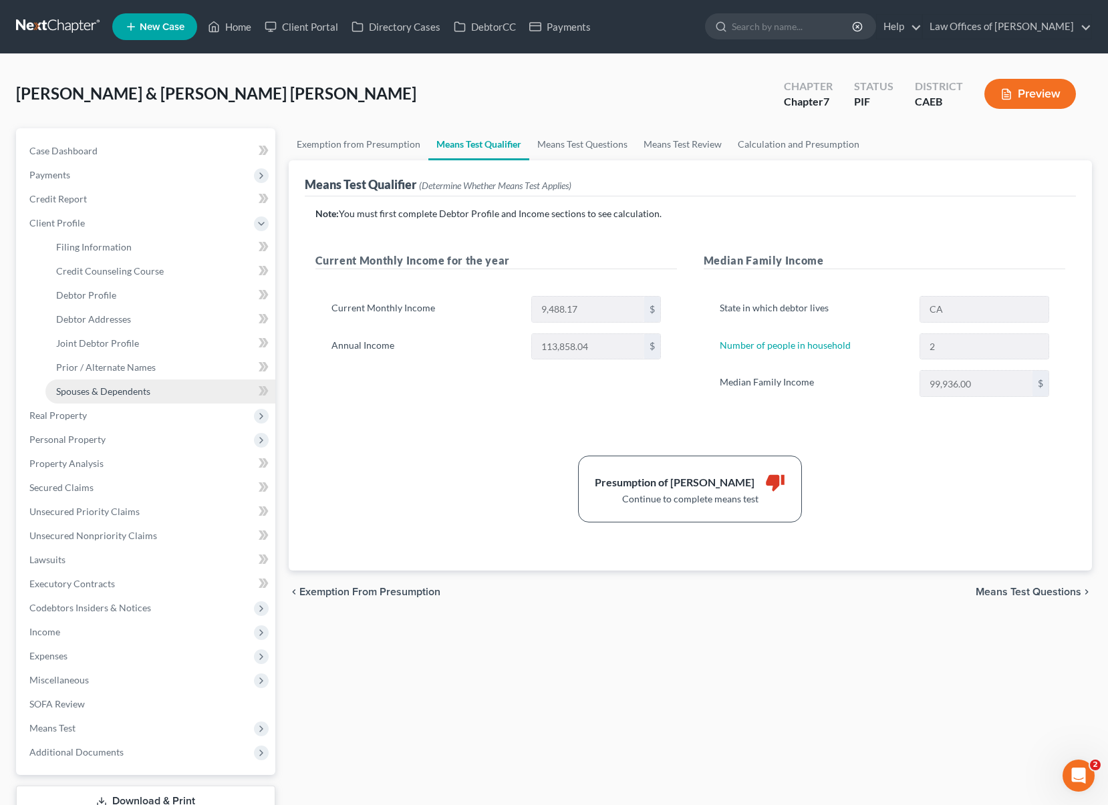
click at [141, 392] on span "Spouses & Dependents" at bounding box center [103, 391] width 94 height 11
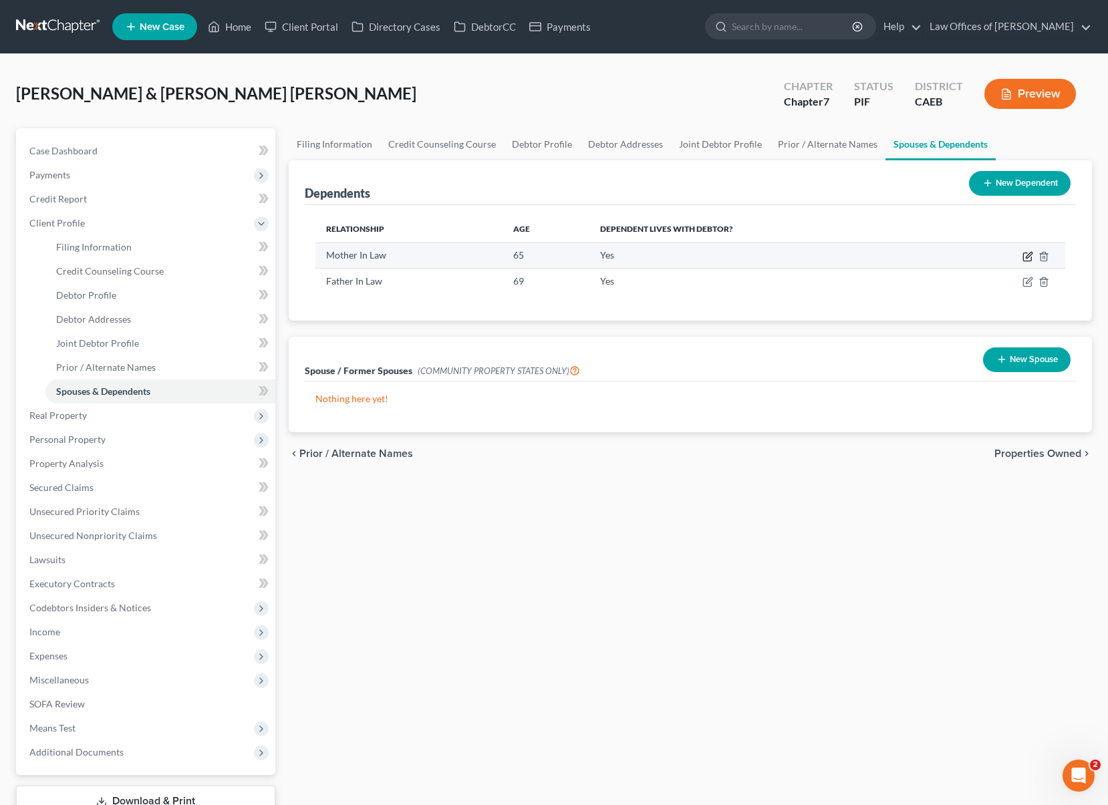
click at [1029, 254] on icon "button" at bounding box center [1027, 256] width 11 height 11
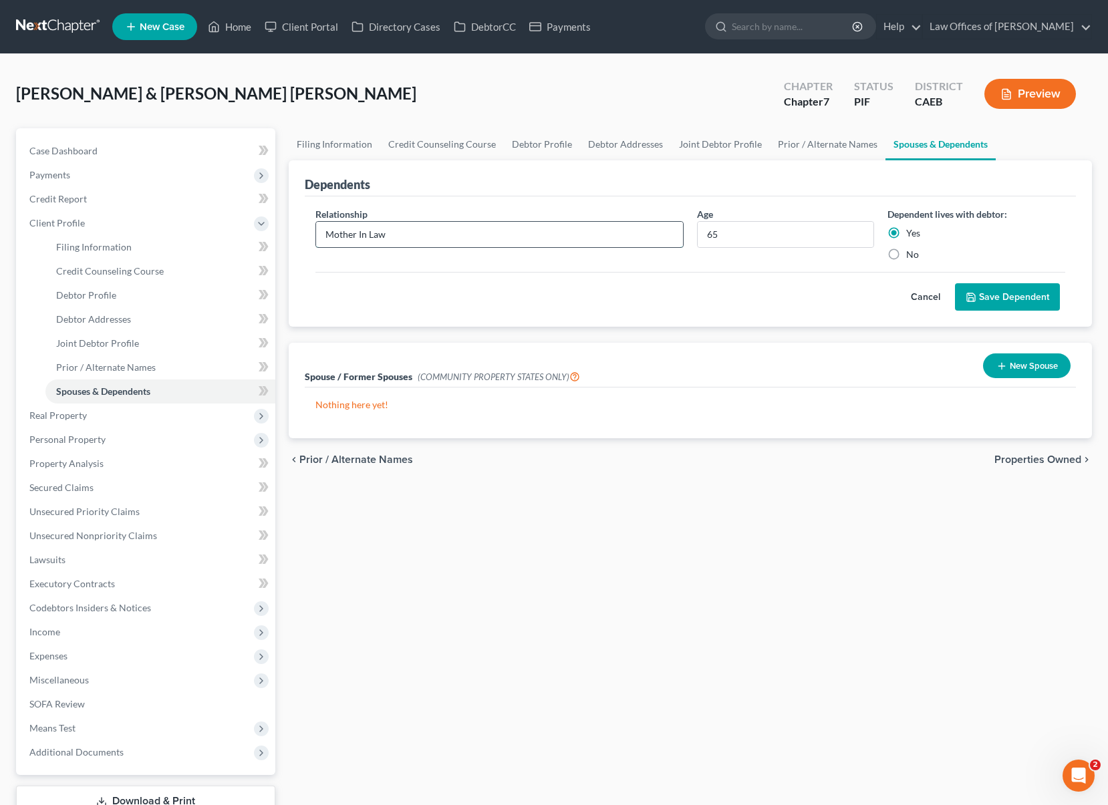
click at [417, 233] on input "Mother In Law" at bounding box center [499, 234] width 367 height 25
type input "Mother"
click at [978, 297] on button "Save Dependent" at bounding box center [1007, 297] width 105 height 28
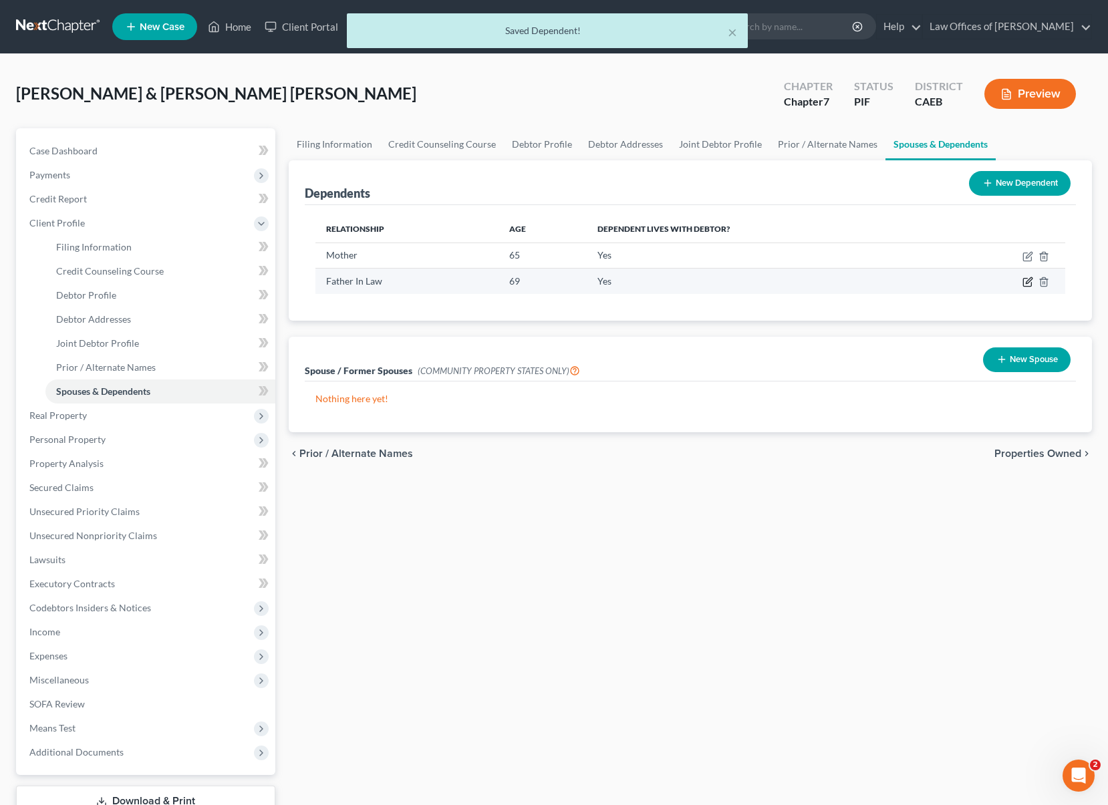
click at [1027, 281] on icon "button" at bounding box center [1029, 281] width 6 height 6
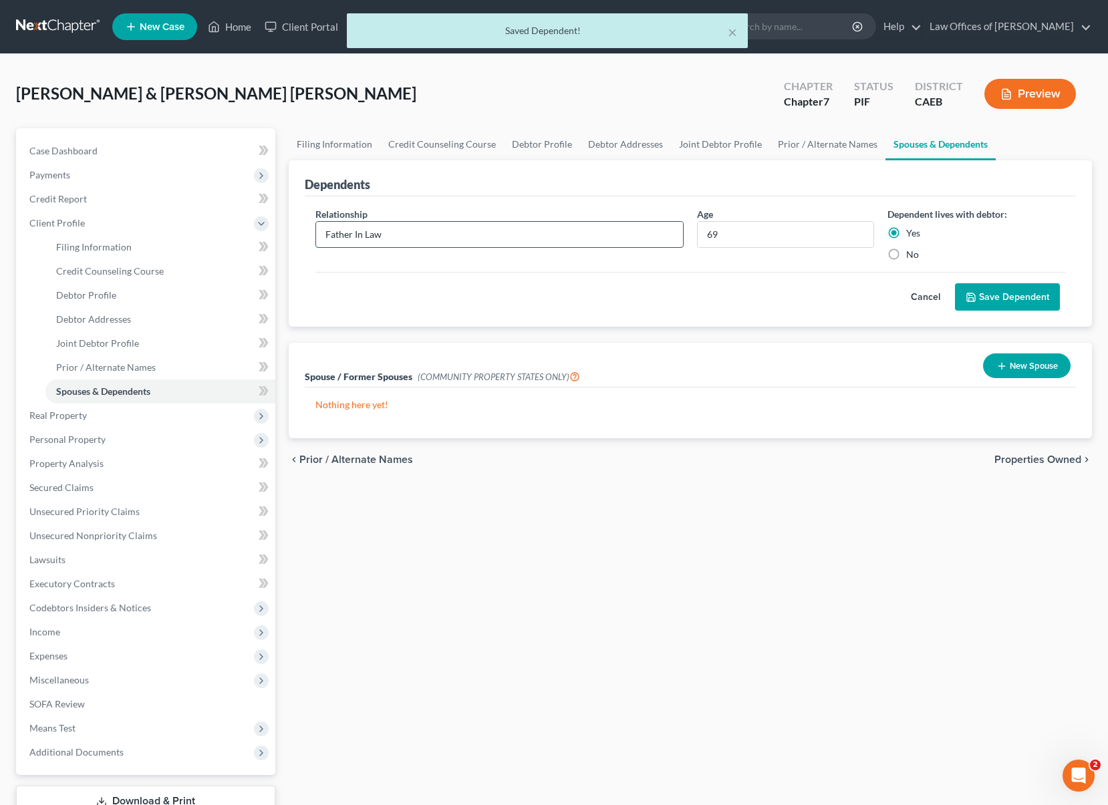
click at [426, 235] on input "Father In Law" at bounding box center [499, 234] width 367 height 25
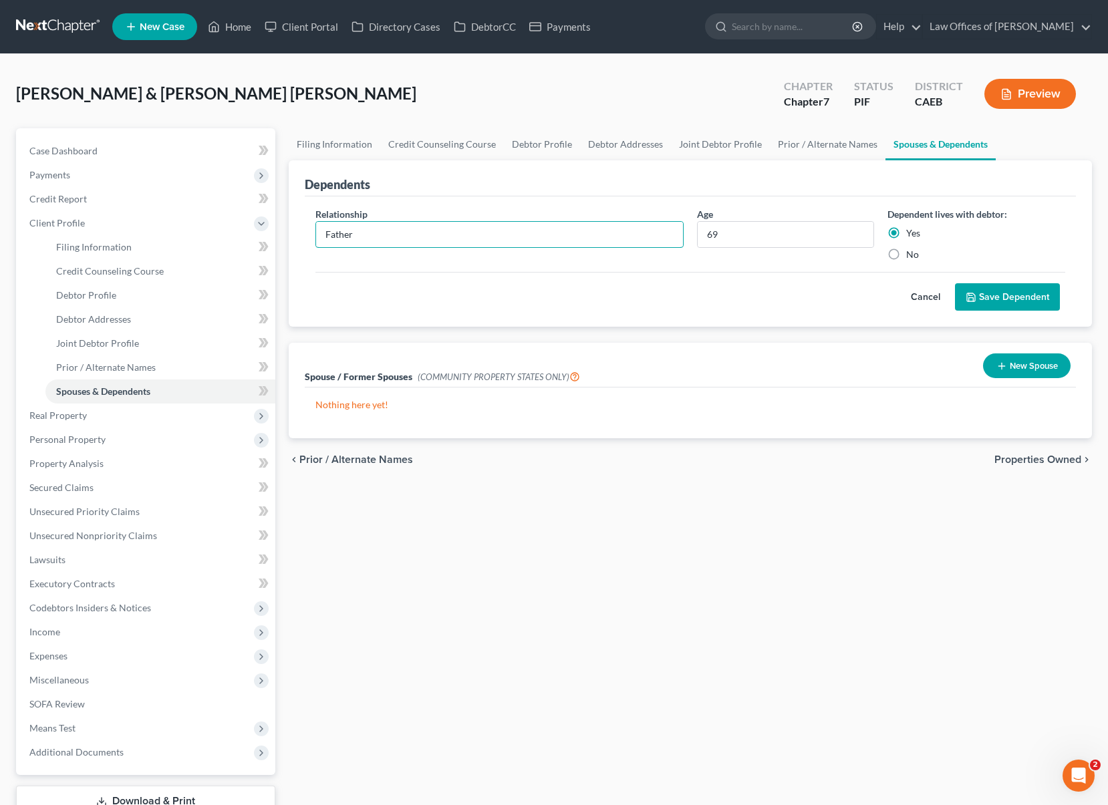
type input "Father"
click at [1008, 294] on button "Save Dependent" at bounding box center [1007, 297] width 105 height 28
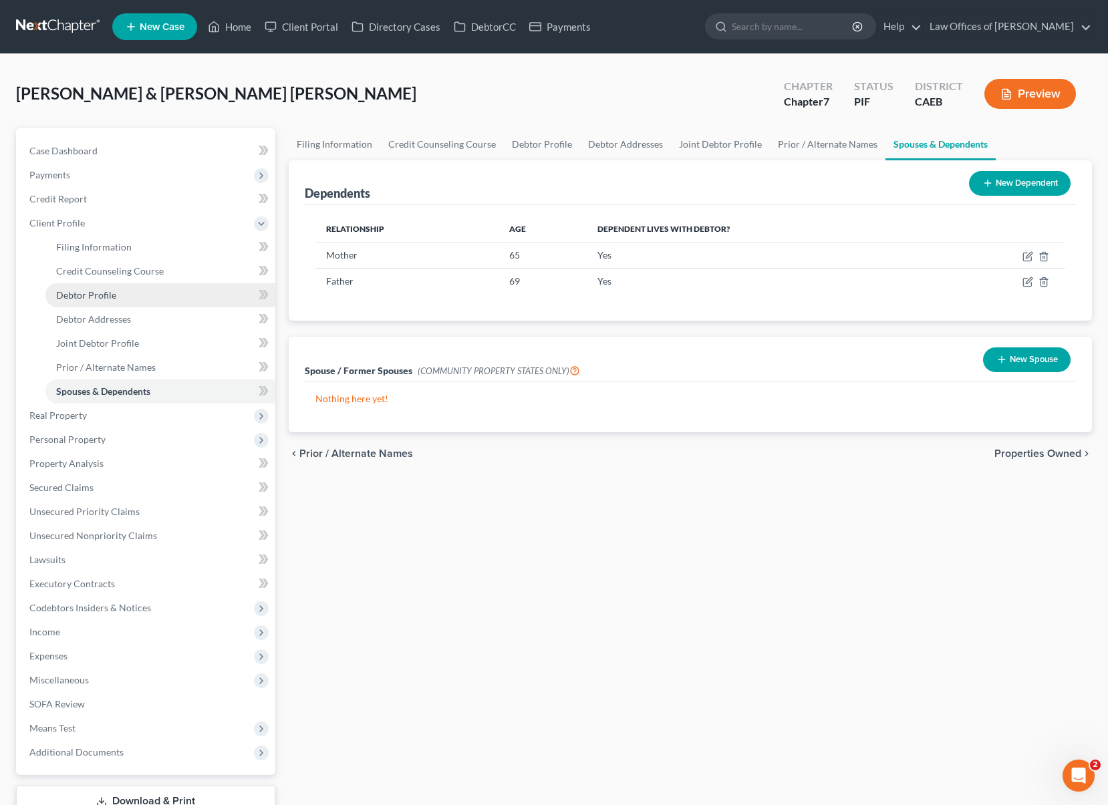
click at [143, 301] on link "Debtor Profile" at bounding box center [160, 295] width 230 height 24
select select "1"
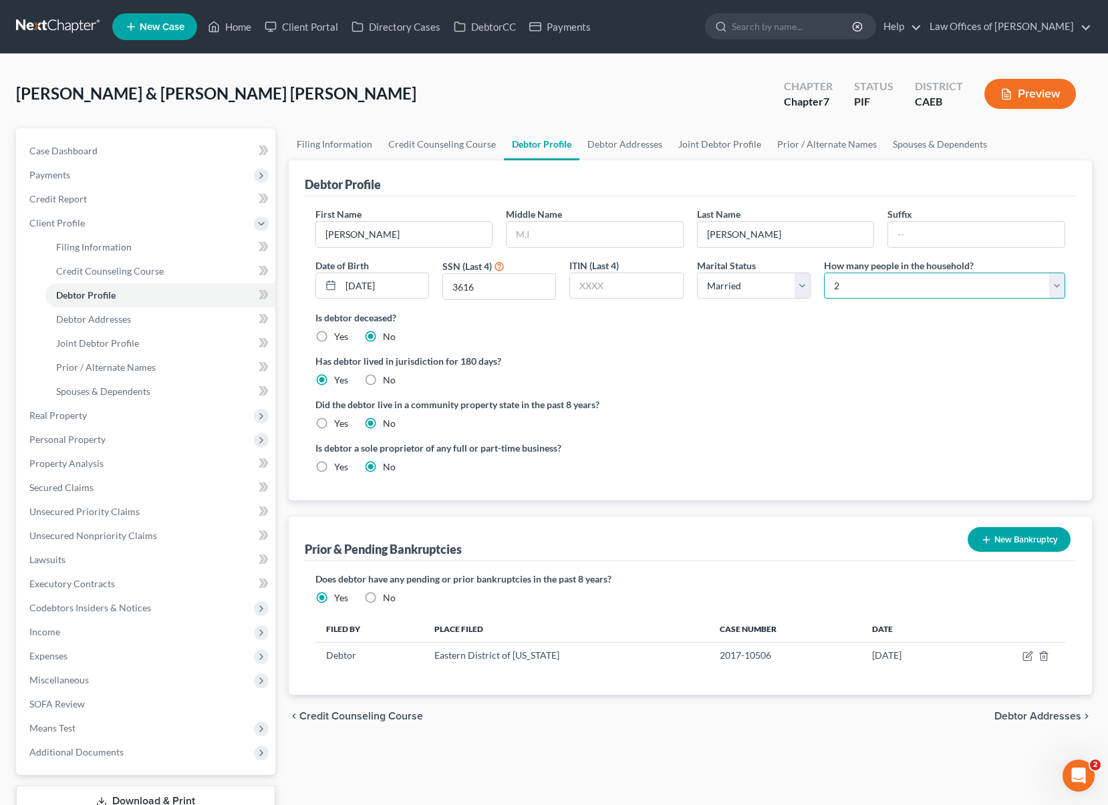
click at [1049, 282] on select "Select 1 2 3 4 5 6 7 8 9 10 11 12 13 14 15 16 17 18 19 20" at bounding box center [944, 286] width 241 height 27
select select "3"
click at [824, 273] on select "Select 1 2 3 4 5 6 7 8 9 10 11 12 13 14 15 16 17 18 19 20" at bounding box center [944, 286] width 241 height 27
click at [121, 345] on span "Joint Debtor Profile" at bounding box center [97, 342] width 83 height 11
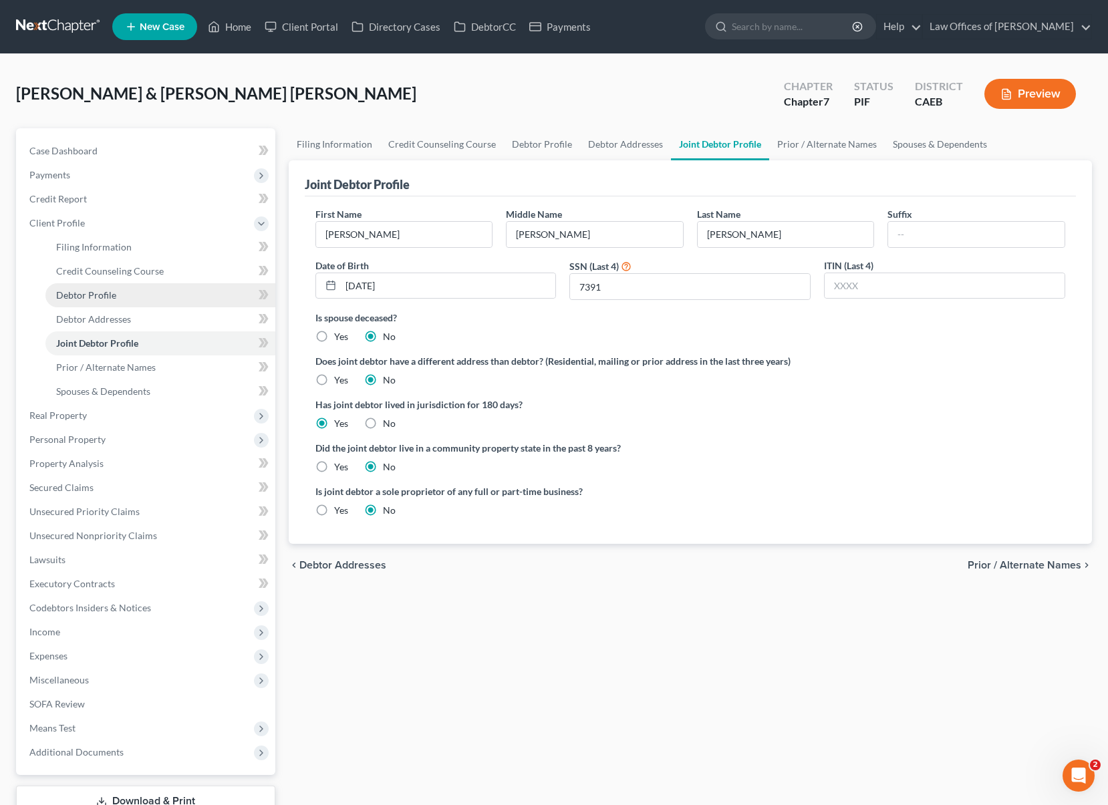
click at [128, 298] on link "Debtor Profile" at bounding box center [160, 295] width 230 height 24
select select "1"
select select "3"
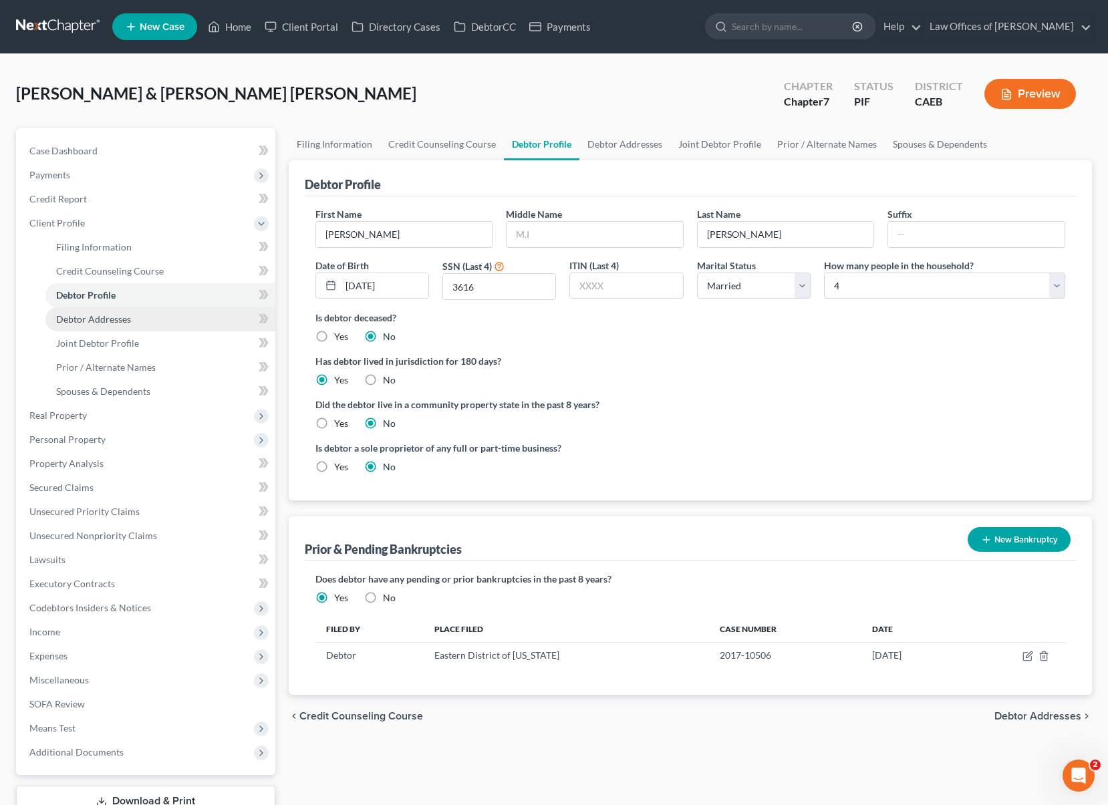
click at [137, 323] on link "Debtor Addresses" at bounding box center [160, 319] width 230 height 24
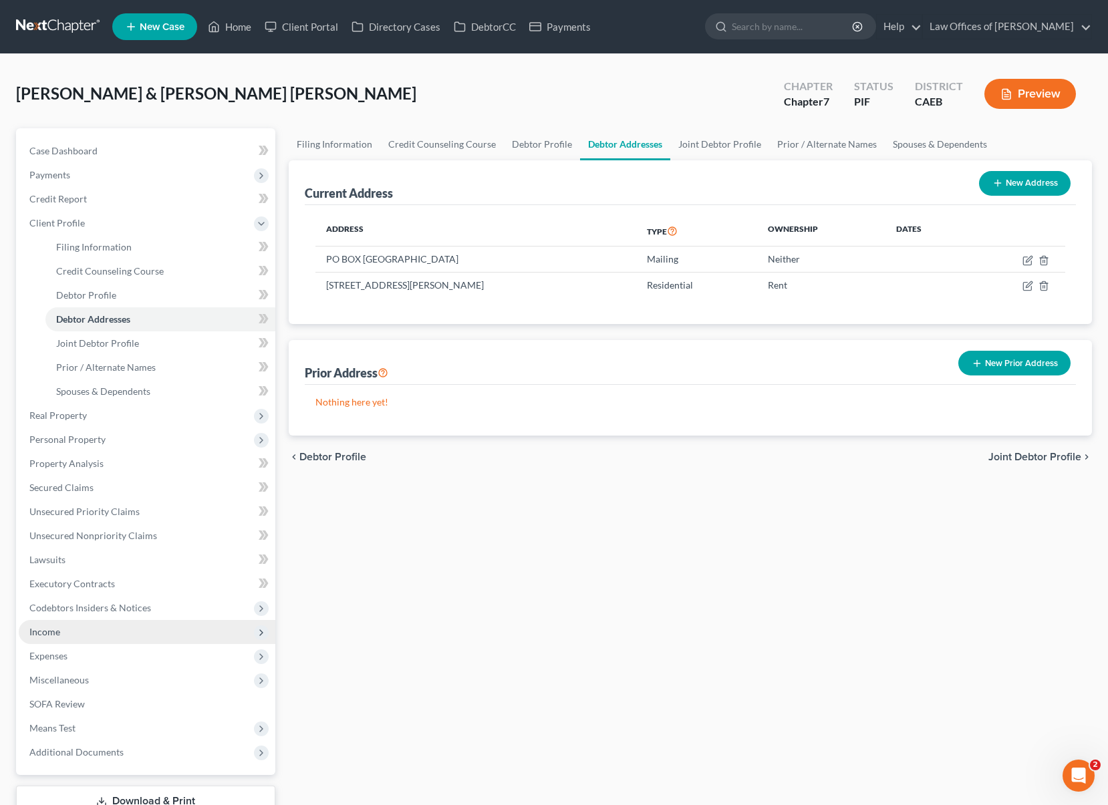
click at [37, 628] on span "Income" at bounding box center [44, 631] width 31 height 11
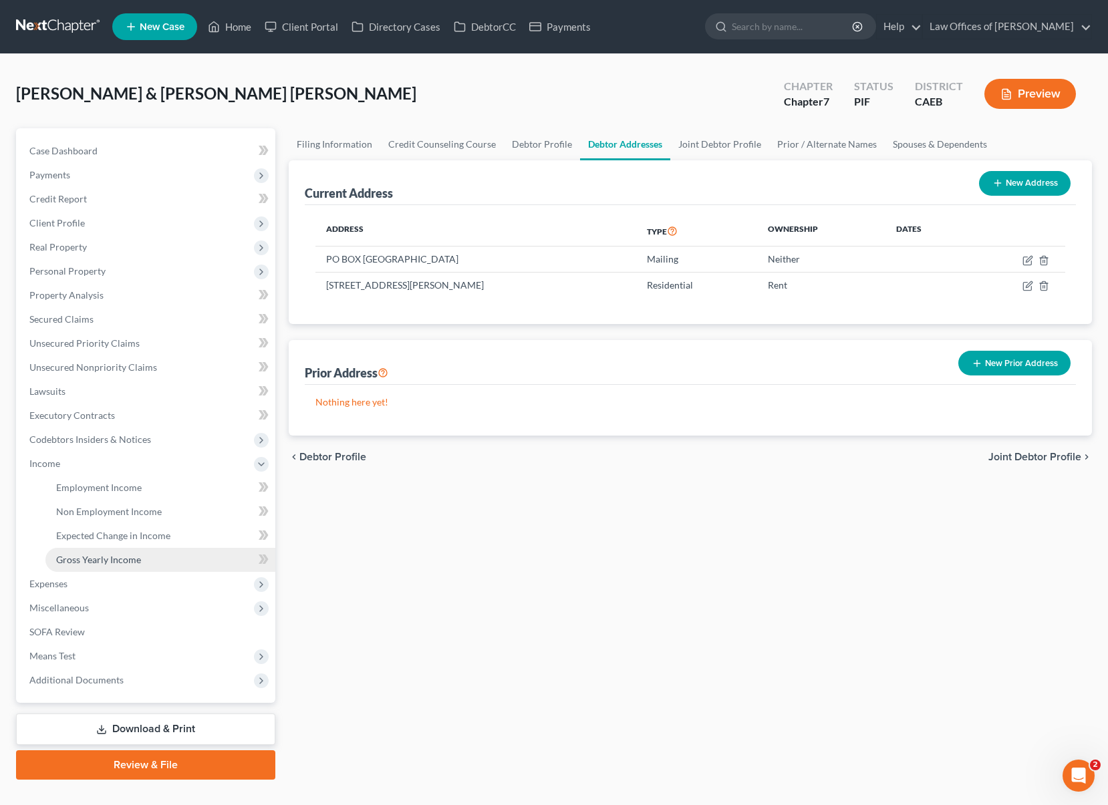
click at [131, 565] on link "Gross Yearly Income" at bounding box center [160, 560] width 230 height 24
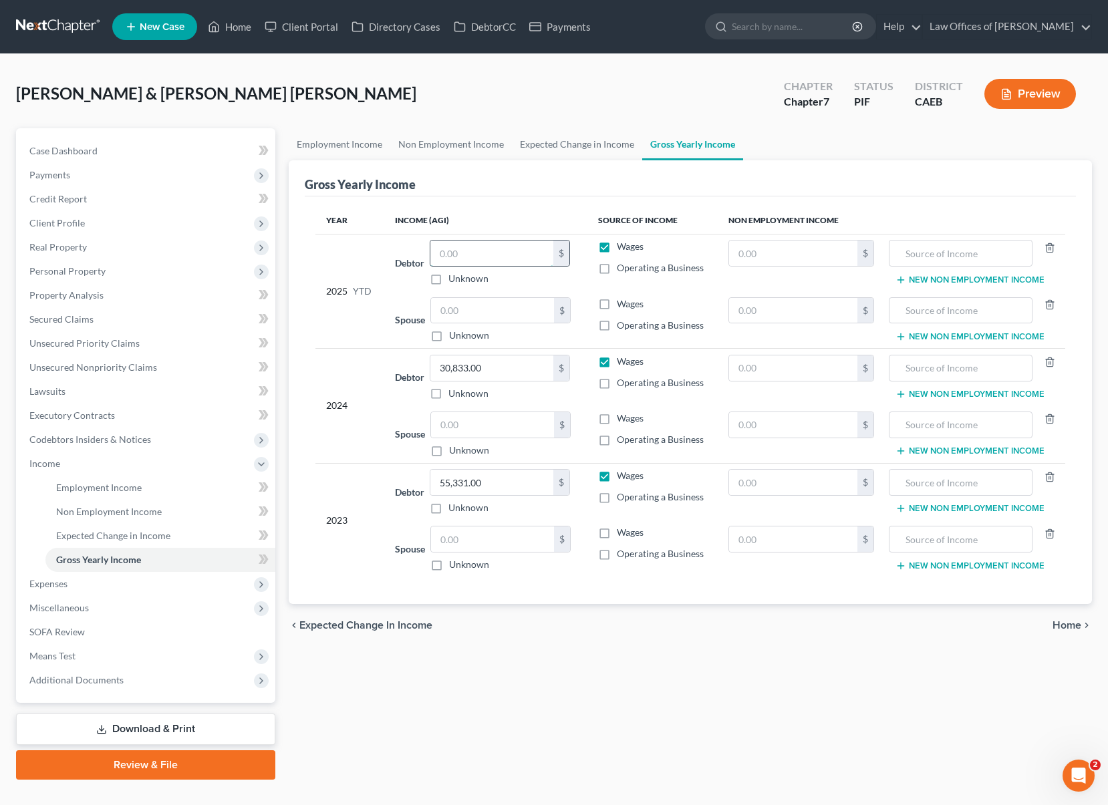
click at [490, 253] on input "text" at bounding box center [491, 253] width 123 height 25
type input "86,916."
click at [497, 372] on input "30,833.00" at bounding box center [491, 368] width 123 height 25
type input "33,938."
click at [110, 487] on span "Employment Income" at bounding box center [99, 487] width 86 height 11
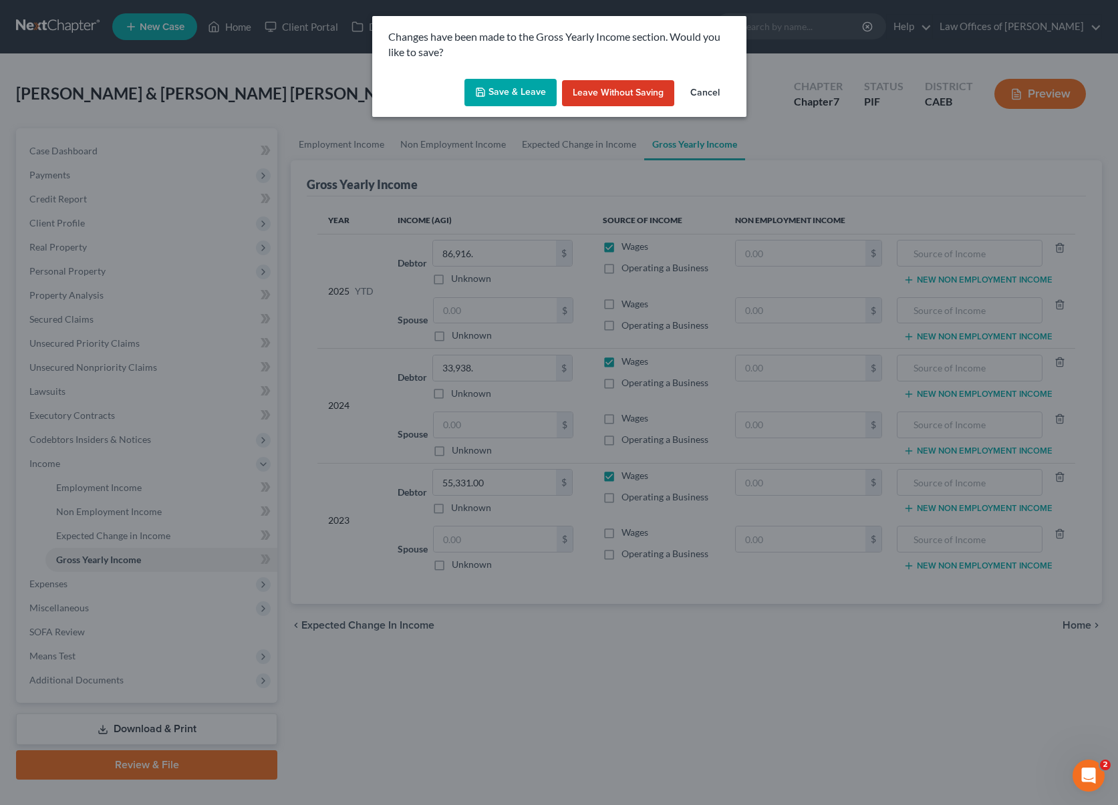
click at [513, 94] on button "Save & Leave" at bounding box center [510, 93] width 92 height 28
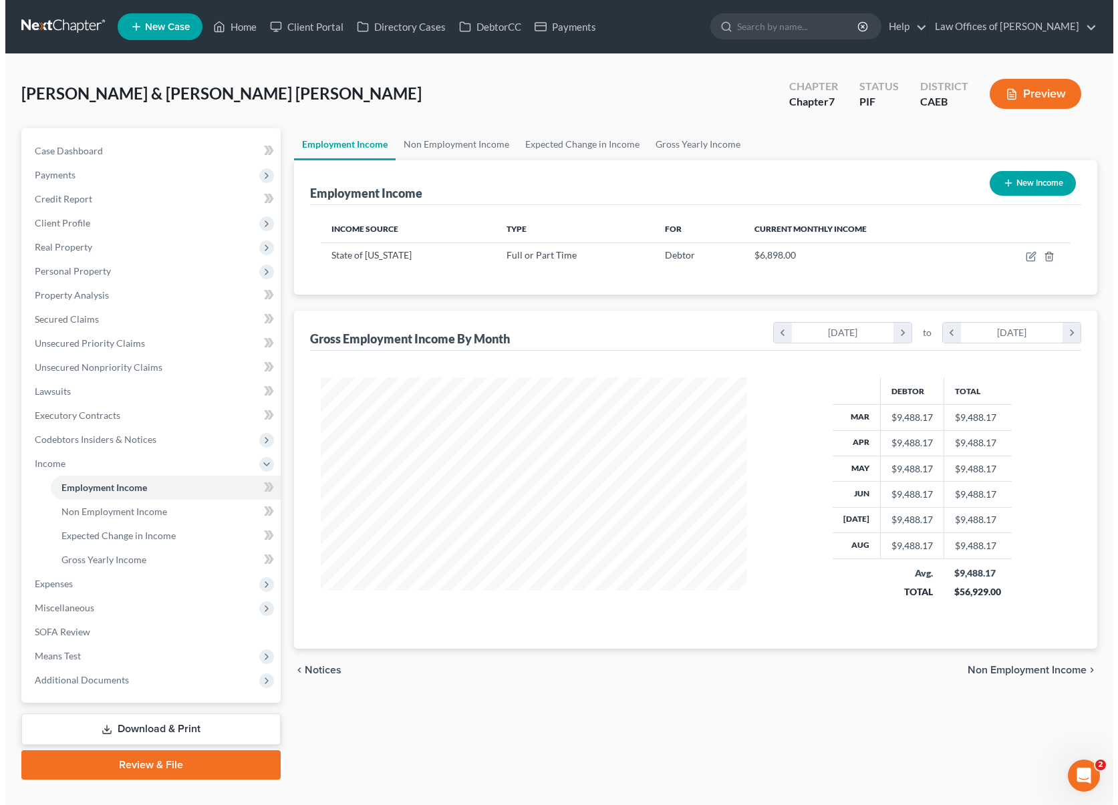
scroll to position [239, 453]
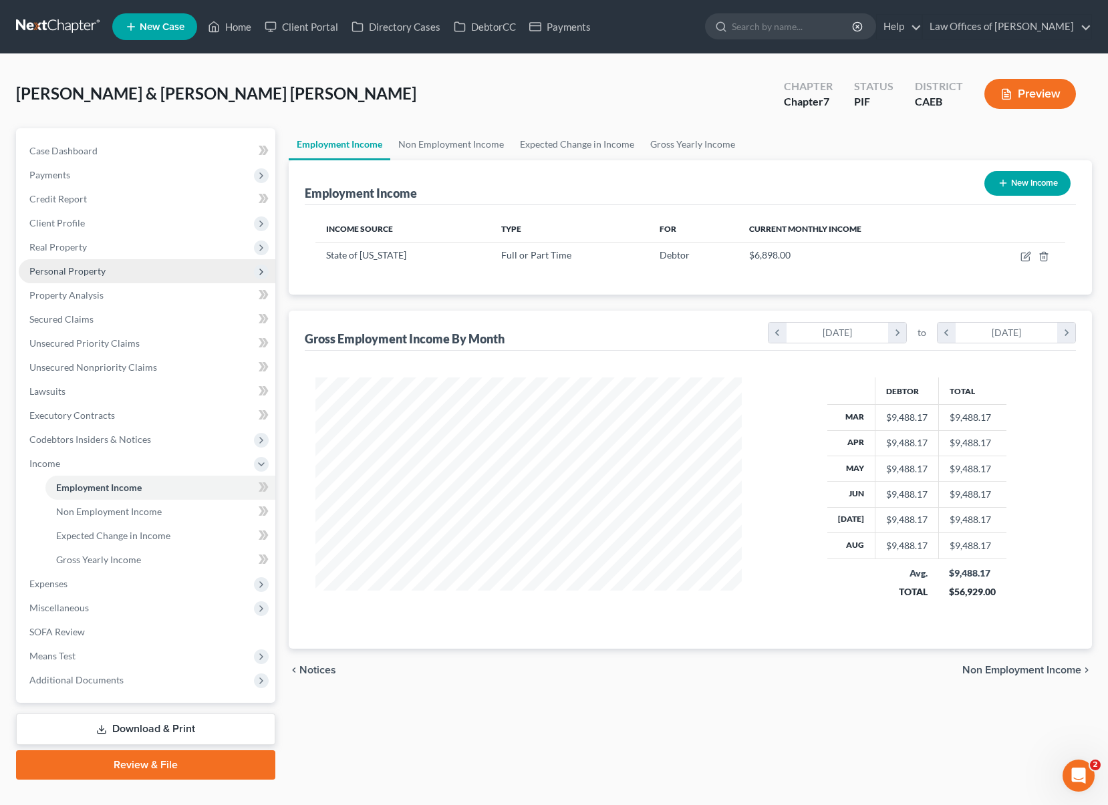
click at [93, 272] on span "Personal Property" at bounding box center [67, 270] width 76 height 11
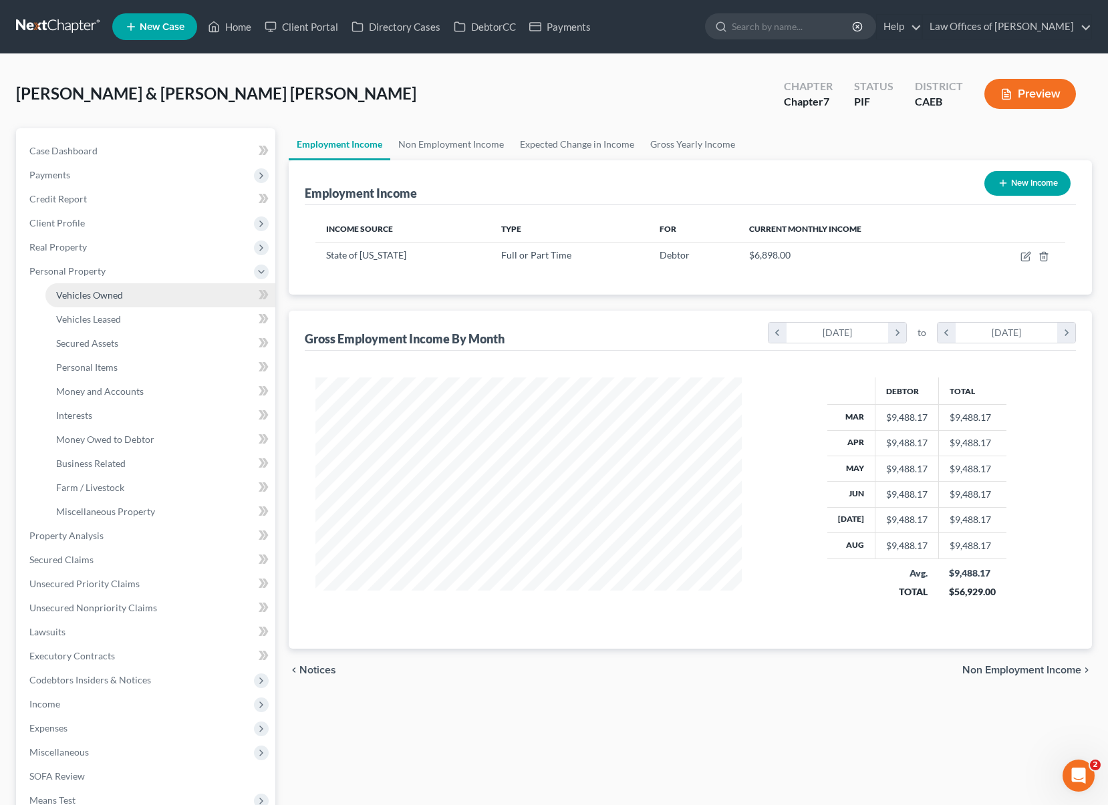
click at [116, 291] on span "Vehicles Owned" at bounding box center [89, 294] width 67 height 11
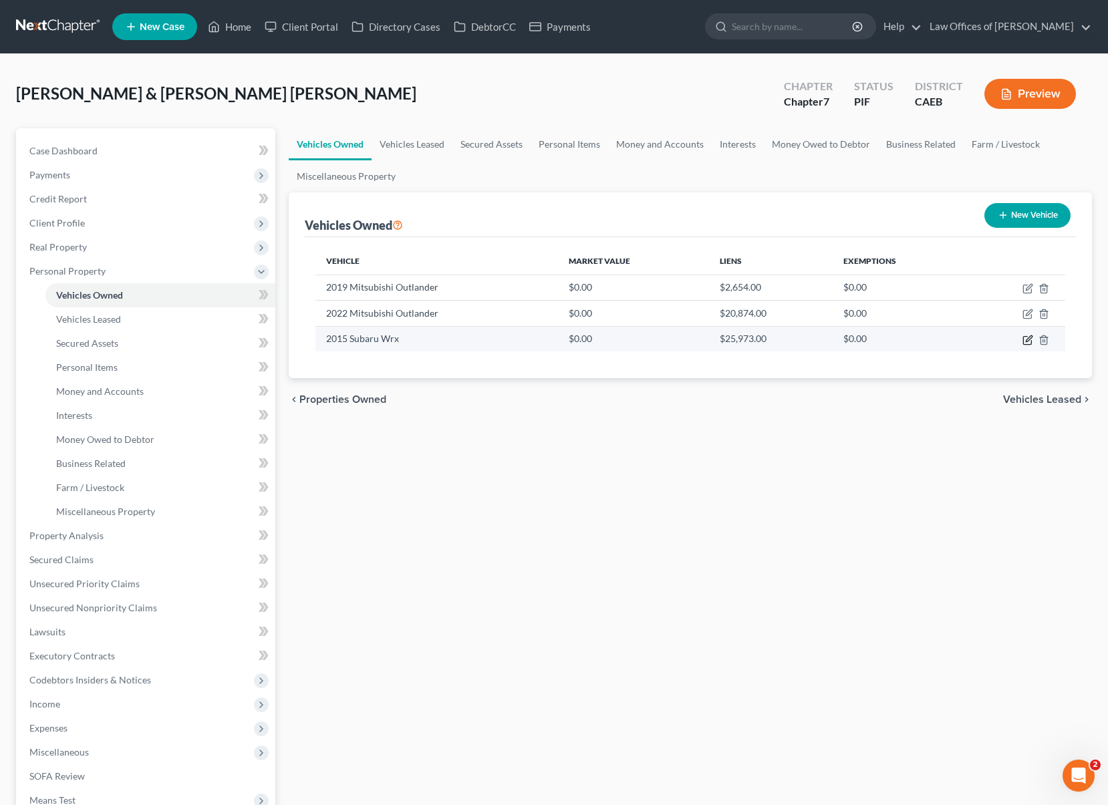
click at [1026, 341] on icon "button" at bounding box center [1029, 338] width 6 height 6
select select "0"
select select "11"
select select "0"
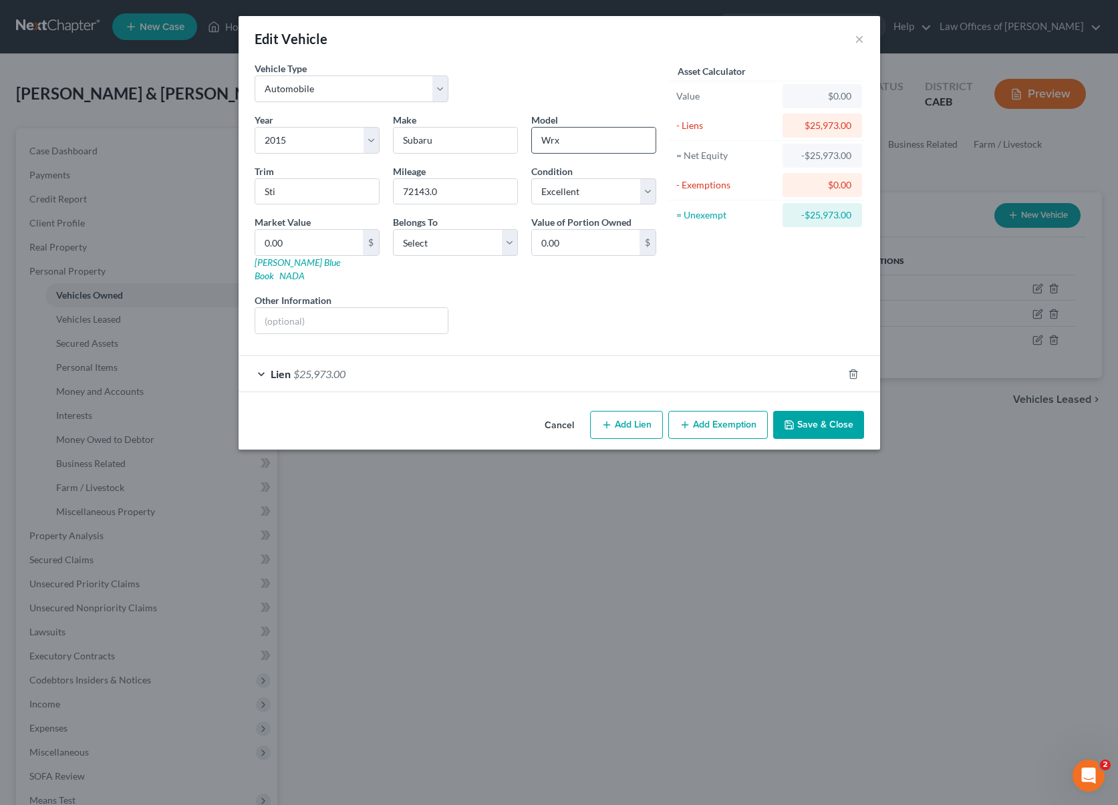
click at [586, 144] on input "Wrx" at bounding box center [594, 140] width 124 height 25
type input "WRX"
click at [648, 189] on select "Select Excellent Very Good Good Fair Poor" at bounding box center [593, 191] width 125 height 27
select select "2"
click at [531, 178] on select "Select Excellent Very Good Good Fair Poor" at bounding box center [593, 191] width 125 height 27
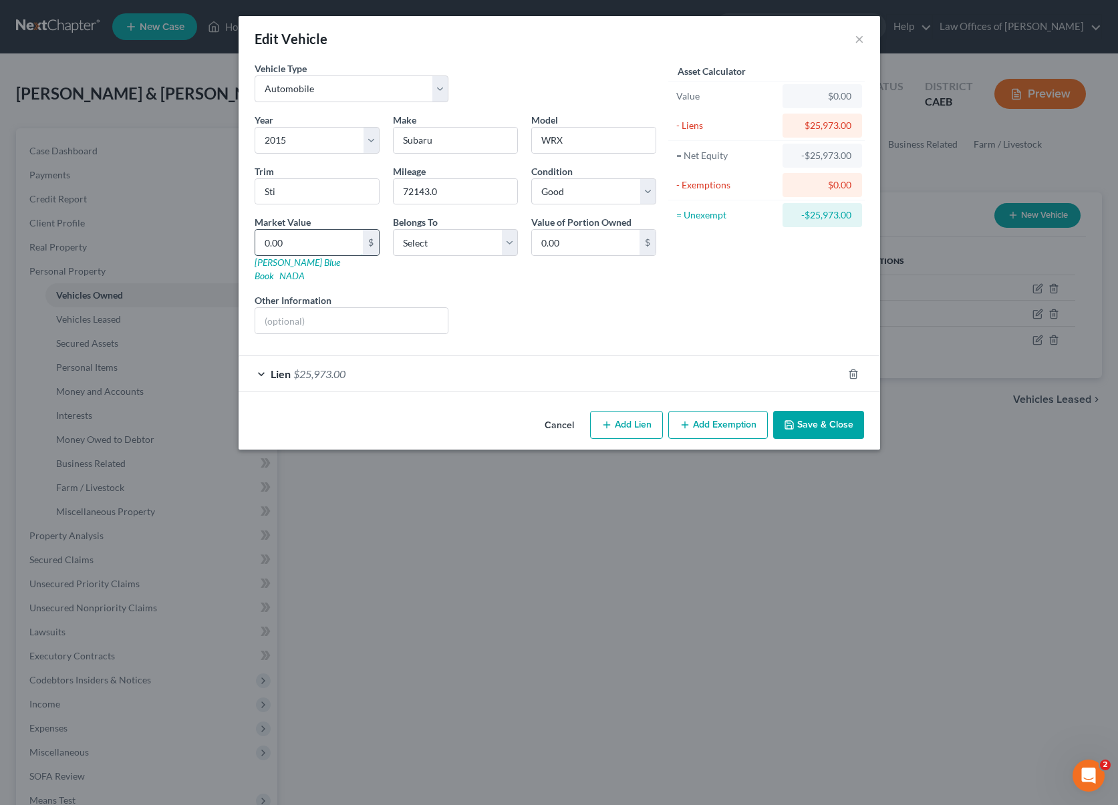
click at [293, 243] on input "0.00" at bounding box center [309, 242] width 108 height 25
type input "2"
type input "2.00"
type input "21"
type input "21.00"
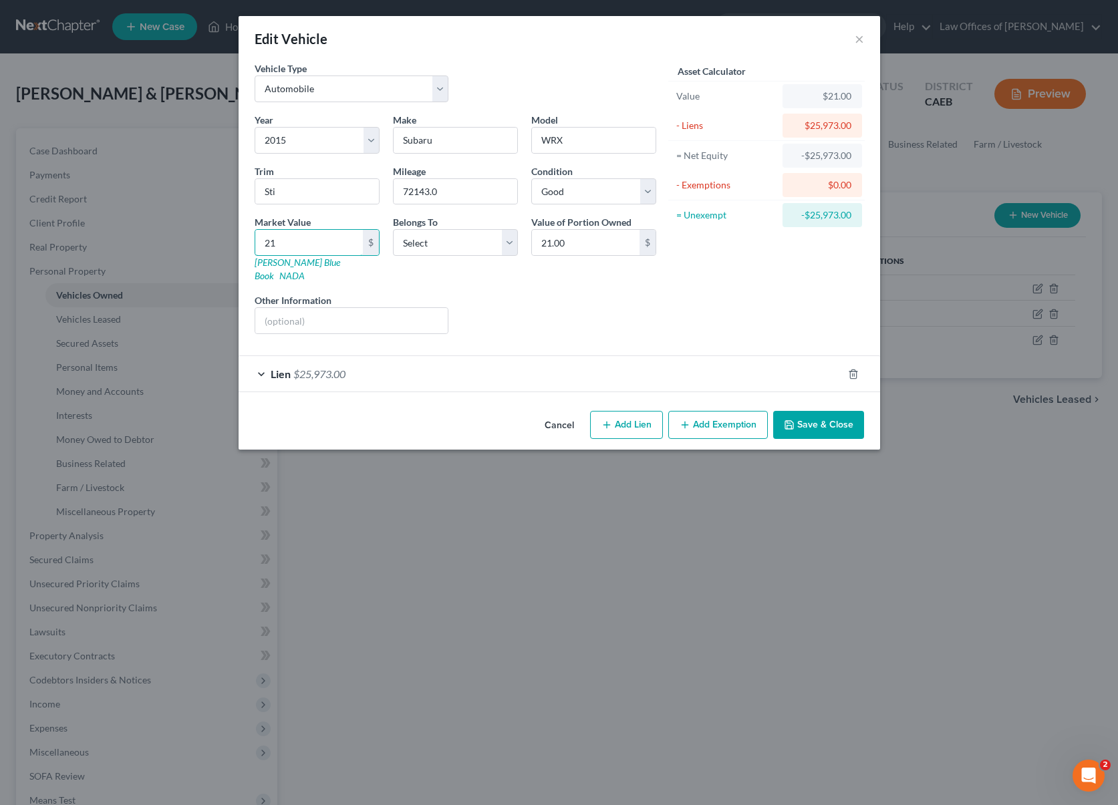
type input "219"
type input "219.00"
type input "2190"
type input "2,190.00"
type input "2,1900"
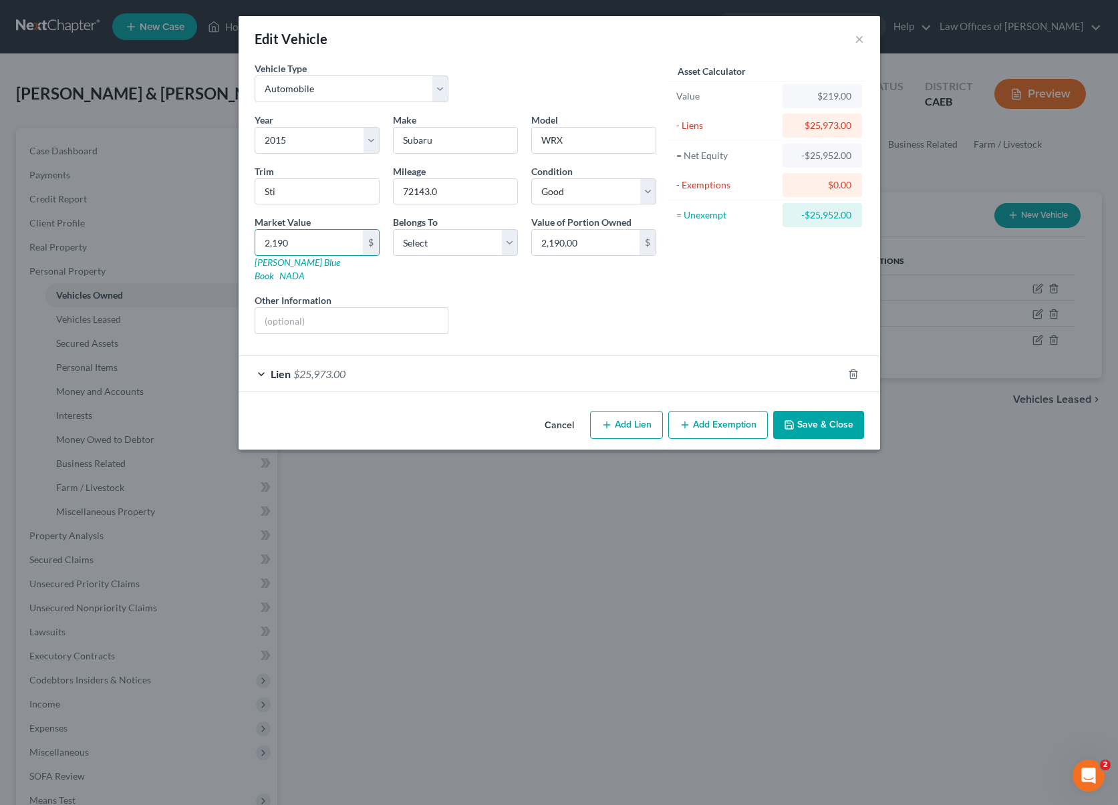
type input "21,900.00"
type input "21,900"
click at [508, 244] on select "Select Debtor 1 Only Debtor 2 Only Debtor 1 And Debtor 2 Only At Least One Of T…" at bounding box center [455, 242] width 125 height 27
select select "3"
click at [393, 229] on select "Select Debtor 1 Only Debtor 2 Only Debtor 1 And Debtor 2 Only At Least One Of T…" at bounding box center [455, 242] width 125 height 27
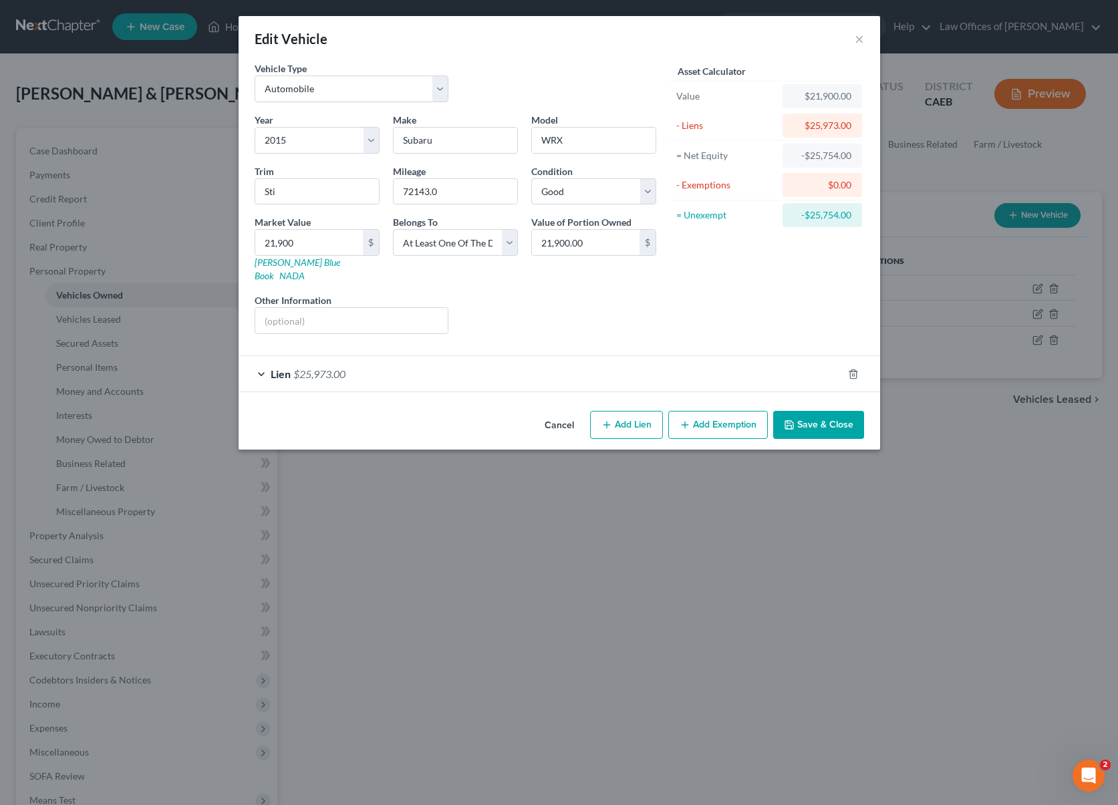
click at [815, 411] on button "Save & Close" at bounding box center [818, 425] width 91 height 28
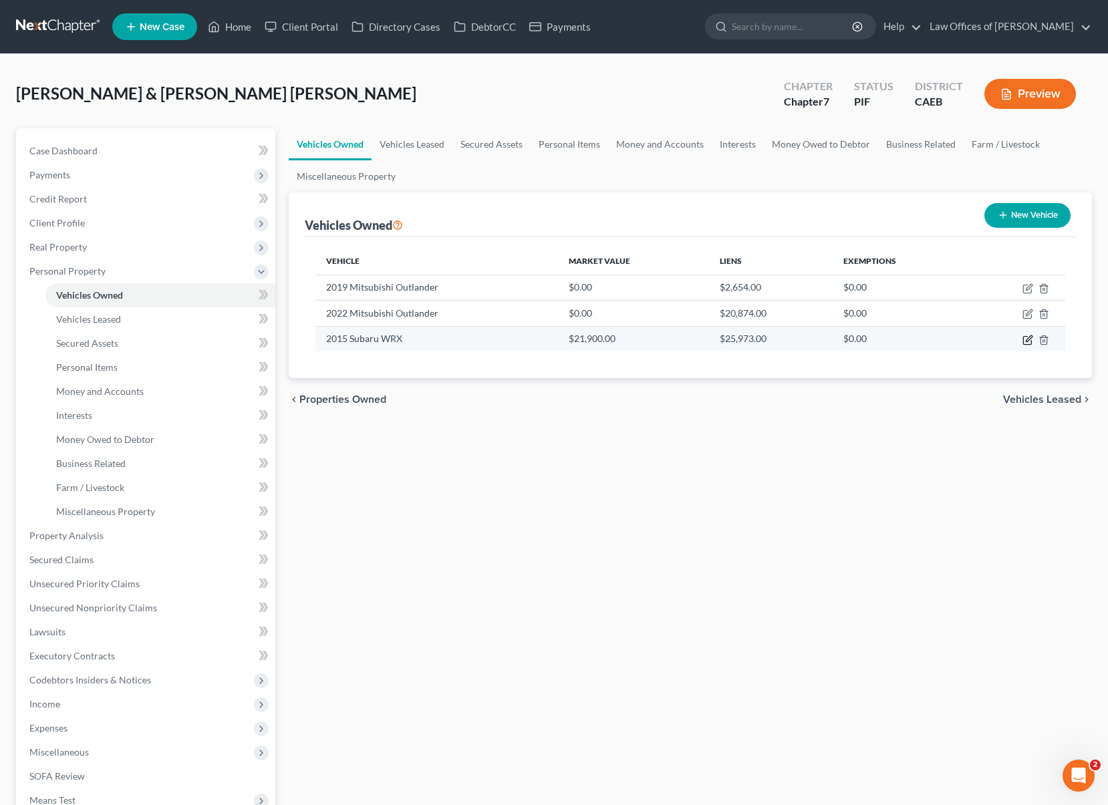
click at [1023, 337] on icon "button" at bounding box center [1027, 340] width 8 height 8
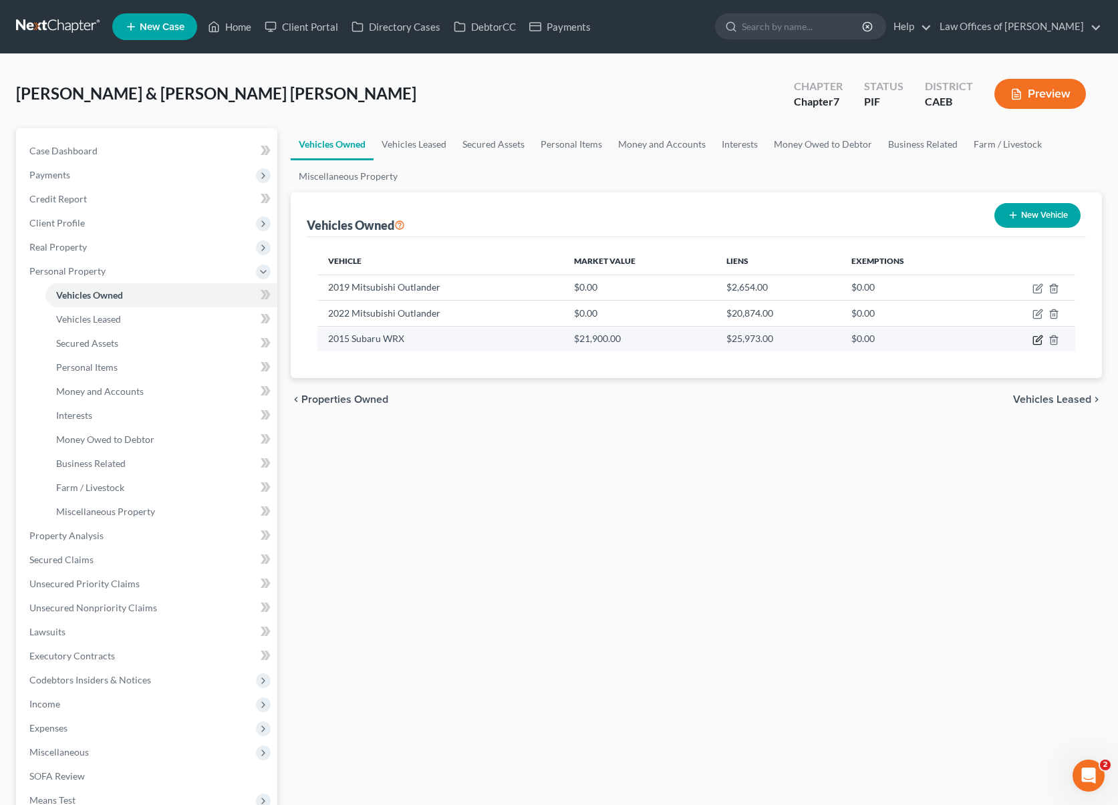
select select "0"
select select "11"
select select "2"
select select "3"
select select "4"
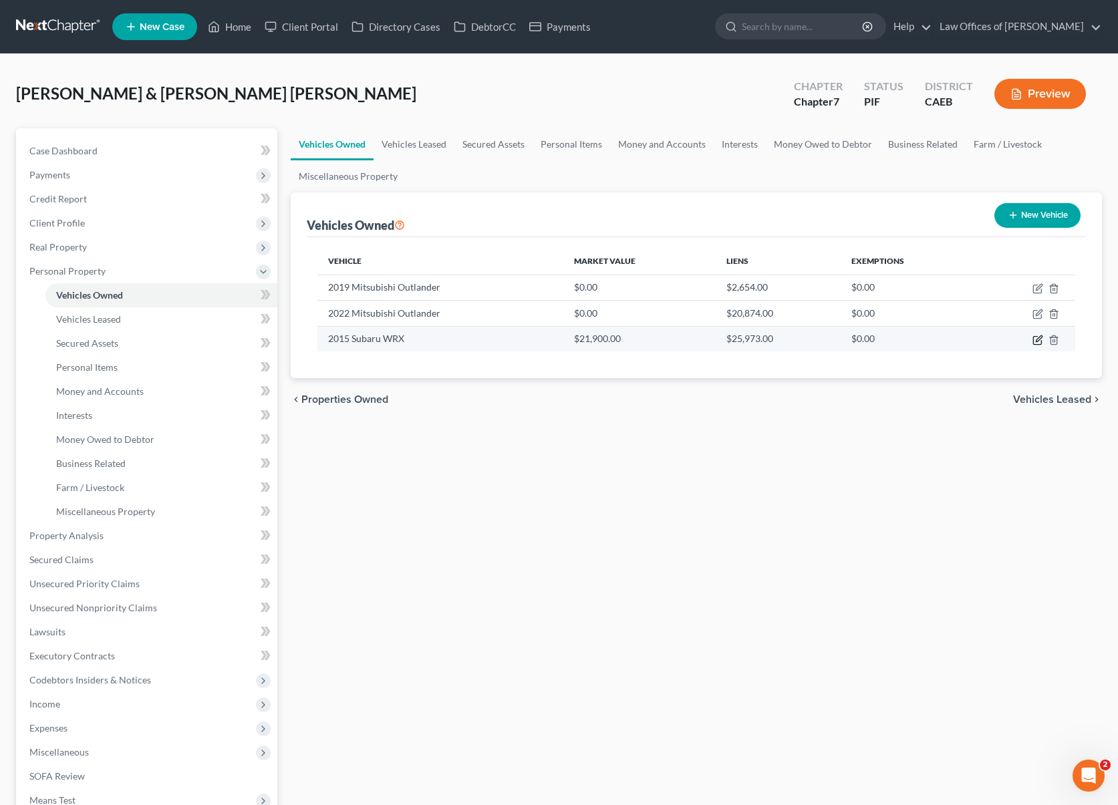
select select "0"
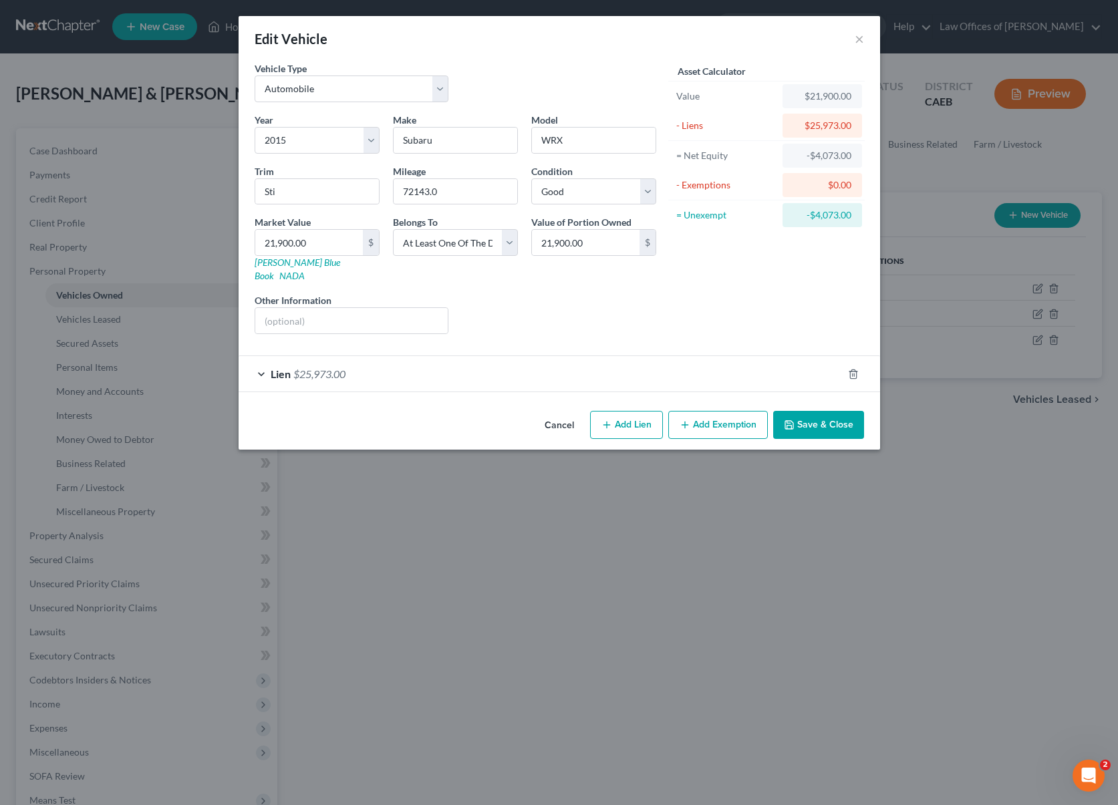
click at [398, 362] on div "Lien $25,973.00" at bounding box center [541, 373] width 604 height 35
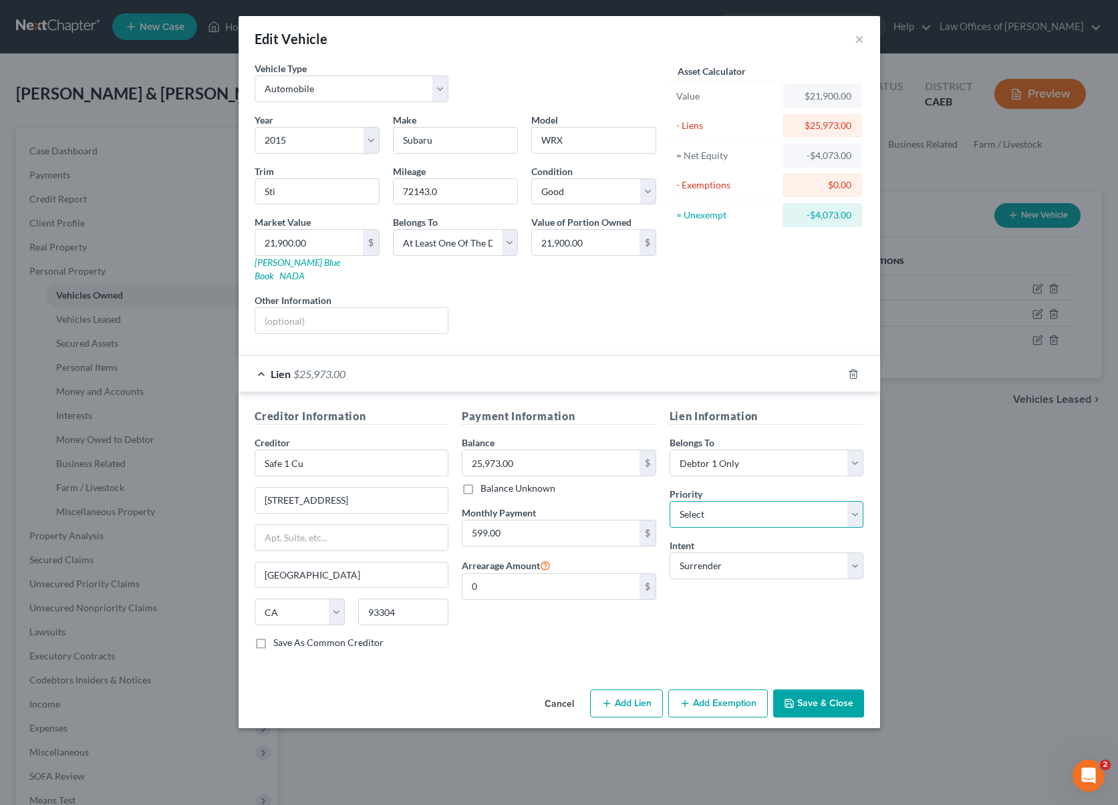
click at [851, 501] on select "Select 1st 2nd 3rd 4th 5th 6th 7th 8th 9th 10th 11th 12th 13th 14th 15th 16th 1…" at bounding box center [767, 514] width 194 height 27
select select "0"
click at [670, 501] on select "Select 1st 2nd 3rd 4th 5th 6th 7th 8th 9th 10th 11th 12th 13th 14th 15th 16th 1…" at bounding box center [767, 514] width 194 height 27
click at [849, 450] on select "Select Debtor 1 Only Debtor 2 Only Debtor 1 And Debtor 2 Only At Least One Of T…" at bounding box center [767, 463] width 194 height 27
select select "3"
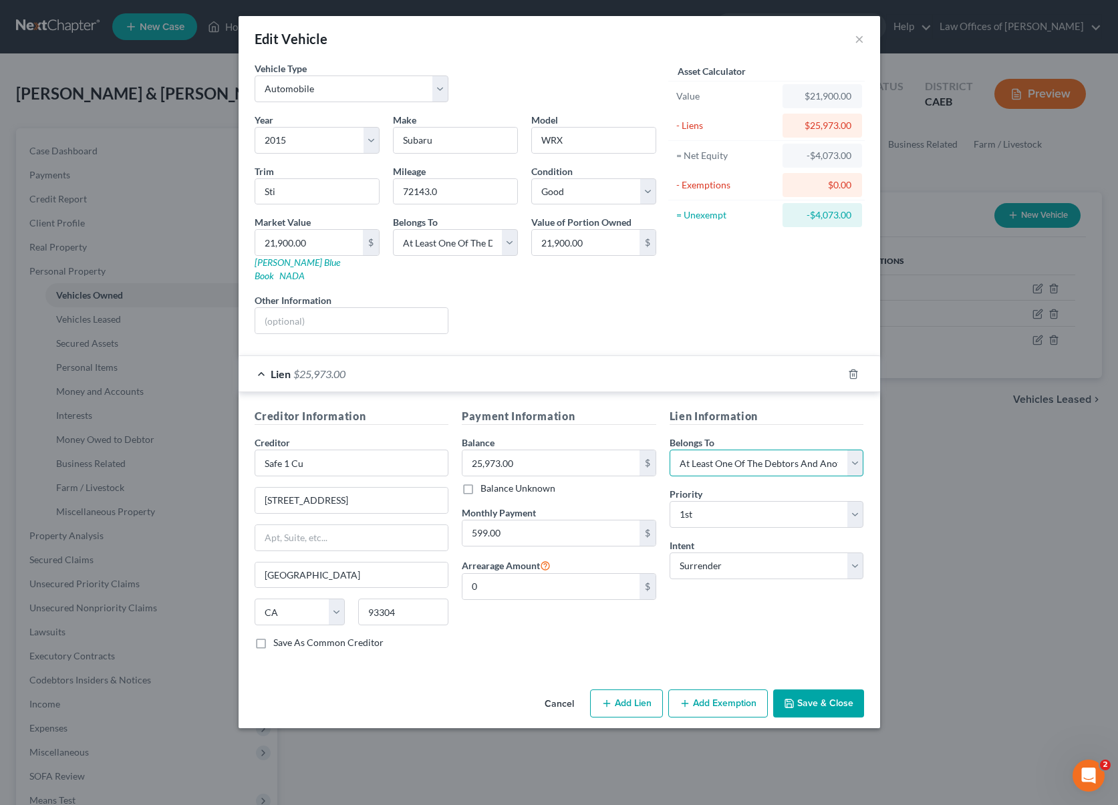
click at [670, 450] on select "Select Debtor 1 Only Debtor 2 Only Debtor 1 And Debtor 2 Only At Least One Of T…" at bounding box center [767, 463] width 194 height 27
click at [811, 690] on button "Save & Close" at bounding box center [818, 704] width 91 height 28
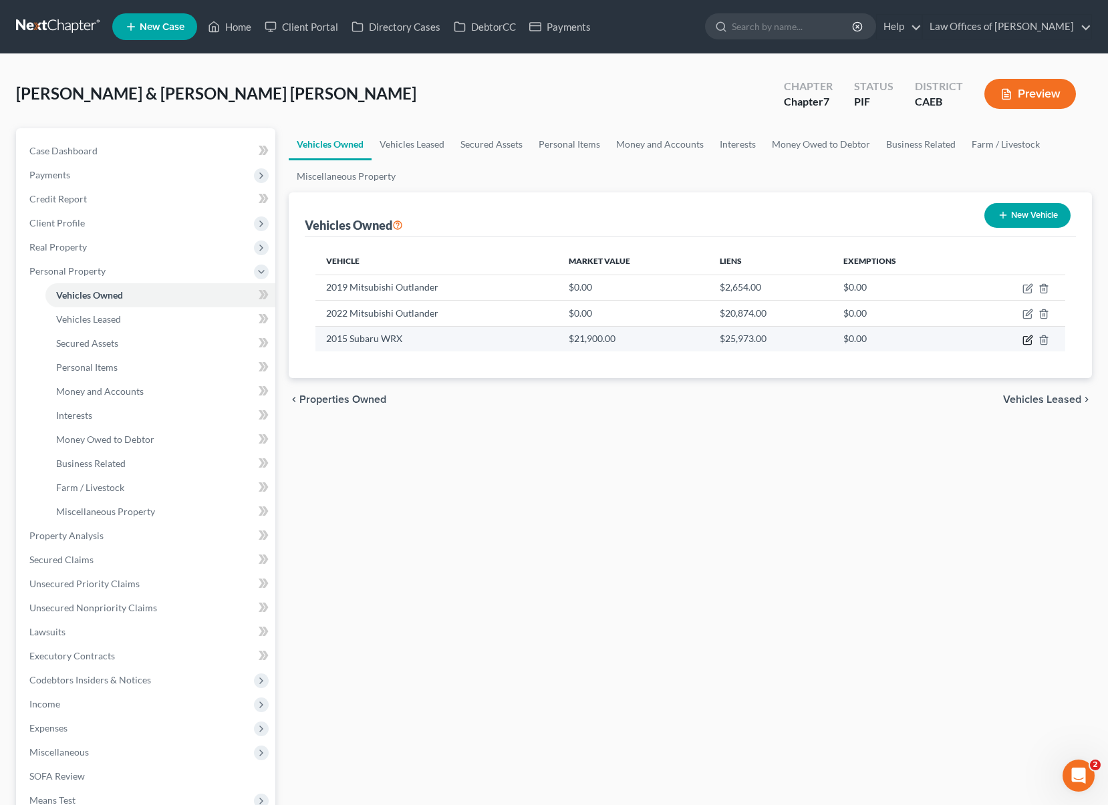
click at [1029, 340] on icon "button" at bounding box center [1027, 340] width 11 height 11
select select "0"
select select "11"
select select "2"
select select "3"
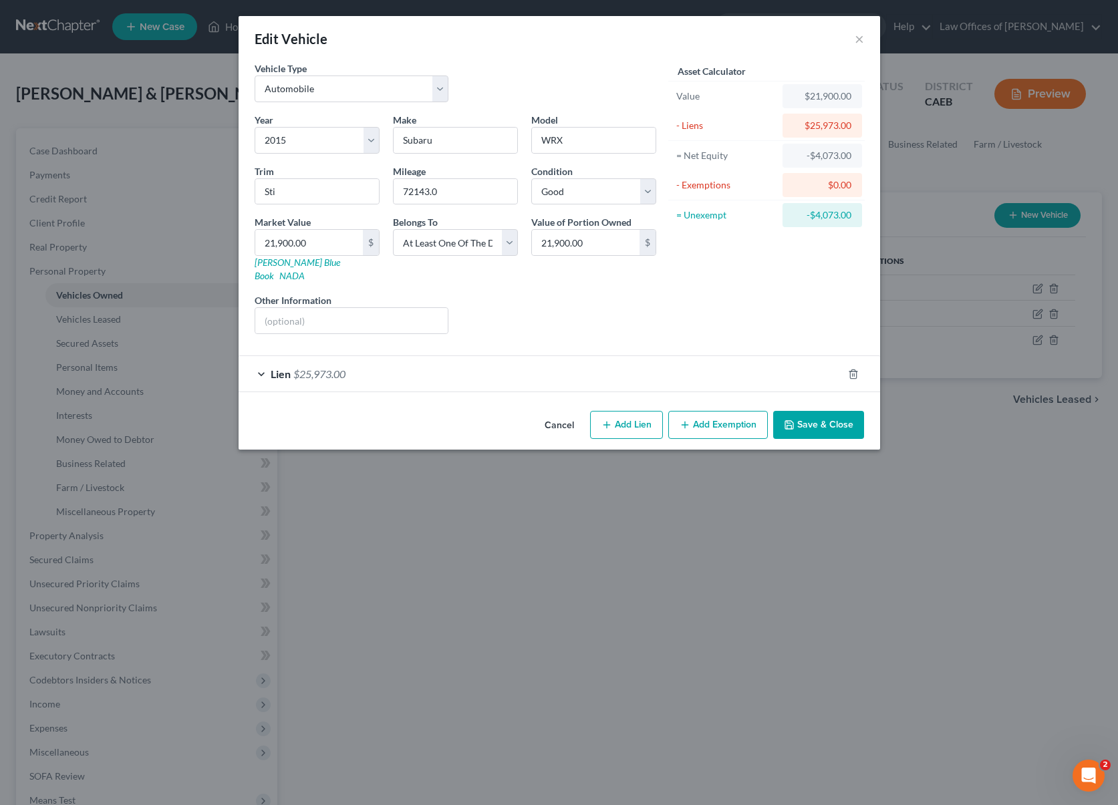
click at [320, 368] on span "$25,973.00" at bounding box center [319, 374] width 52 height 13
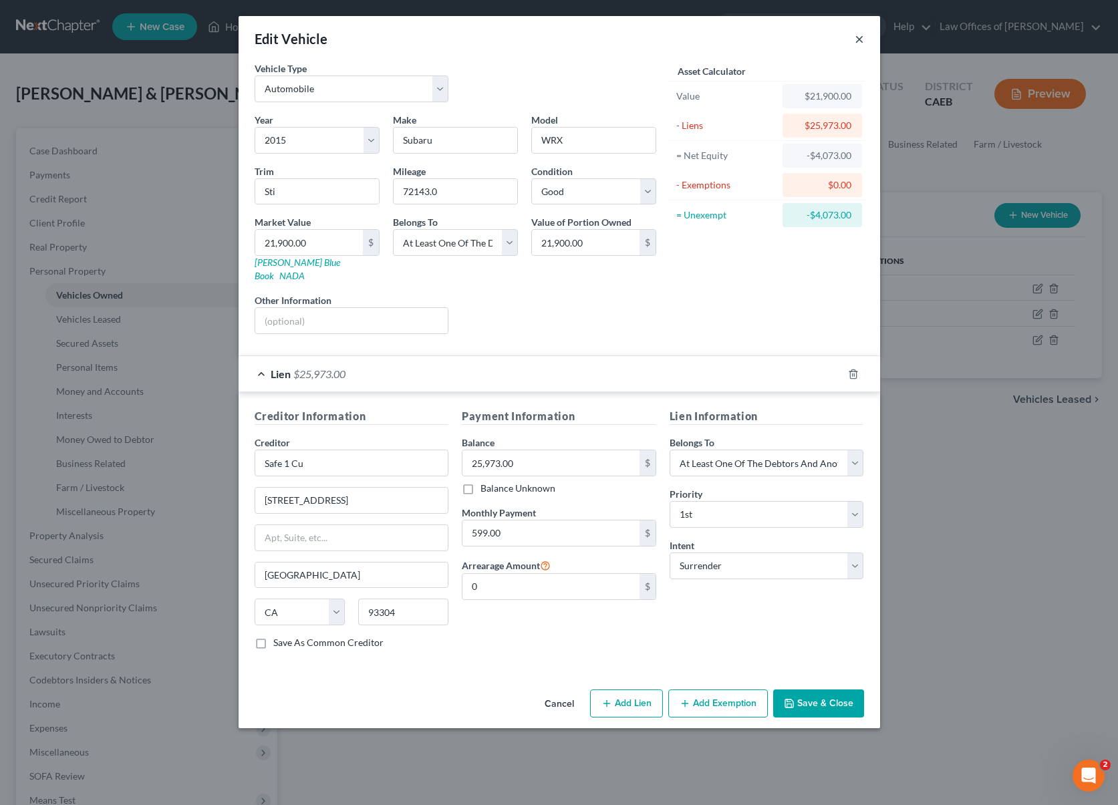
click at [859, 38] on button "×" at bounding box center [859, 39] width 9 height 16
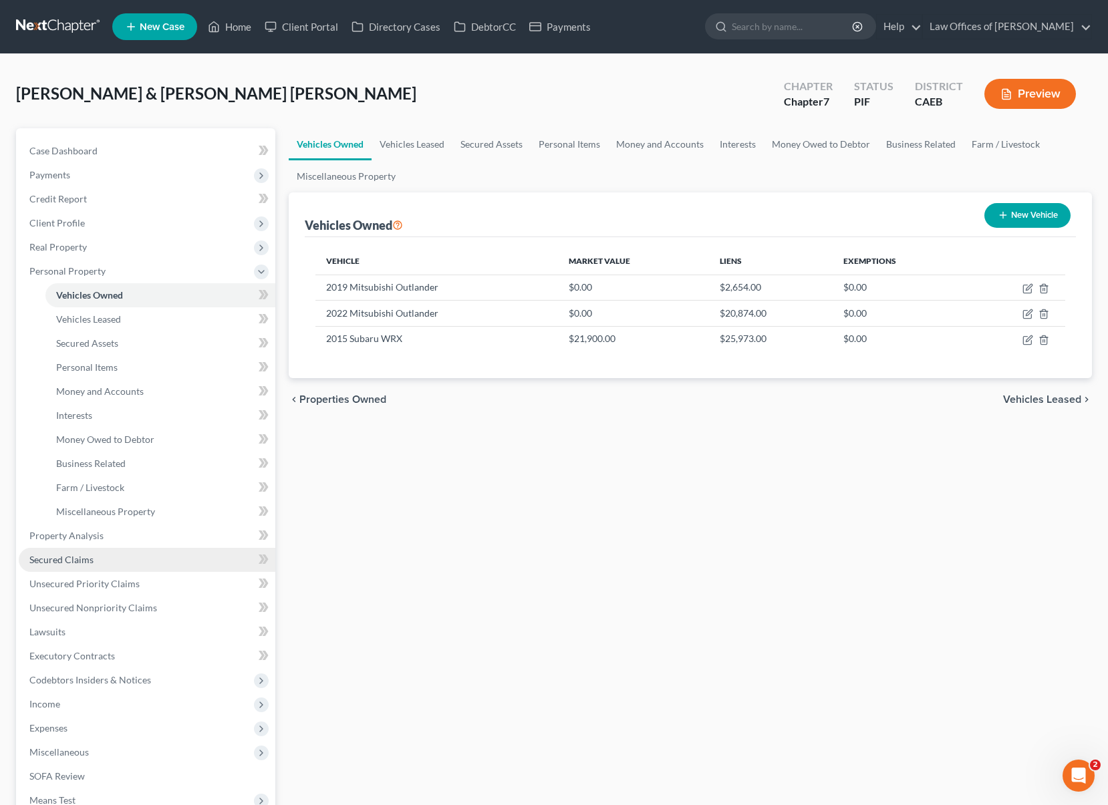
click at [106, 561] on link "Secured Claims" at bounding box center [147, 560] width 257 height 24
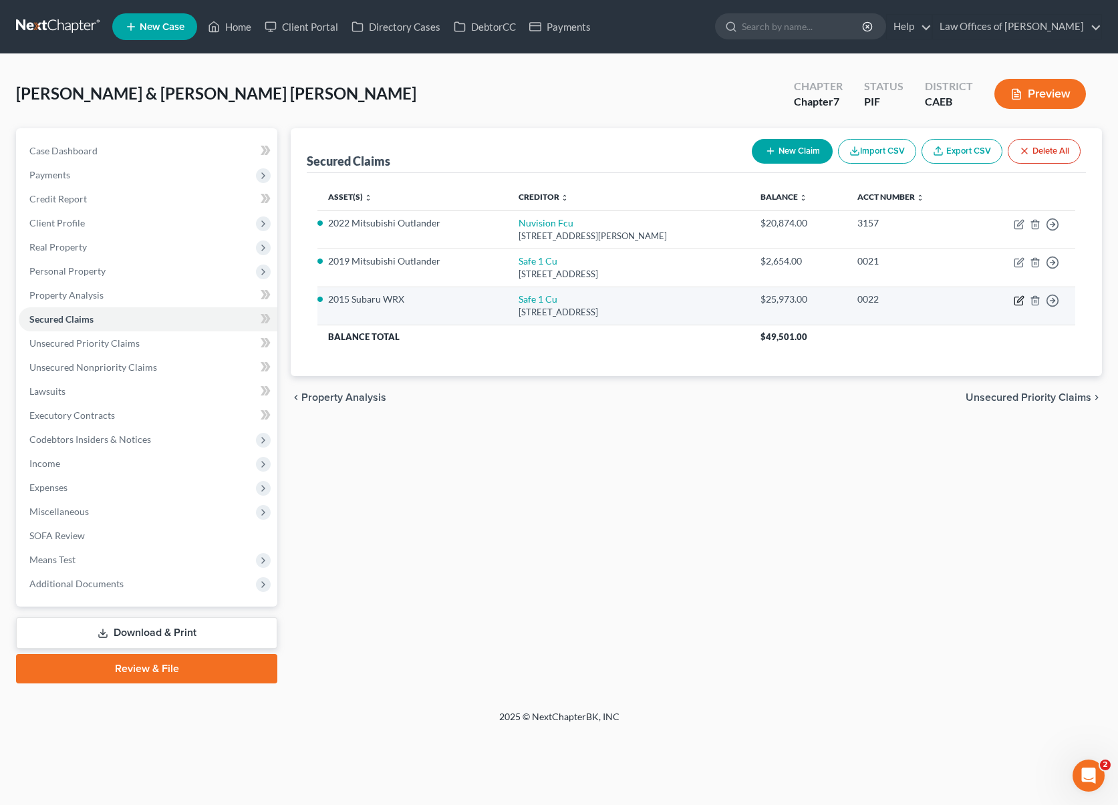
click at [1018, 302] on icon "button" at bounding box center [1020, 299] width 6 height 6
select select "4"
select select "0"
select select "3"
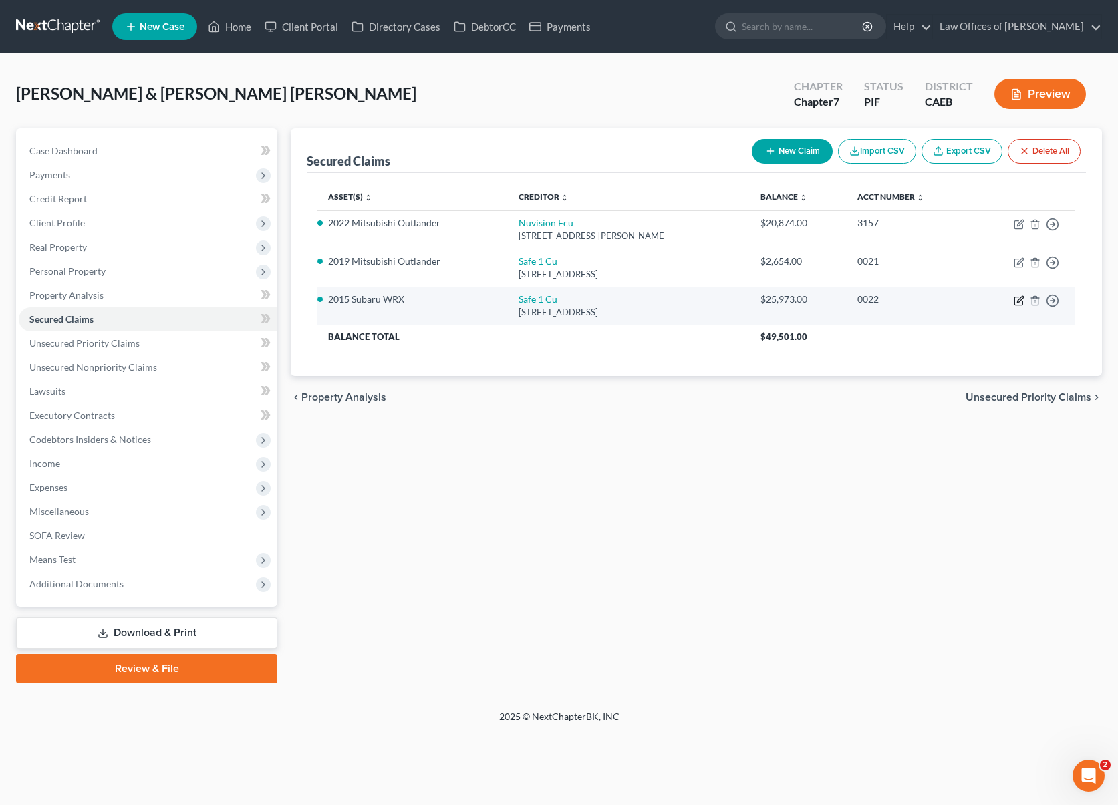
select select "0"
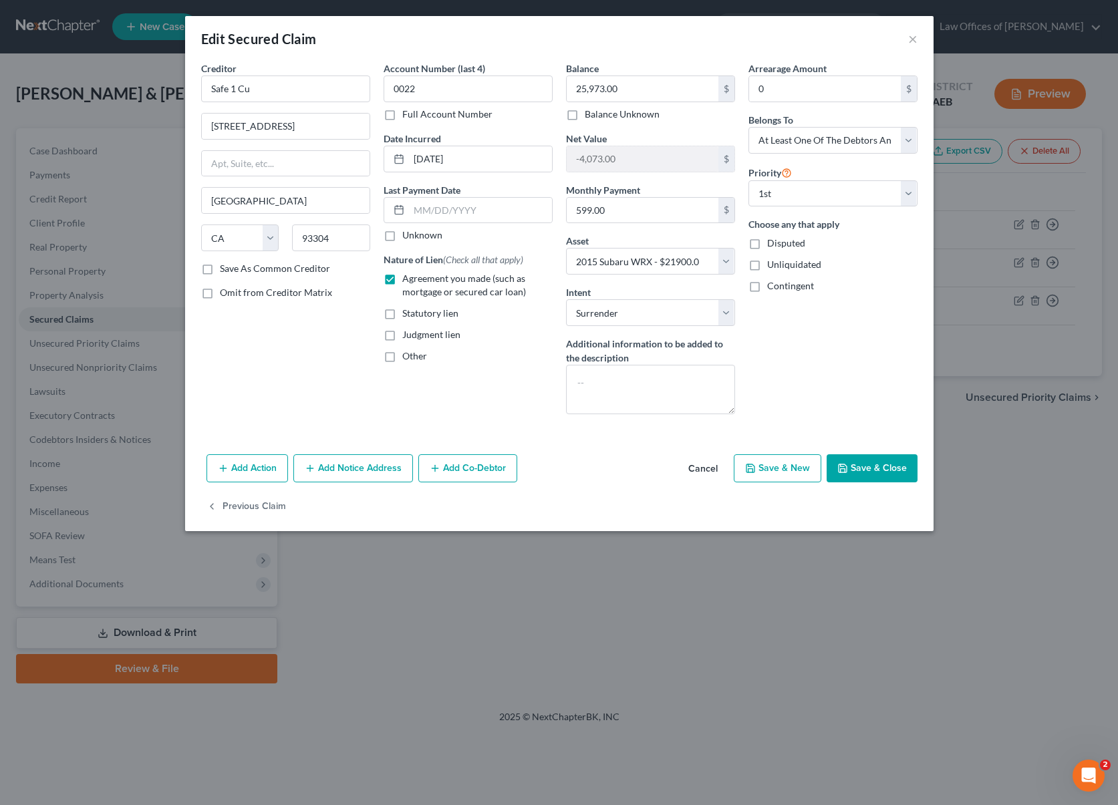
click at [483, 466] on button "Add Co-Debtor" at bounding box center [467, 468] width 99 height 28
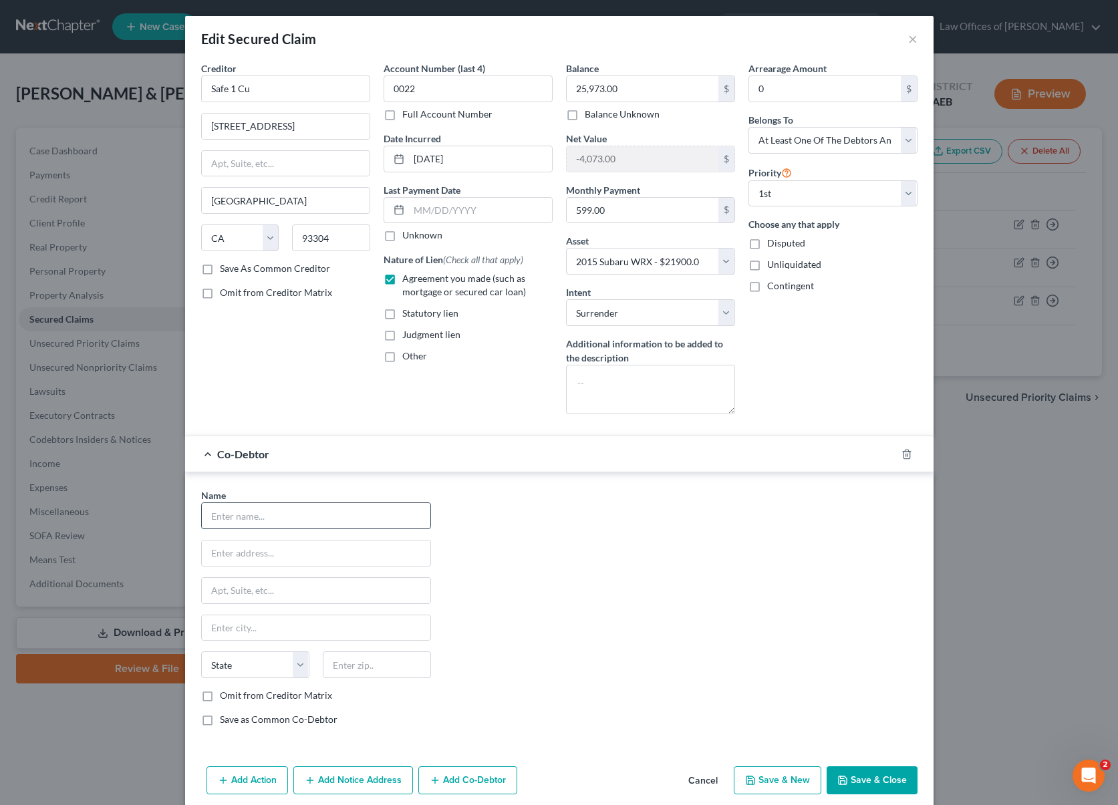
click at [325, 509] on input "text" at bounding box center [316, 515] width 229 height 25
type input "[PERSON_NAME]"
type input "[STREET_ADDRESS][PERSON_NAME]"
drag, startPoint x: 368, startPoint y: 667, endPoint x: 775, endPoint y: 572, distance: 417.3
click at [368, 667] on input "text" at bounding box center [377, 665] width 108 height 27
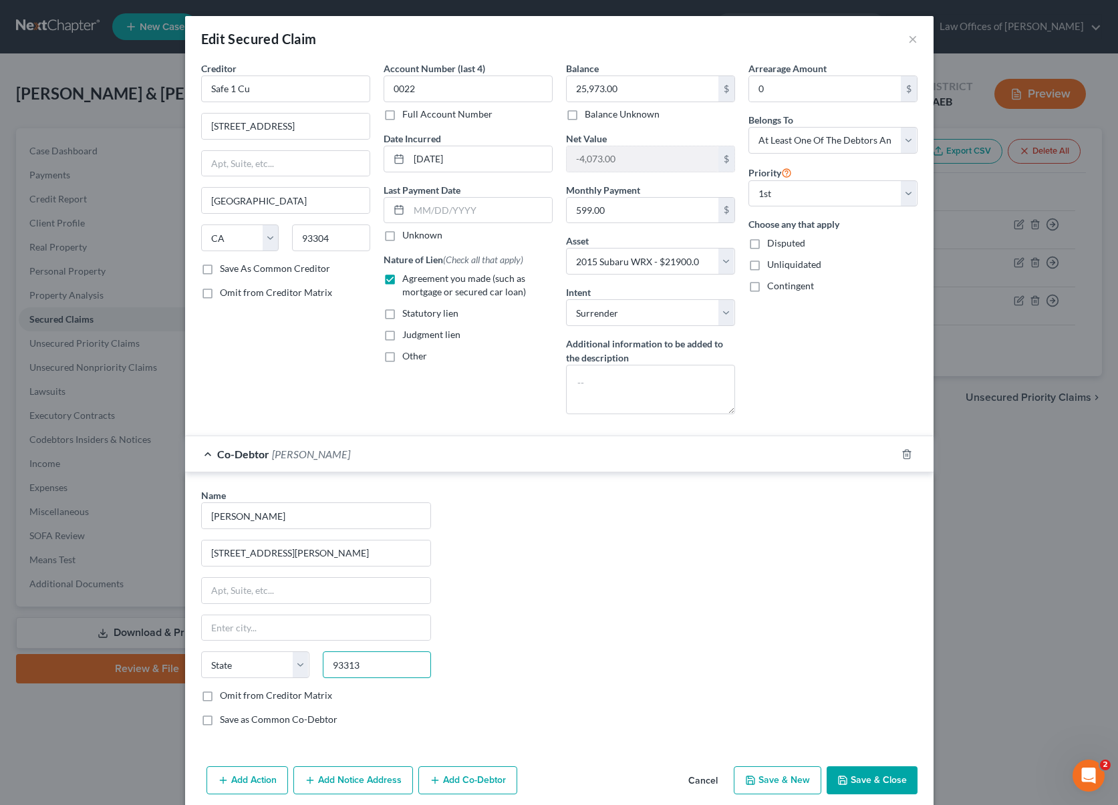
type input "93313"
type input "[GEOGRAPHIC_DATA]"
select select "4"
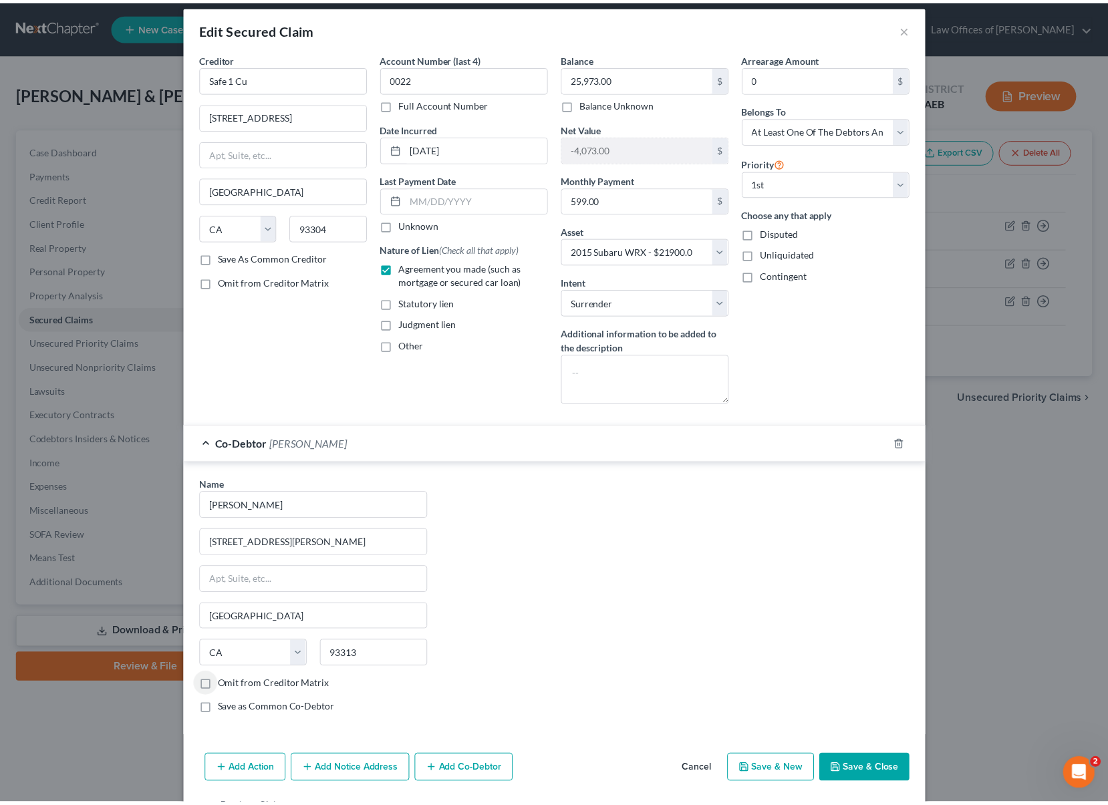
scroll to position [11, 0]
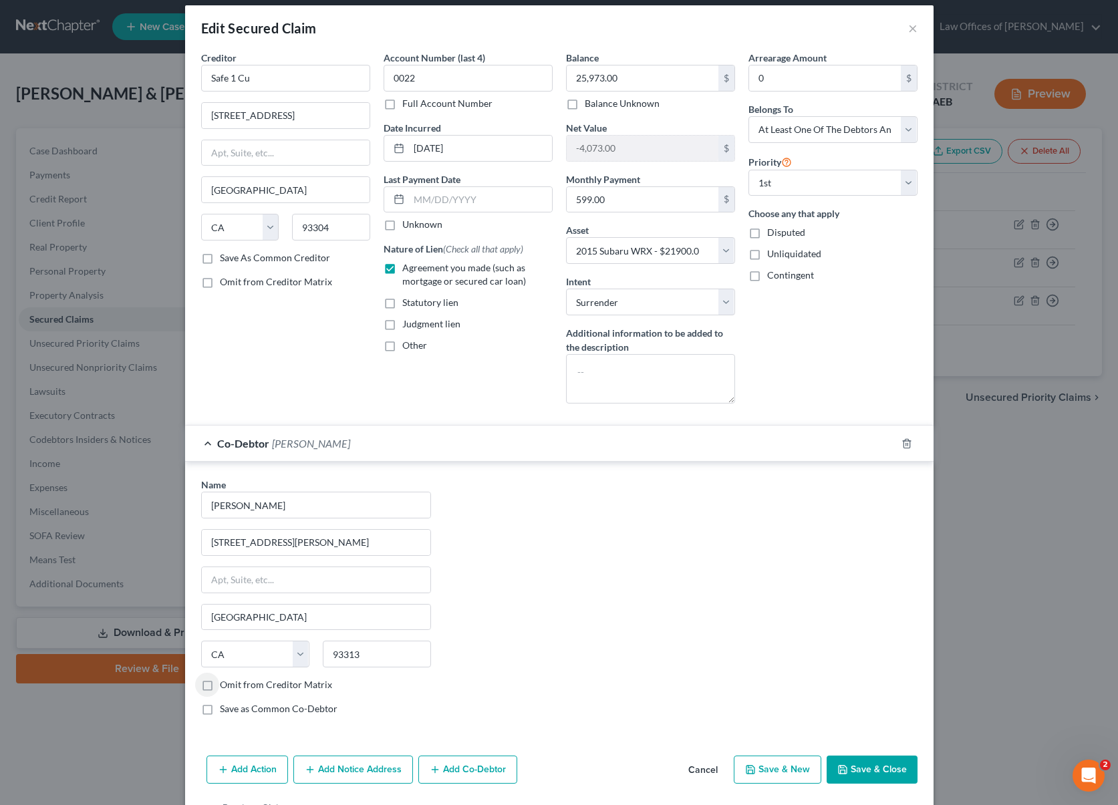
click at [855, 769] on button "Save & Close" at bounding box center [872, 770] width 91 height 28
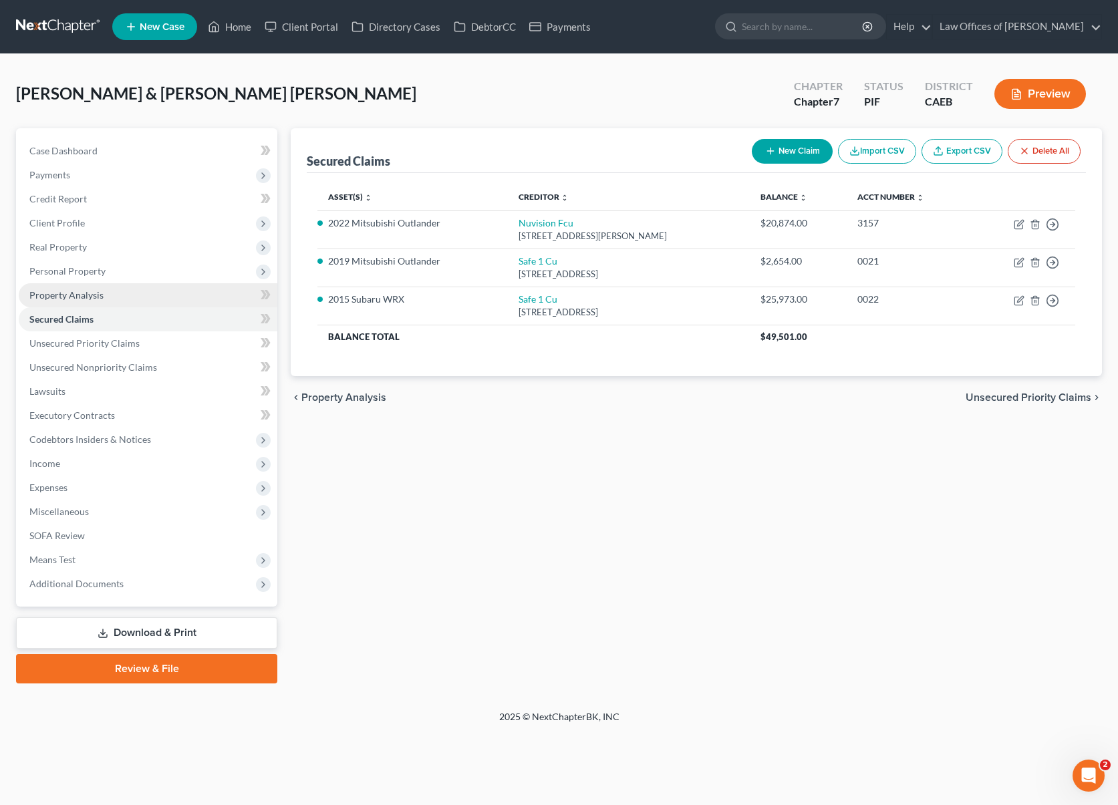
click at [134, 301] on link "Property Analysis" at bounding box center [148, 295] width 259 height 24
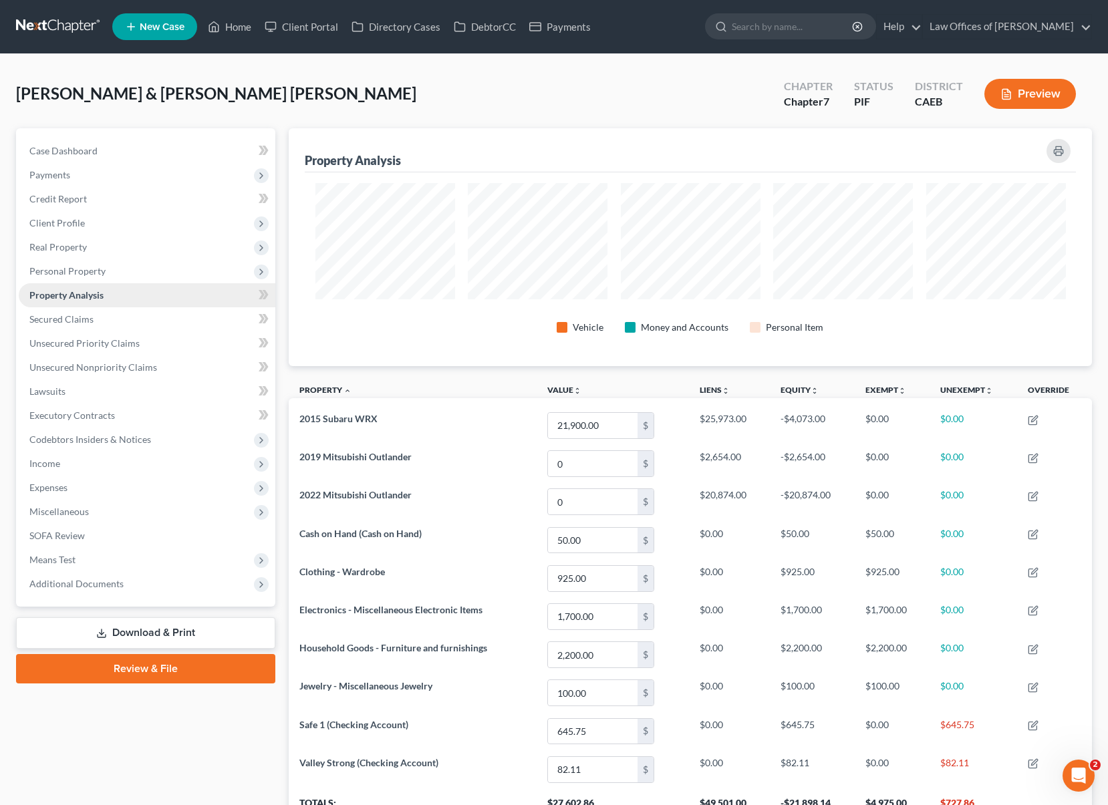
scroll to position [238, 803]
click at [131, 323] on link "Secured Claims" at bounding box center [147, 319] width 257 height 24
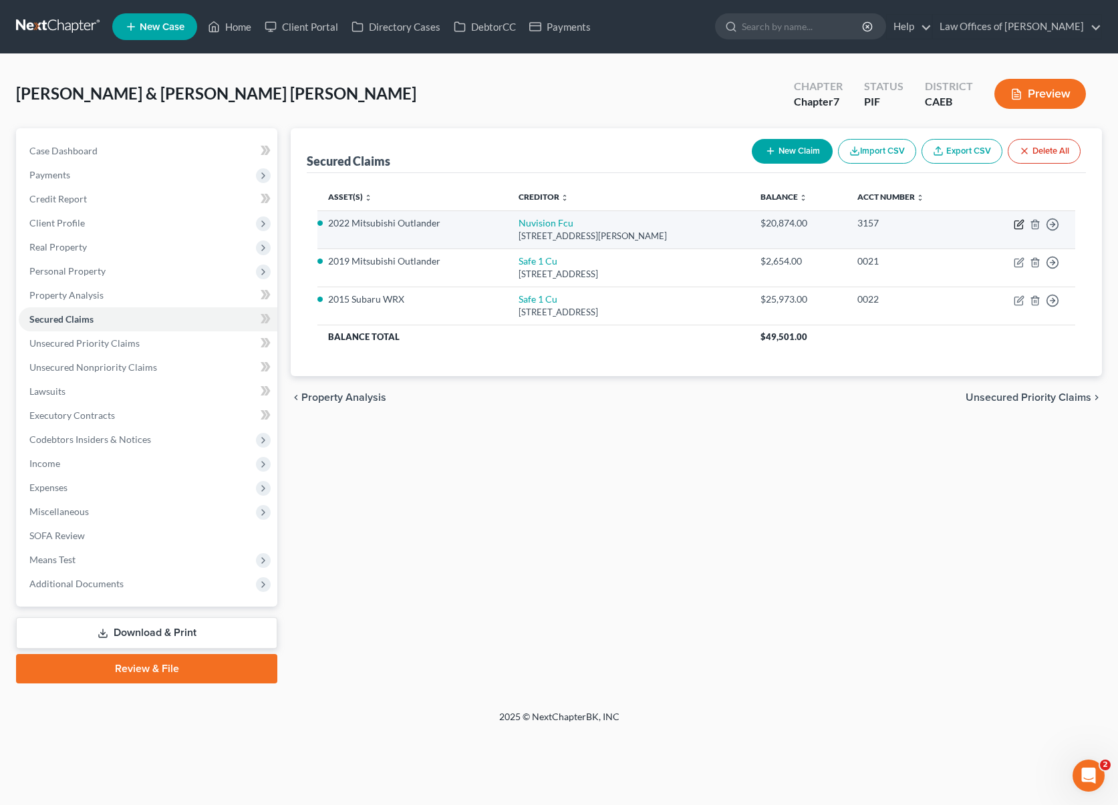
click at [1015, 223] on icon "button" at bounding box center [1019, 224] width 11 height 11
select select "4"
select select "0"
select select "3"
select select "4"
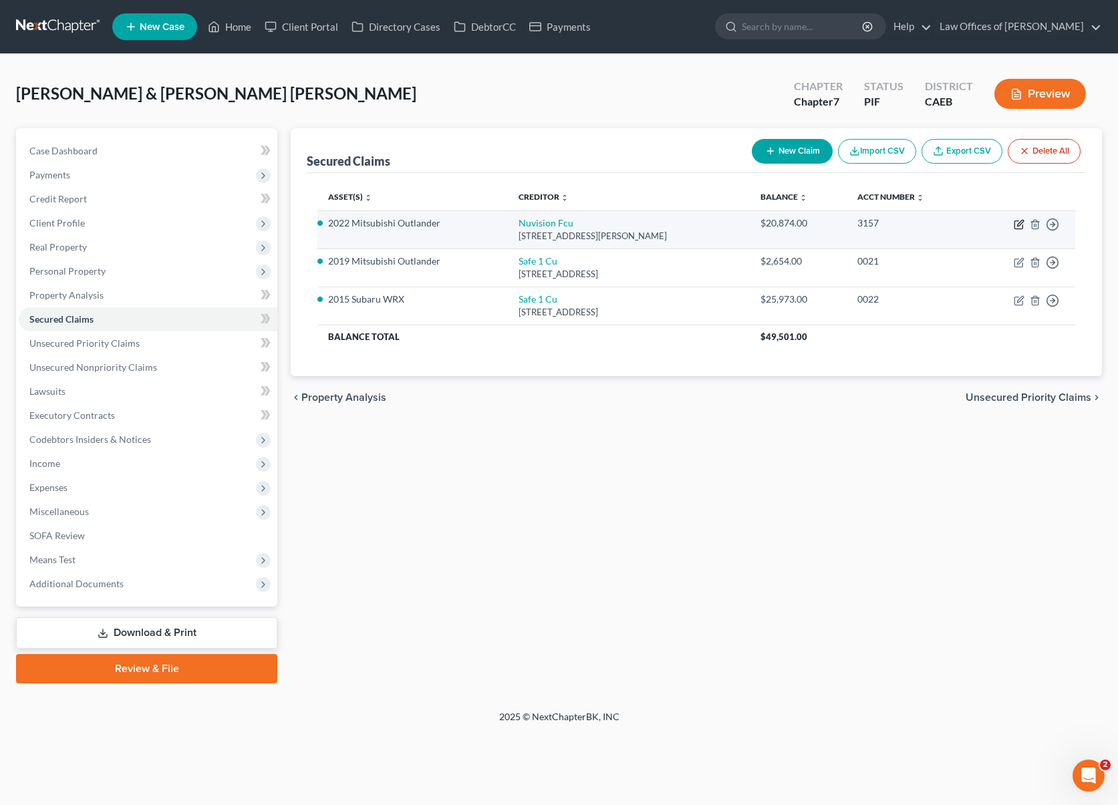
select select "2"
select select "0"
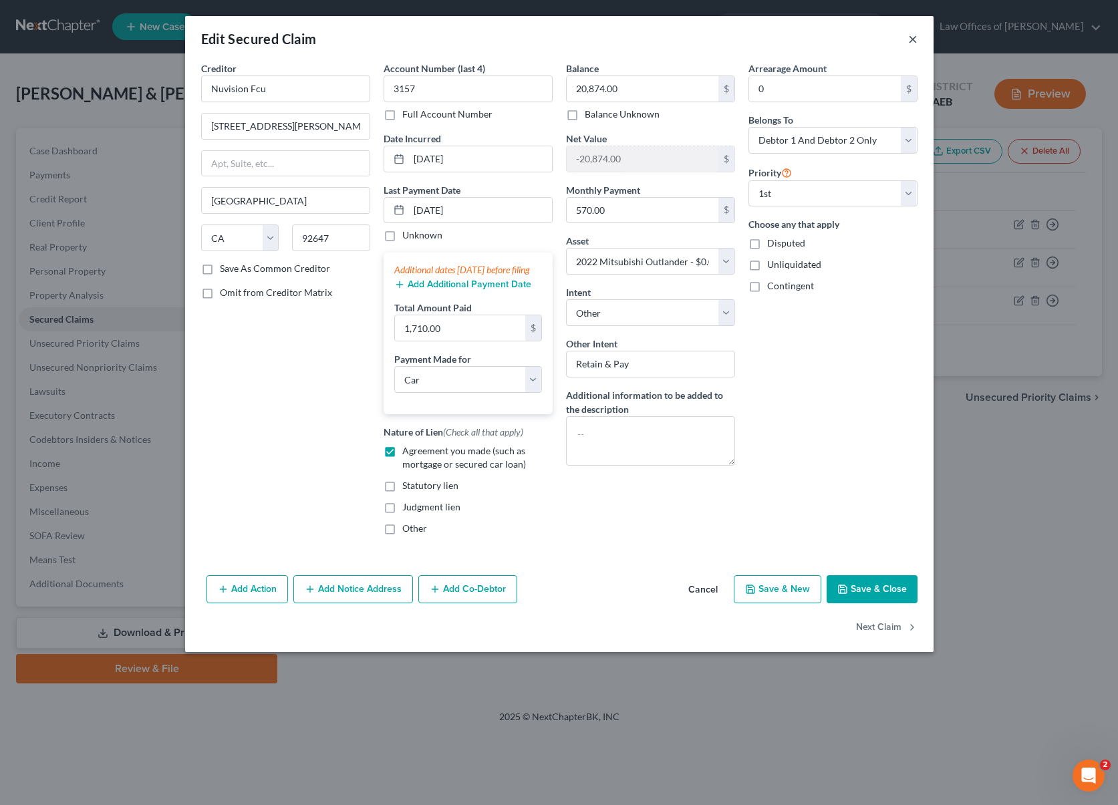
click at [912, 41] on button "×" at bounding box center [912, 39] width 9 height 16
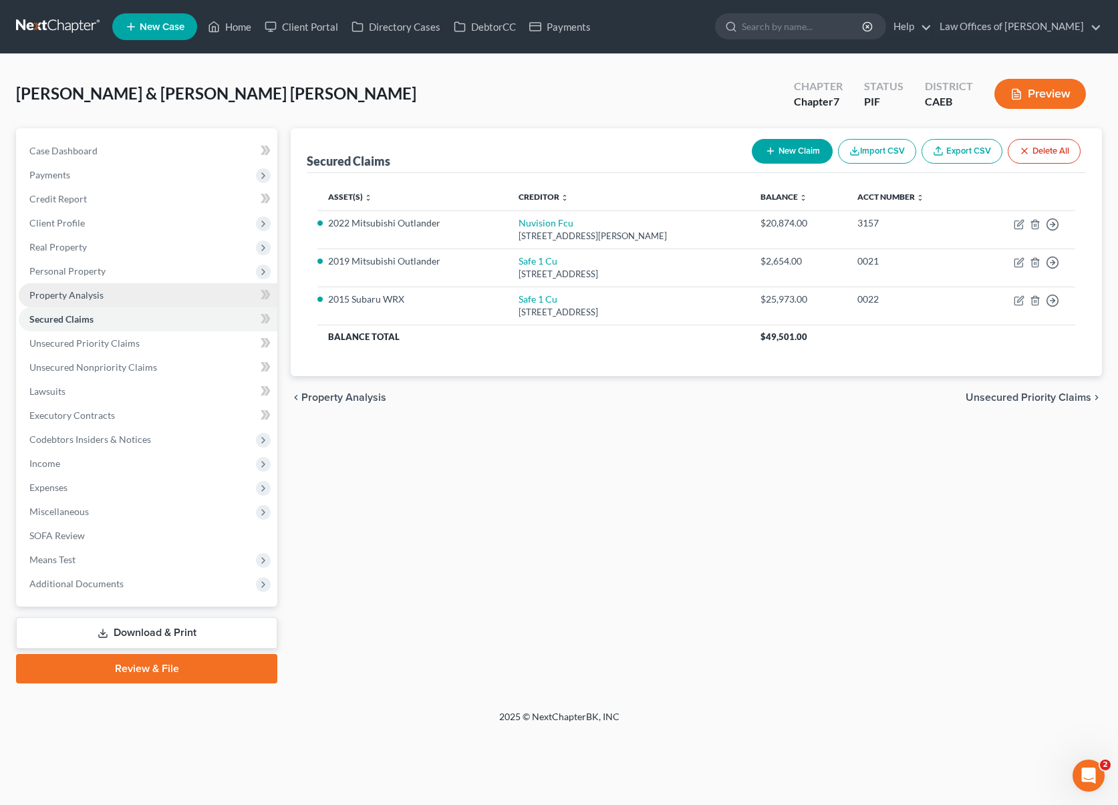
click at [104, 293] on link "Property Analysis" at bounding box center [148, 295] width 259 height 24
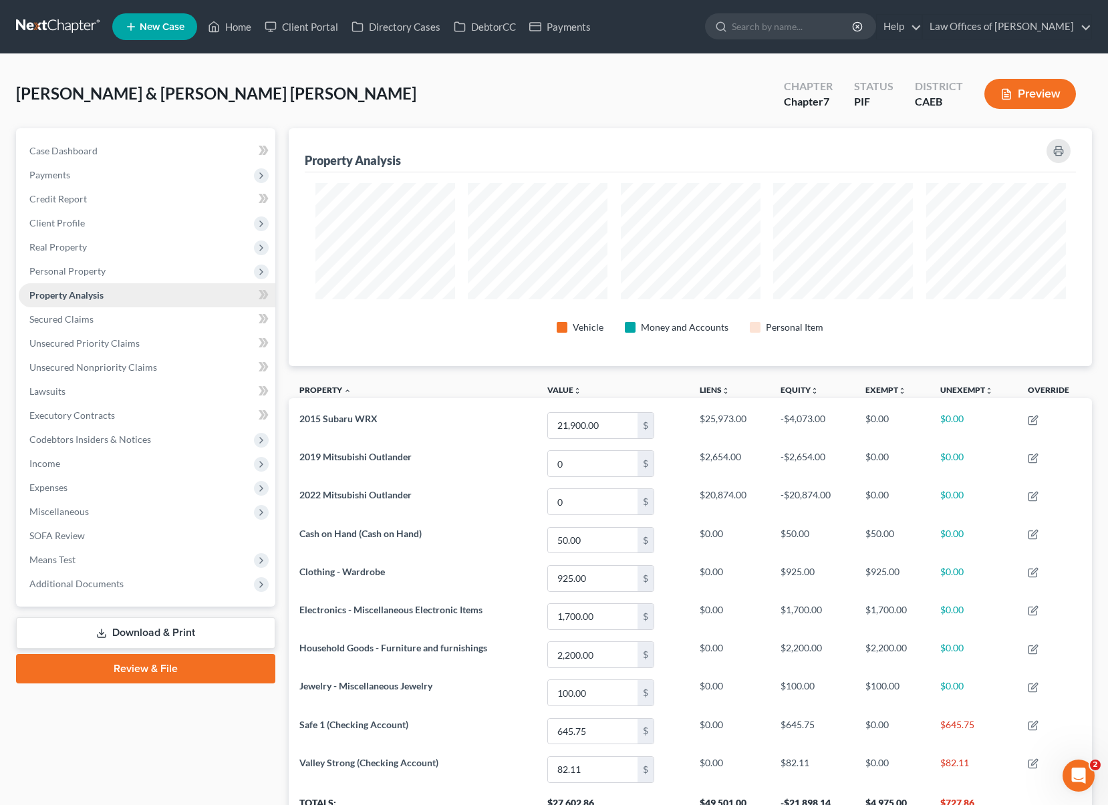
scroll to position [238, 803]
click at [106, 267] on span "Personal Property" at bounding box center [147, 271] width 257 height 24
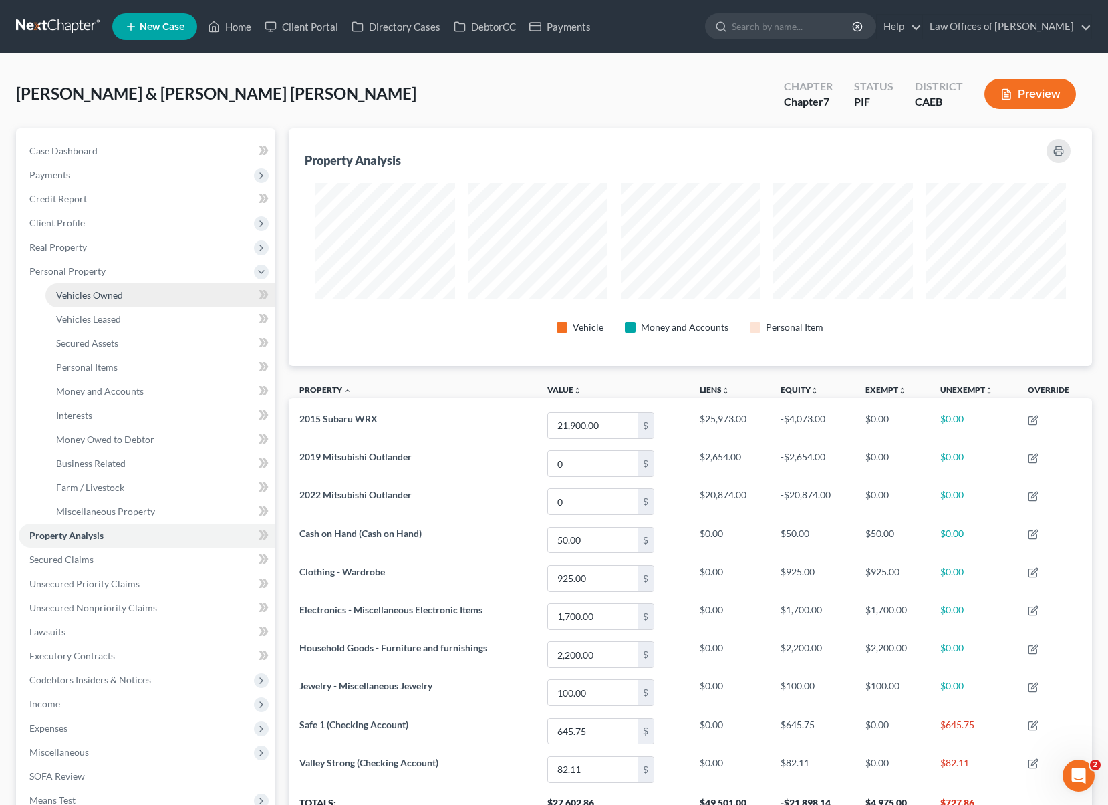
click at [110, 292] on span "Vehicles Owned" at bounding box center [89, 294] width 67 height 11
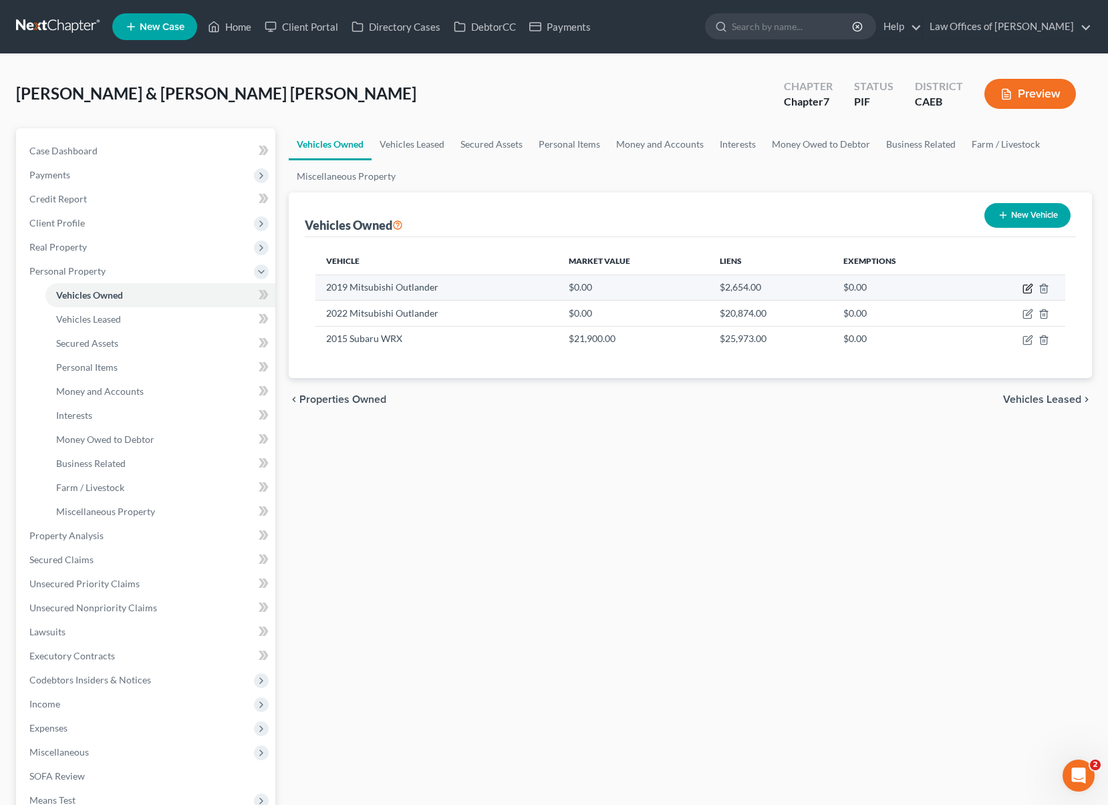
click at [1024, 287] on icon "button" at bounding box center [1027, 288] width 11 height 11
select select "0"
select select "7"
select select "0"
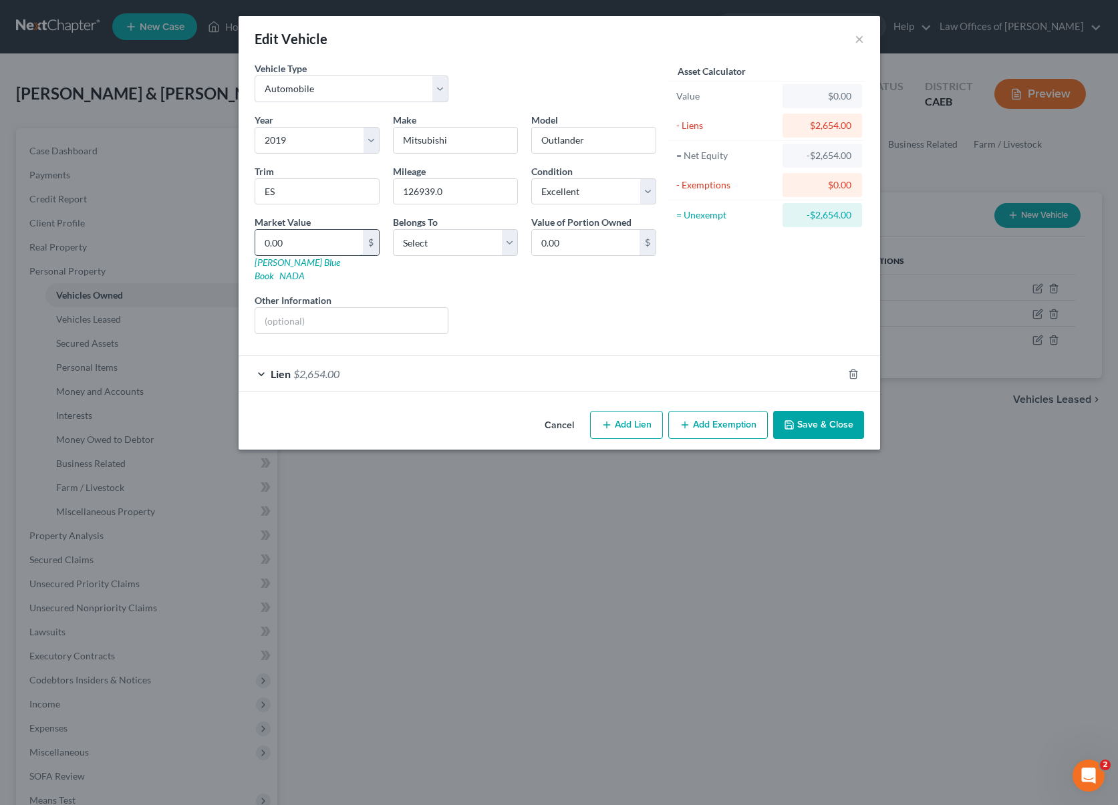
click at [313, 245] on input "0.00" at bounding box center [309, 242] width 108 height 25
type input "9"
type input "9.00"
type input "98"
type input "98.00"
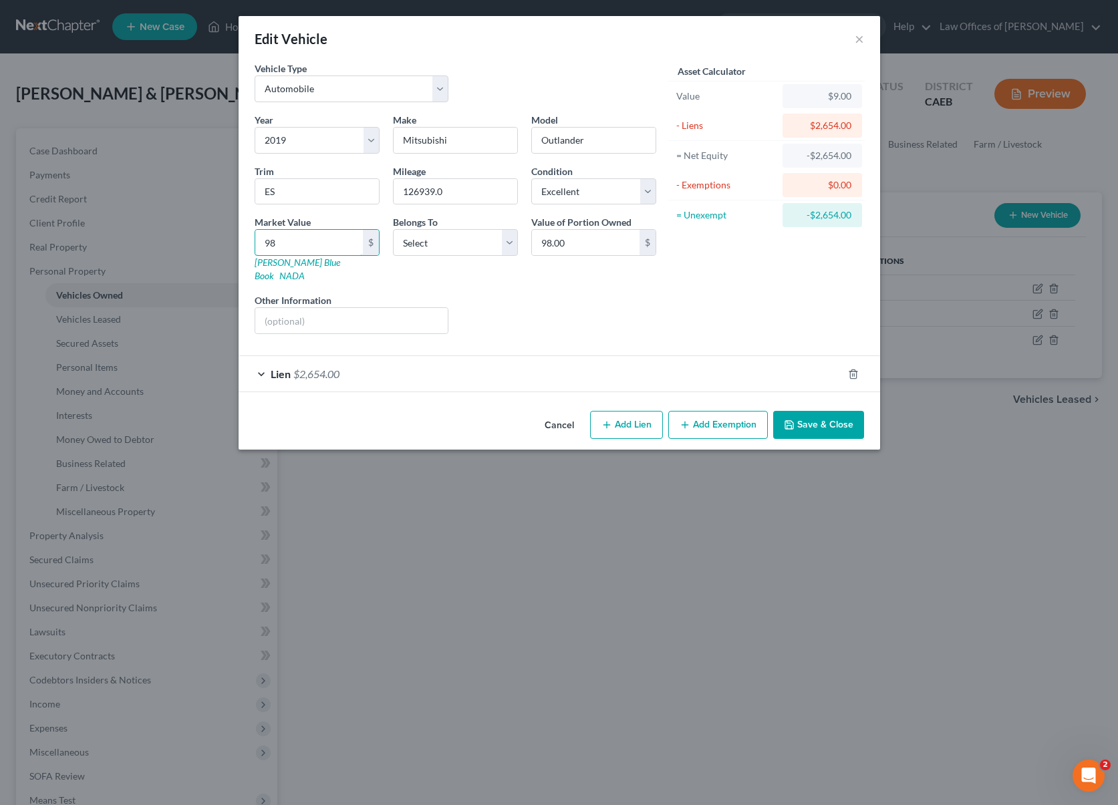
type input "980"
type input "980.00"
type input "9800"
type input "9,800.00"
type input "9,80"
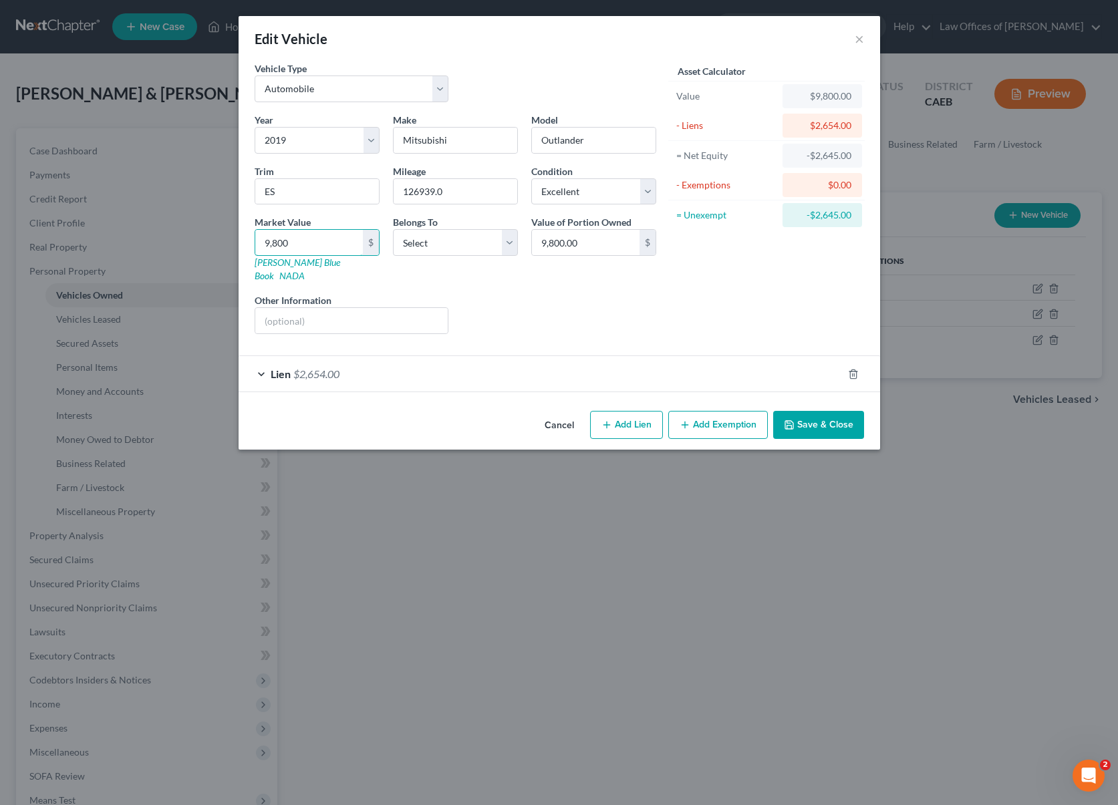
type input "980.00"
type input "98"
type input "98.00"
type input "9"
type input "9.00"
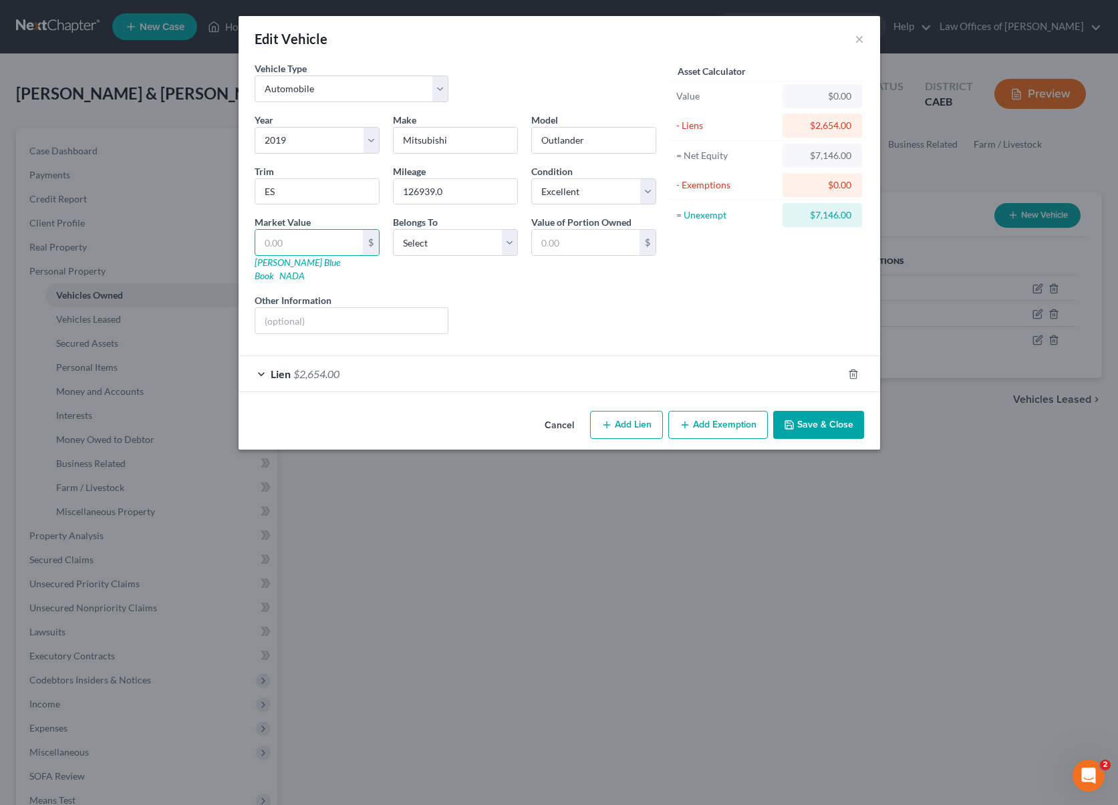
type input "1"
type input "1.00"
type input "11"
type input "11.00"
type input "118"
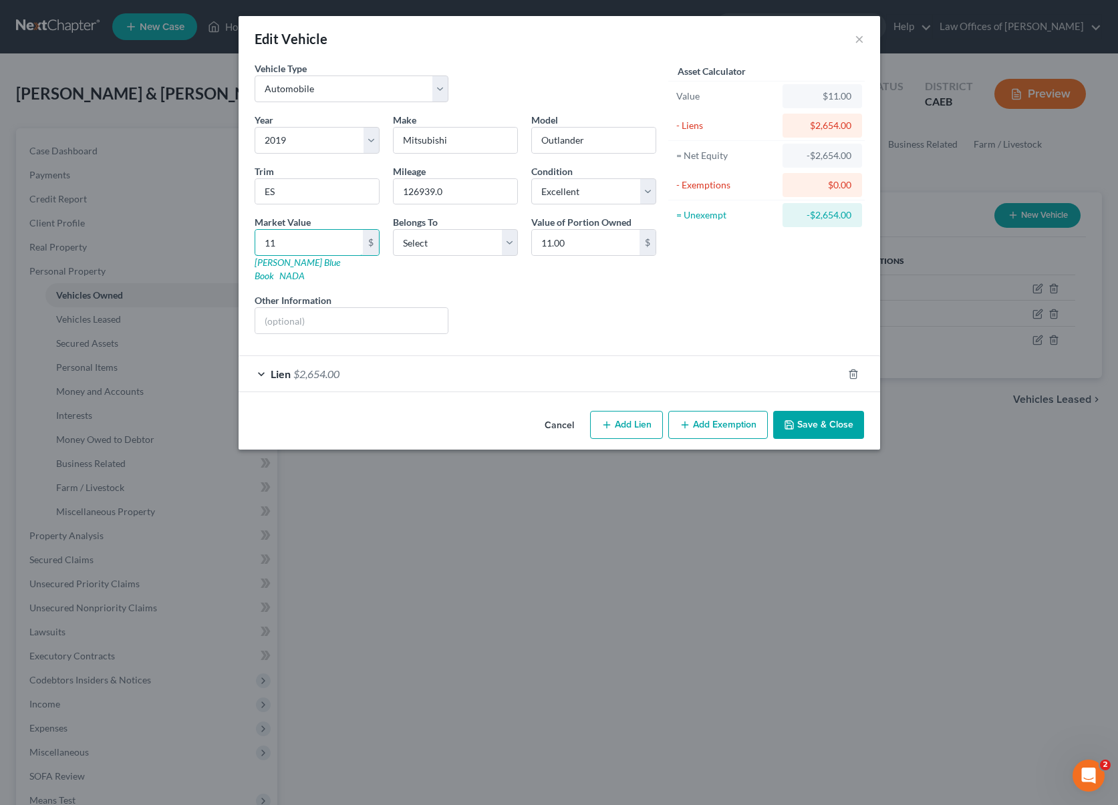
type input "118.00"
type input "1180"
type input "1,180.00"
type input "1,1800"
type input "11,800.00"
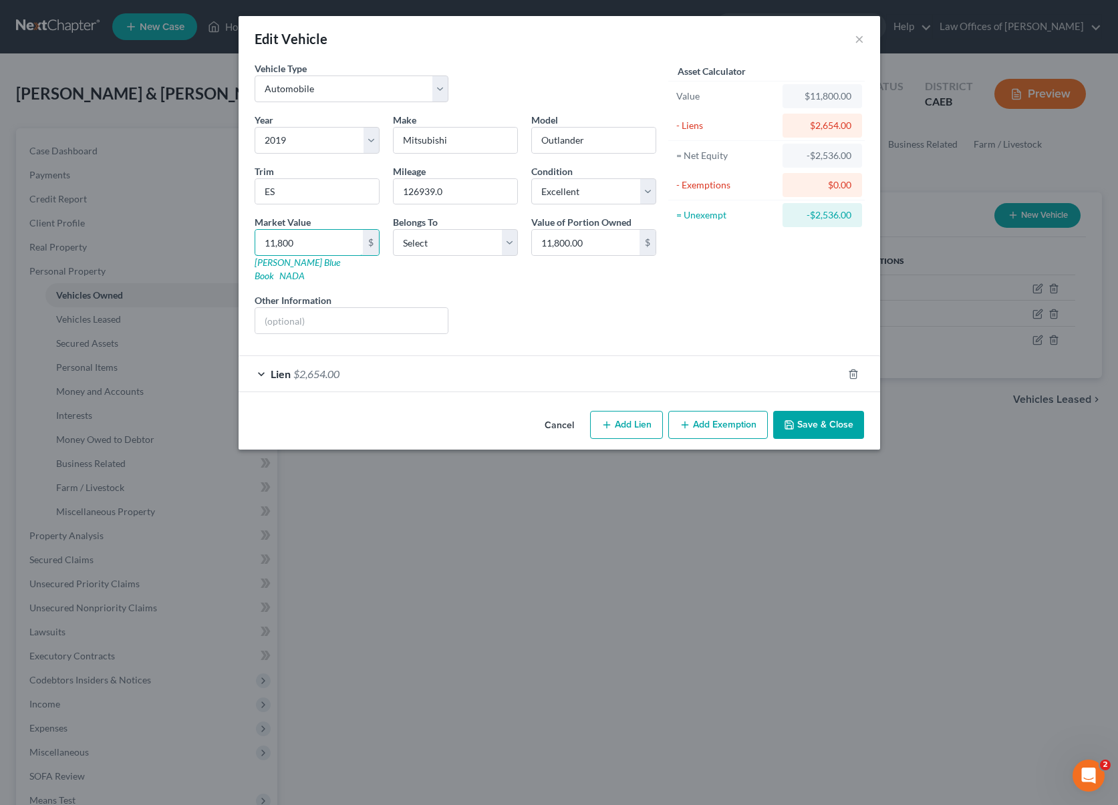
type input "11,800"
click at [720, 411] on button "Add Exemption" at bounding box center [718, 425] width 100 height 28
select select "2"
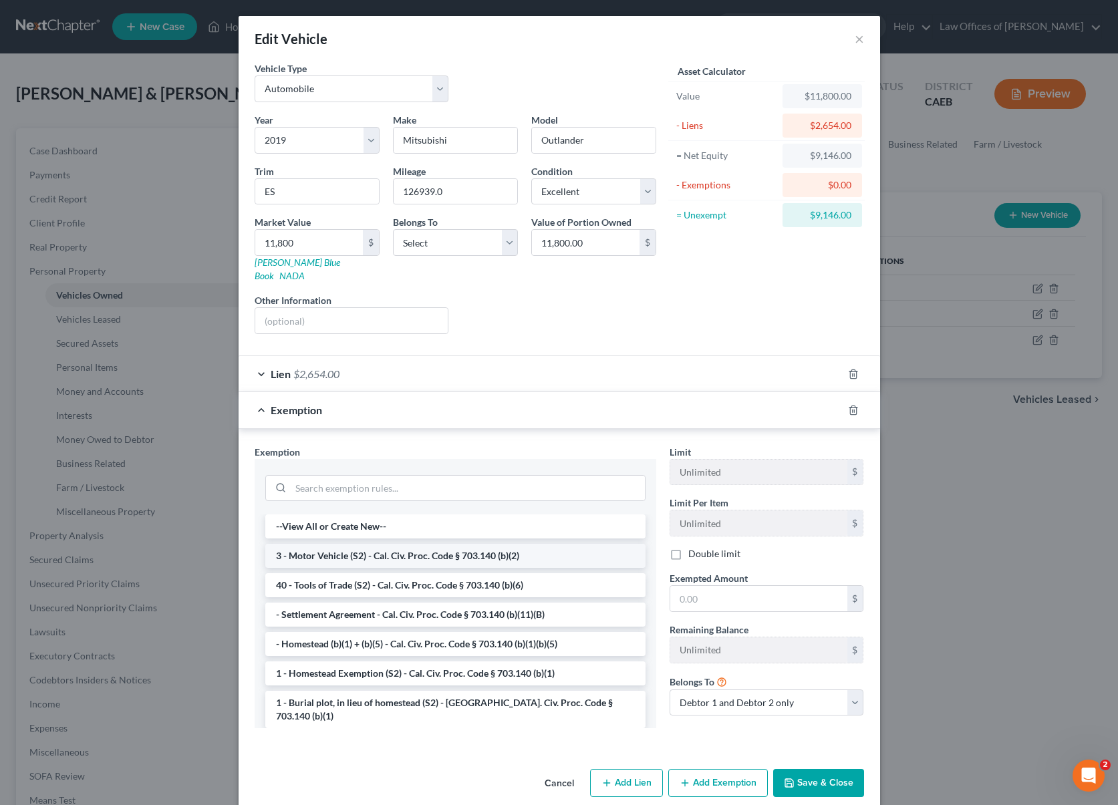
click at [515, 544] on li "3 - Motor Vehicle (S2) - Cal. Civ. Proc. Code § 703.140 (b)(2)" at bounding box center [455, 556] width 380 height 24
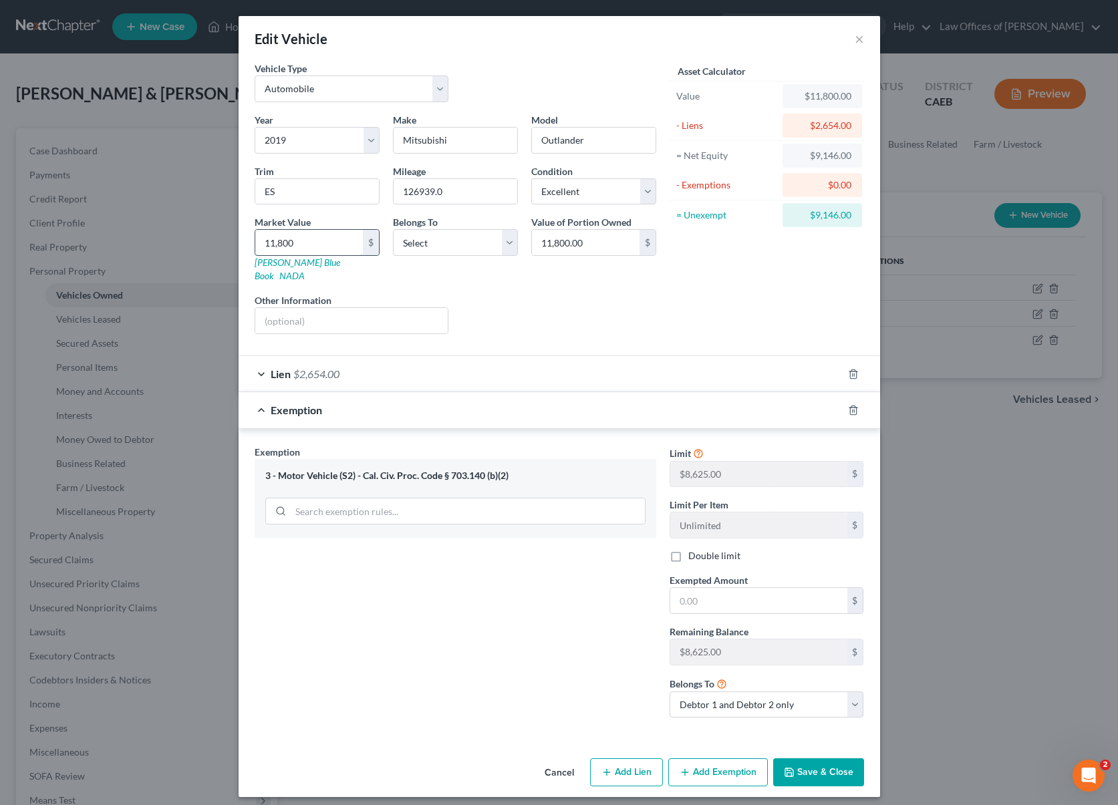
click at [319, 243] on input "11,800" at bounding box center [309, 242] width 108 height 25
type input "9"
type input "9.00"
type input "98"
type input "98.00"
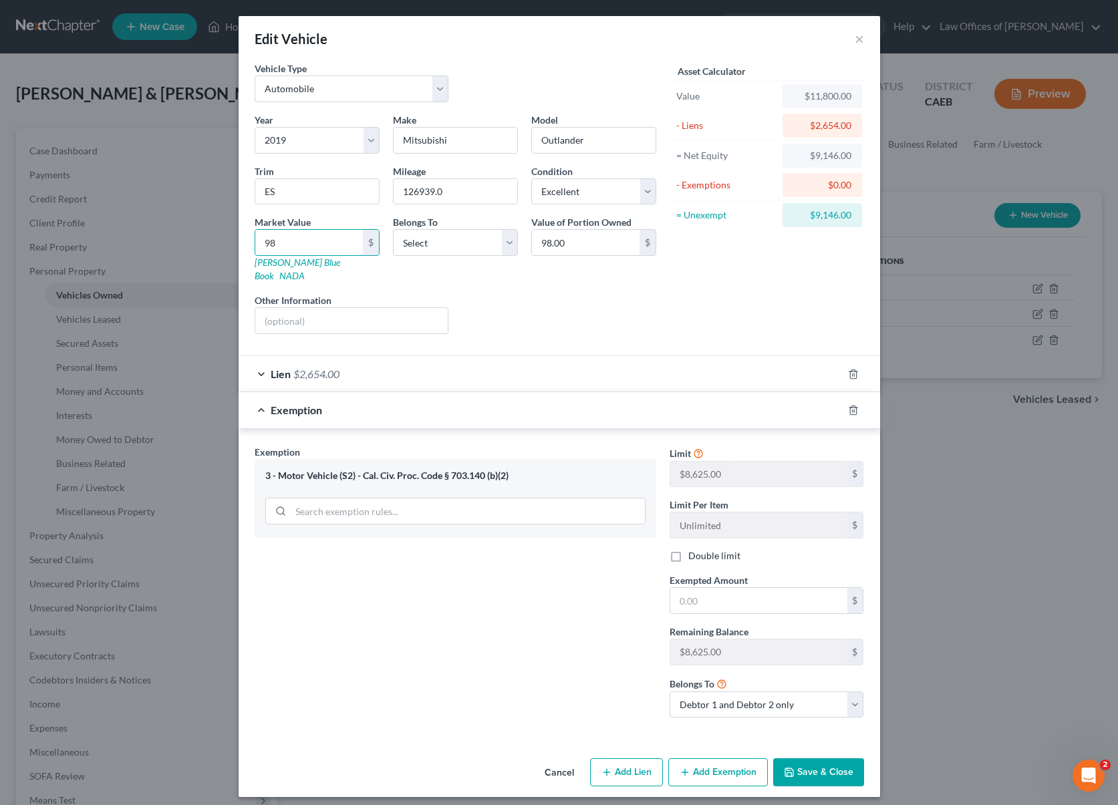
type input "980"
type input "980.00"
type input "9800"
click at [645, 186] on select "Select Excellent Very Good Good Fair Poor" at bounding box center [593, 191] width 125 height 27
click at [531, 178] on select "Select Excellent Very Good Good Fair Poor" at bounding box center [593, 191] width 125 height 27
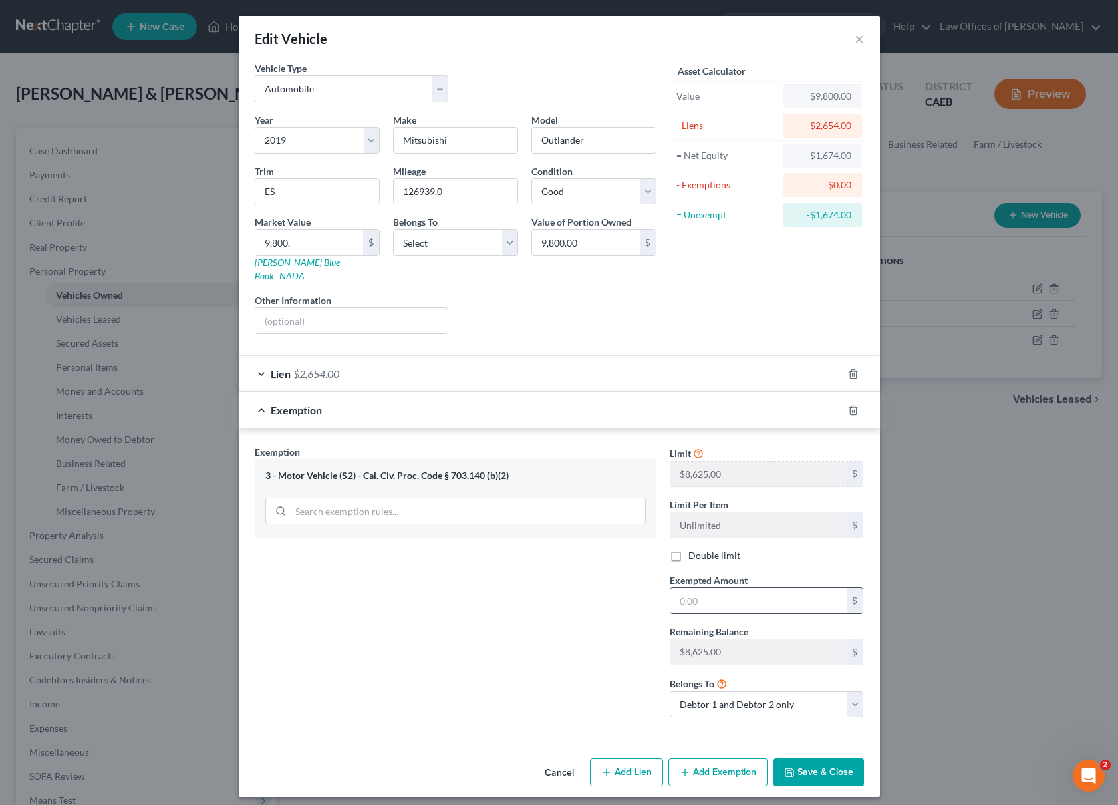
click at [716, 595] on input "text" at bounding box center [758, 600] width 177 height 25
click at [541, 591] on div "Exemption Set must be selected for CA. Exemption * 3 - Motor Vehicle (S2) - Cal…" at bounding box center [455, 587] width 415 height 284
click at [728, 591] on input "text" at bounding box center [758, 600] width 177 height 25
drag, startPoint x: 845, startPoint y: 761, endPoint x: 852, endPoint y: 763, distance: 6.8
click at [845, 761] on button "Save & Close" at bounding box center [818, 773] width 91 height 28
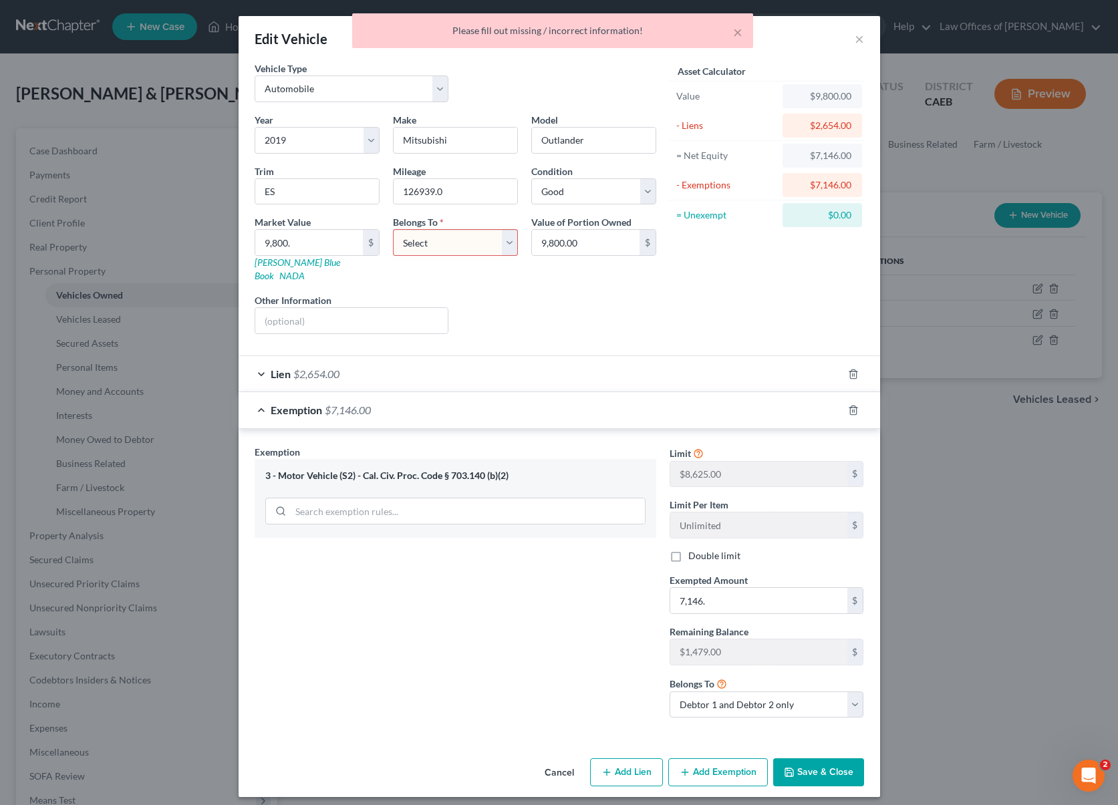
click at [509, 241] on select "Select Debtor 1 Only Debtor 2 Only Debtor 1 And Debtor 2 Only At Least One Of T…" at bounding box center [455, 242] width 125 height 27
click at [393, 229] on select "Select Debtor 1 Only Debtor 2 Only Debtor 1 And Debtor 2 Only At Least One Of T…" at bounding box center [455, 242] width 125 height 27
click at [813, 759] on button "Save & Close" at bounding box center [818, 773] width 91 height 28
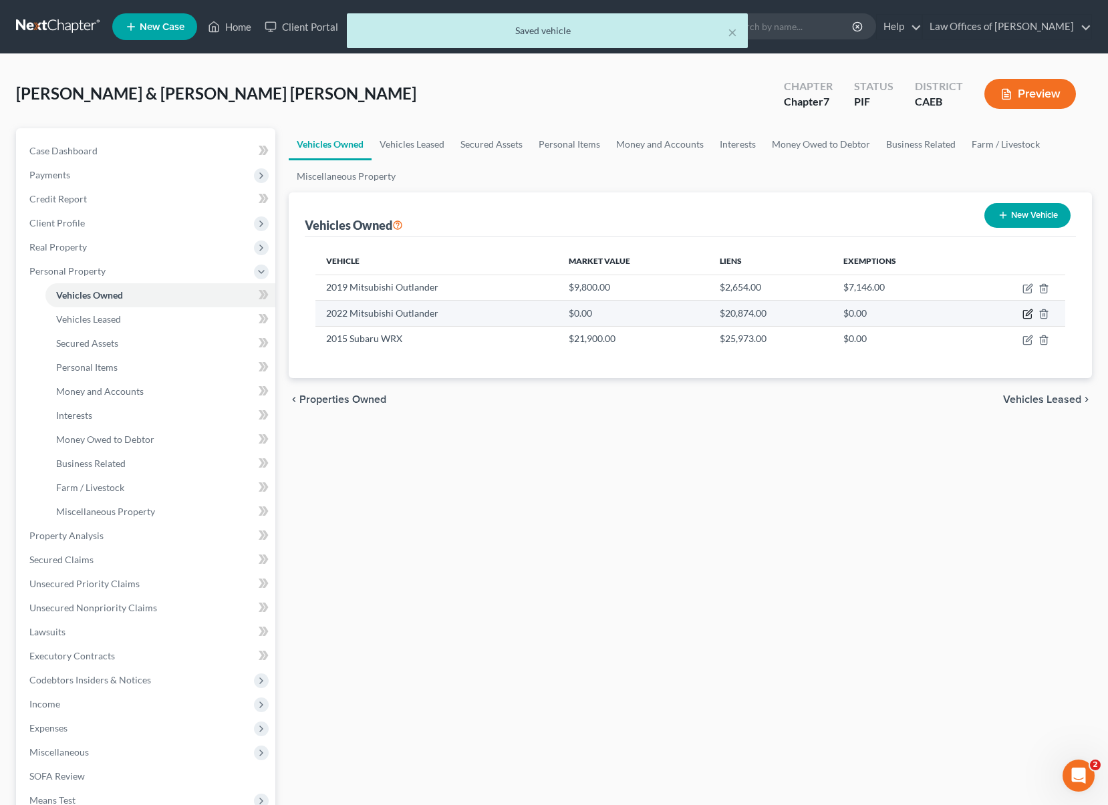
click at [1026, 312] on icon "button" at bounding box center [1027, 314] width 11 height 11
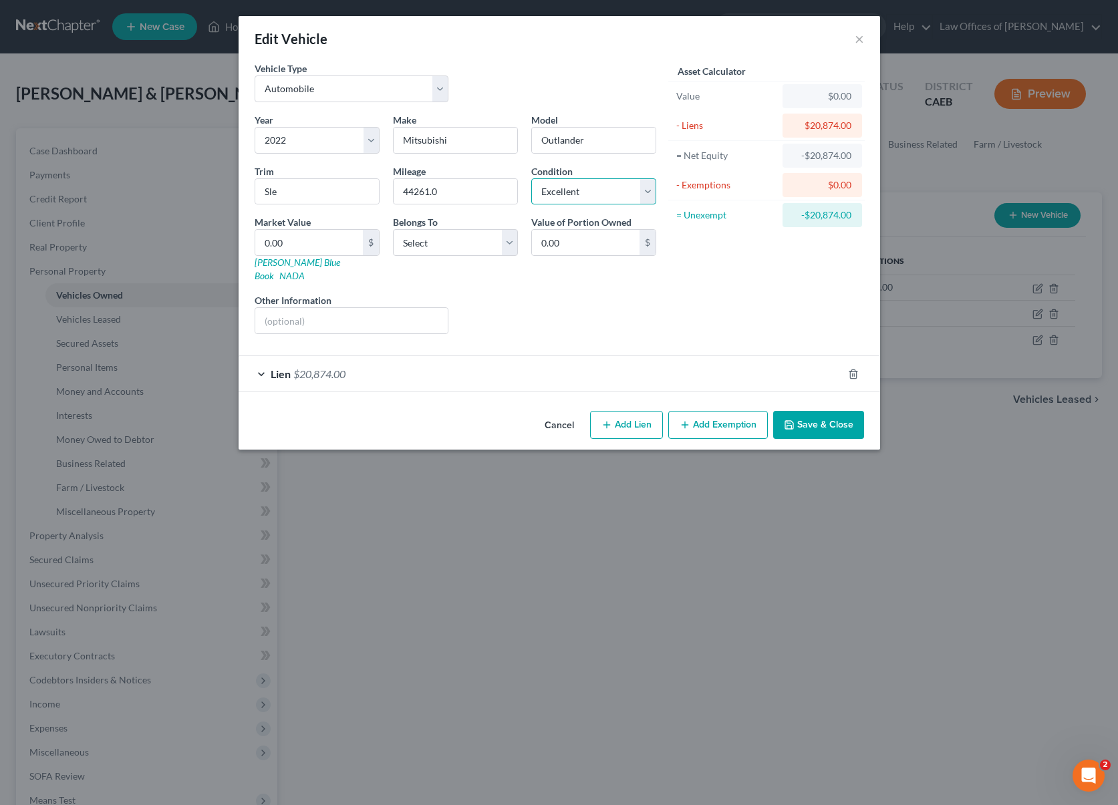
click at [646, 192] on select "Select Excellent Very Good Good Fair Poor" at bounding box center [593, 191] width 125 height 27
click at [531, 178] on select "Select Excellent Very Good Good Fair Poor" at bounding box center [593, 191] width 125 height 27
drag, startPoint x: 315, startPoint y: 244, endPoint x: 397, endPoint y: 235, distance: 82.1
click at [315, 243] on input "0.00" at bounding box center [309, 242] width 108 height 25
click at [797, 415] on button "Save & Close" at bounding box center [818, 425] width 91 height 28
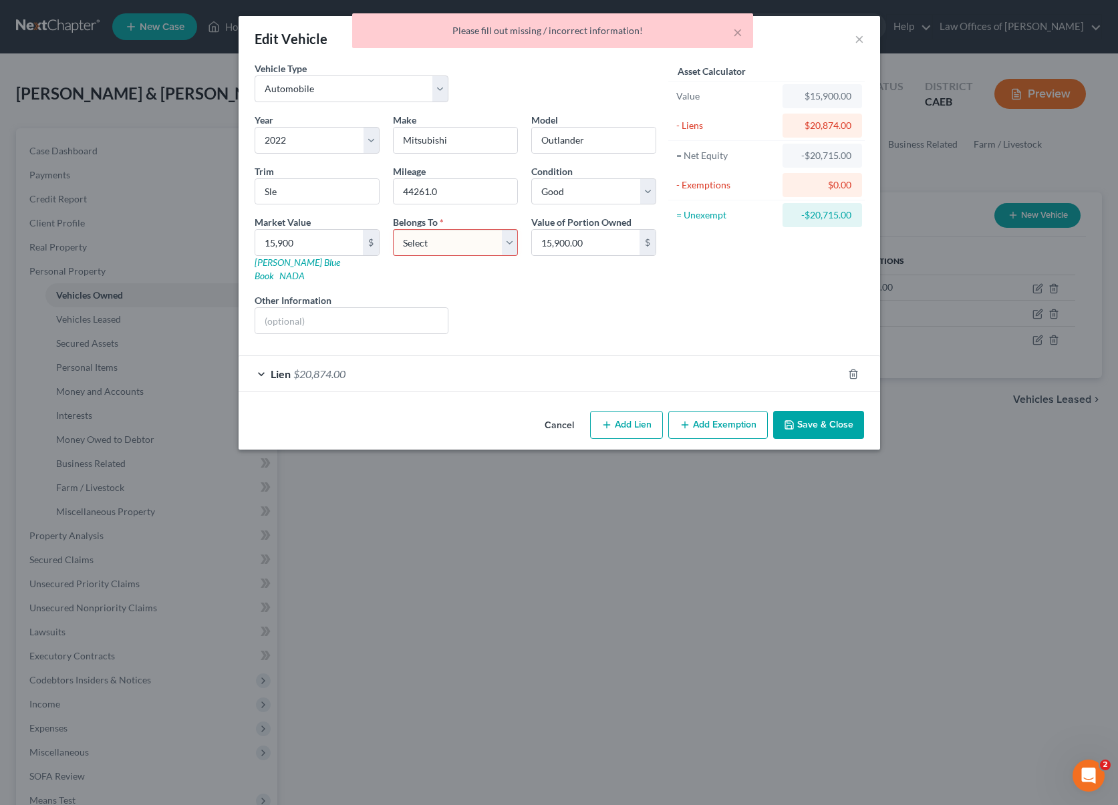
click at [507, 244] on select "Select Debtor 1 Only Debtor 2 Only Debtor 1 And Debtor 2 Only At Least One Of T…" at bounding box center [455, 242] width 125 height 27
click at [393, 229] on select "Select Debtor 1 Only Debtor 2 Only Debtor 1 And Debtor 2 Only At Least One Of T…" at bounding box center [455, 242] width 125 height 27
click at [835, 414] on button "Save & Close" at bounding box center [818, 425] width 91 height 28
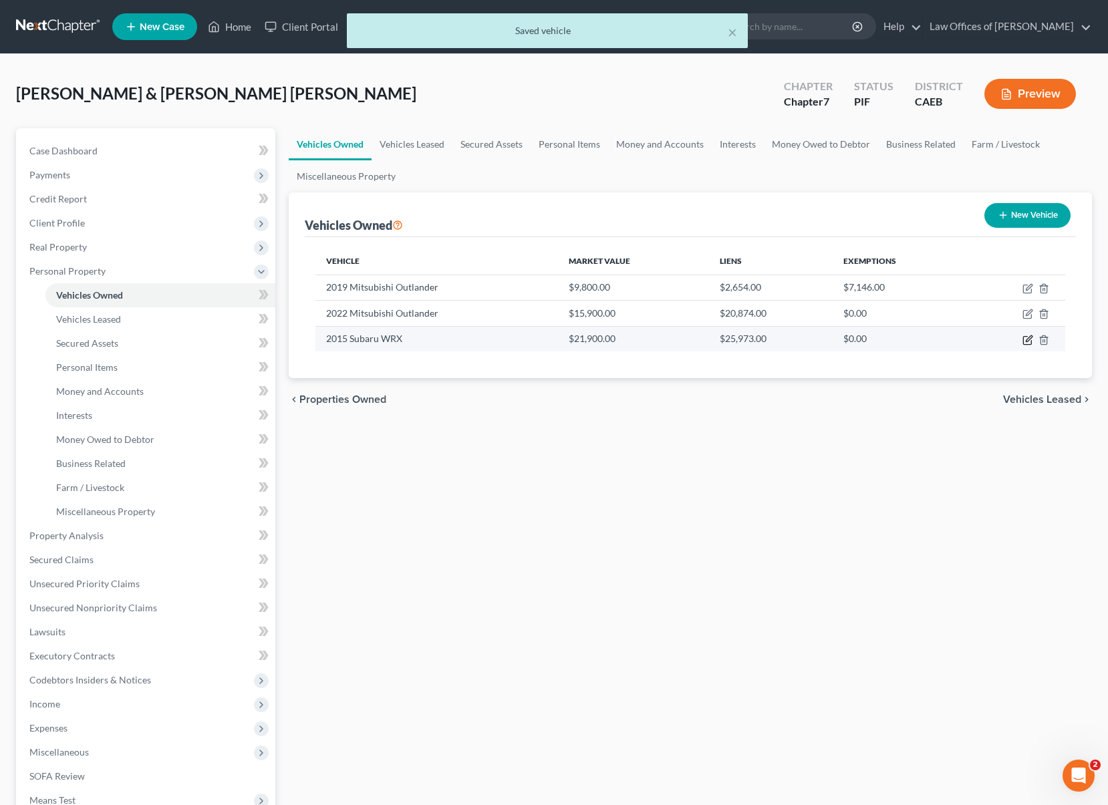
click at [1028, 342] on icon "button" at bounding box center [1027, 340] width 11 height 11
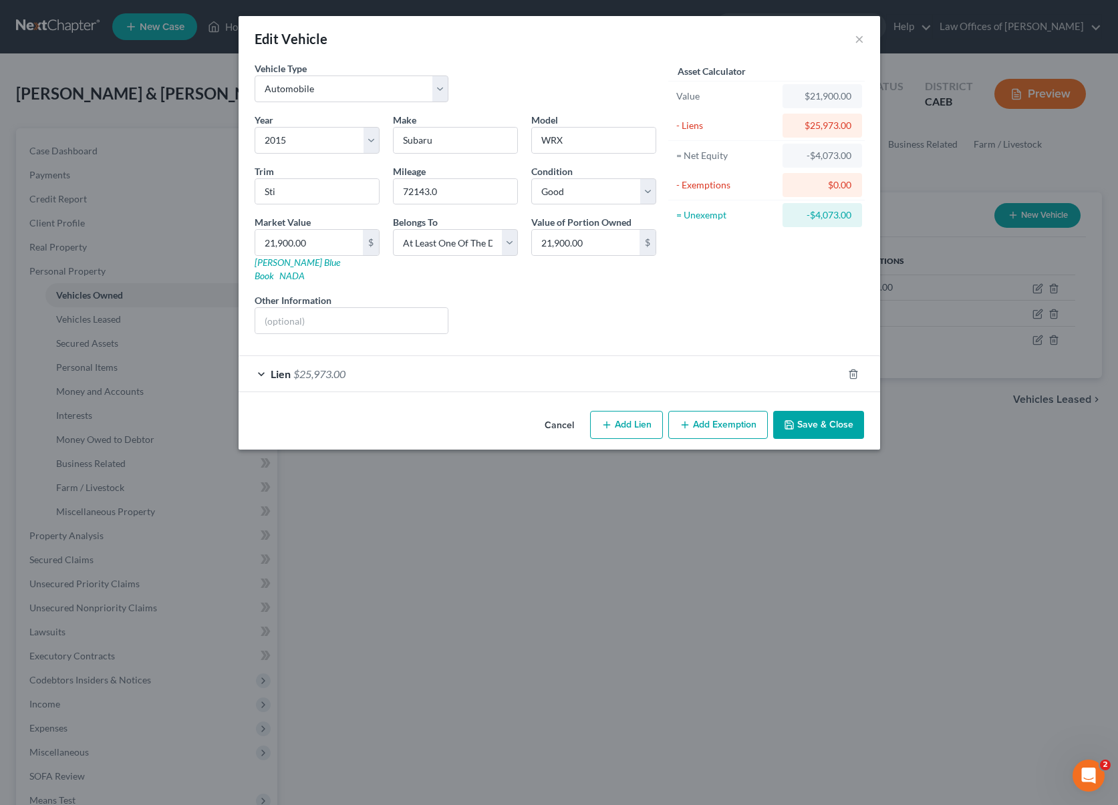
click at [831, 411] on button "Save & Close" at bounding box center [818, 425] width 91 height 28
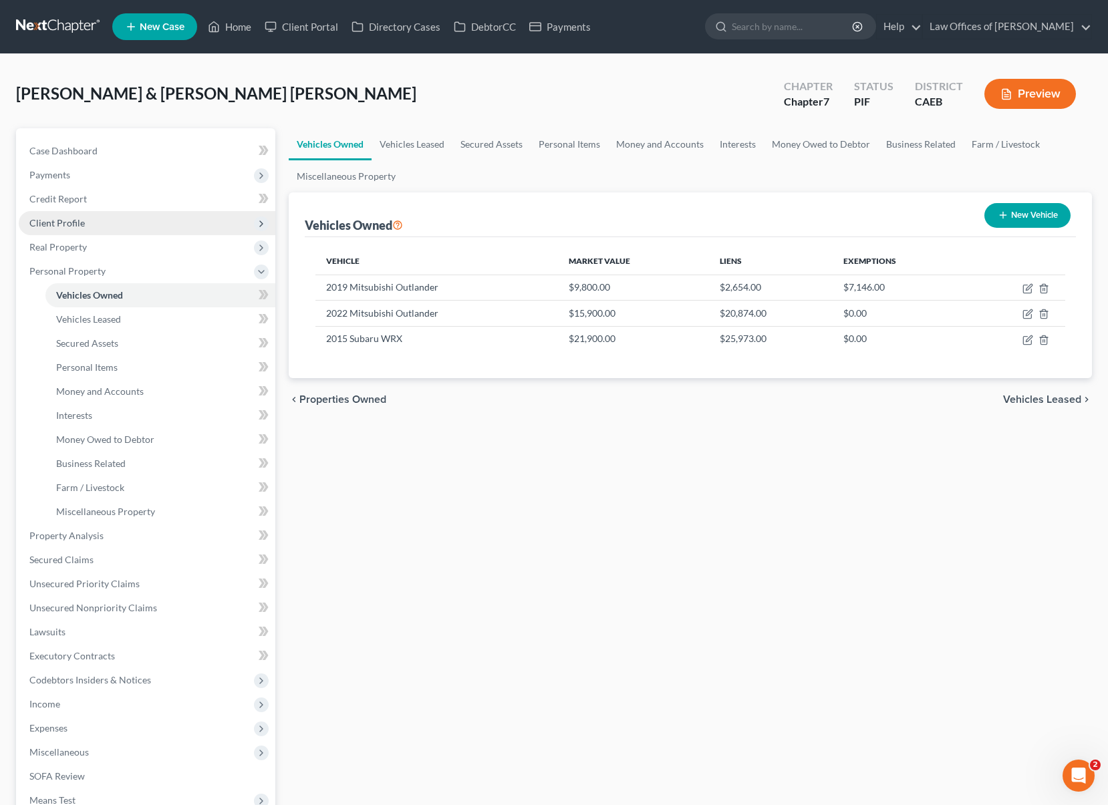
click at [102, 224] on span "Client Profile" at bounding box center [147, 223] width 257 height 24
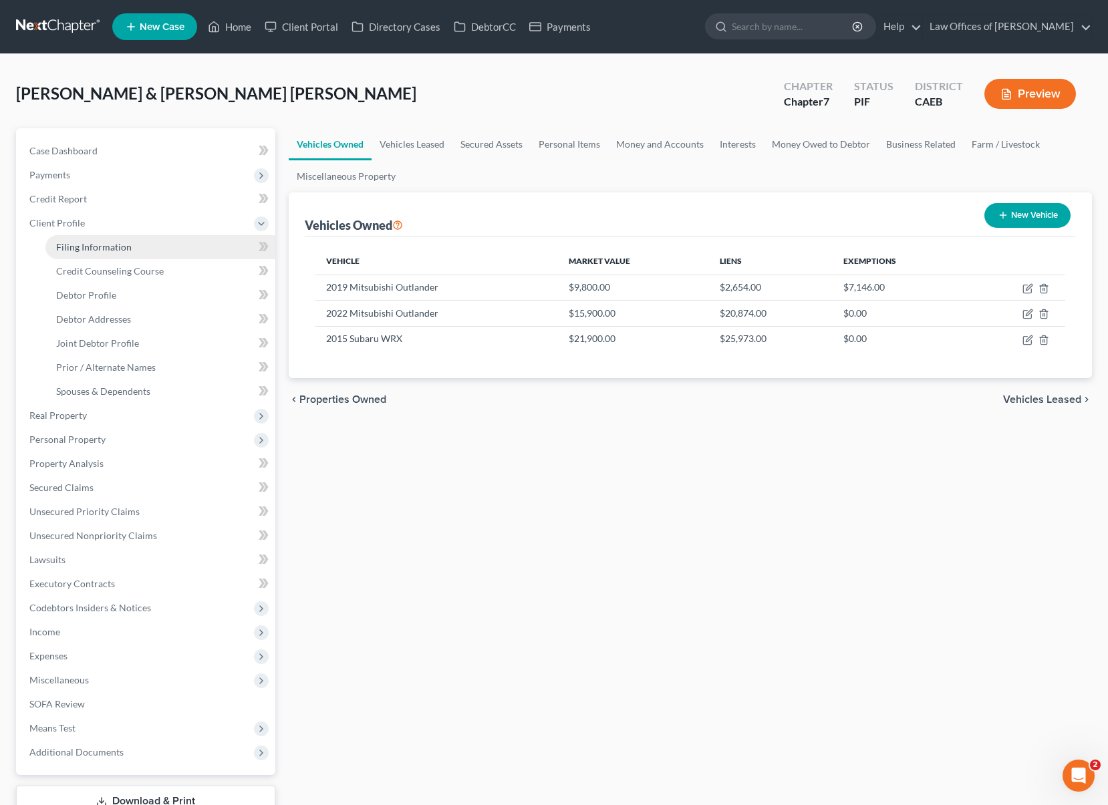
click at [117, 244] on span "Filing Information" at bounding box center [94, 246] width 76 height 11
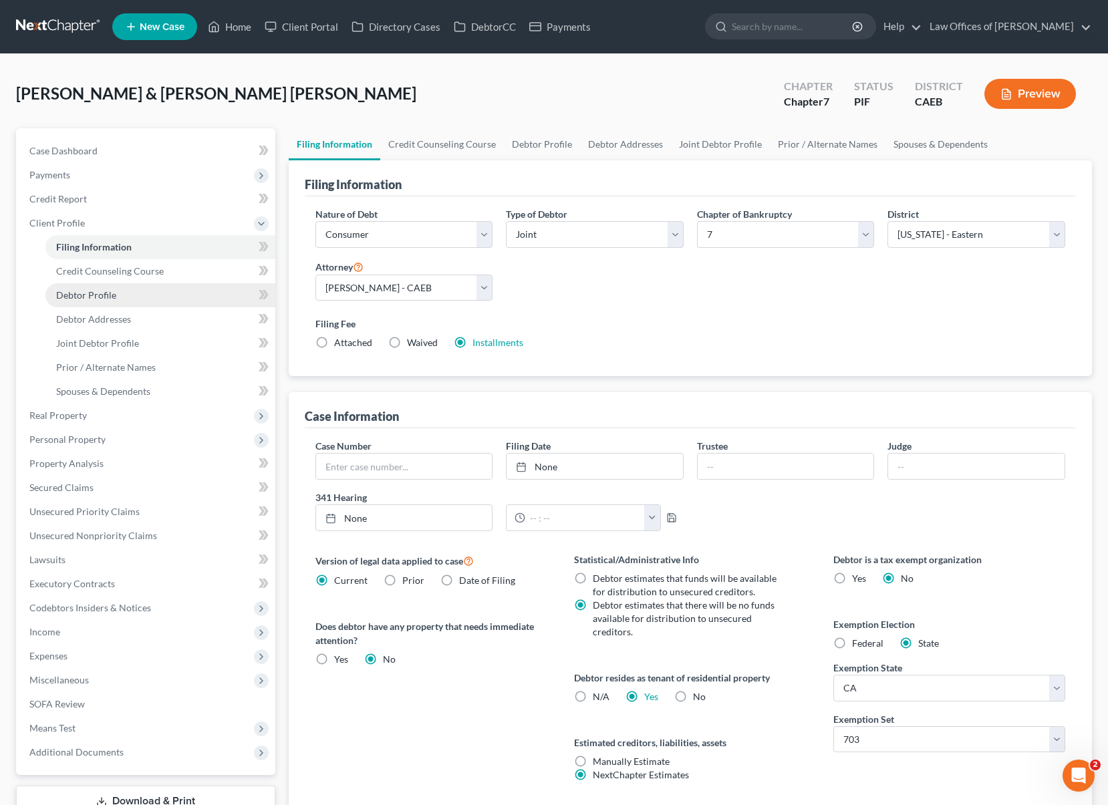
click at [128, 299] on link "Debtor Profile" at bounding box center [160, 295] width 230 height 24
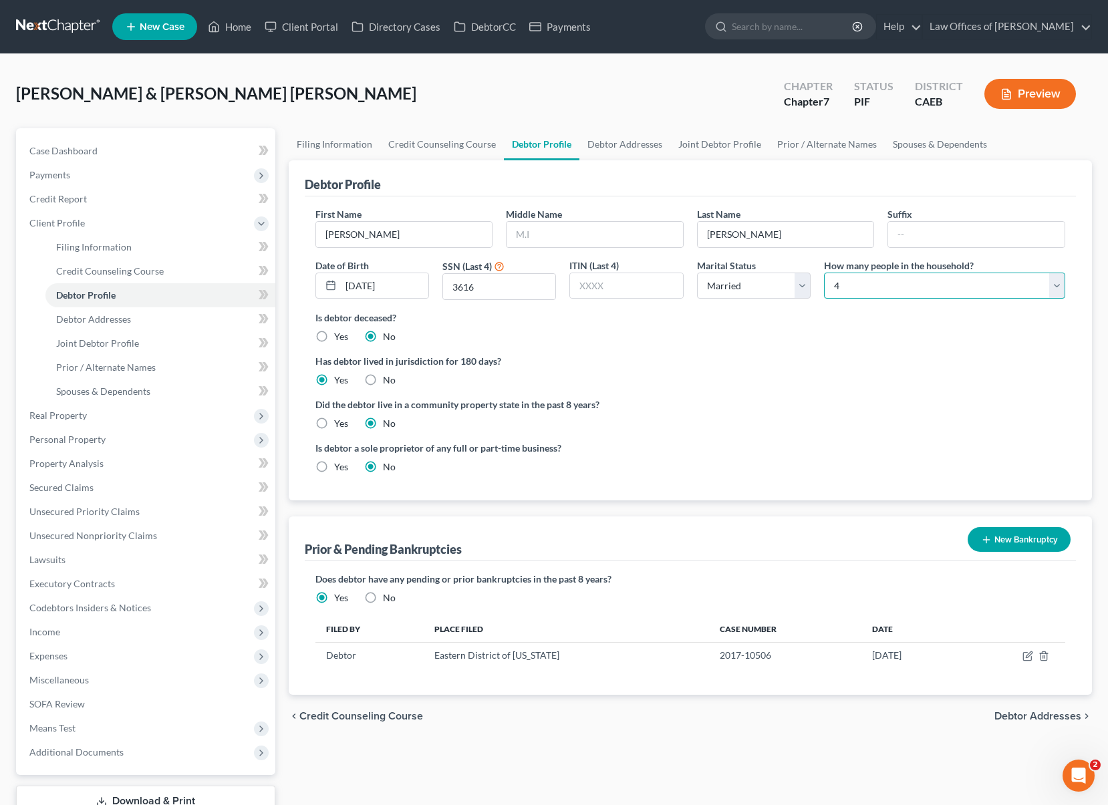
click at [1052, 285] on select "Select 1 2 3 4 5 6 7 8 9 10 11 12 13 14 15 16 17 18 19 20" at bounding box center [944, 286] width 241 height 27
click at [824, 273] on select "Select 1 2 3 4 5 6 7 8 9 10 11 12 13 14 15 16 17 18 19 20" at bounding box center [944, 286] width 241 height 27
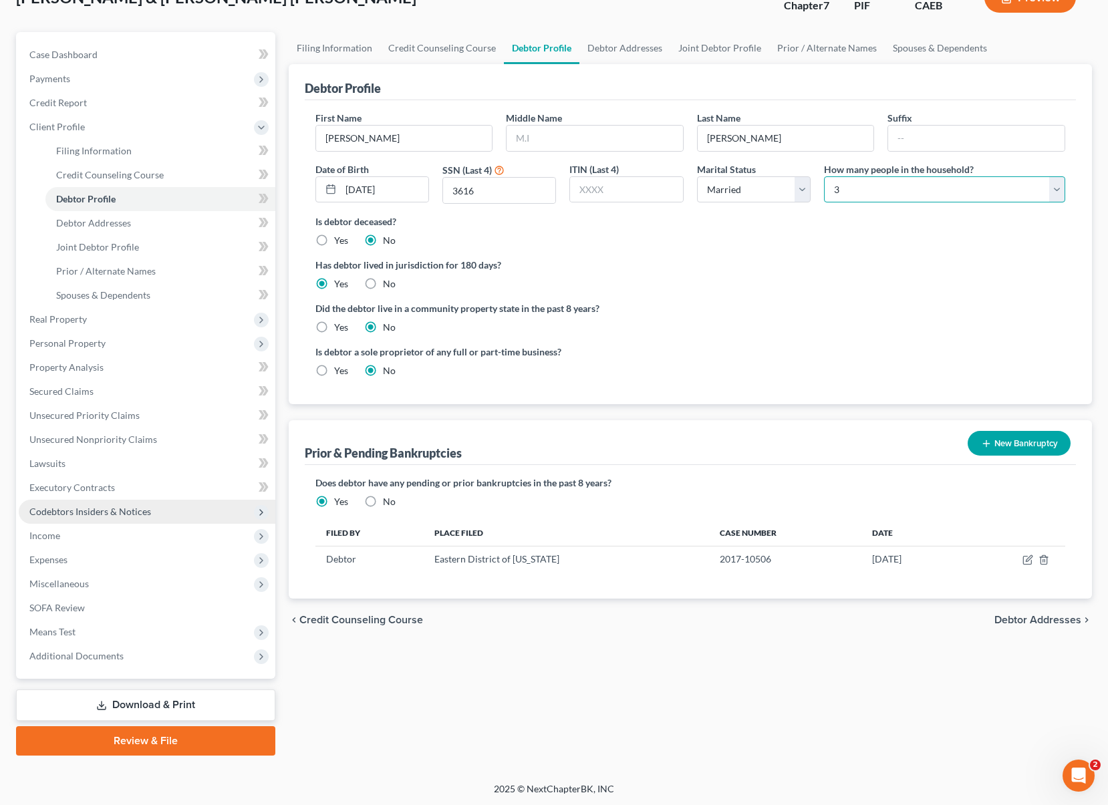
scroll to position [96, 0]
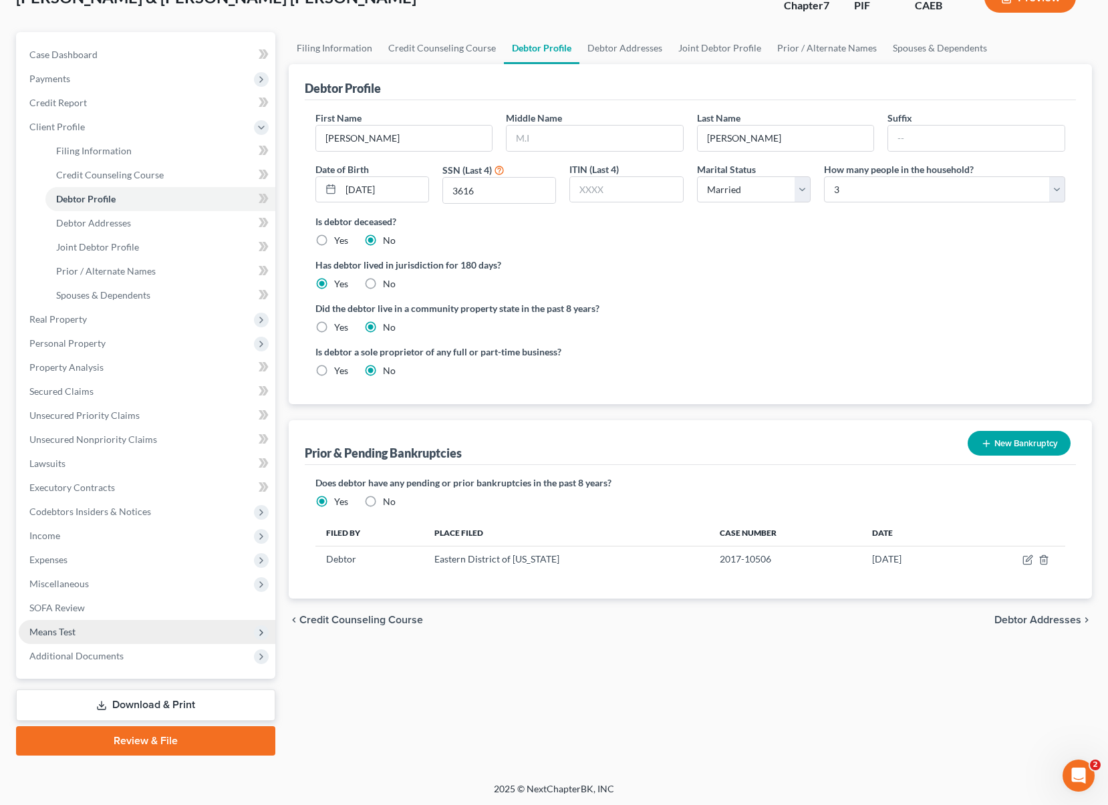
click at [110, 633] on span "Means Test" at bounding box center [147, 632] width 257 height 24
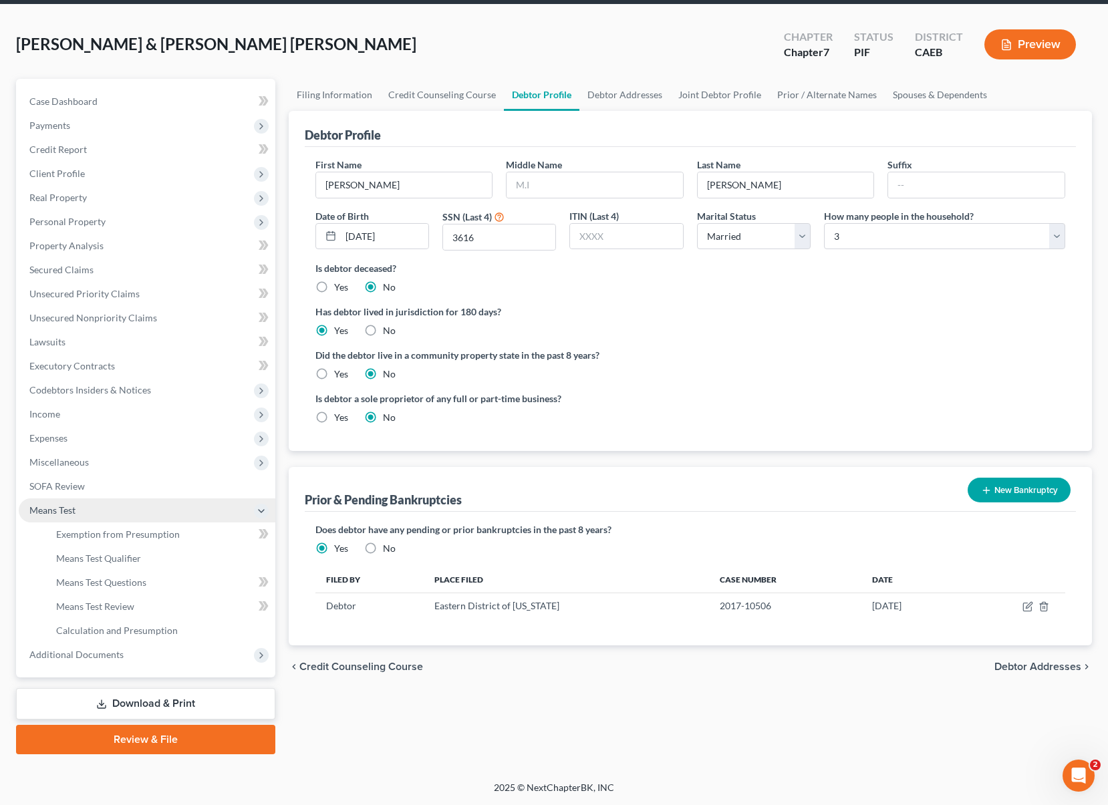
scroll to position [48, 0]
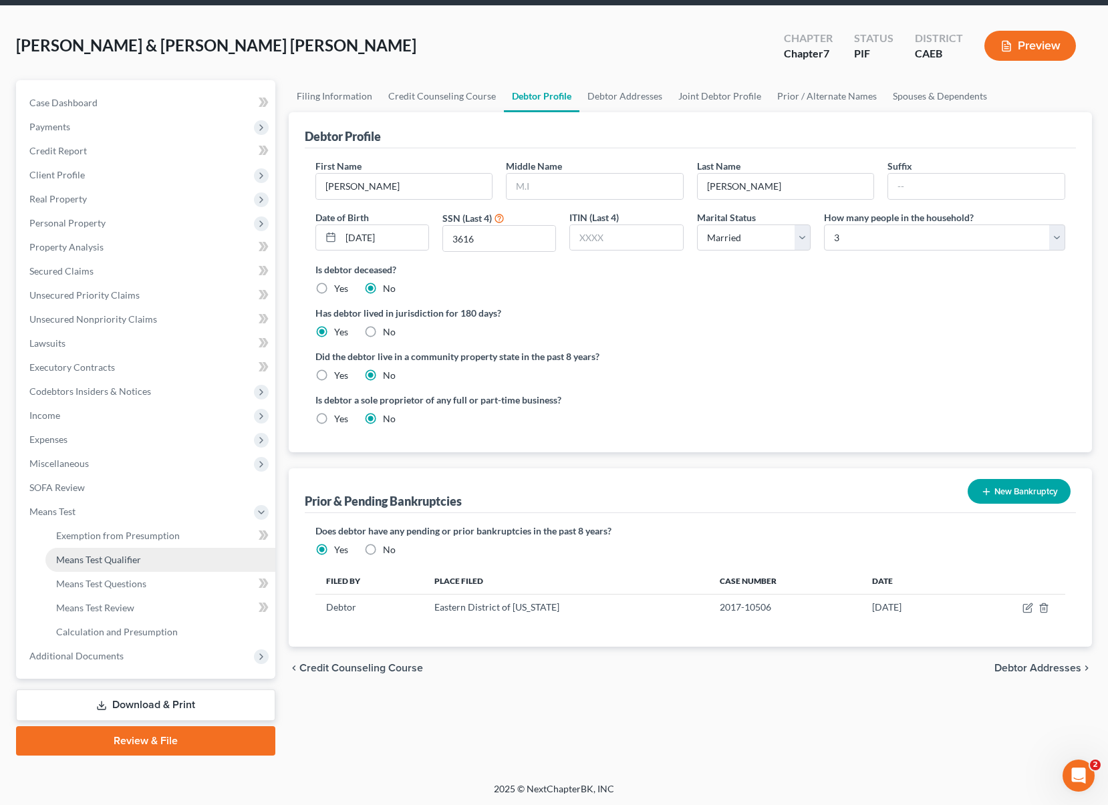
click at [150, 565] on link "Means Test Qualifier" at bounding box center [160, 560] width 230 height 24
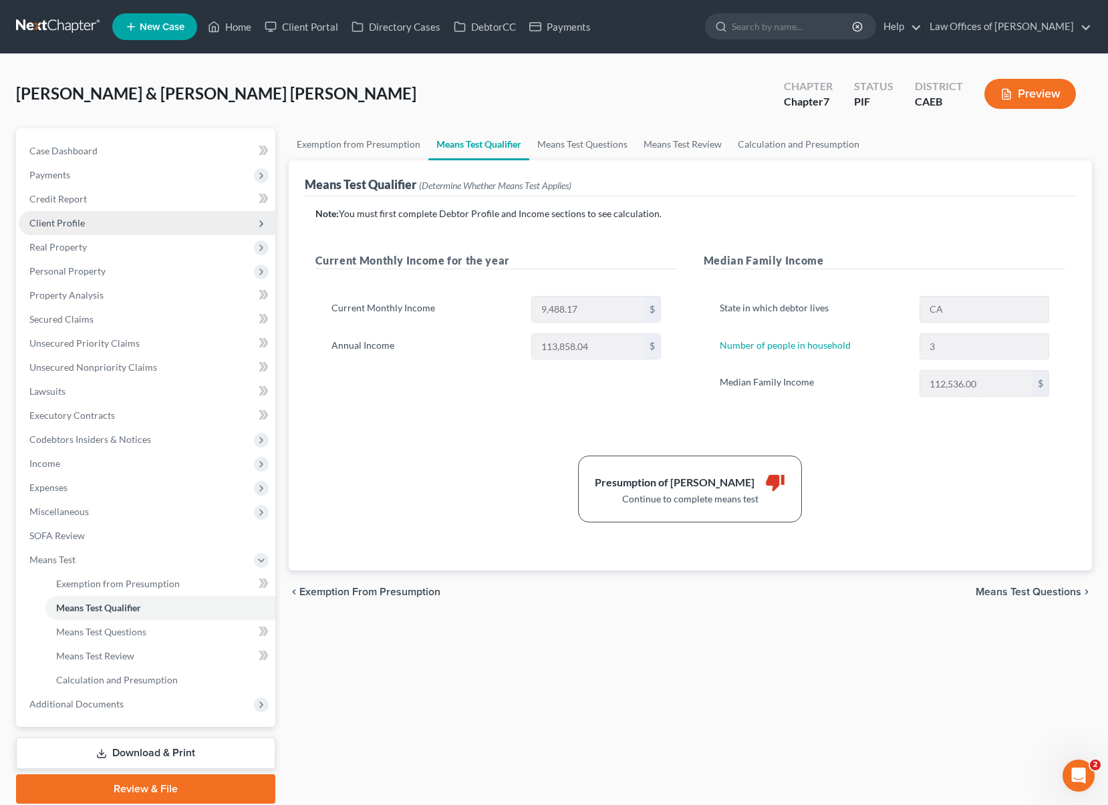
click at [97, 222] on span "Client Profile" at bounding box center [147, 223] width 257 height 24
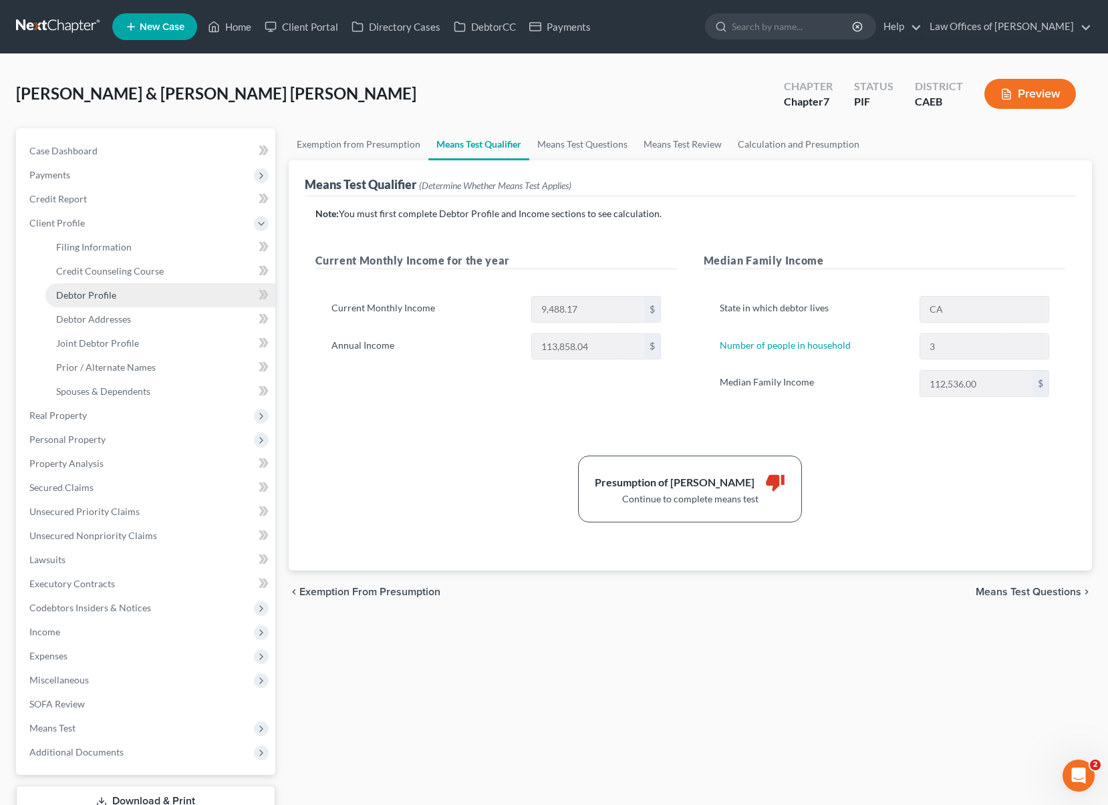
click at [120, 289] on link "Debtor Profile" at bounding box center [160, 295] width 230 height 24
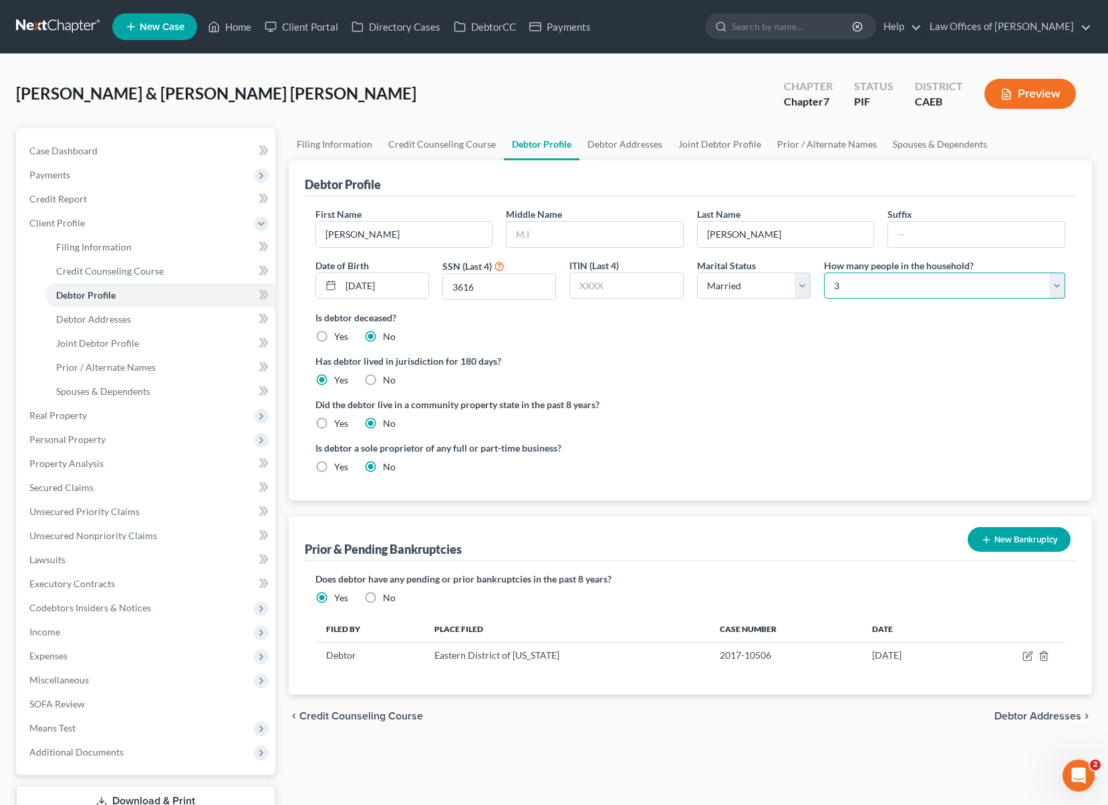
click at [1056, 286] on select "Select 1 2 3 4 5 6 7 8 9 10 11 12 13 14 15 16 17 18 19 20" at bounding box center [944, 286] width 241 height 27
click at [824, 273] on select "Select 1 2 3 4 5 6 7 8 9 10 11 12 13 14 15 16 17 18 19 20" at bounding box center [944, 286] width 241 height 27
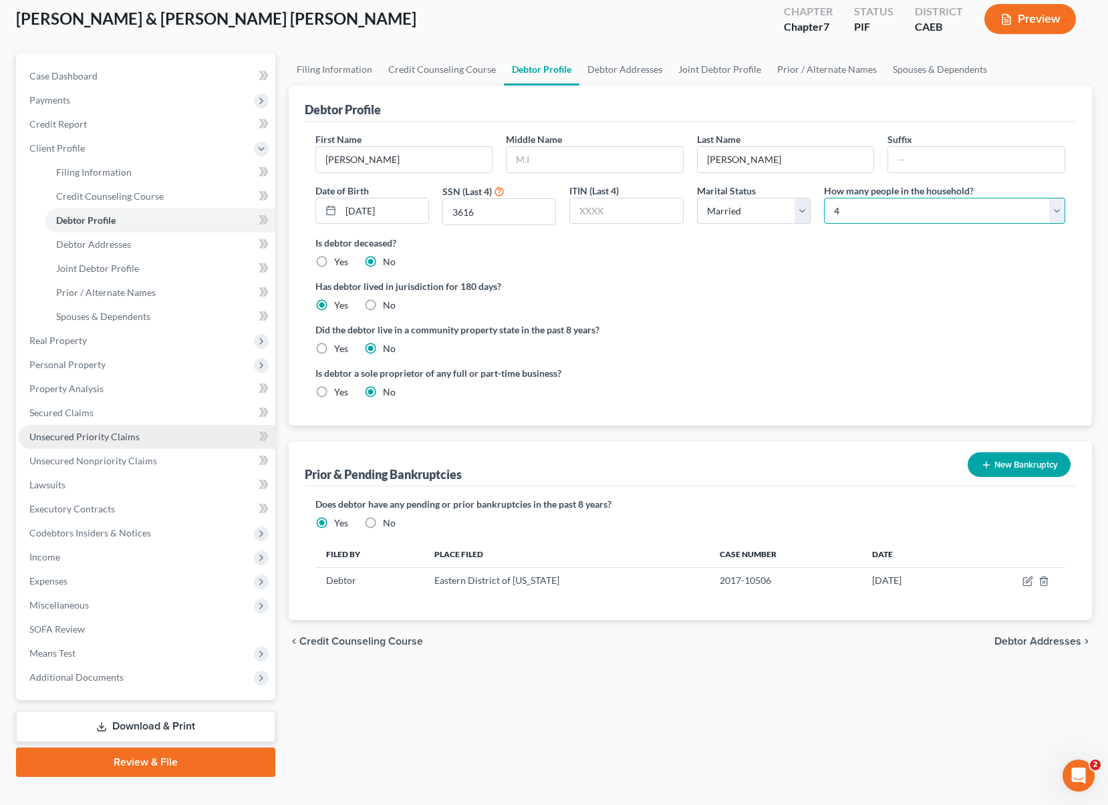
scroll to position [96, 0]
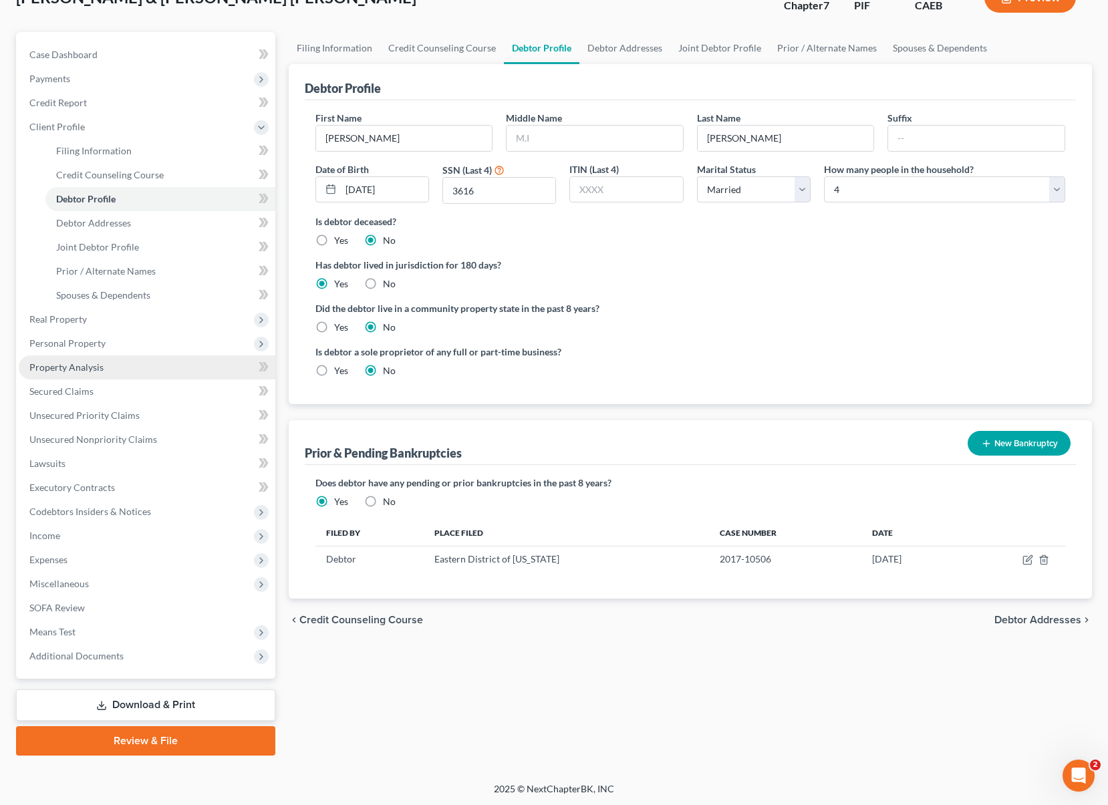
click at [136, 371] on link "Property Analysis" at bounding box center [147, 368] width 257 height 24
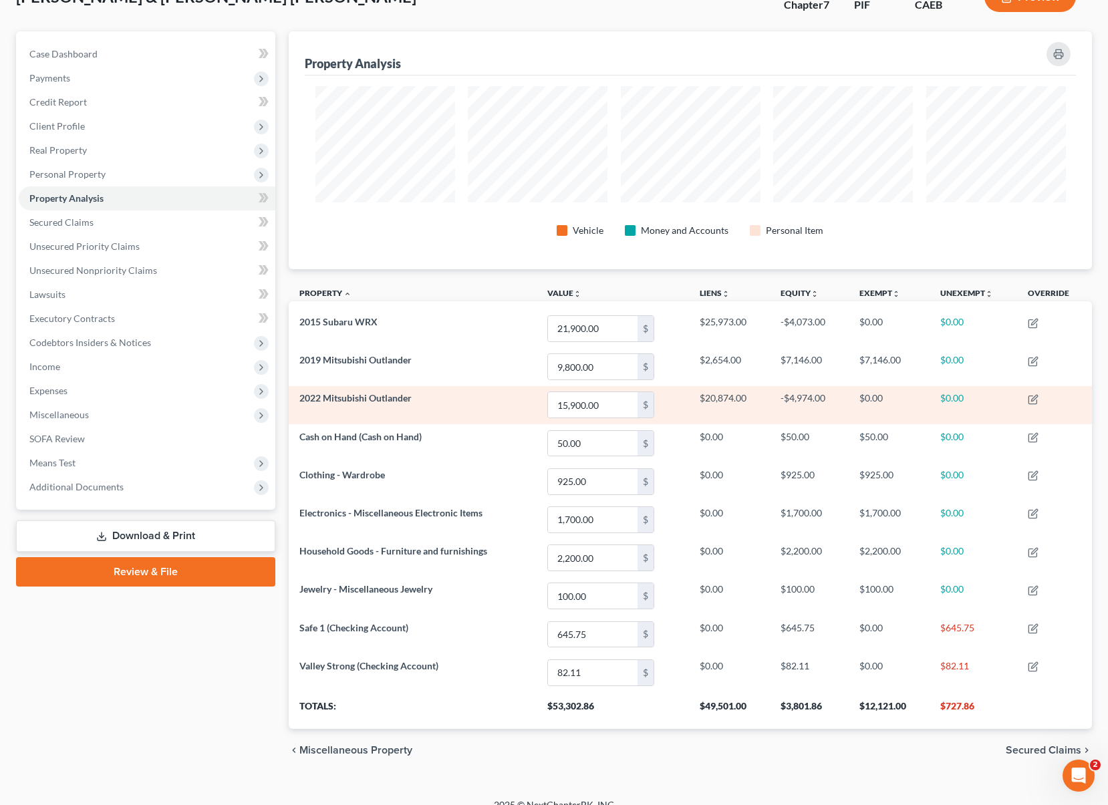
scroll to position [98, 0]
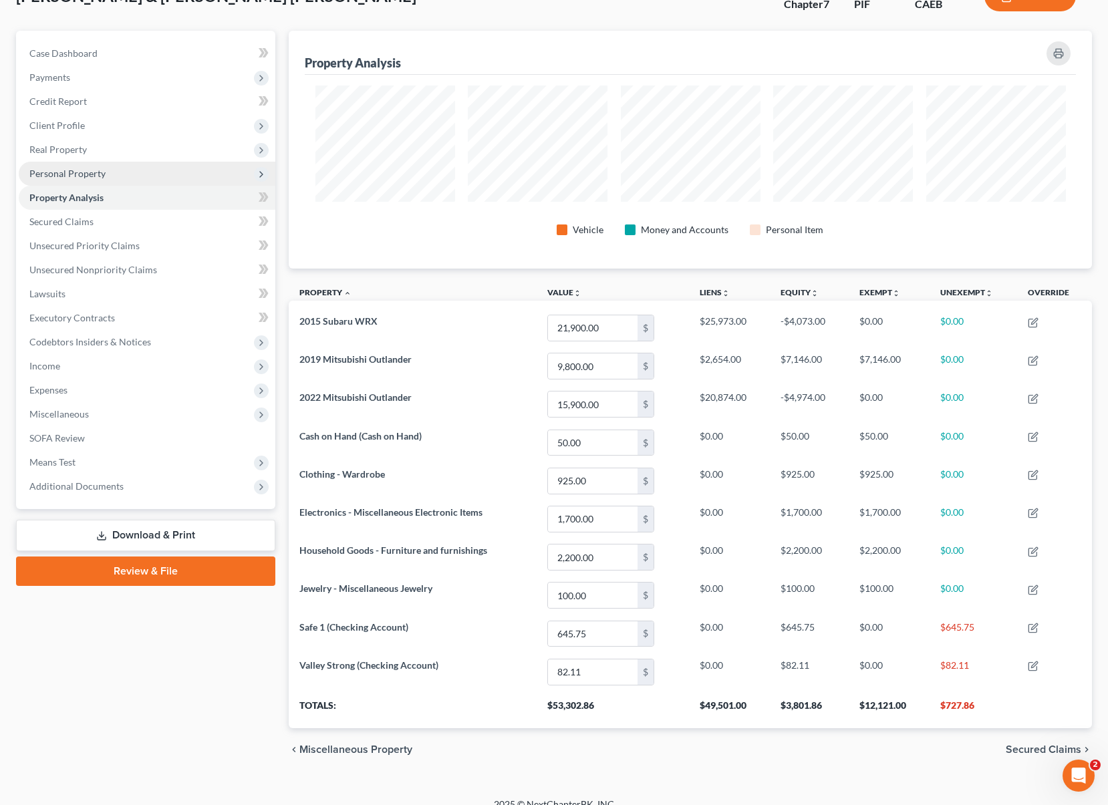
click at [128, 173] on span "Personal Property" at bounding box center [147, 174] width 257 height 24
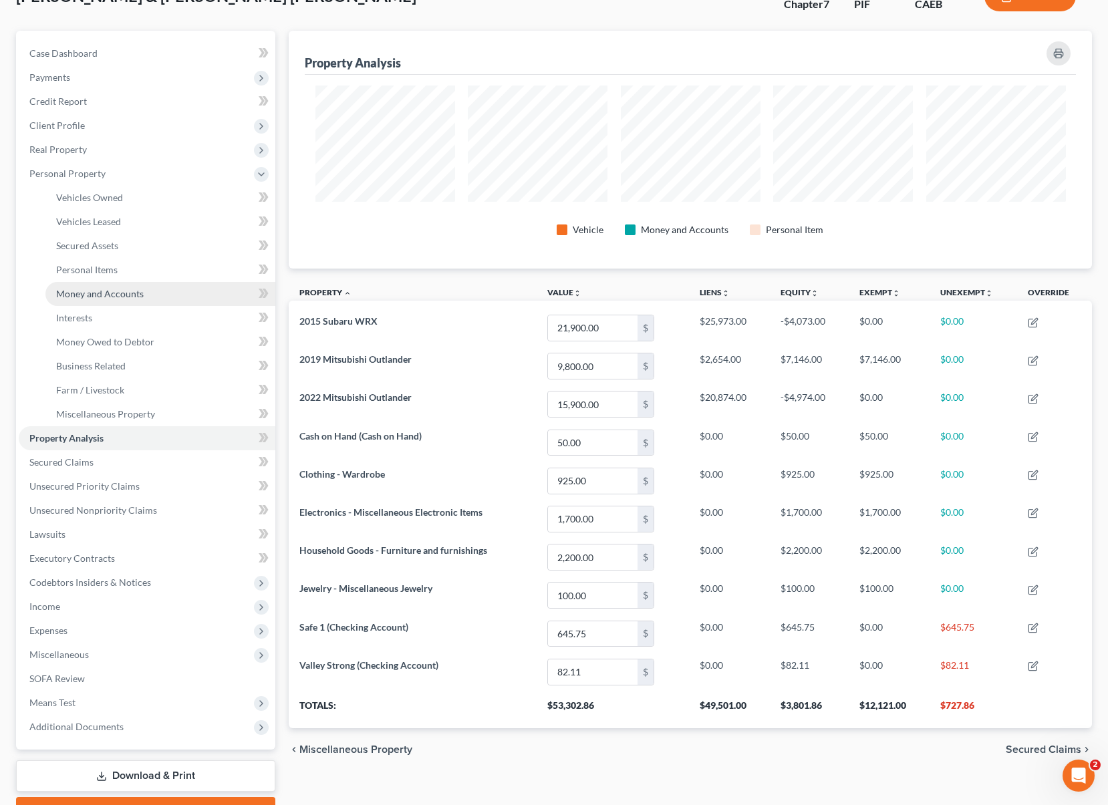
click at [158, 291] on link "Money and Accounts" at bounding box center [160, 294] width 230 height 24
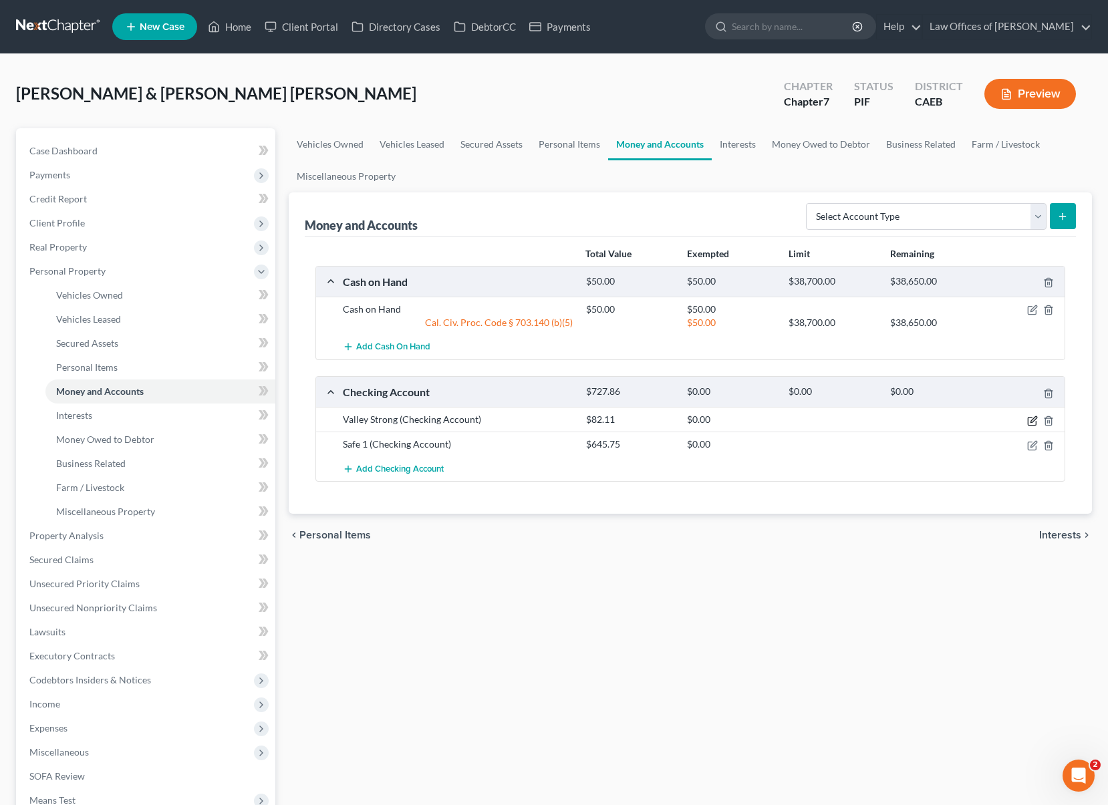
click at [1028, 417] on icon "button" at bounding box center [1032, 421] width 8 height 8
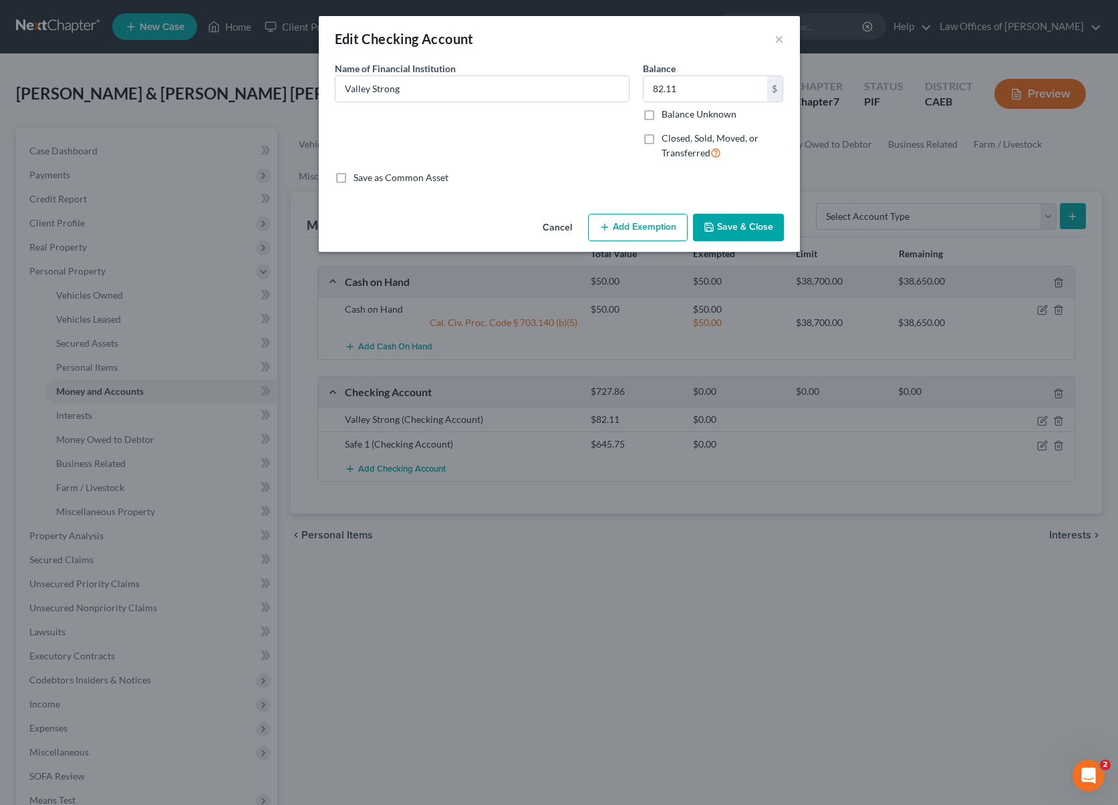
click at [624, 227] on button "Add Exemption" at bounding box center [638, 228] width 100 height 28
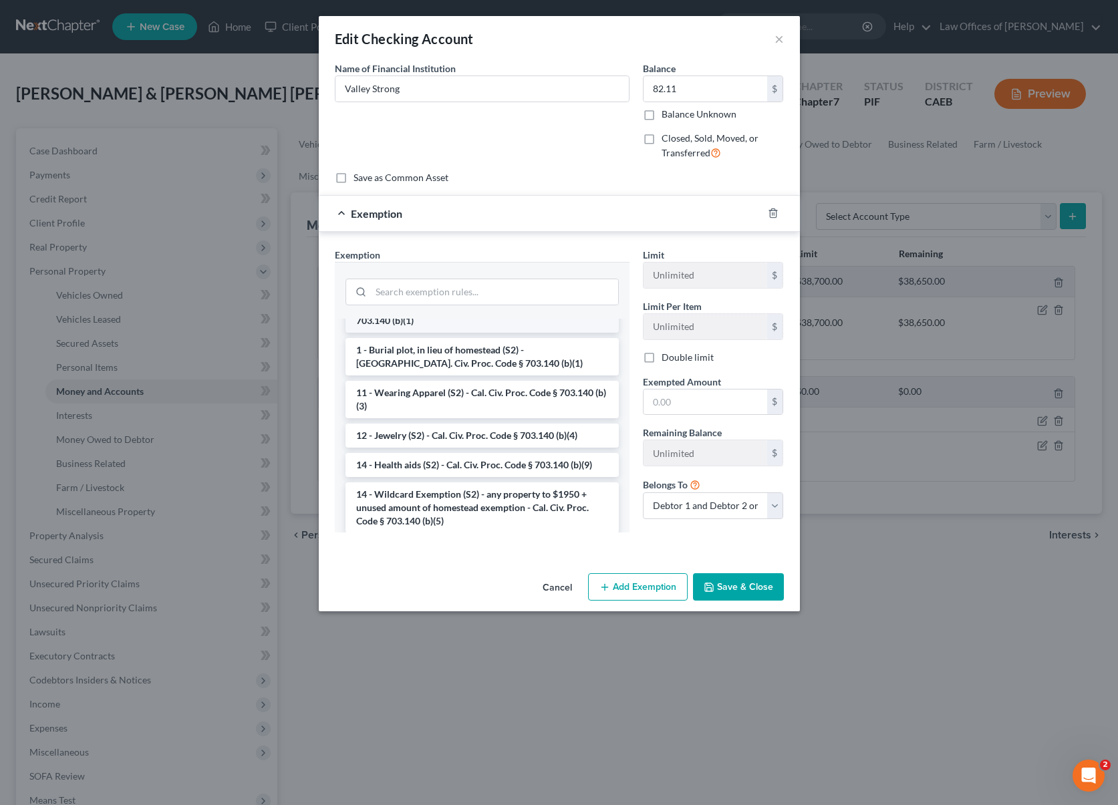
scroll to position [155, 0]
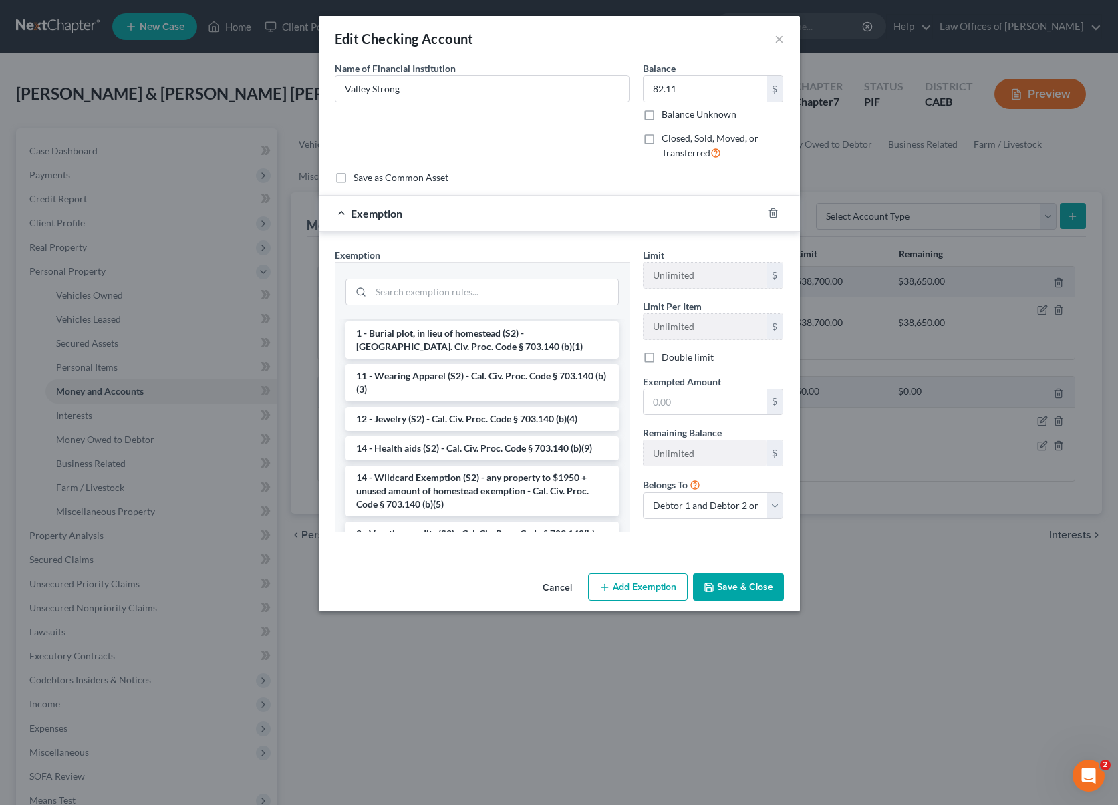
click at [473, 478] on li "14 - Wildcard Exemption (S2) - any property to $1950 + unused amount of homeste…" at bounding box center [482, 491] width 273 height 51
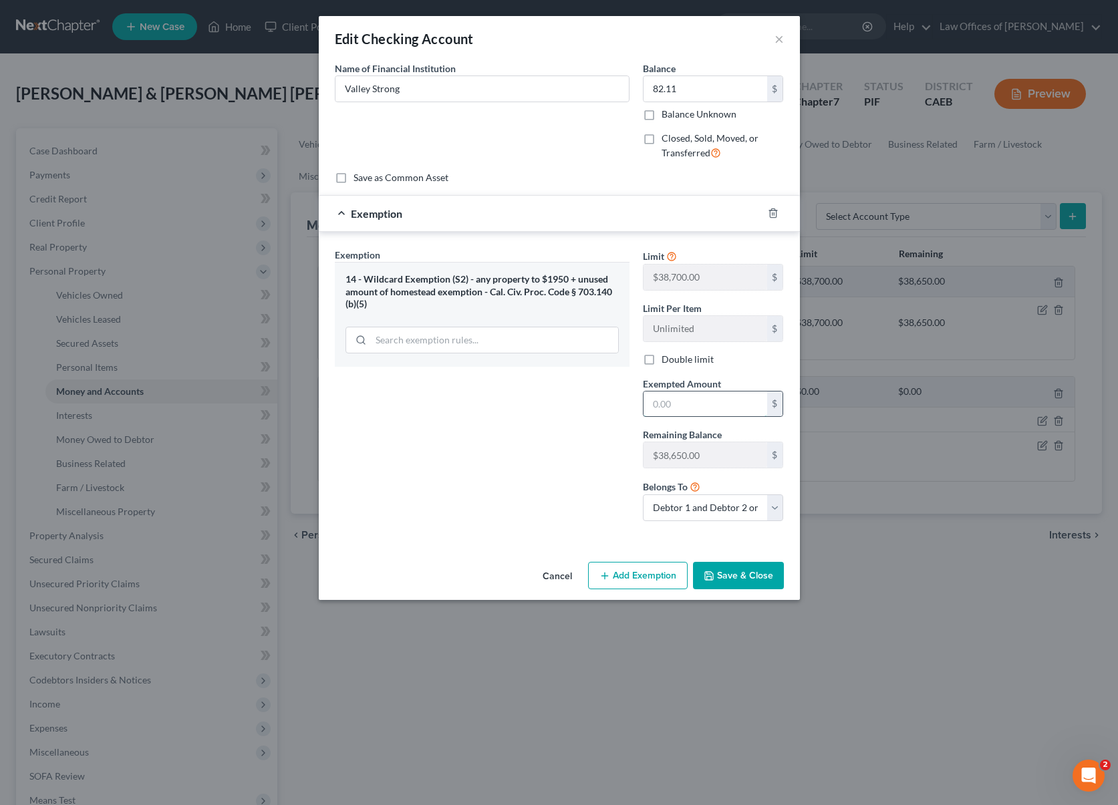
click at [691, 408] on input "text" at bounding box center [706, 404] width 124 height 25
click at [742, 573] on button "Save & Close" at bounding box center [738, 576] width 91 height 28
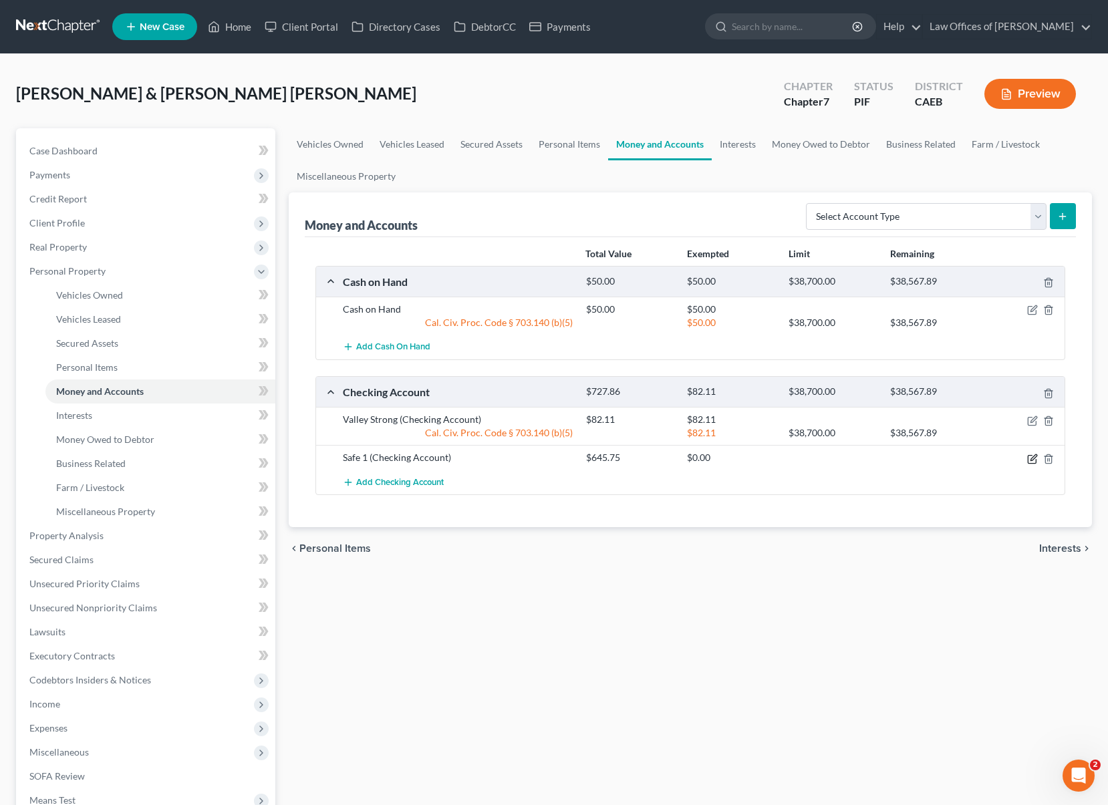
click at [1031, 460] on icon "button" at bounding box center [1034, 457] width 6 height 6
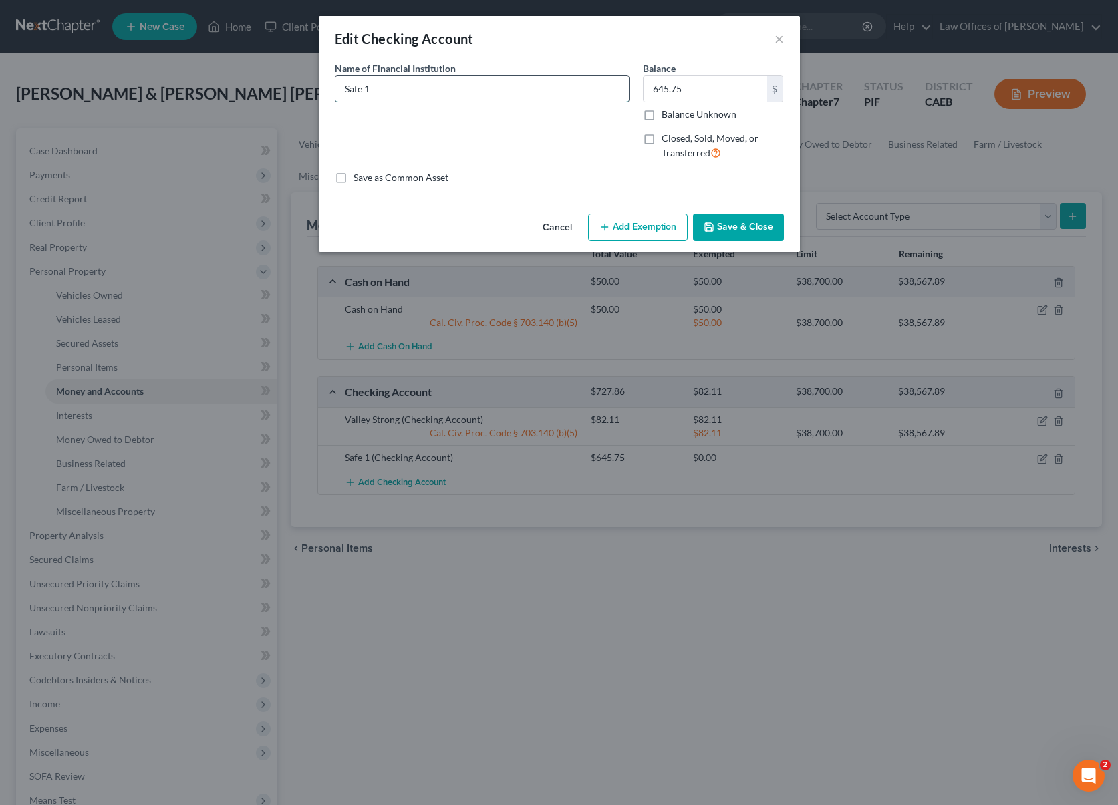
click at [427, 86] on input "Safe 1" at bounding box center [481, 88] width 293 height 25
click at [649, 226] on button "Add Exemption" at bounding box center [638, 228] width 100 height 28
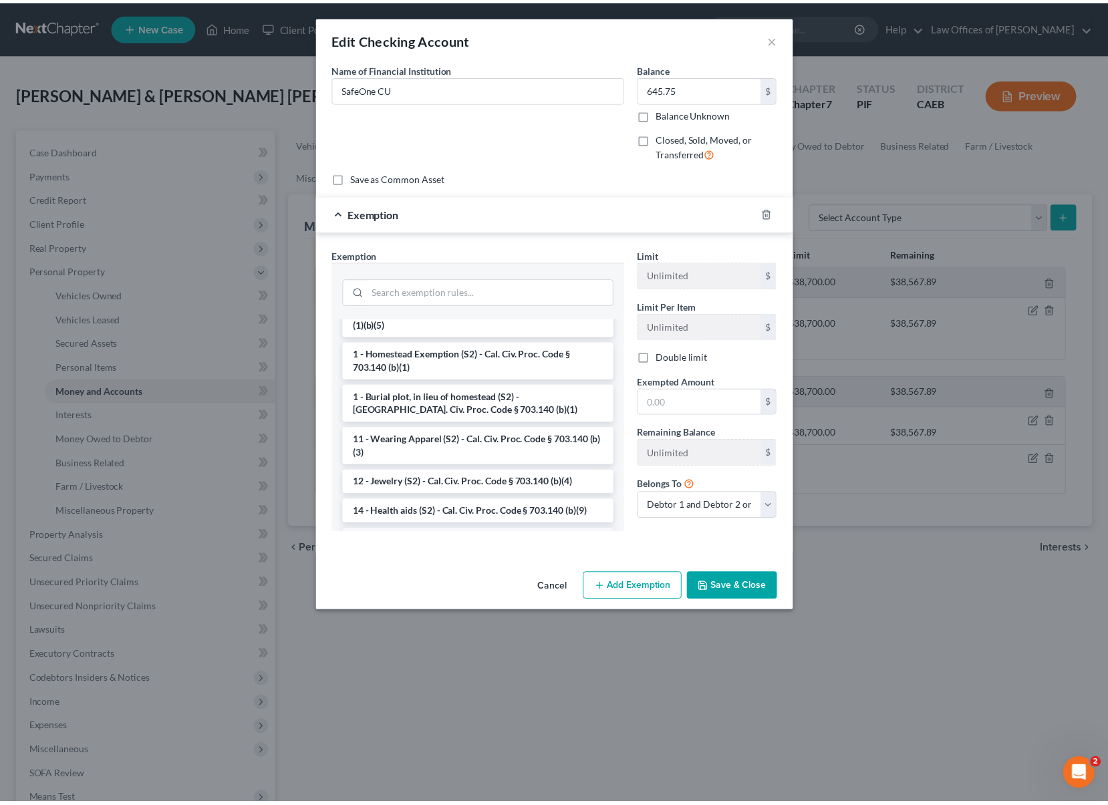
scroll to position [200, 0]
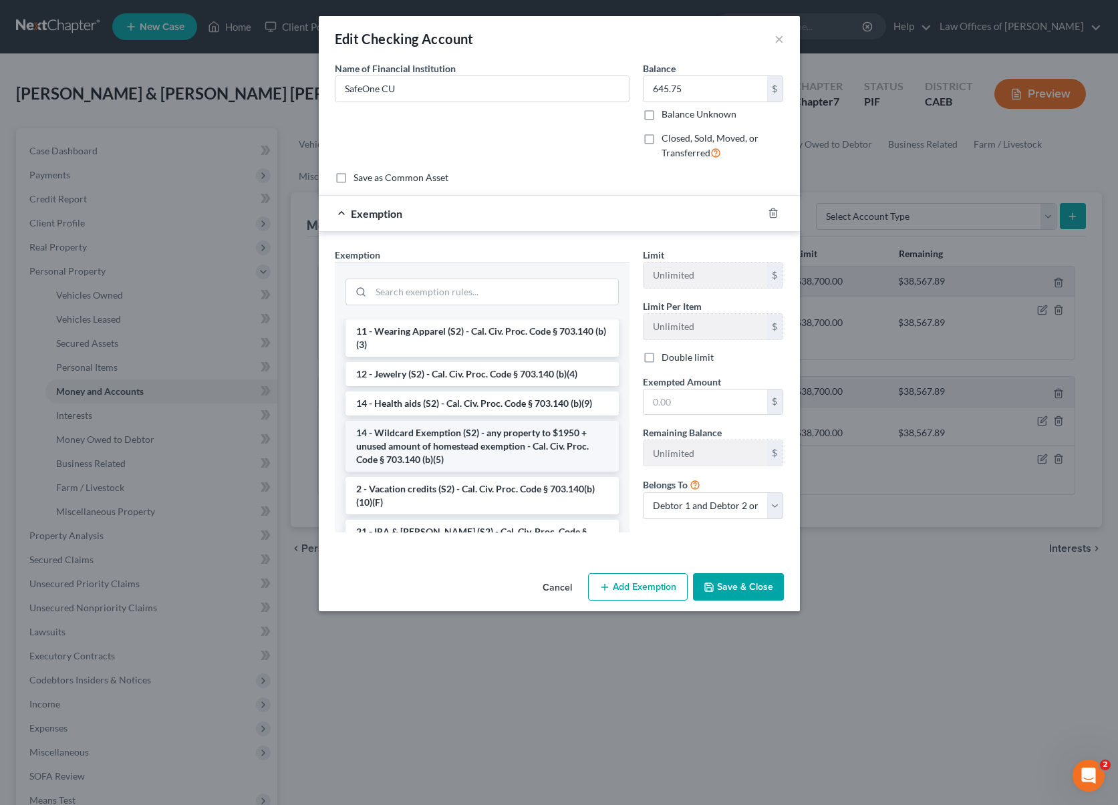
click at [493, 443] on li "14 - Wildcard Exemption (S2) - any property to $1950 + unused amount of homeste…" at bounding box center [482, 446] width 273 height 51
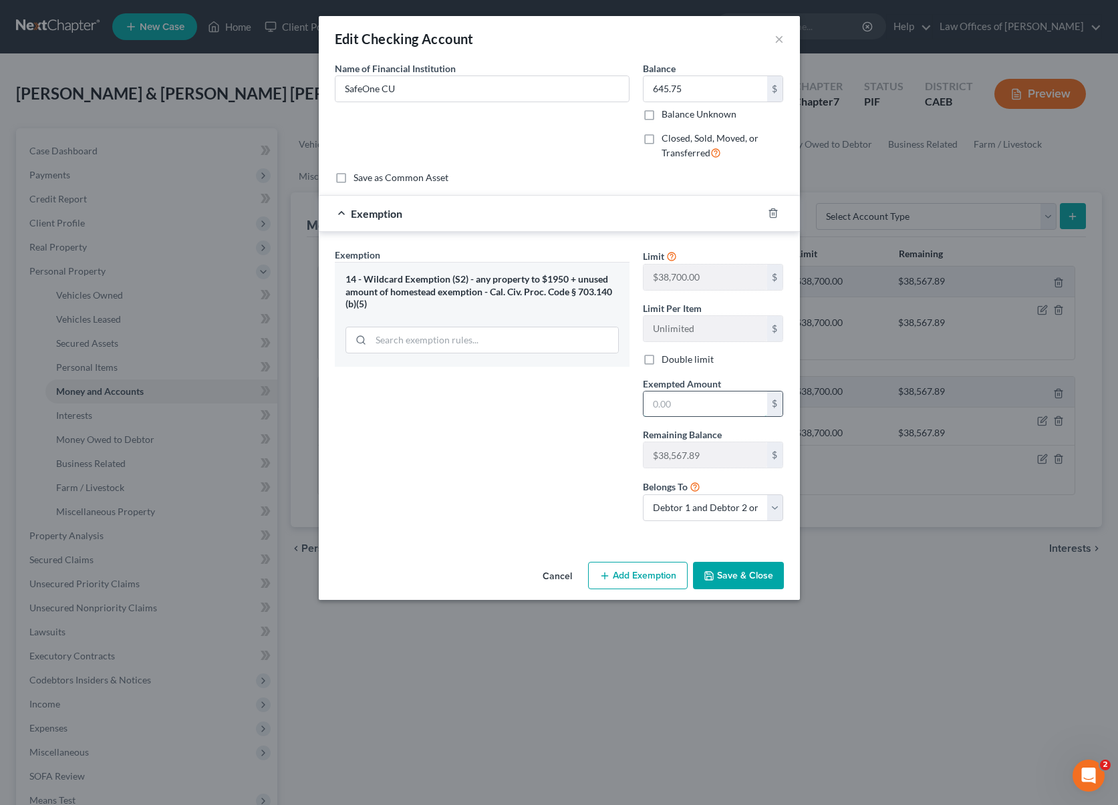
click at [706, 400] on input "text" at bounding box center [706, 404] width 124 height 25
click at [757, 579] on button "Save & Close" at bounding box center [738, 576] width 91 height 28
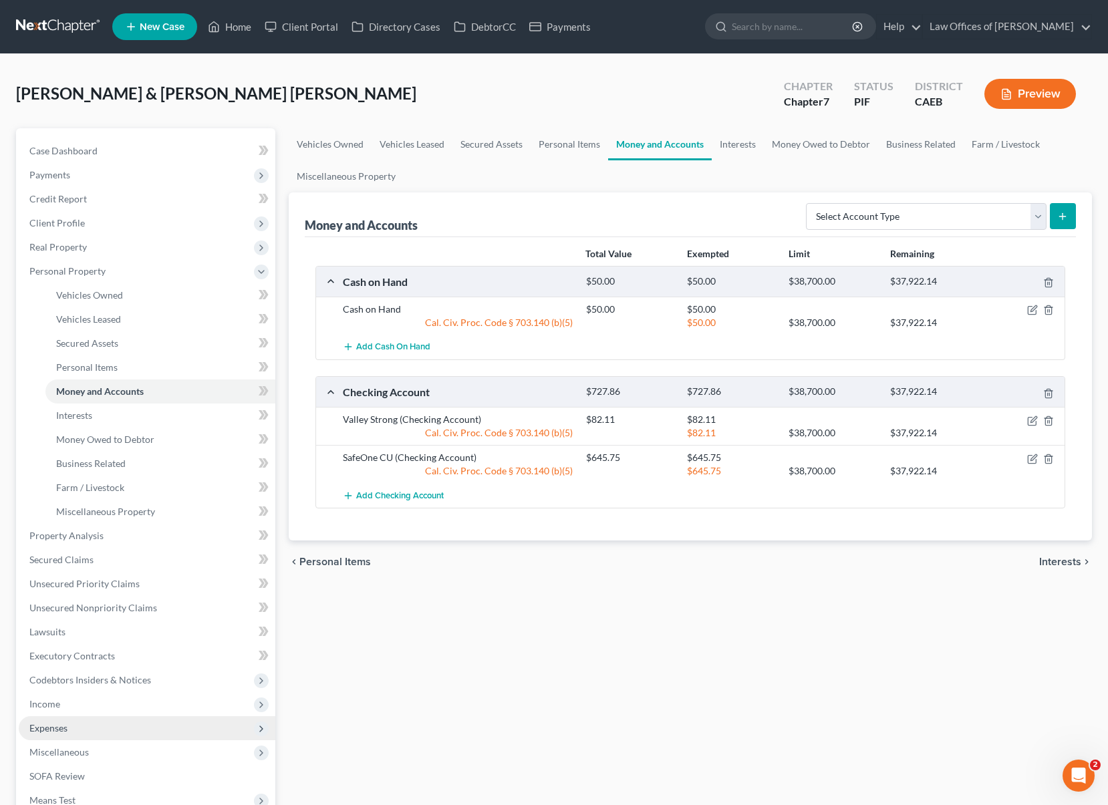
click at [55, 733] on span "Expenses" at bounding box center [48, 727] width 38 height 11
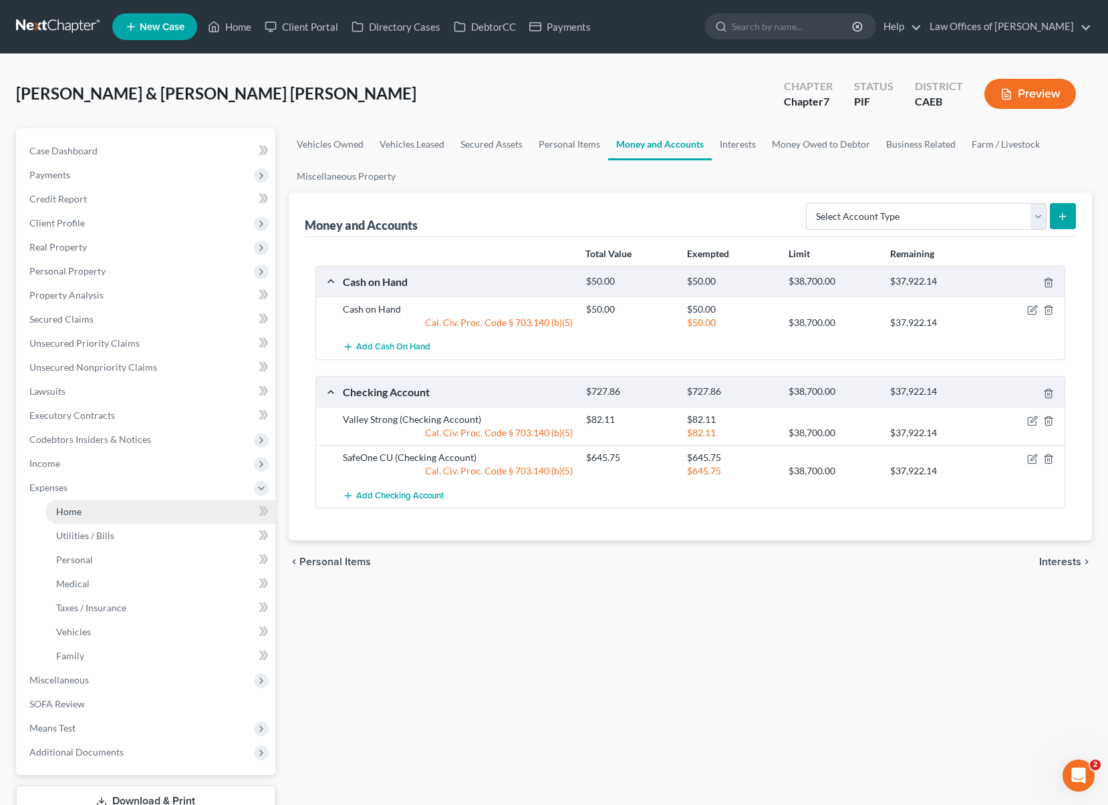
click at [92, 510] on link "Home" at bounding box center [160, 512] width 230 height 24
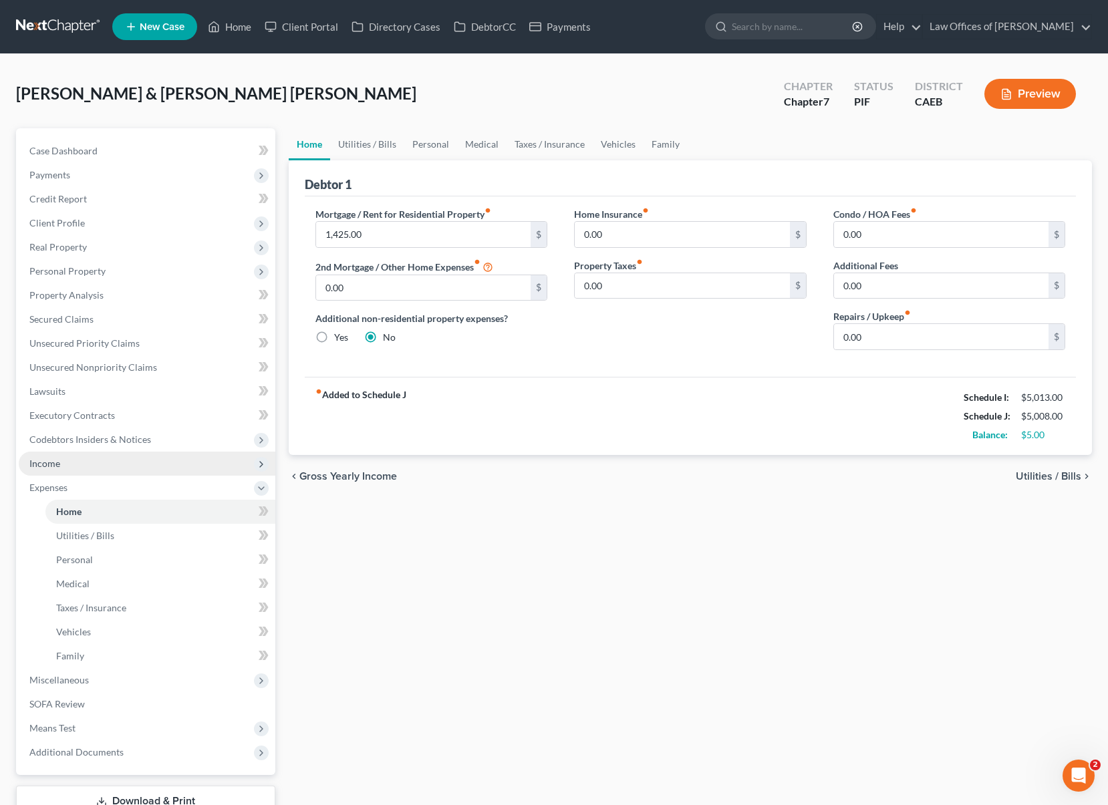
click at [105, 464] on span "Income" at bounding box center [147, 464] width 257 height 24
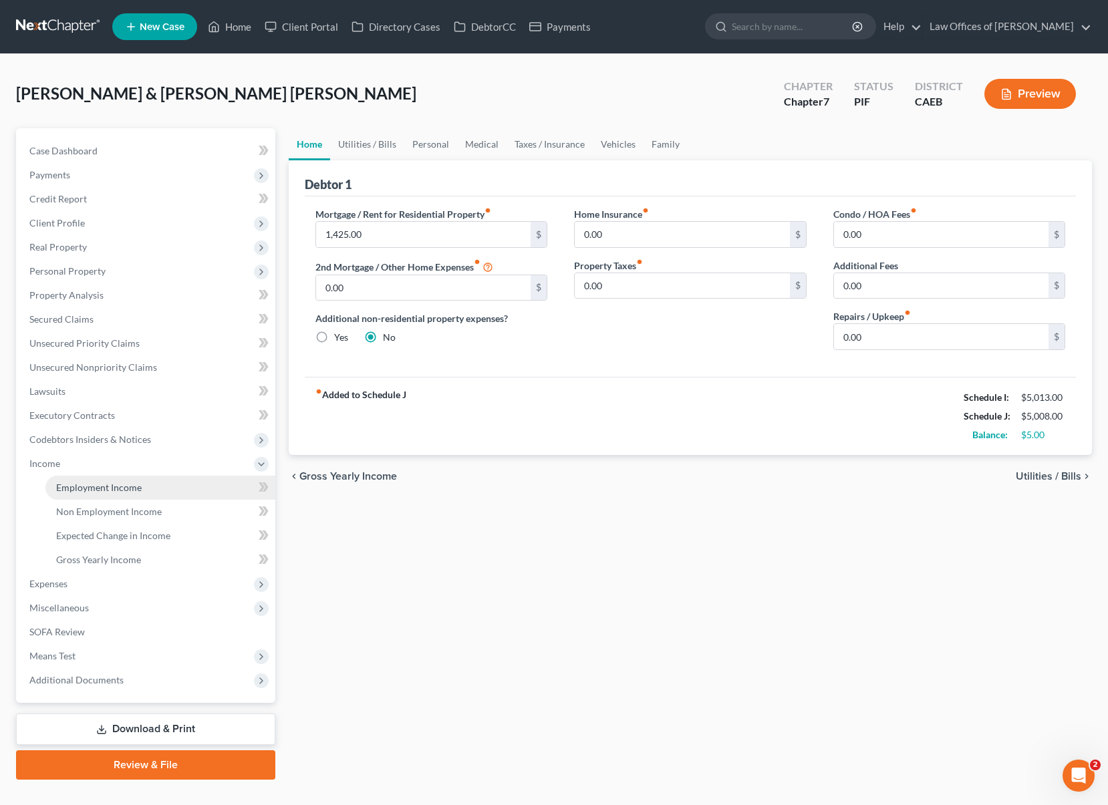
click at [150, 492] on link "Employment Income" at bounding box center [160, 488] width 230 height 24
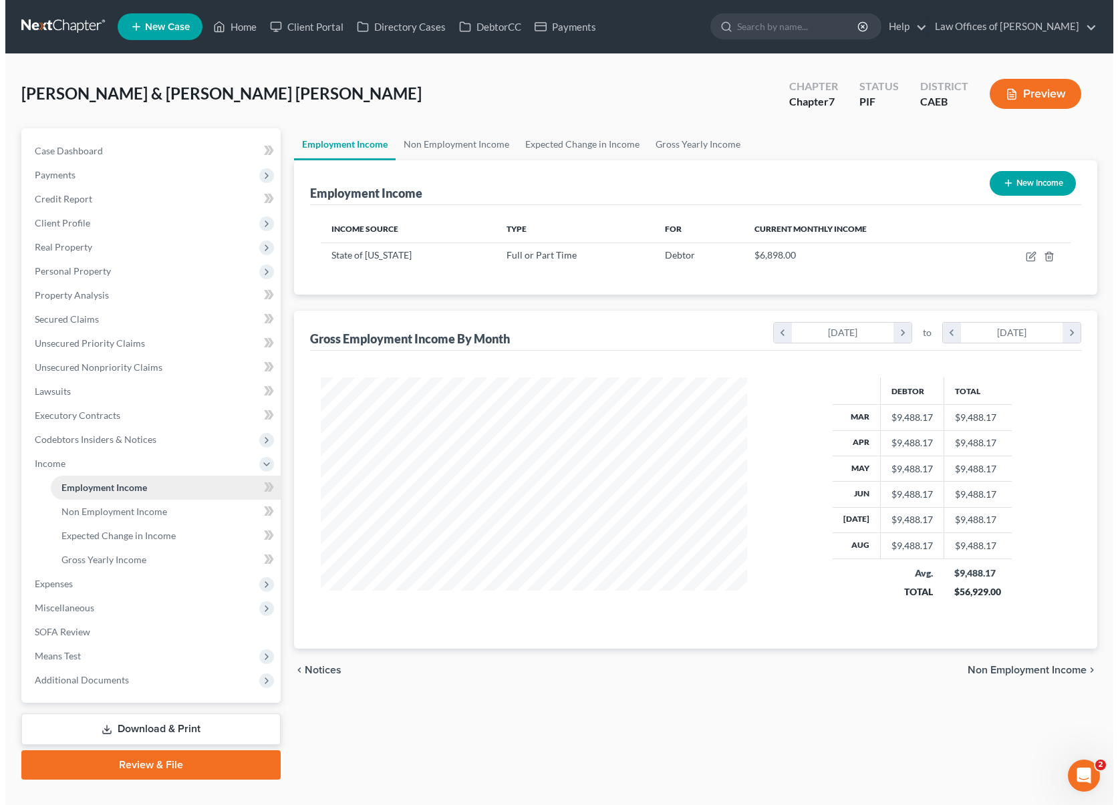
scroll to position [239, 453]
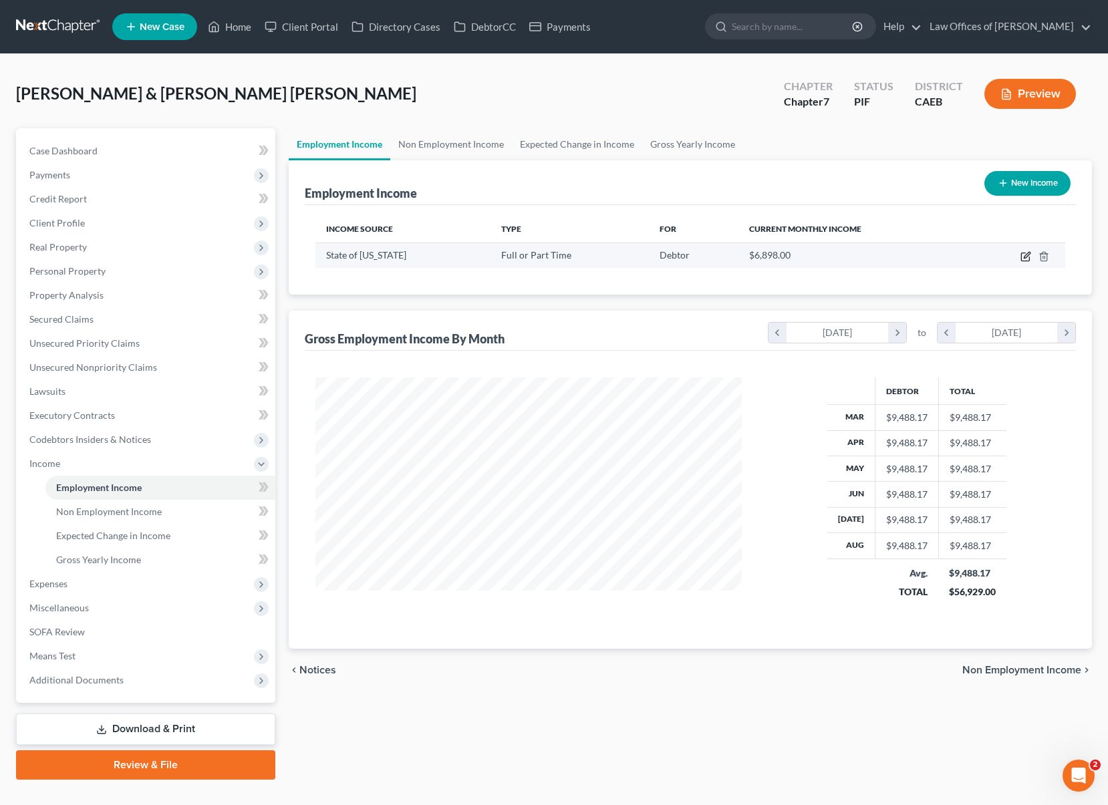
click at [1026, 255] on icon "button" at bounding box center [1027, 255] width 6 height 6
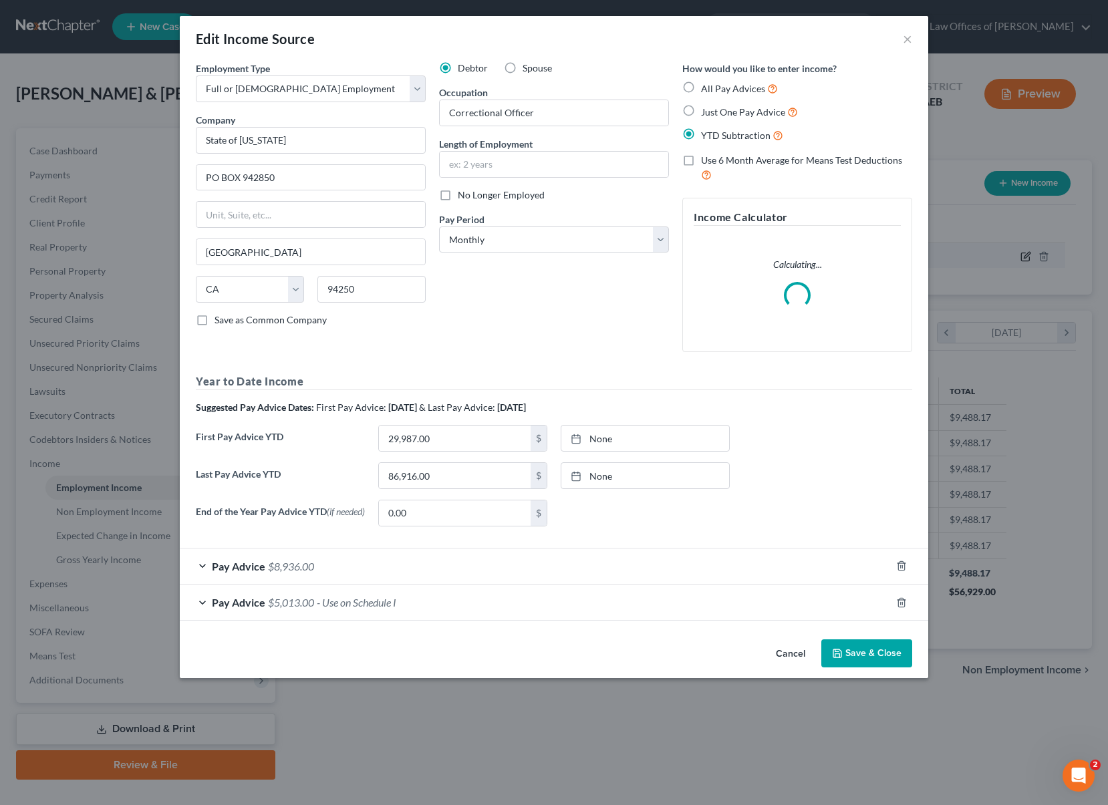
scroll to position [239, 458]
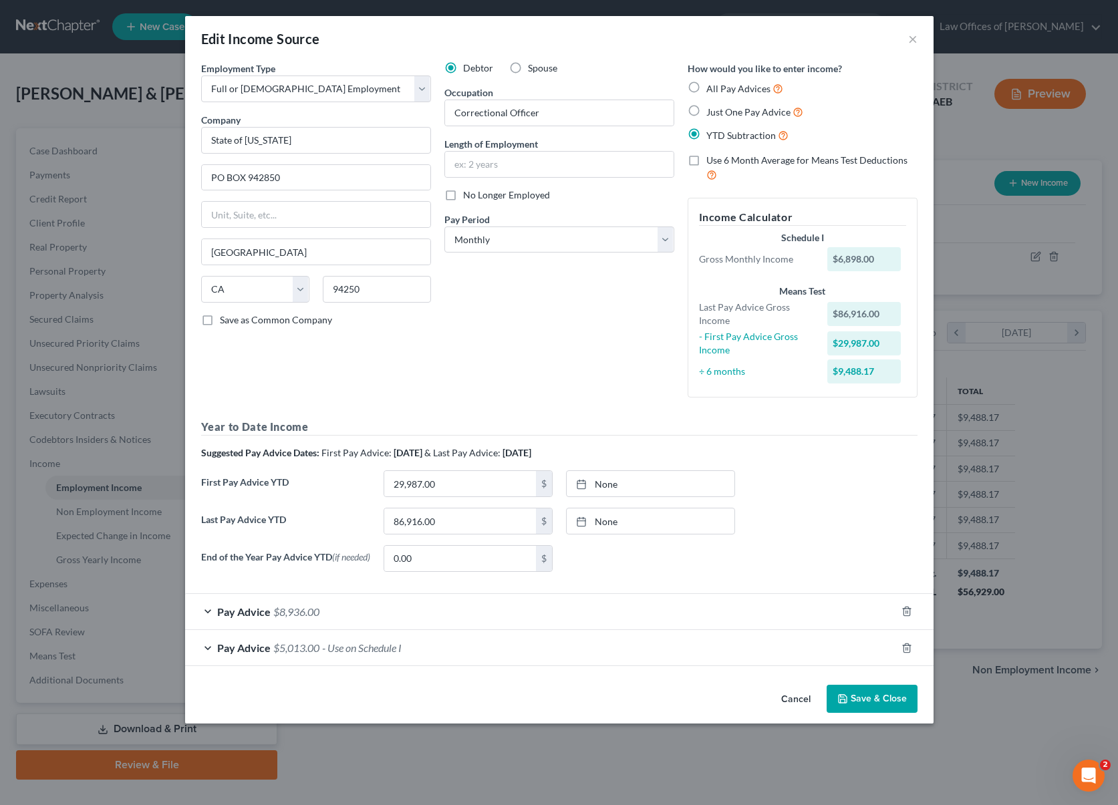
click at [861, 699] on button "Save & Close" at bounding box center [872, 699] width 91 height 28
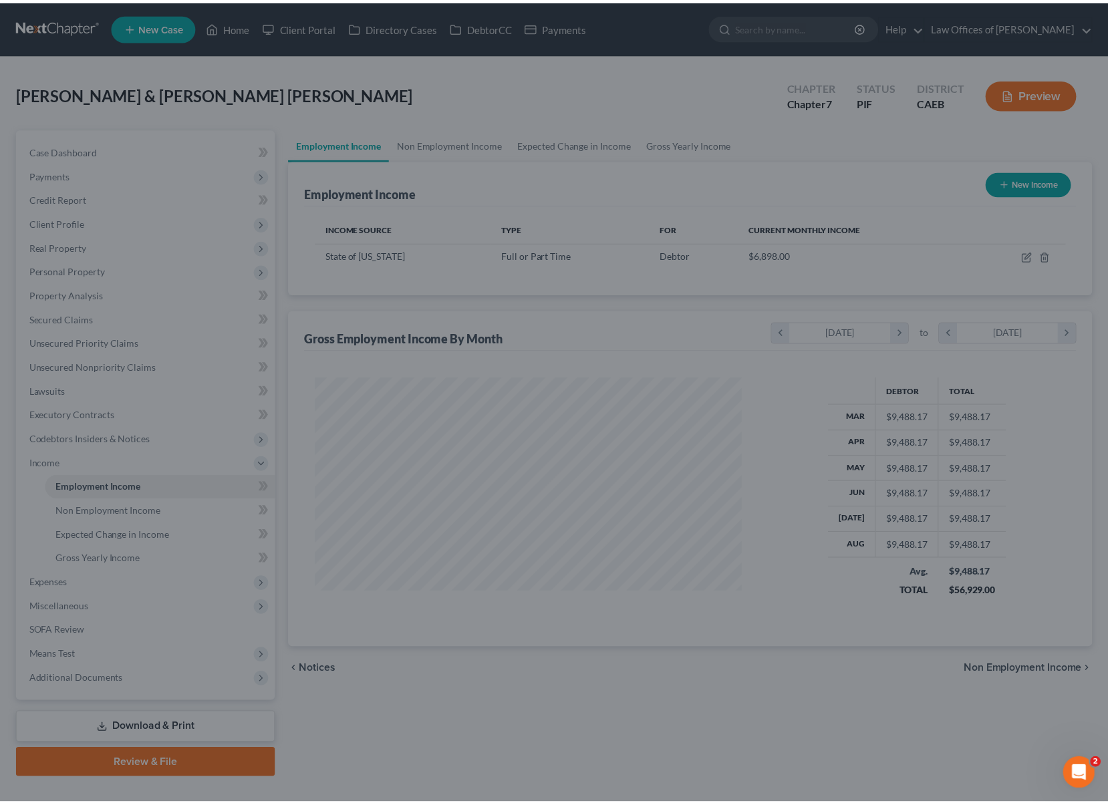
scroll to position [668048, 667835]
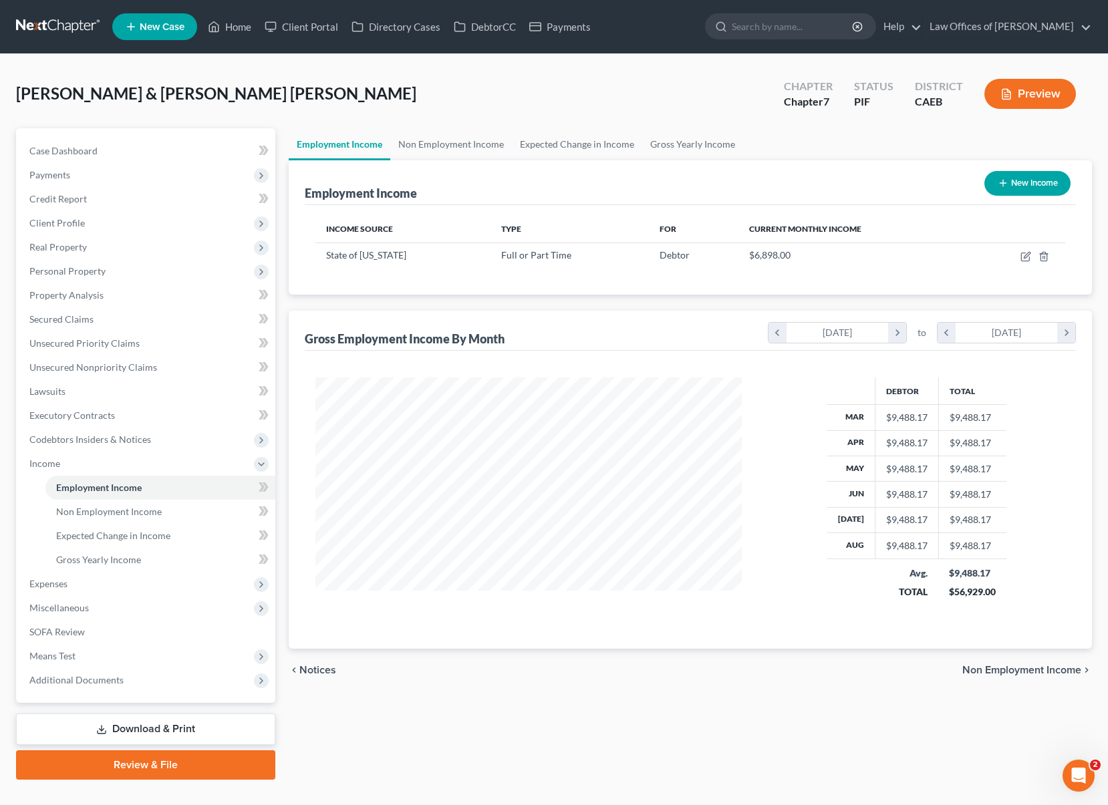
click at [221, 728] on link "Download & Print" at bounding box center [145, 729] width 259 height 31
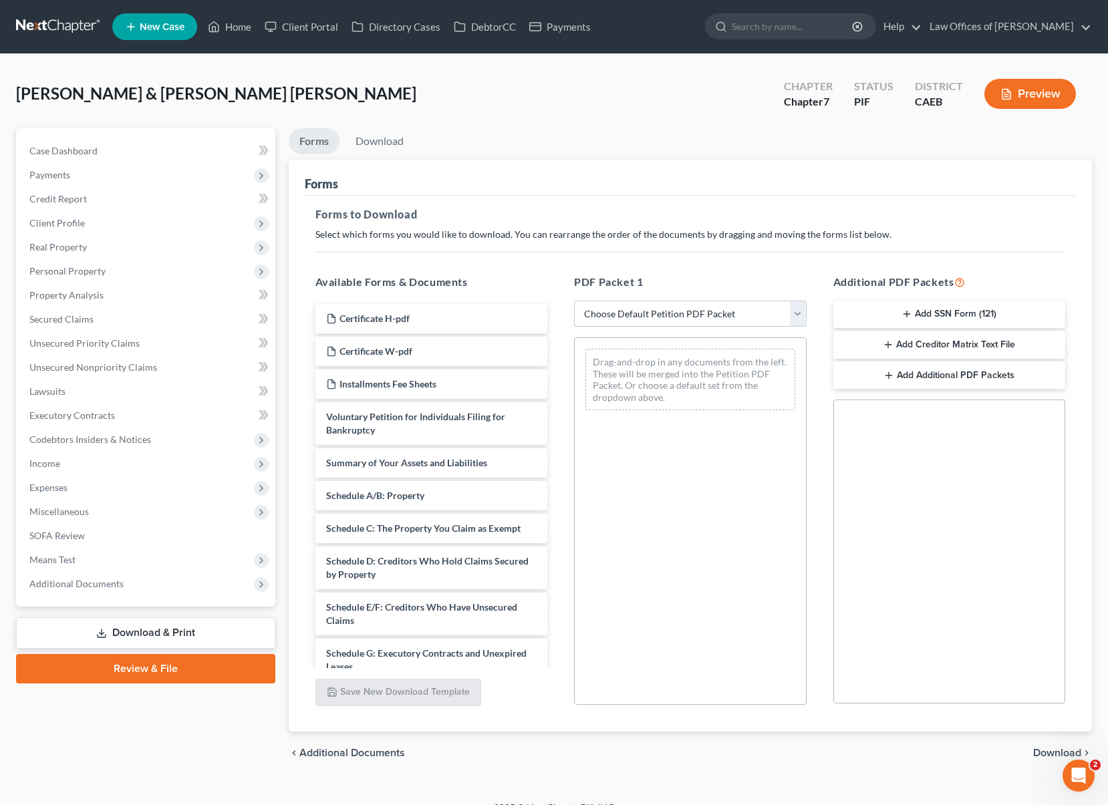
click at [800, 314] on select "Choose Default Petition PDF Packet Complete Bankruptcy Petition (all forms and …" at bounding box center [690, 314] width 233 height 27
click at [574, 301] on select "Choose Default Petition PDF Packet Complete Bankruptcy Petition (all forms and …" at bounding box center [690, 314] width 233 height 27
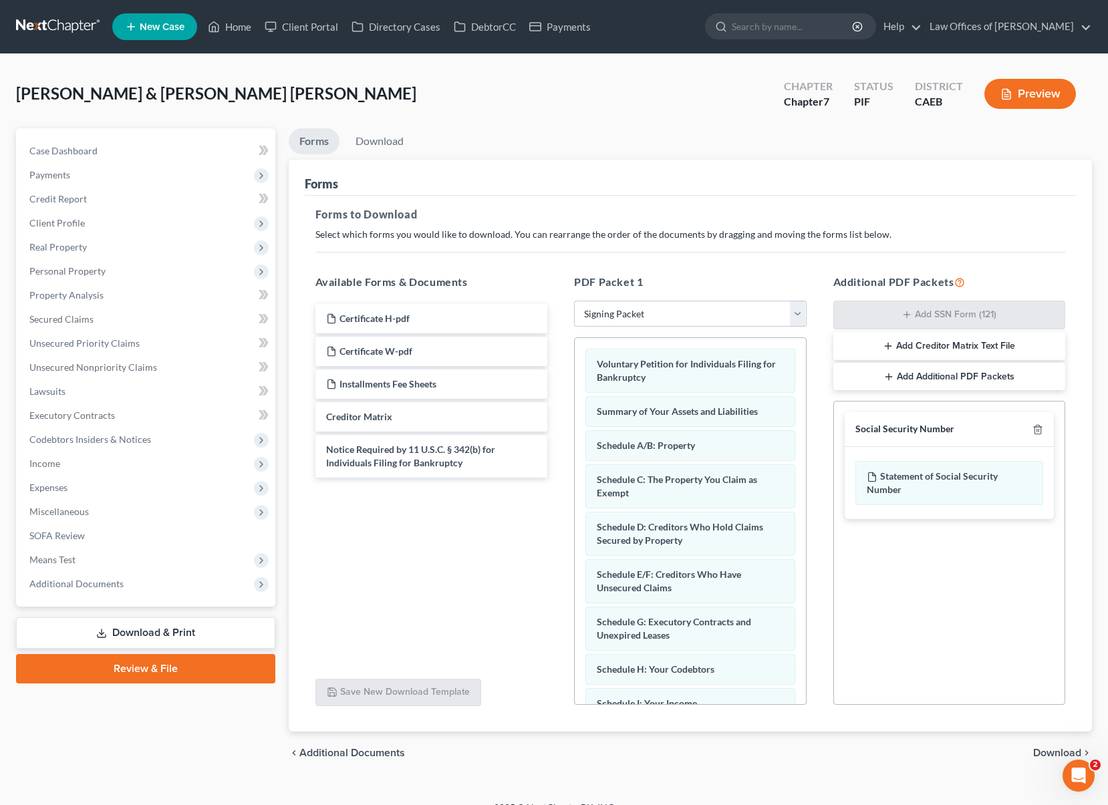
click at [1046, 752] on span "Download" at bounding box center [1057, 753] width 48 height 11
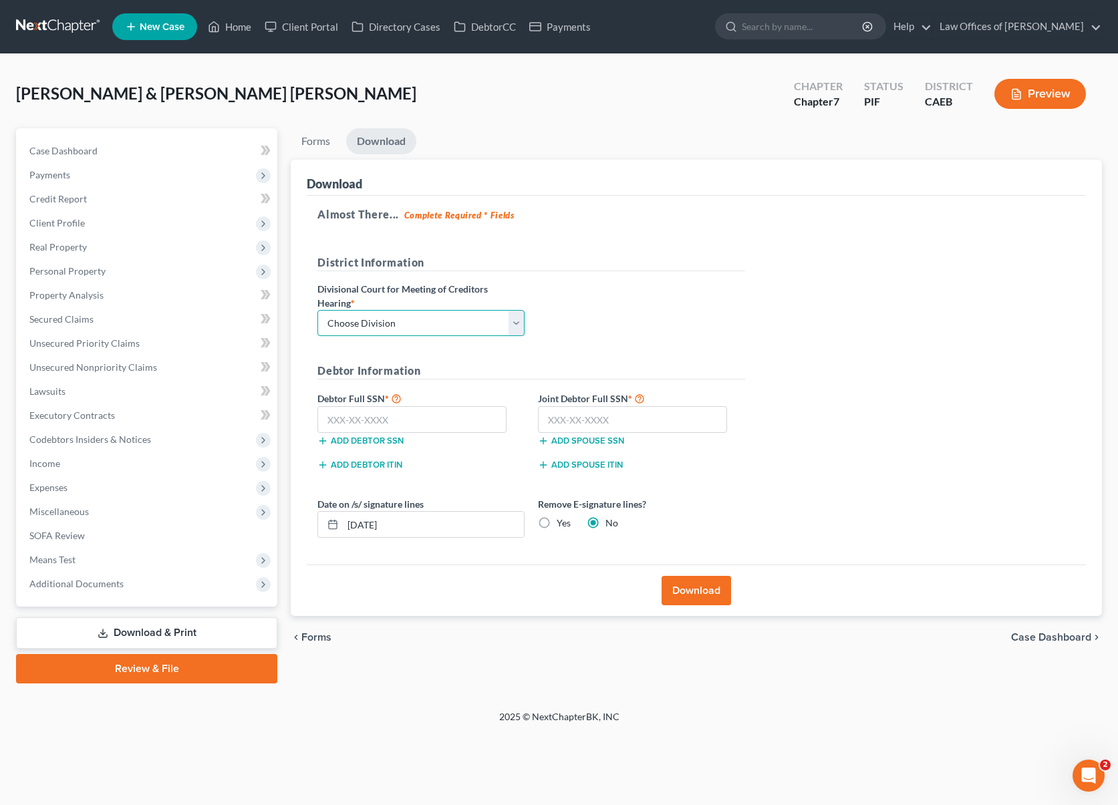
click at [516, 321] on select "Choose Division Fresno Modesto [GEOGRAPHIC_DATA]" at bounding box center [420, 323] width 207 height 27
click at [317, 310] on select "Choose Division Fresno Modesto [GEOGRAPHIC_DATA]" at bounding box center [420, 323] width 207 height 27
click at [416, 418] on input "text" at bounding box center [411, 419] width 189 height 27
click at [690, 590] on button "Download" at bounding box center [697, 590] width 70 height 29
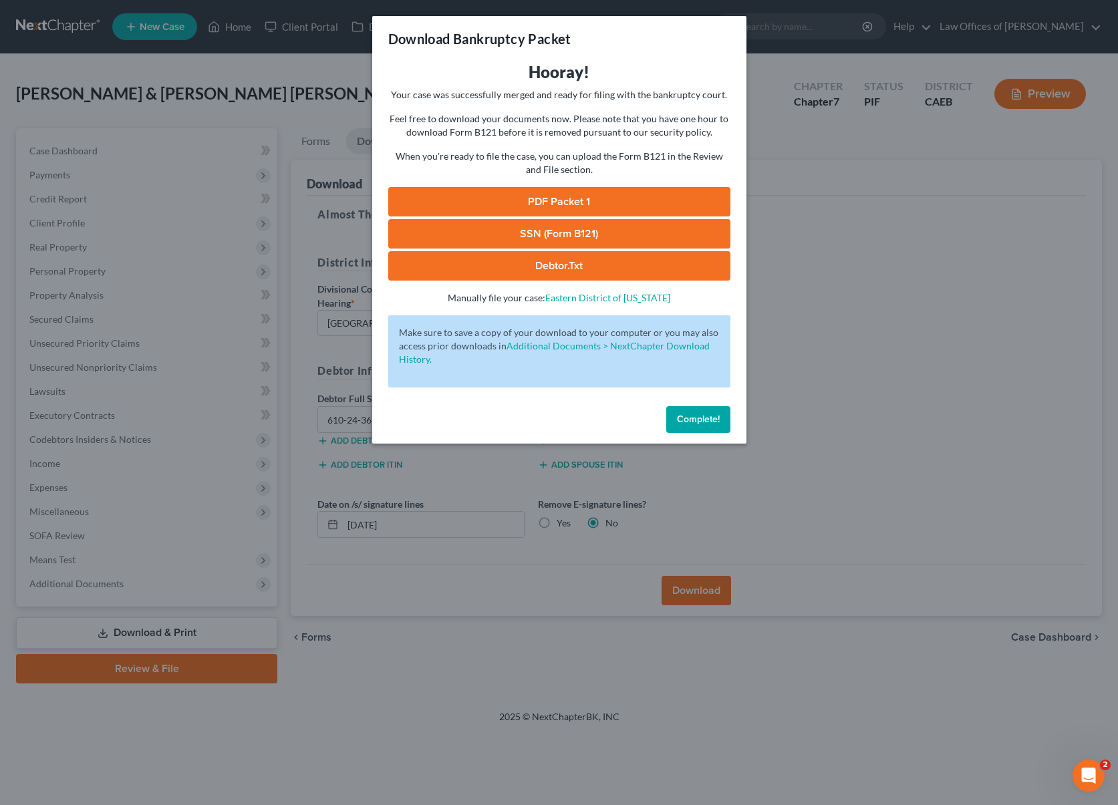
click at [600, 232] on link "SSN (Form B121)" at bounding box center [559, 233] width 342 height 29
click at [567, 207] on link "PDF Packet 1" at bounding box center [559, 201] width 342 height 29
click at [702, 424] on span "Complete!" at bounding box center [698, 419] width 43 height 11
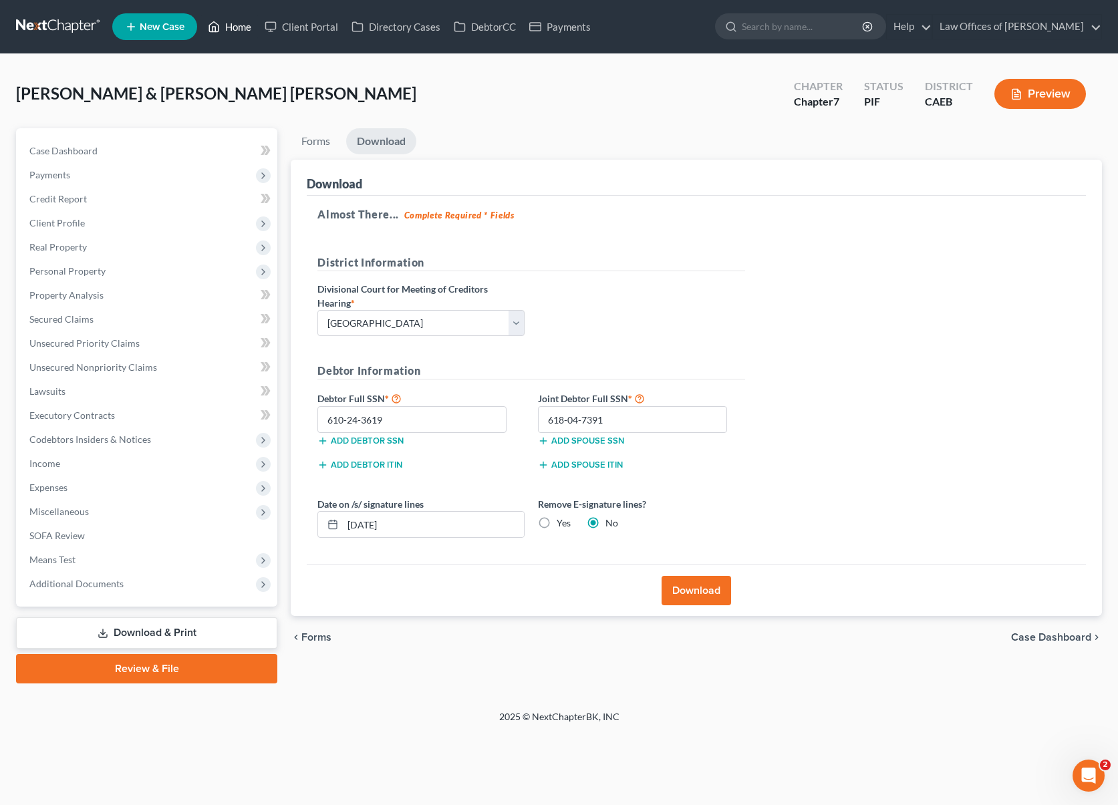
click at [239, 23] on link "Home" at bounding box center [229, 27] width 57 height 24
